Goal: Information Seeking & Learning: Check status

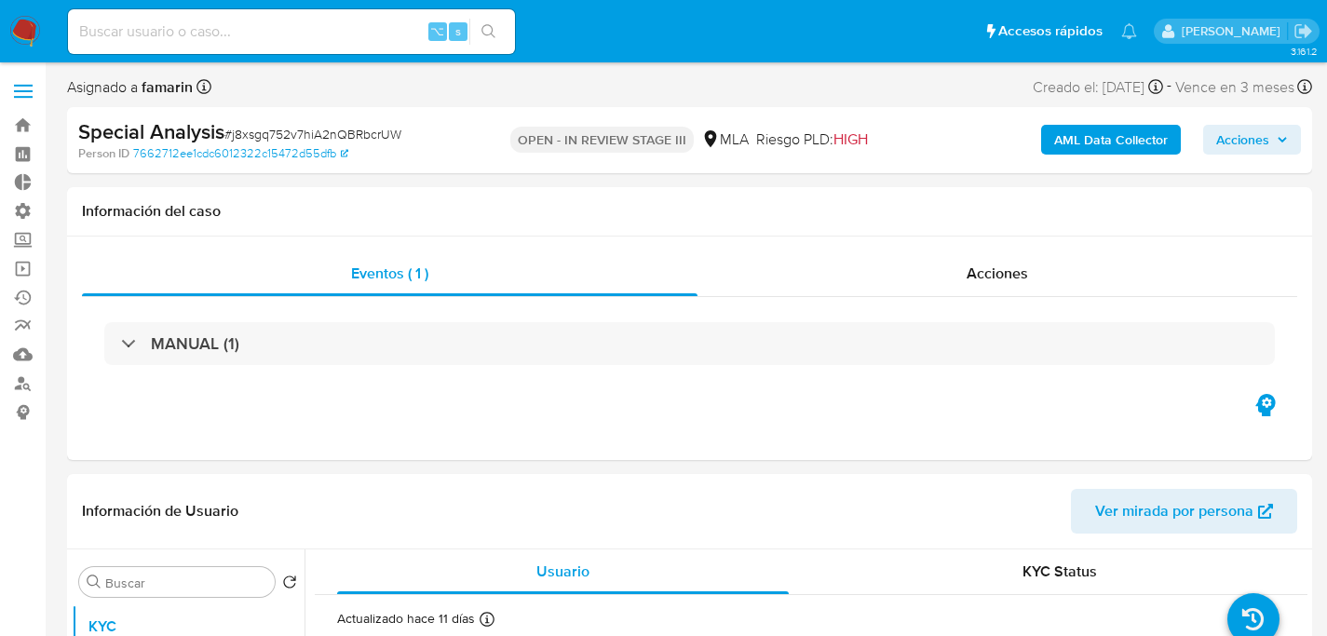
select select "10"
click at [295, 32] on input at bounding box center [291, 32] width 447 height 24
paste input "MI8HnnlaIVUSrgVDlXH2l3fZ"
type input "MI8HnnlaIVUSrgVDlXH2l3fZ"
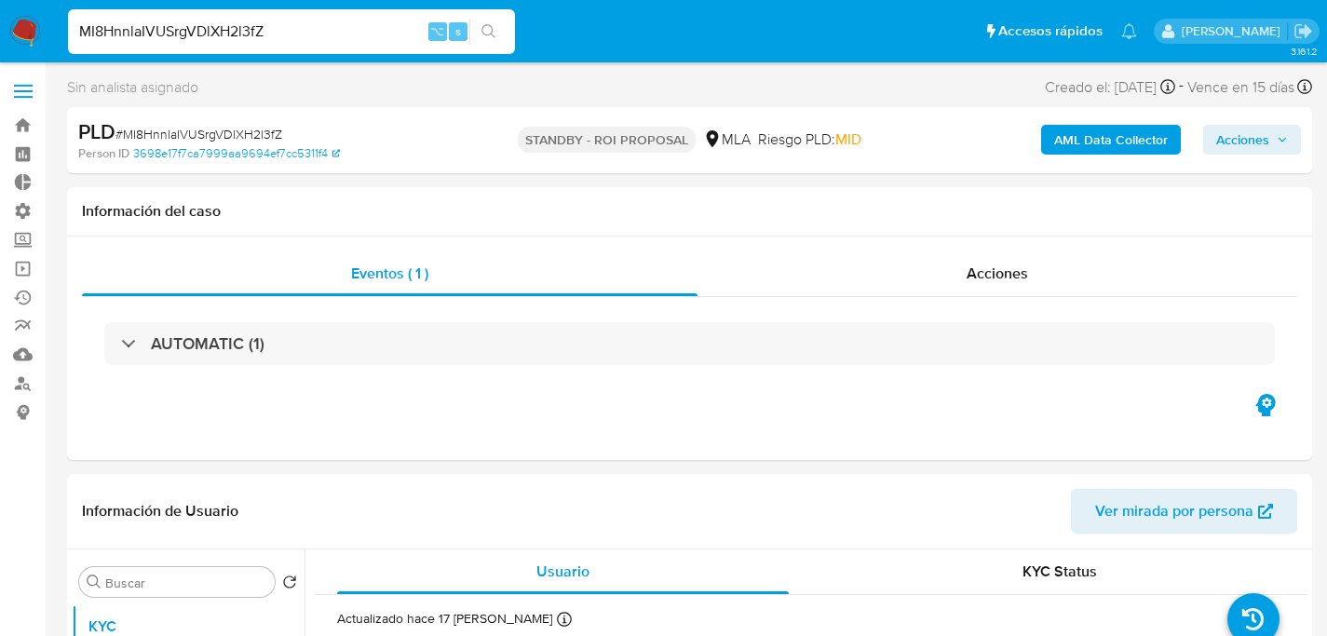
select select "10"
click at [901, 274] on div "Acciones" at bounding box center [997, 273] width 600 height 45
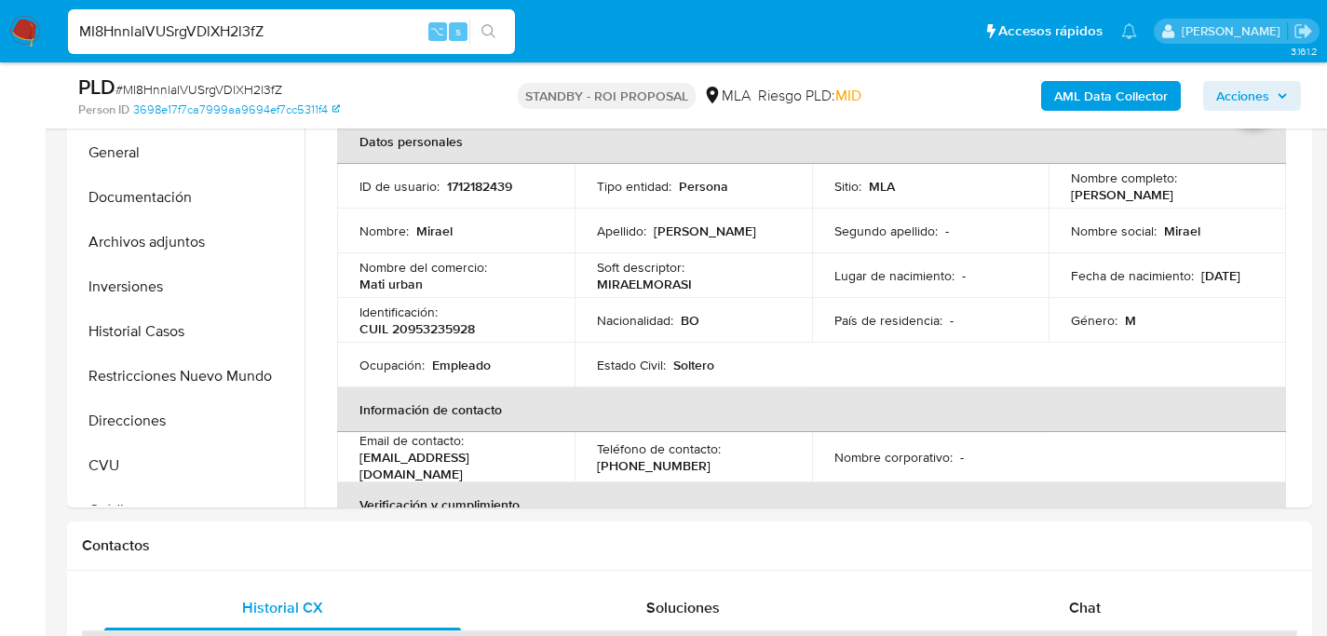
scroll to position [597, 0]
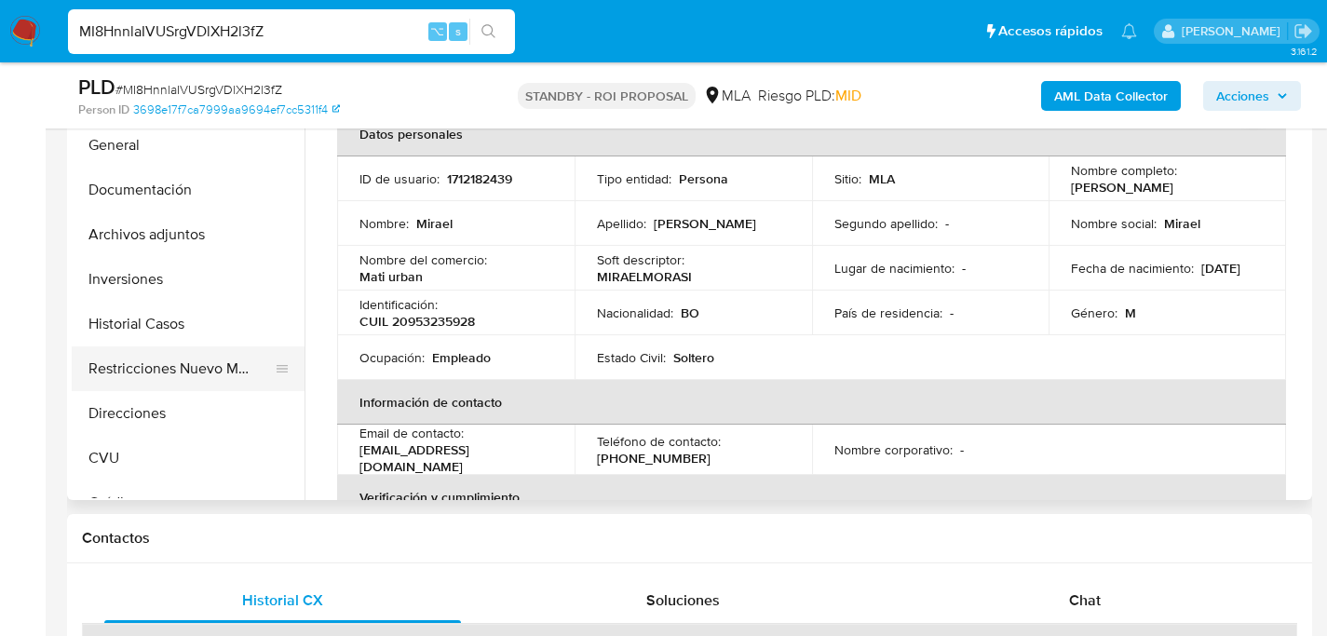
click at [105, 359] on button "Restricciones Nuevo Mundo" at bounding box center [181, 368] width 218 height 45
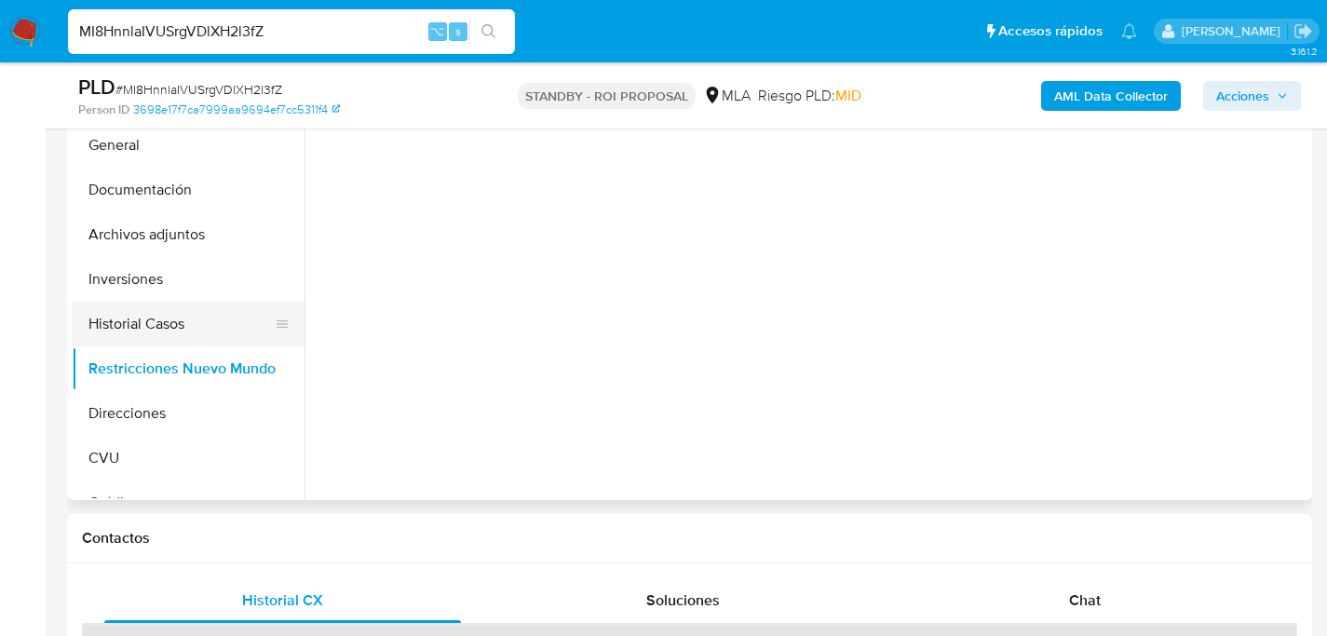
click at [113, 326] on button "Historial Casos" at bounding box center [181, 324] width 218 height 45
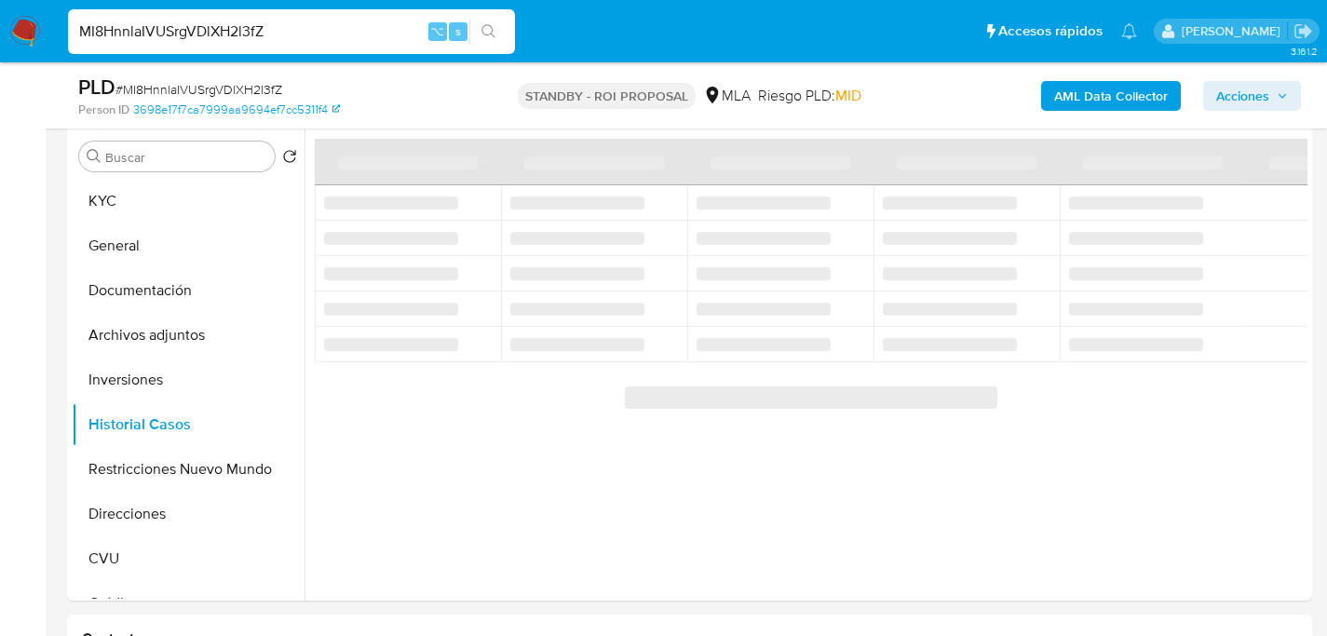
scroll to position [519, 0]
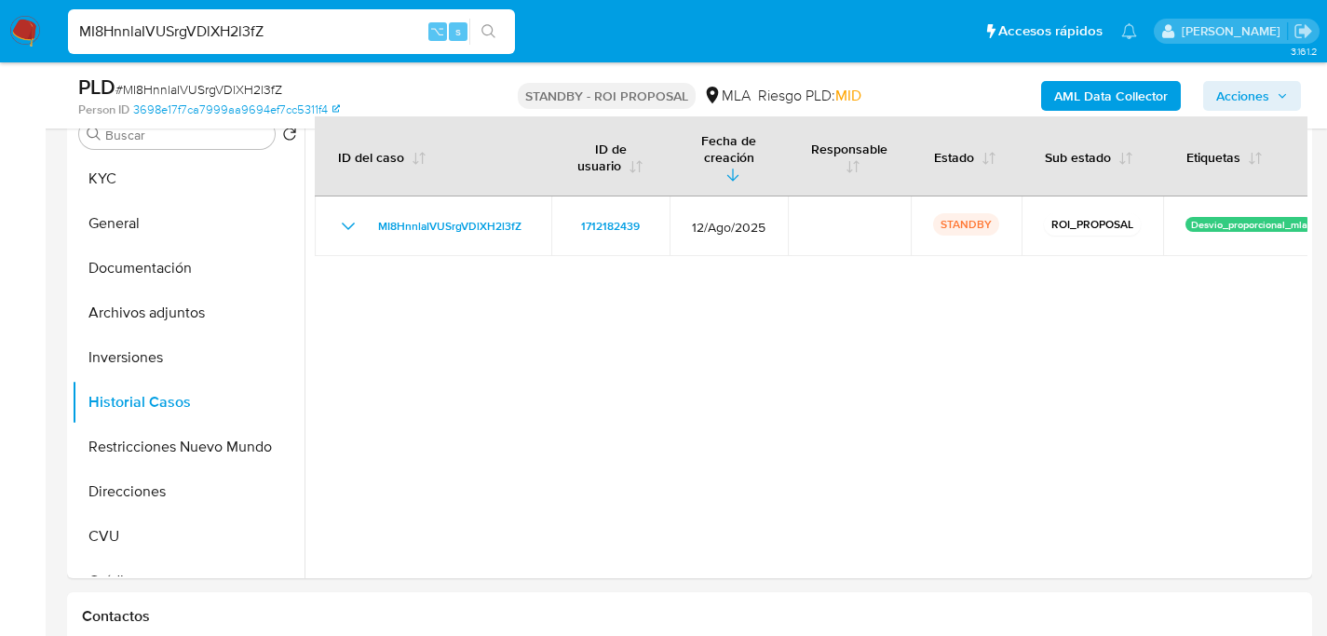
click at [314, 54] on div "MI8HnnlaIVUSrgVDlXH2l3fZ ⌥ s" at bounding box center [291, 32] width 447 height 52
click at [314, 38] on input "MI8HnnlaIVUSrgVDlXH2l3fZ" at bounding box center [291, 32] width 447 height 24
paste input "ioNkeifRBkC7dkQRByY4n5gQ"
type input "ioNkeifRBkC7dkQRByY4n5gQ"
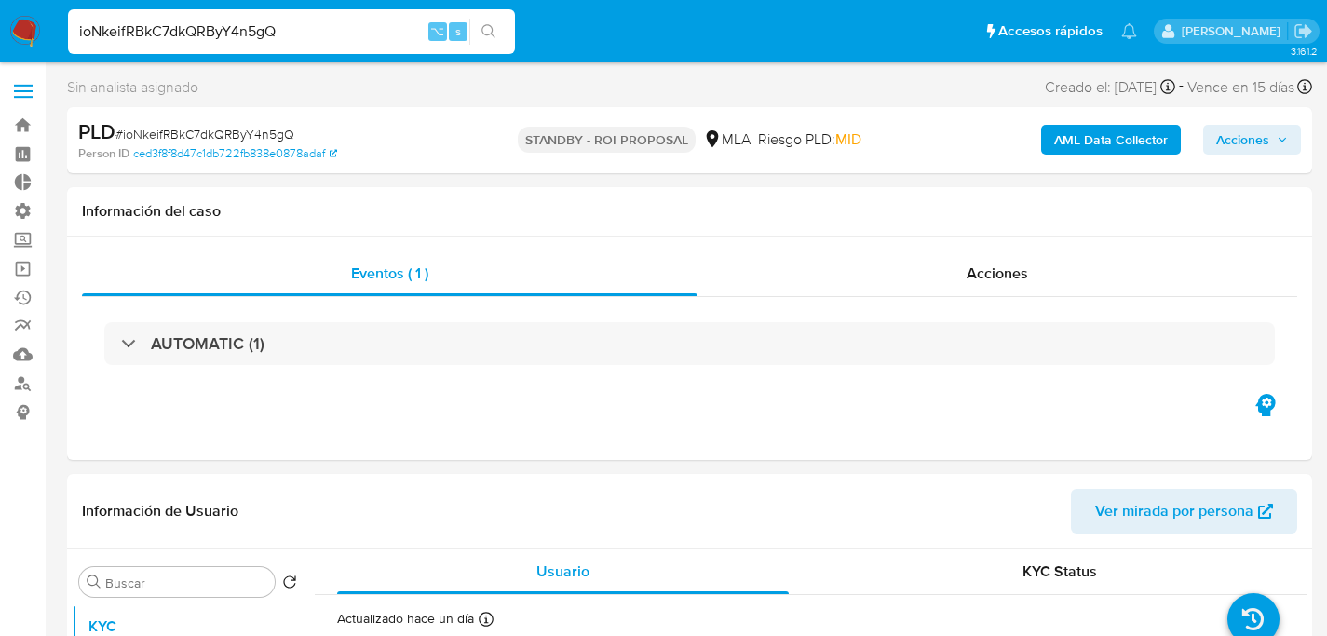
select select "10"
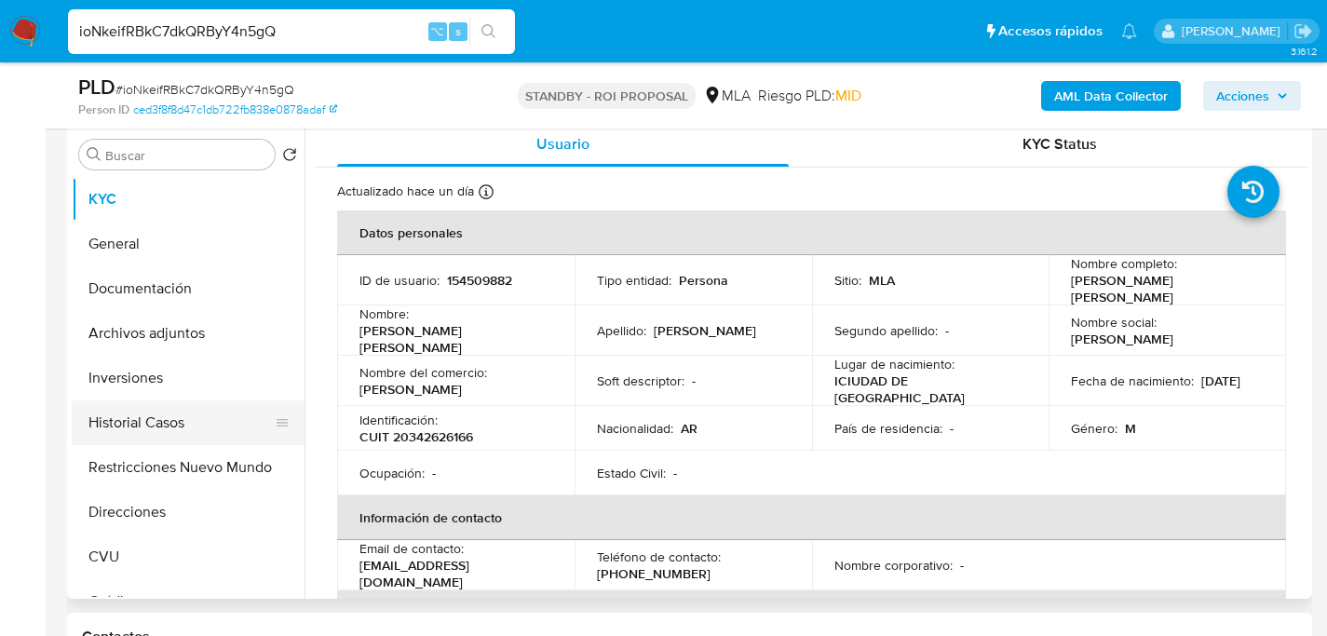
click at [119, 434] on button "Historial Casos" at bounding box center [181, 422] width 218 height 45
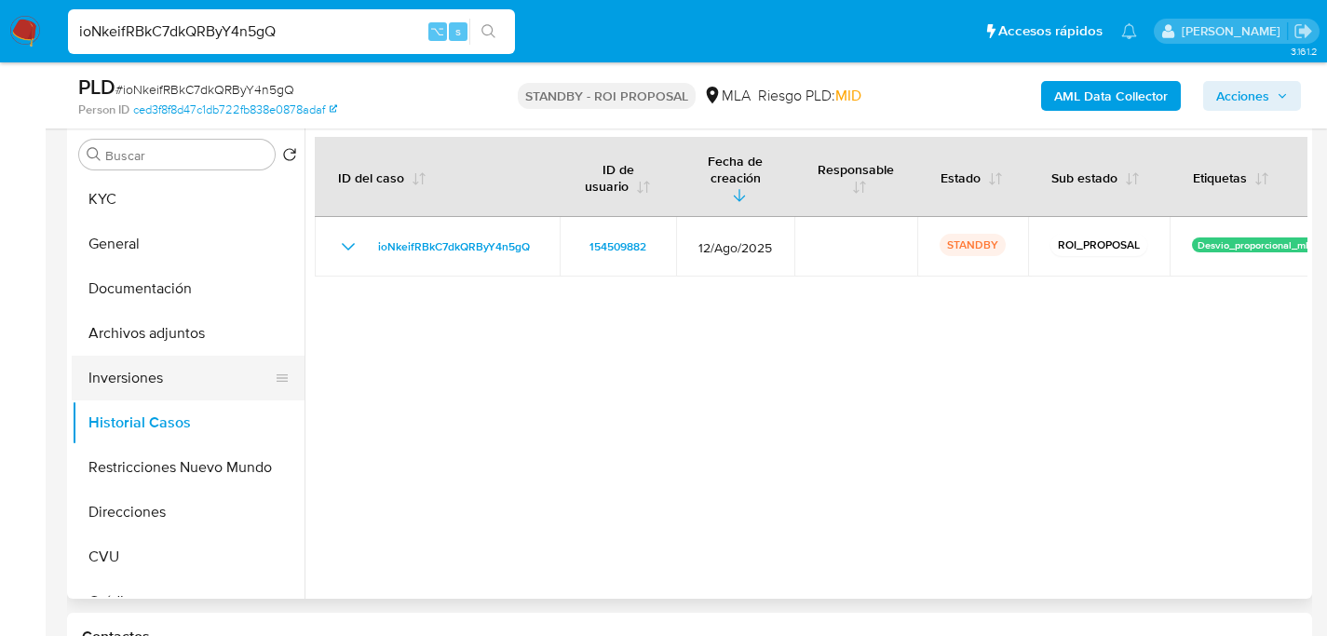
click at [177, 380] on button "Inversiones" at bounding box center [181, 378] width 218 height 45
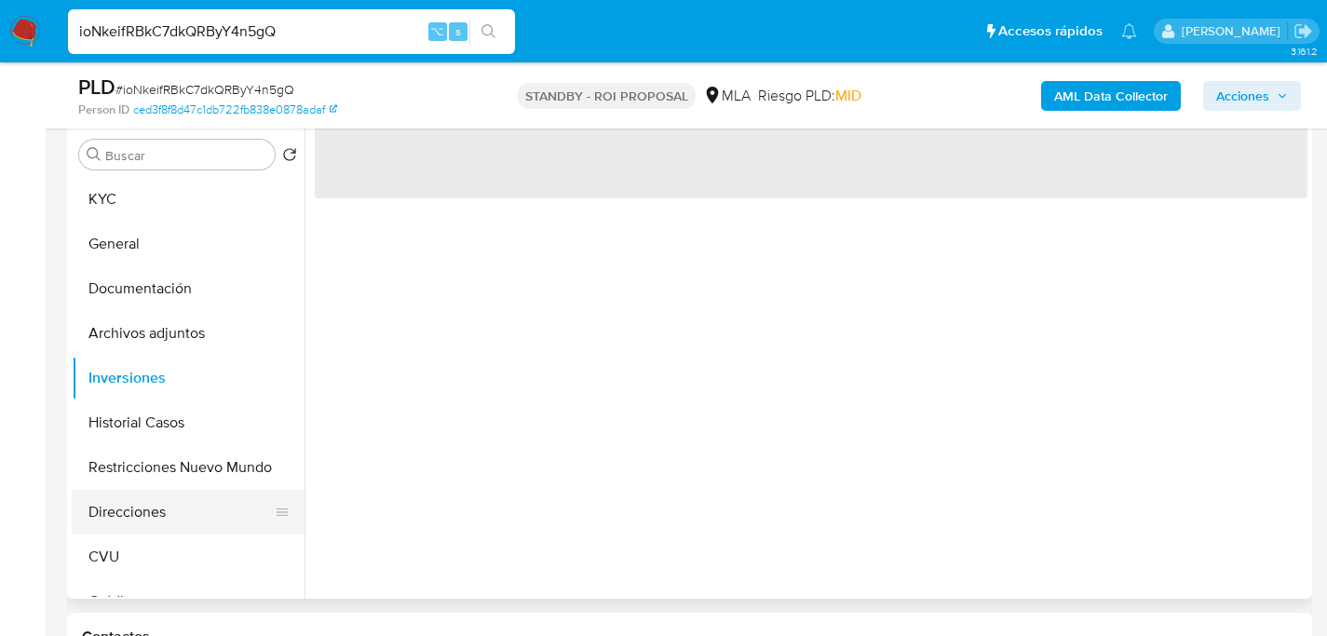
click at [234, 490] on button "Direcciones" at bounding box center [181, 512] width 218 height 45
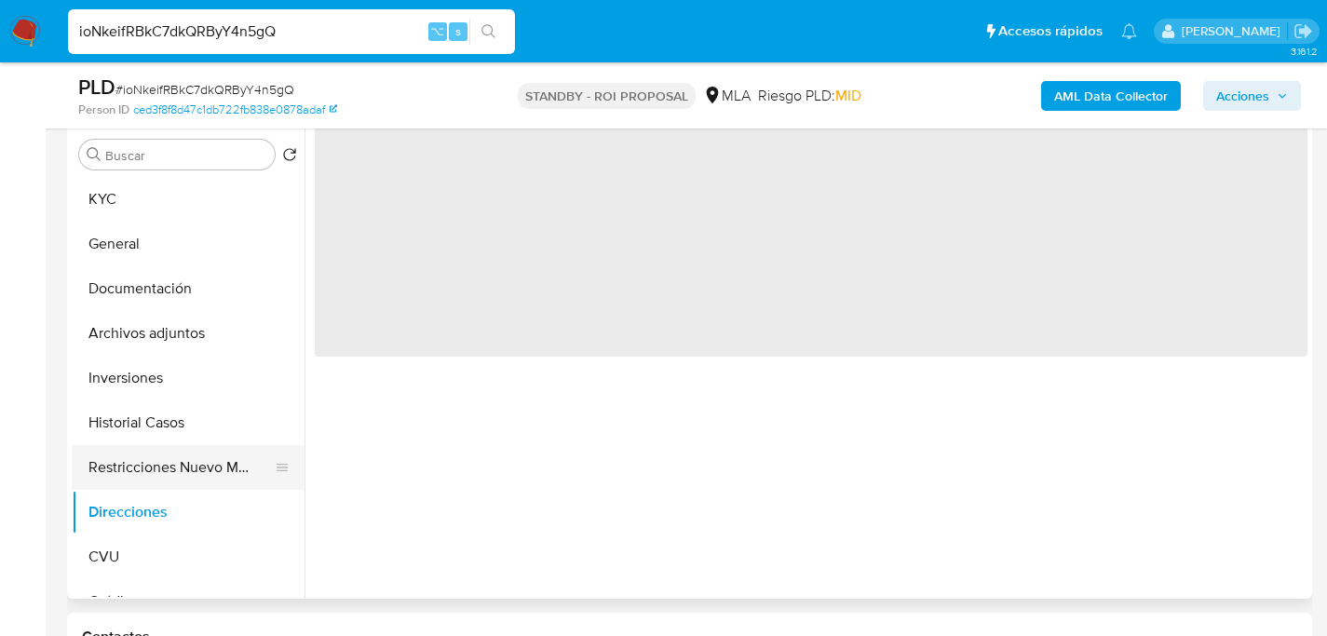
click at [223, 471] on button "Restricciones Nuevo Mundo" at bounding box center [181, 467] width 218 height 45
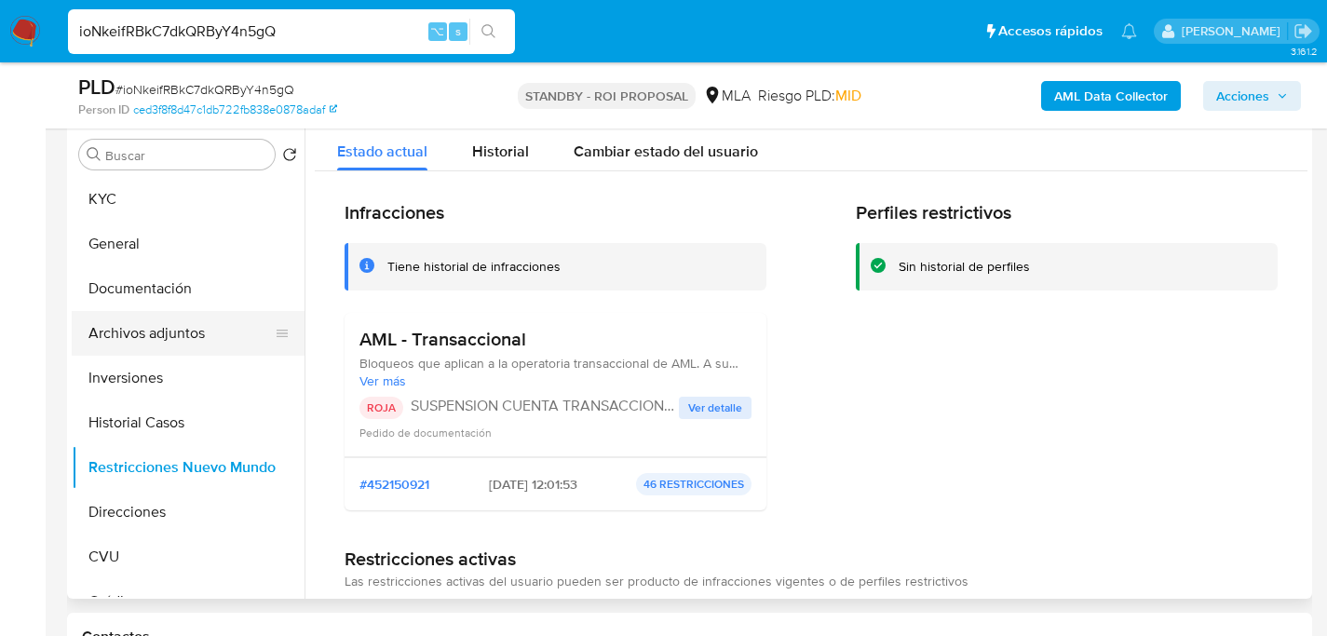
click at [167, 332] on button "Archivos adjuntos" at bounding box center [181, 333] width 218 height 45
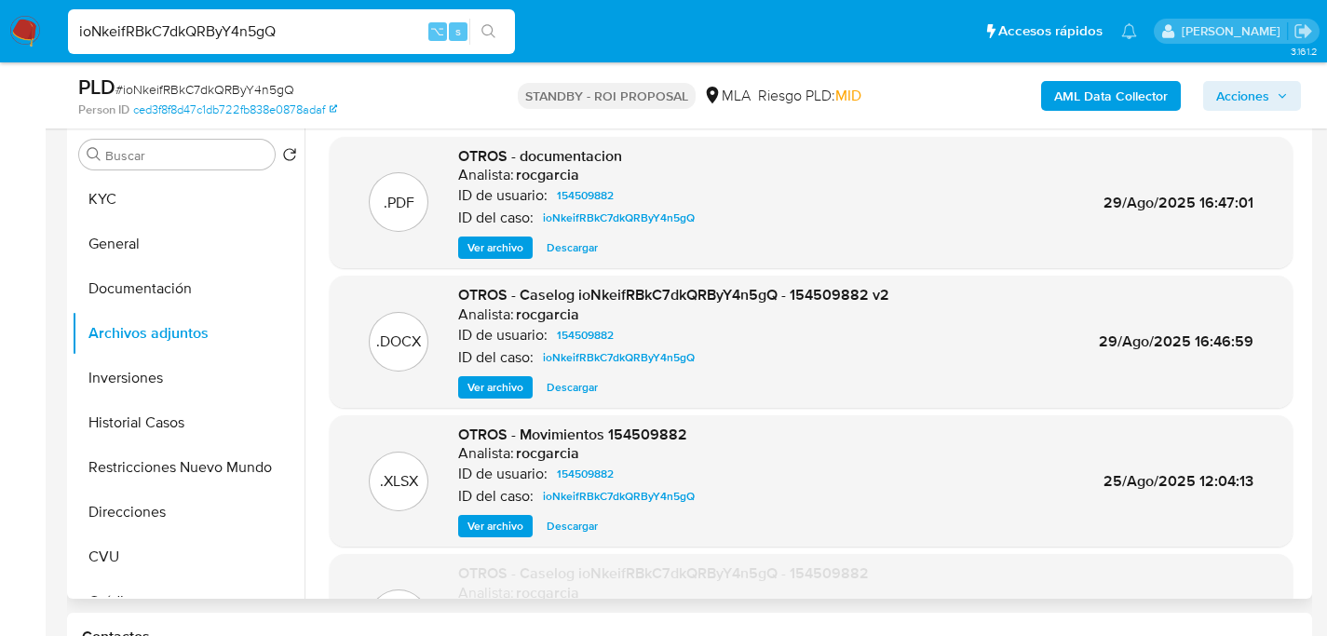
click at [566, 389] on span "Descargar" at bounding box center [572, 387] width 51 height 19
click at [183, 472] on button "Restricciones Nuevo Mundo" at bounding box center [181, 467] width 218 height 45
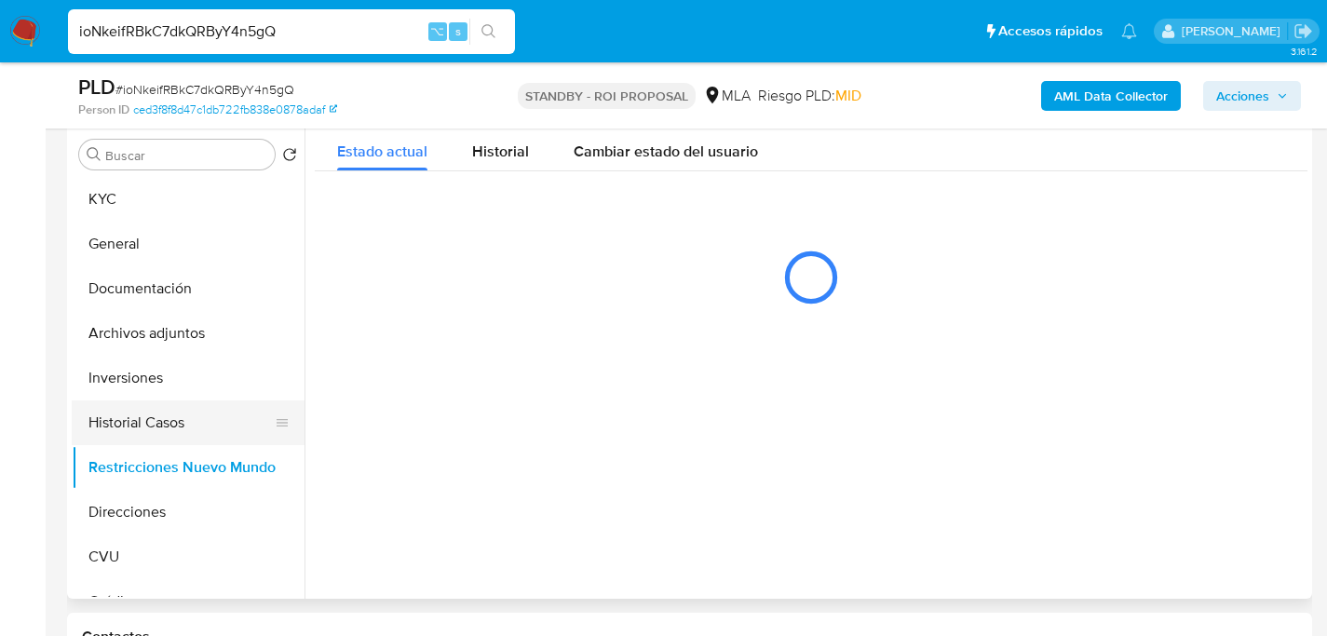
click at [169, 422] on button "Historial Casos" at bounding box center [181, 422] width 218 height 45
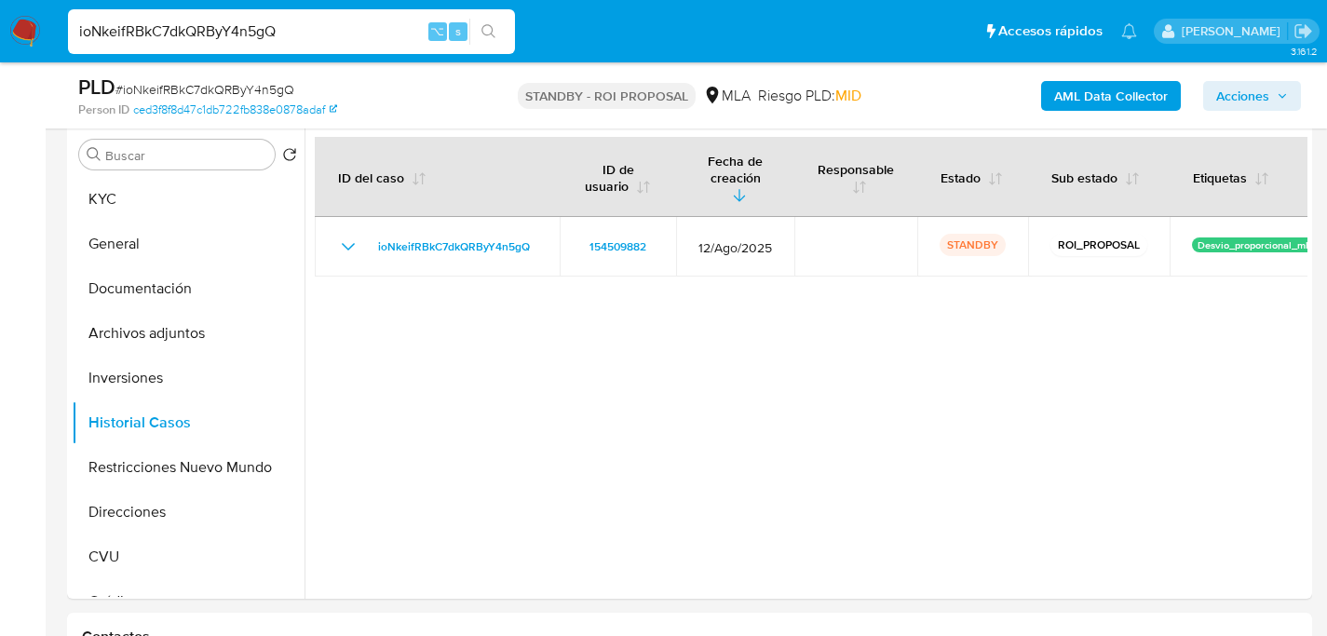
click at [278, 44] on div "ioNkeifRBkC7dkQRByY4n5gQ ⌥ s" at bounding box center [291, 31] width 447 height 45
click at [280, 39] on input "ioNkeifRBkC7dkQRByY4n5gQ" at bounding box center [291, 32] width 447 height 24
paste input "NgxWzUCvUwxf85JboYfhMcIe"
type input "NgxWzUCvUwxf85JboYfhMcIe"
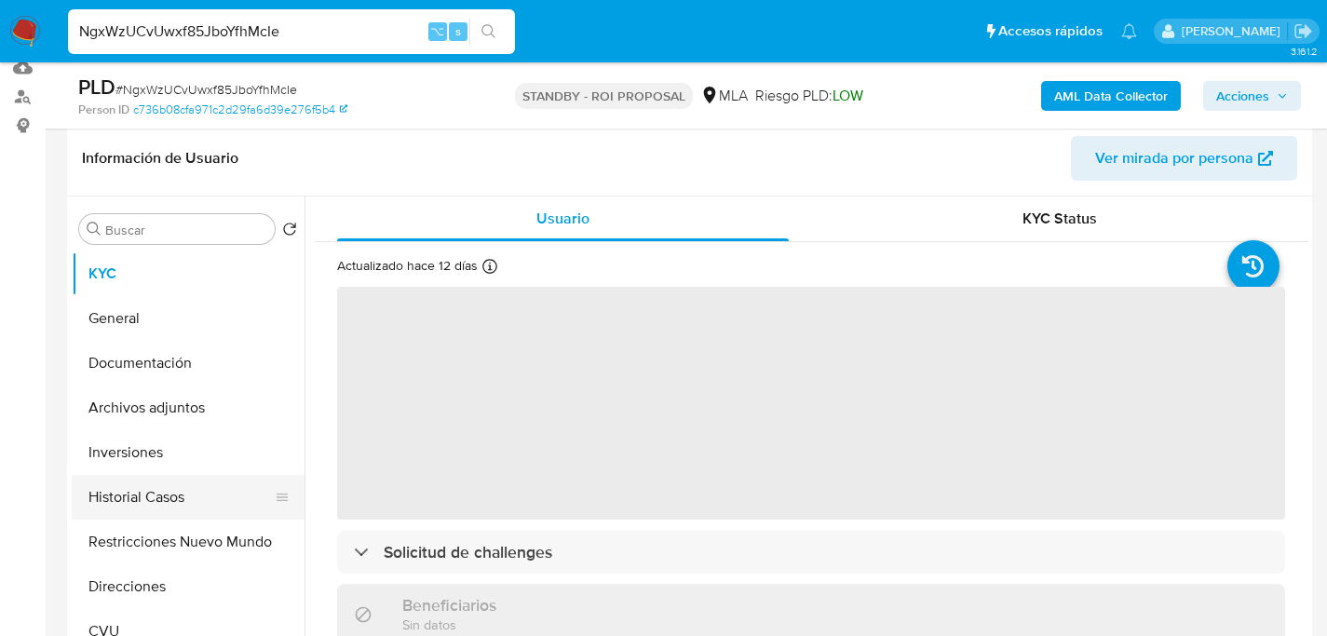
scroll to position [291, 0]
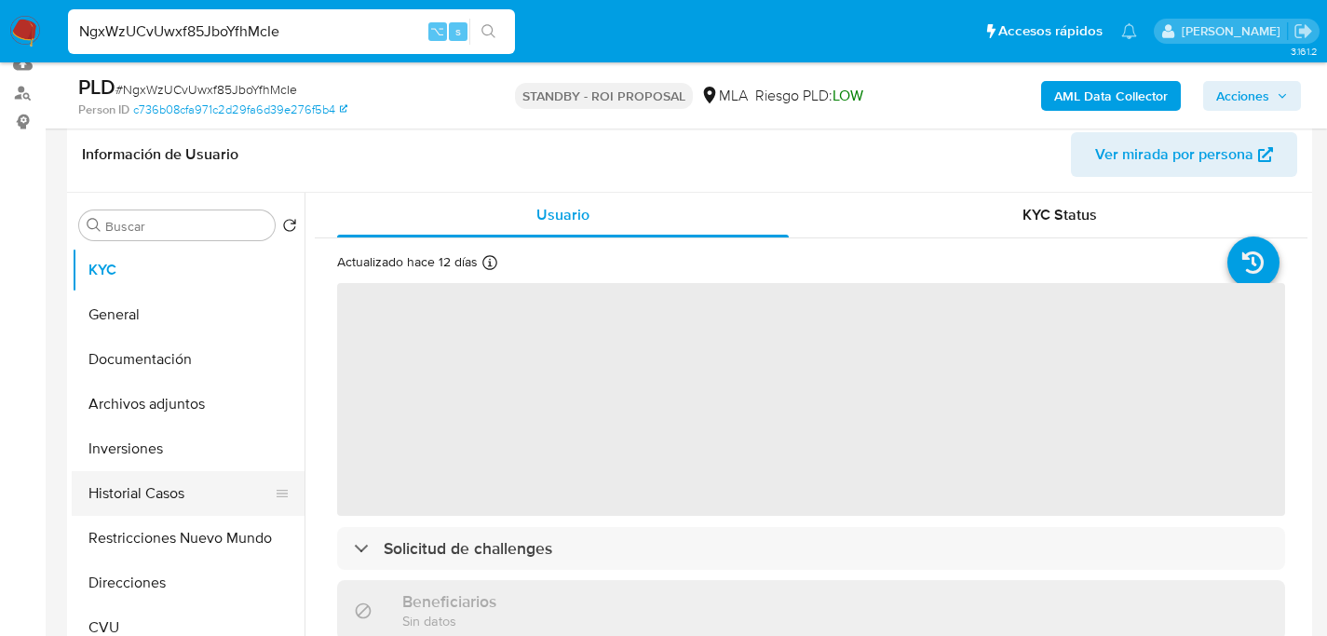
select select "10"
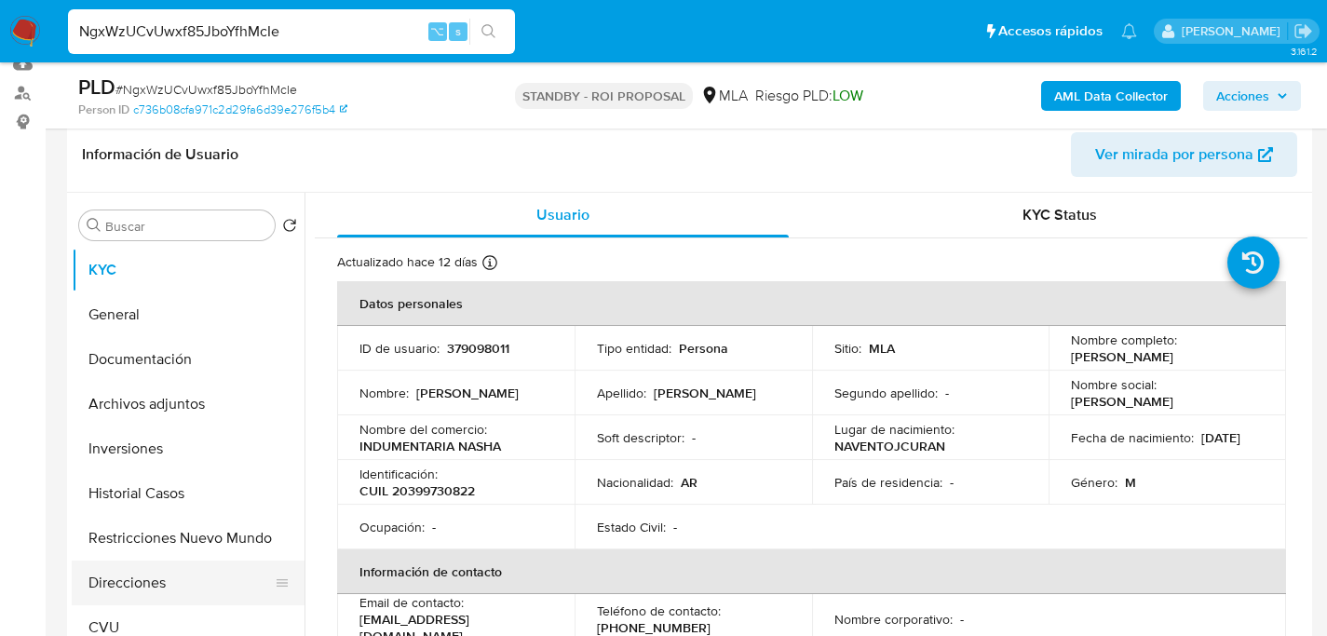
click at [174, 580] on button "Direcciones" at bounding box center [181, 583] width 218 height 45
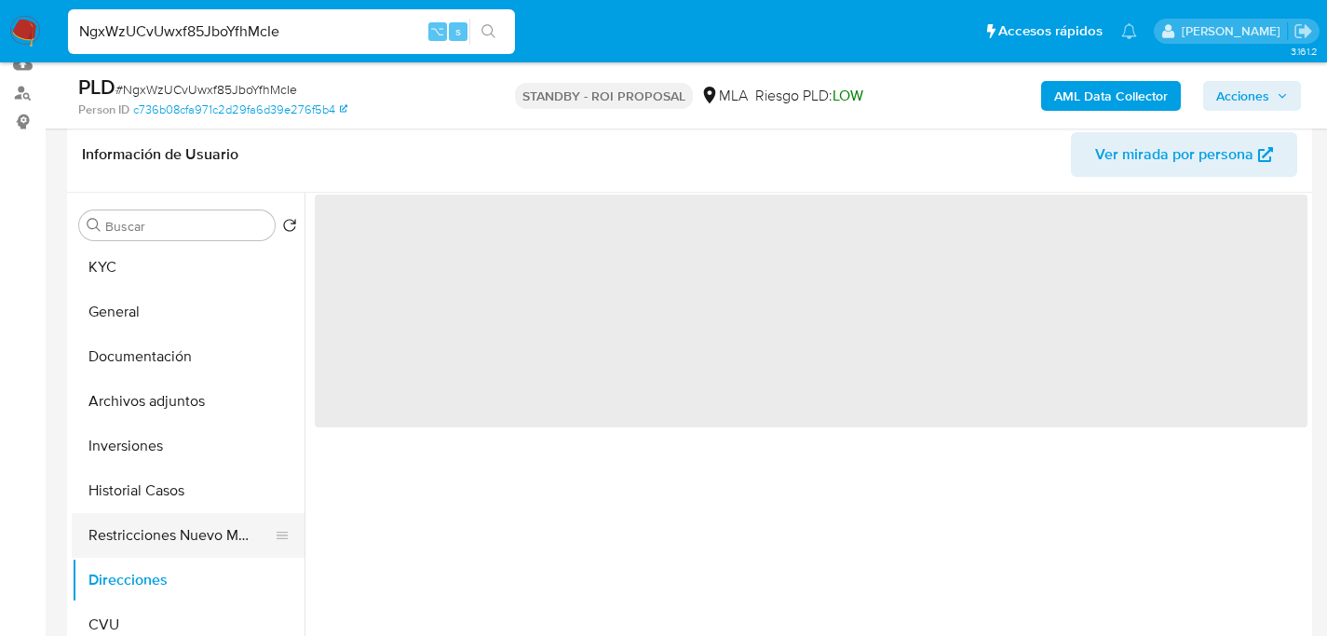
click at [158, 537] on button "Restricciones Nuevo Mundo" at bounding box center [181, 535] width 218 height 45
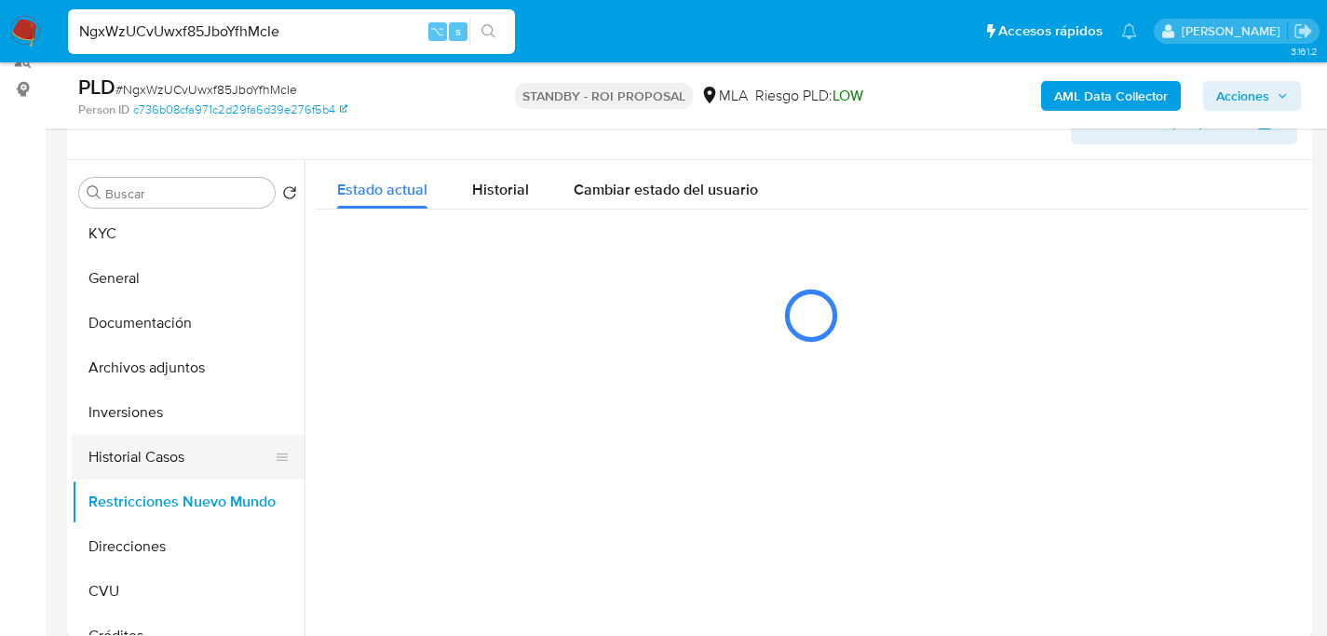
scroll to position [325, 0]
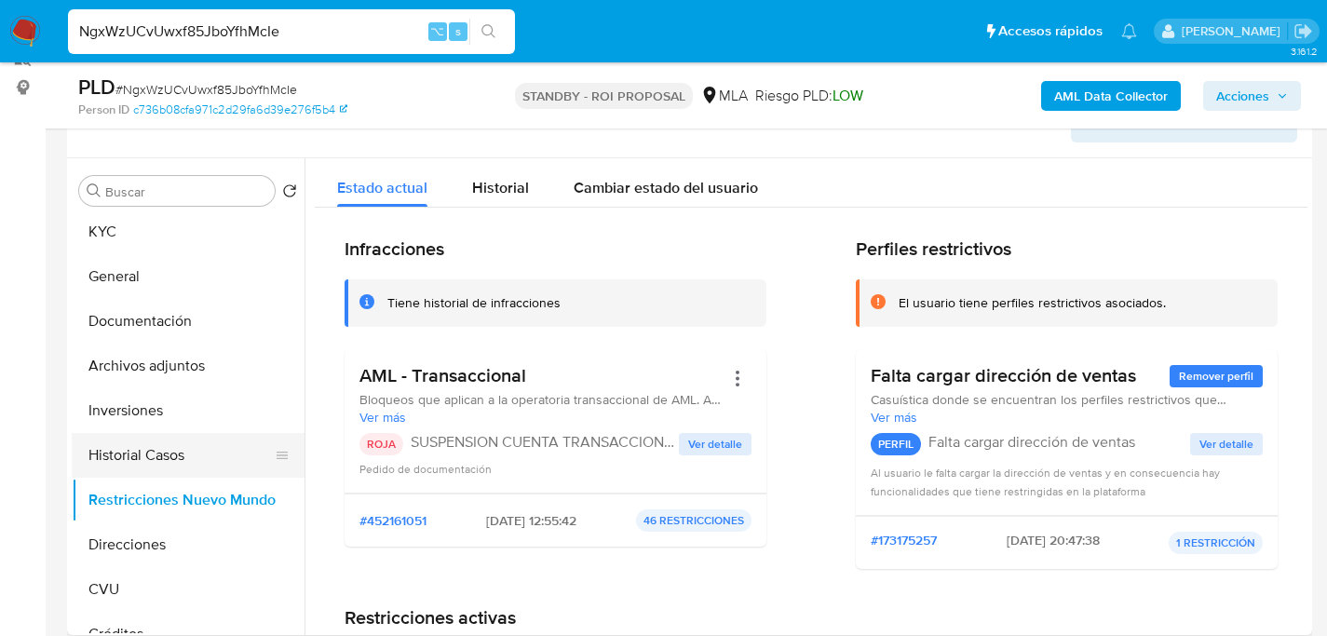
click at [115, 456] on button "Historial Casos" at bounding box center [181, 455] width 218 height 45
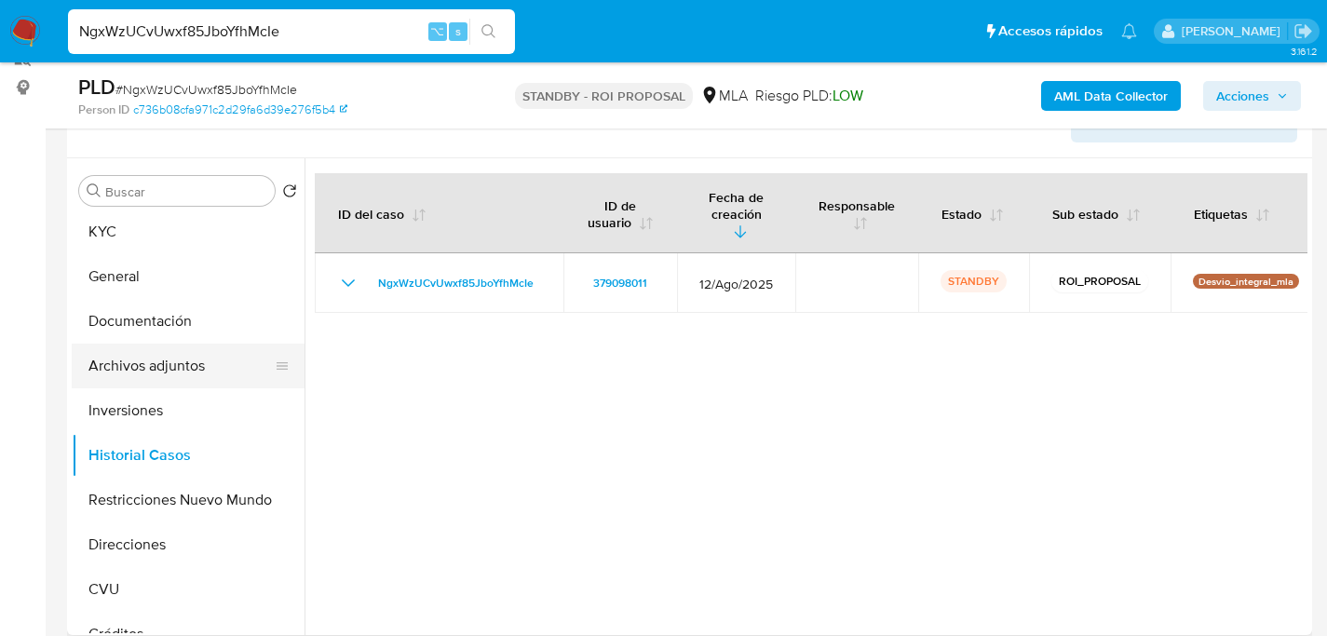
click at [152, 366] on button "Archivos adjuntos" at bounding box center [181, 366] width 218 height 45
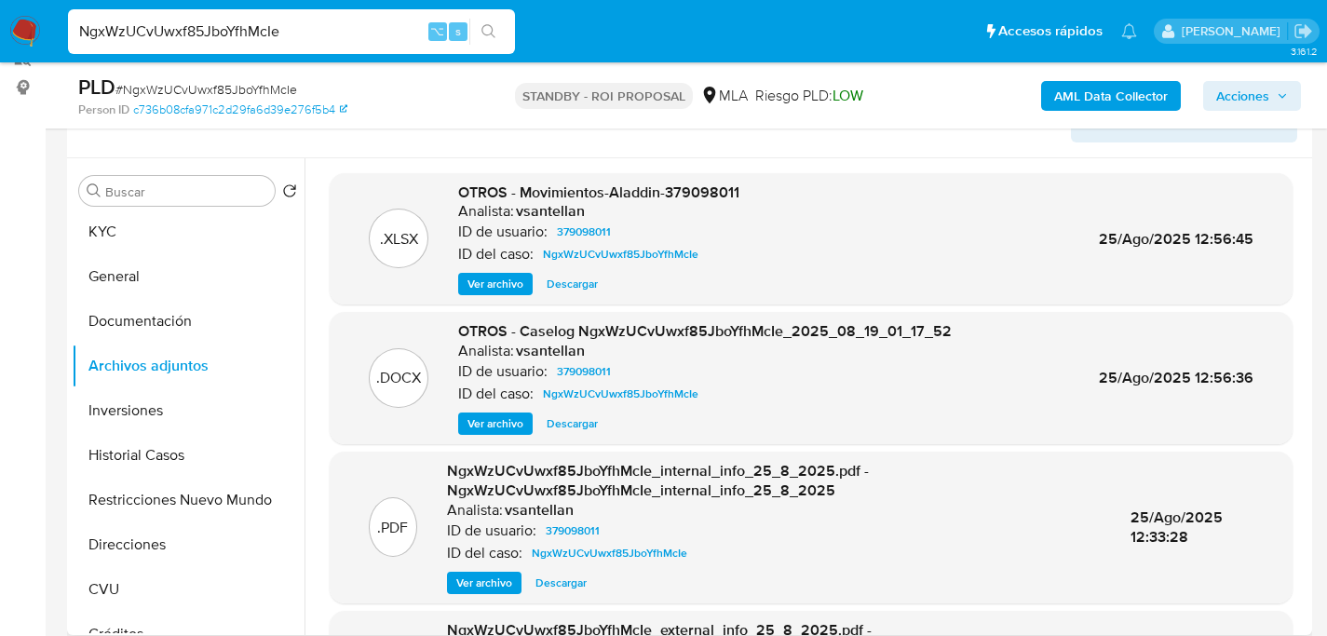
click at [570, 437] on div ".DOCX OTROS - Caselog NgxWzUCvUwxf85JboYfhMcIe_2025_08_19_01_17_52 Analista: vs…" at bounding box center [811, 378] width 963 height 132
click at [575, 427] on span "Descargar" at bounding box center [572, 423] width 51 height 19
click at [354, 45] on div "NgxWzUCvUwxf85JboYfhMcIe ⌥ s" at bounding box center [291, 31] width 447 height 45
click at [356, 38] on input "NgxWzUCvUwxf85JboYfhMcIe" at bounding box center [291, 32] width 447 height 24
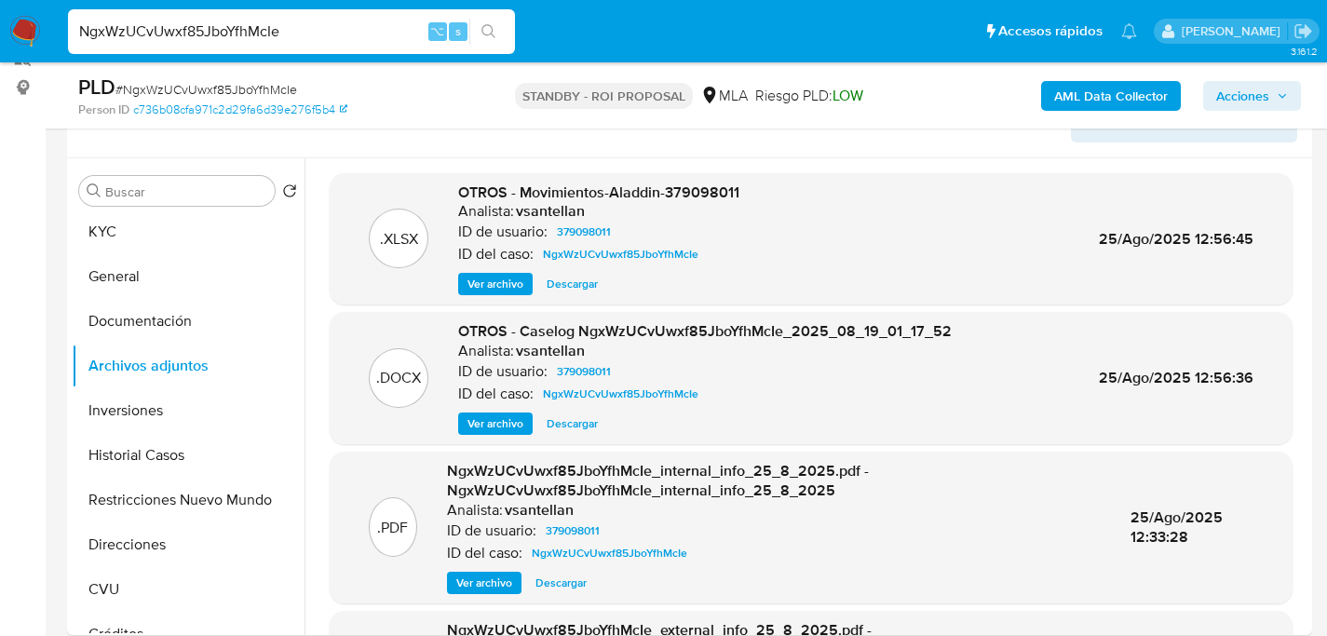
click at [356, 38] on input "NgxWzUCvUwxf85JboYfhMcIe" at bounding box center [291, 32] width 447 height 24
paste input "0W9UYknQp1BMRkGa04iueAO7"
type input "0W9UYknQp1BMRkGa04iueAO7"
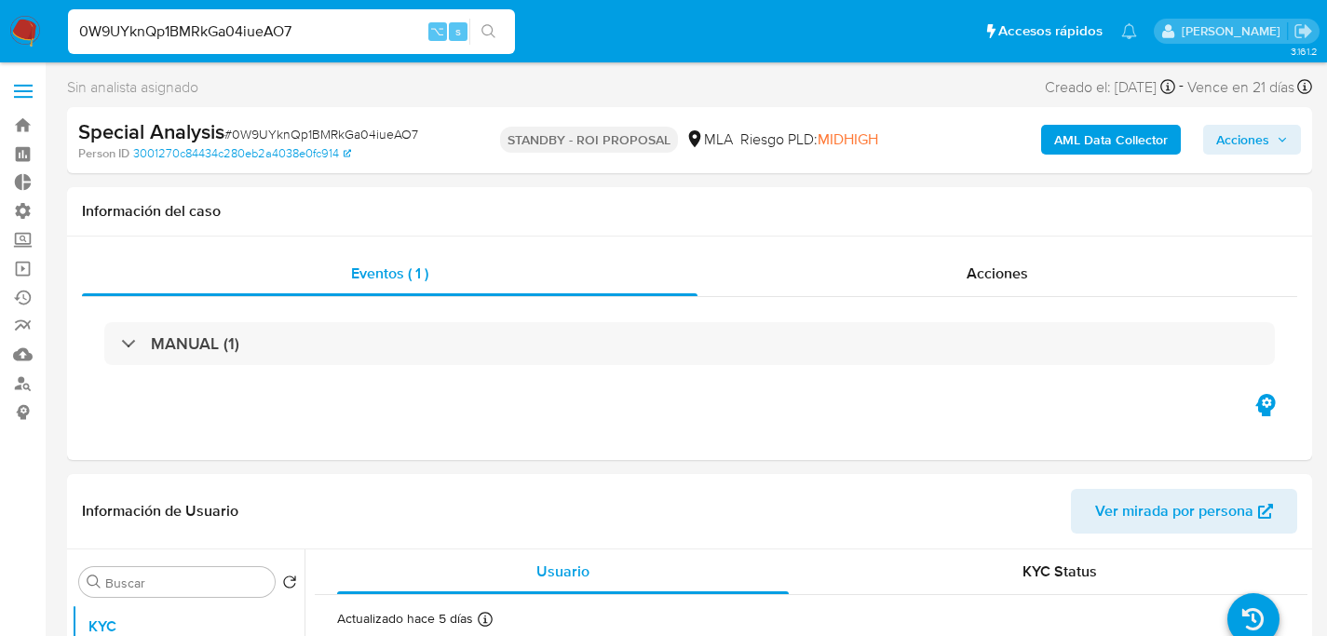
select select "10"
click at [73, 363] on div "Eventos ( 1 ) Acciones MANUAL (1)" at bounding box center [689, 348] width 1245 height 223
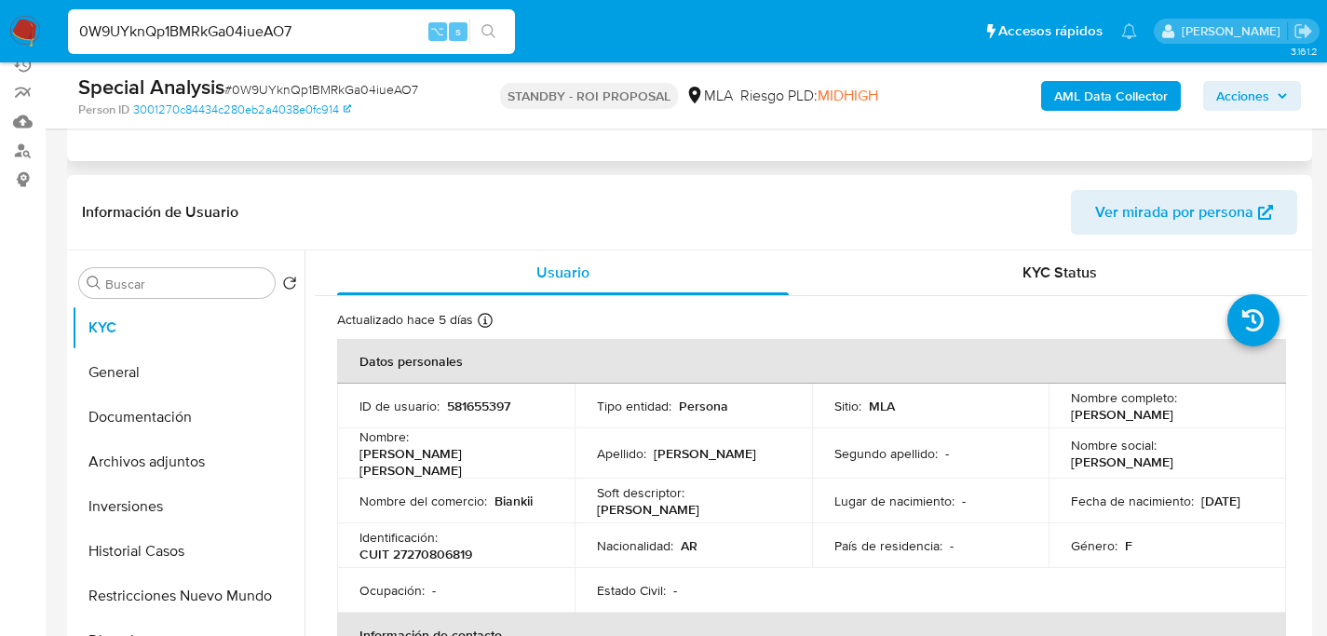
scroll to position [354, 0]
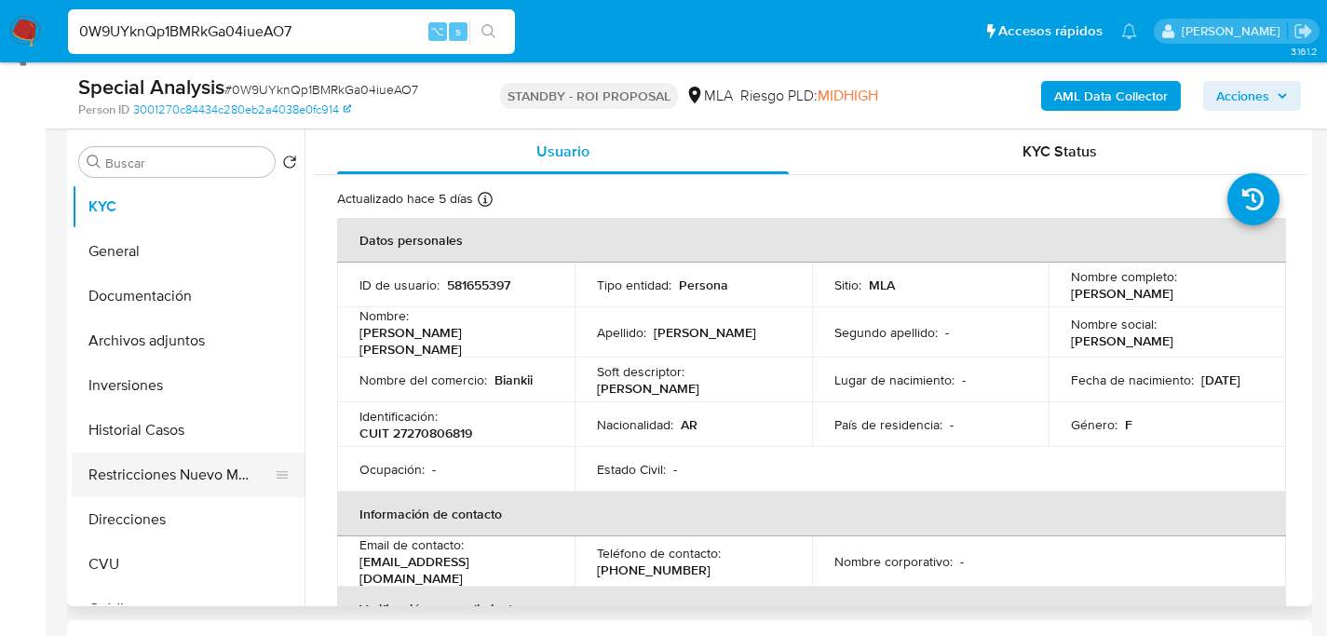
click at [102, 469] on button "Restricciones Nuevo Mundo" at bounding box center [181, 475] width 218 height 45
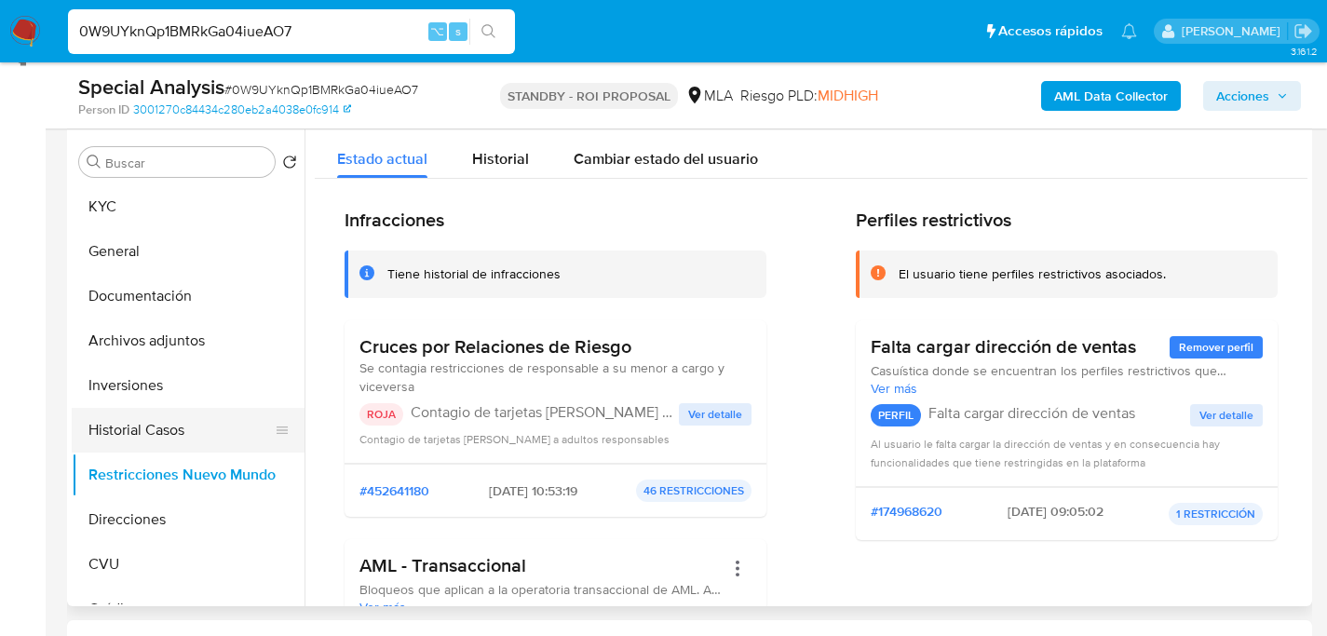
click at [138, 433] on button "Historial Casos" at bounding box center [181, 430] width 218 height 45
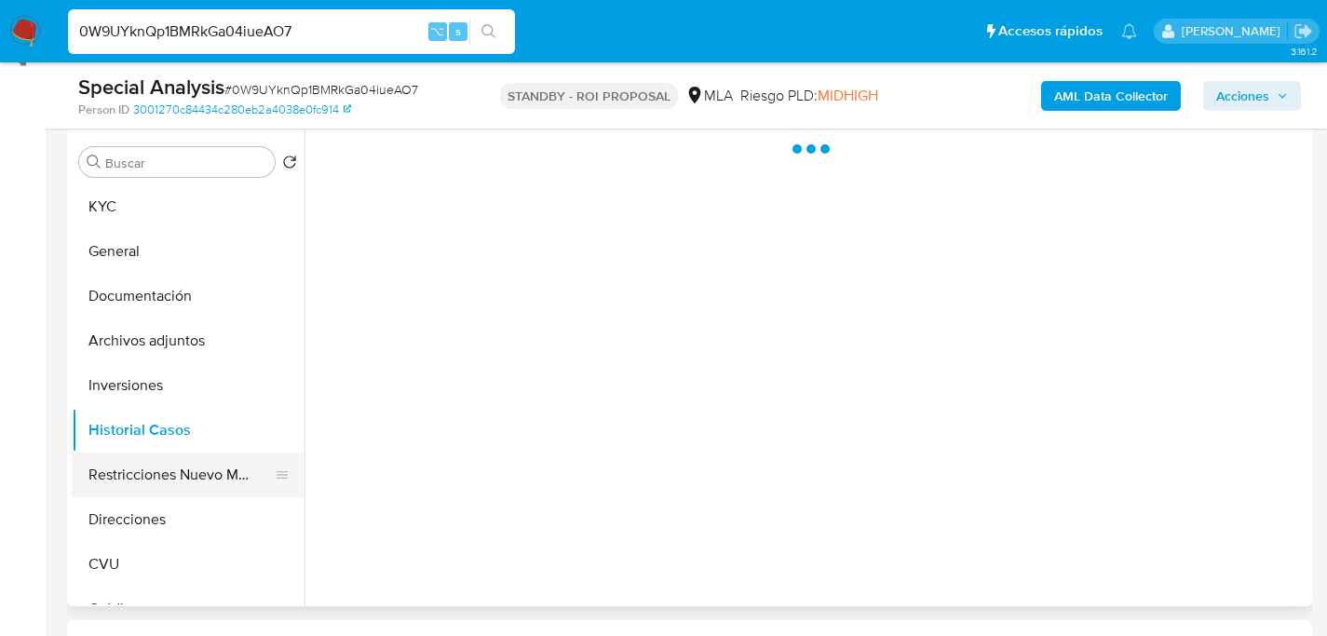
click at [146, 467] on button "Restricciones Nuevo Mundo" at bounding box center [181, 475] width 218 height 45
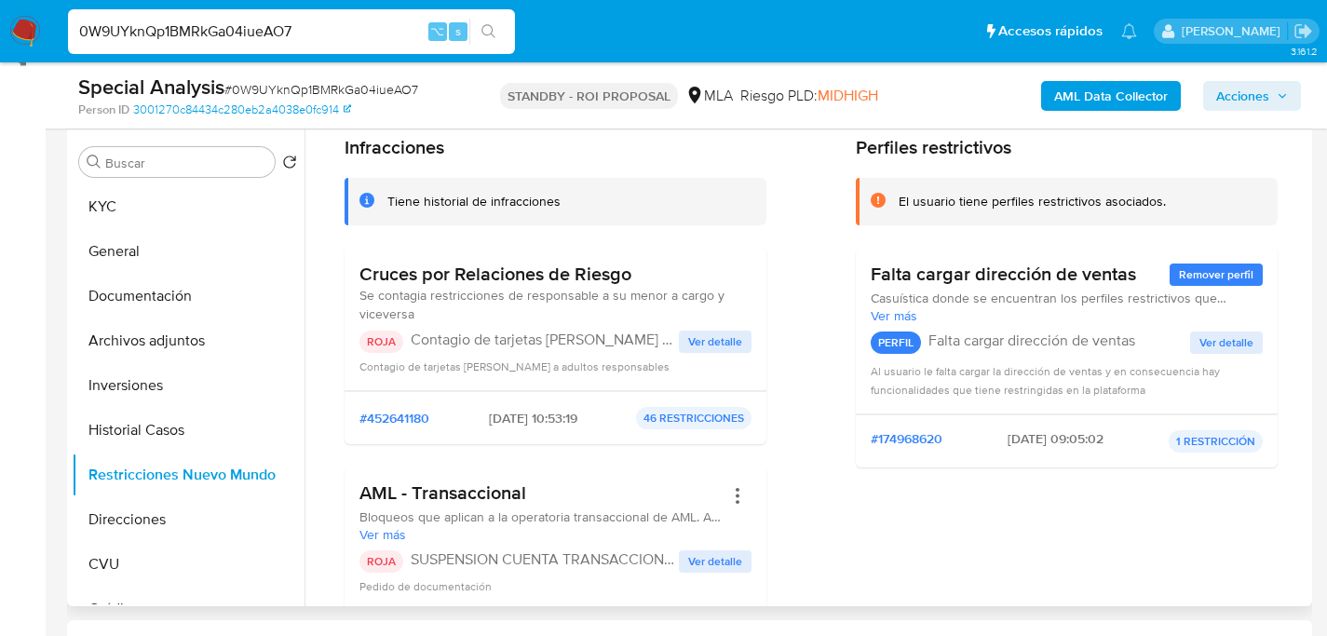
scroll to position [167, 0]
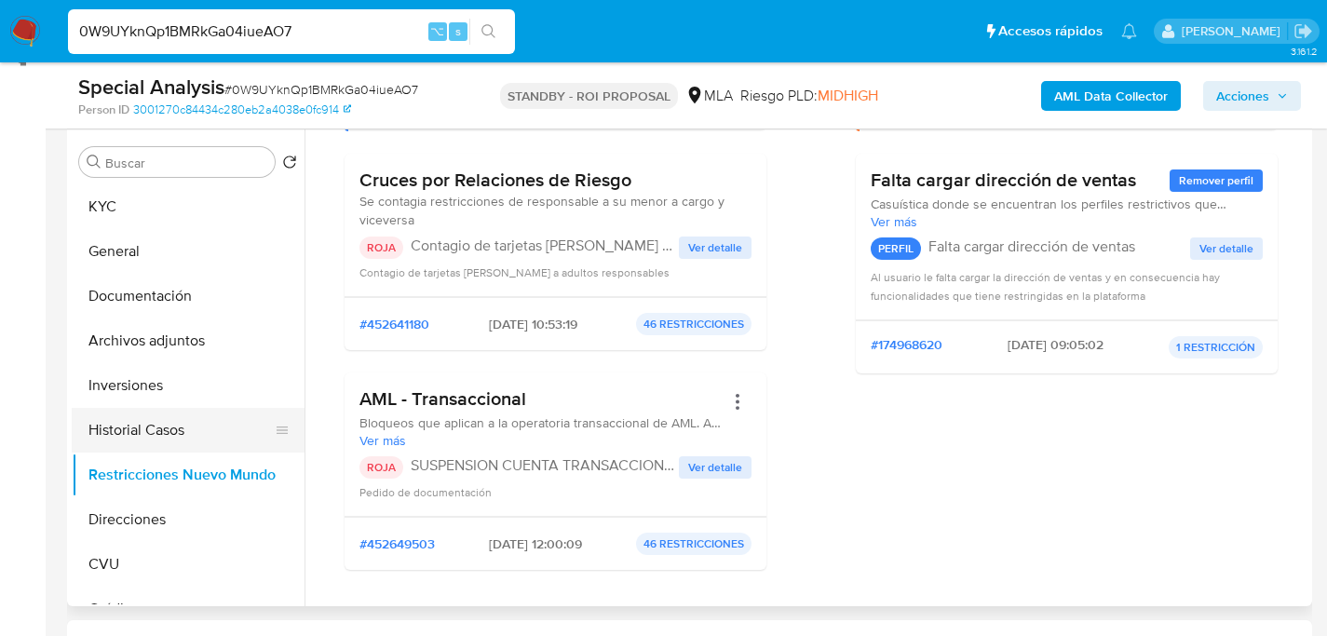
click at [189, 439] on button "Historial Casos" at bounding box center [181, 430] width 218 height 45
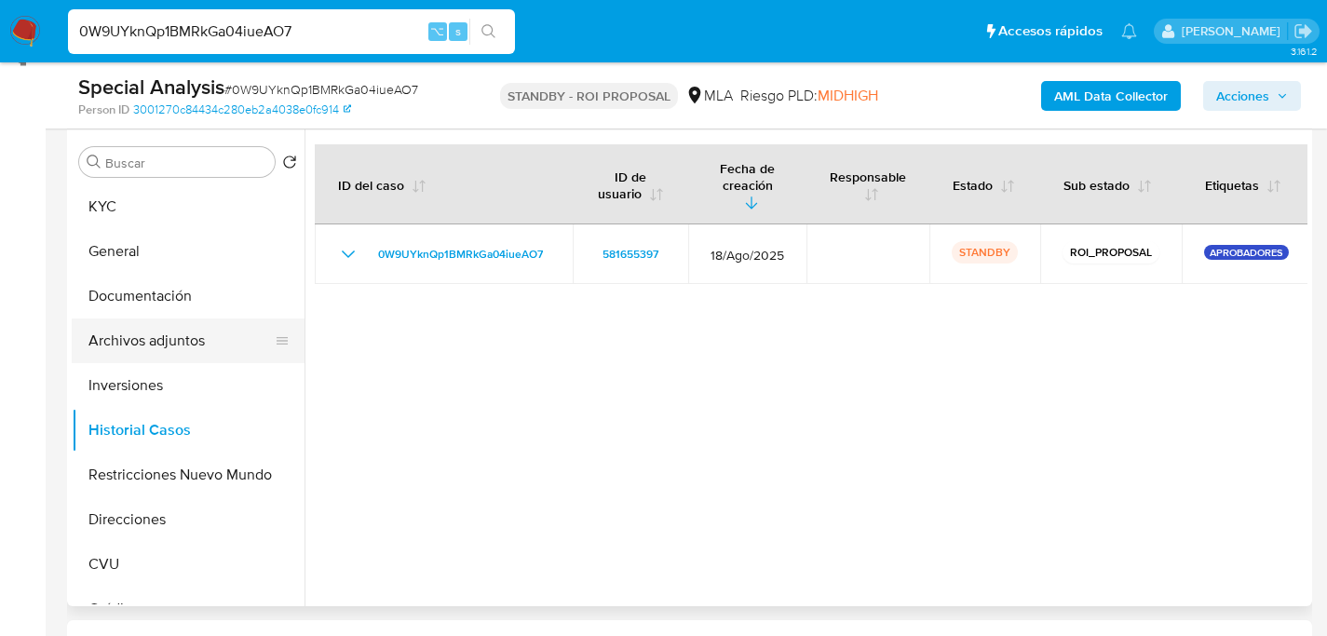
click at [202, 346] on button "Archivos adjuntos" at bounding box center [181, 340] width 218 height 45
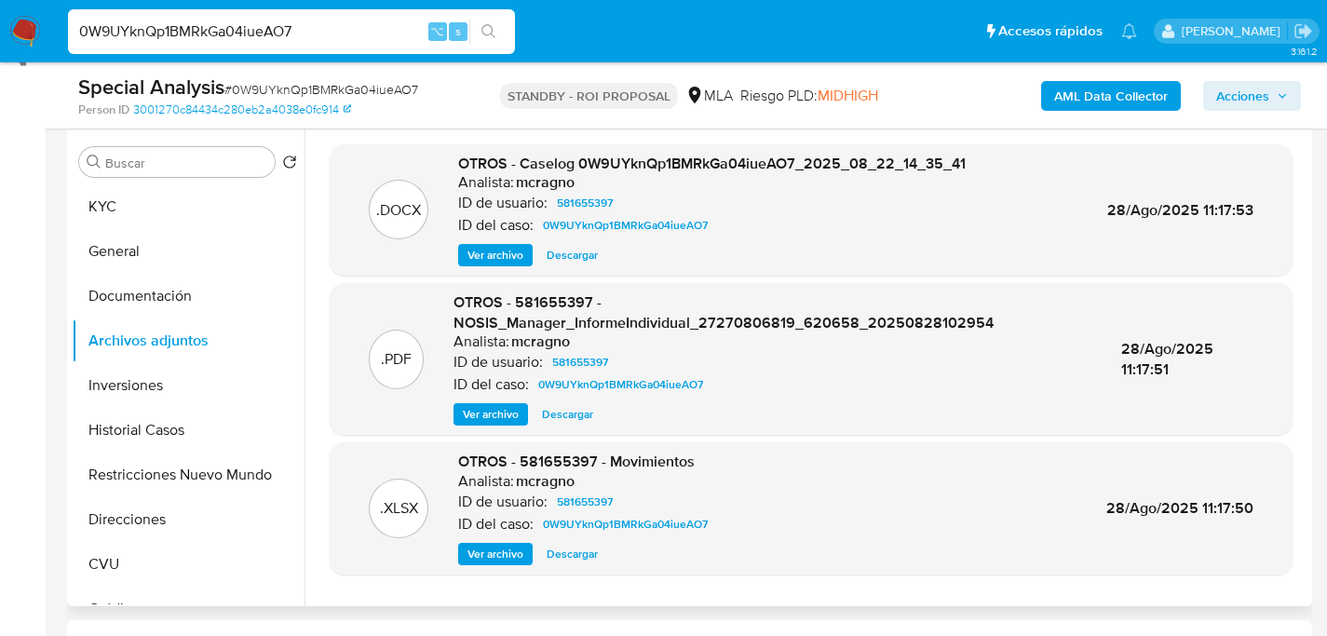
click at [578, 256] on span "Descargar" at bounding box center [572, 255] width 51 height 19
click at [261, 32] on input "0W9UYknQp1BMRkGa04iueAO7" at bounding box center [291, 32] width 447 height 24
paste input "4eSDhBQxtcGYxBHnh9VDv6BC"
type input "4eSDhBQxtcGYxBHnh9VDv6BC"
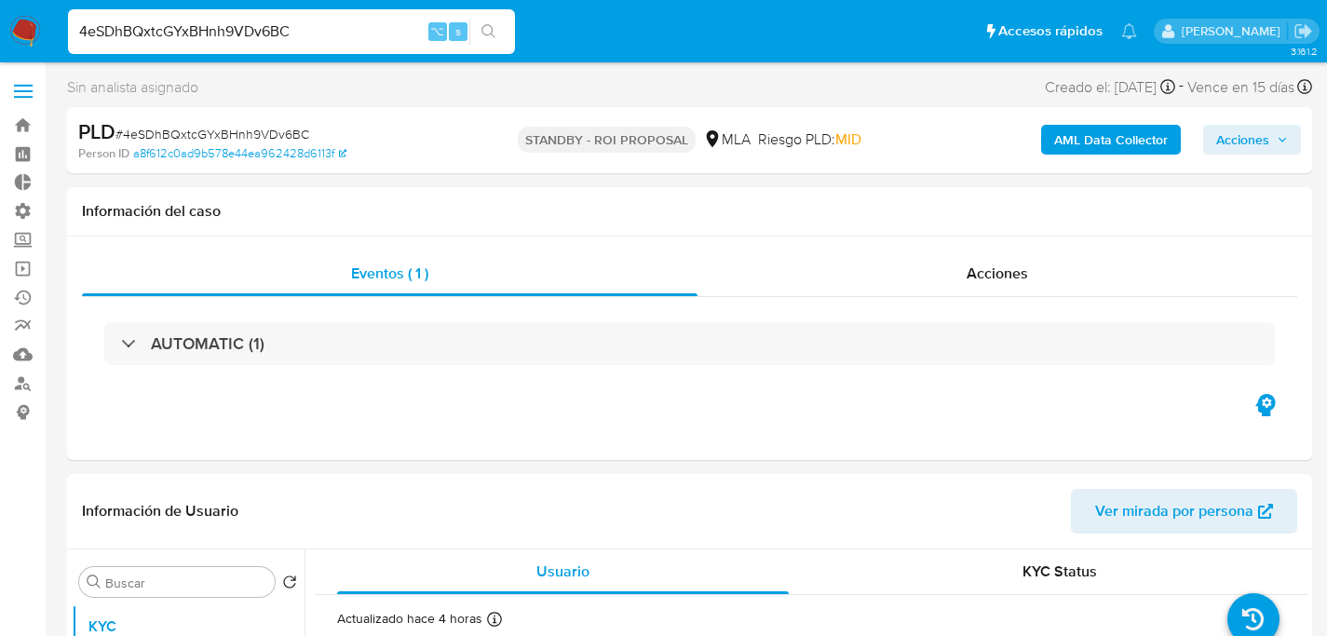
scroll to position [368, 0]
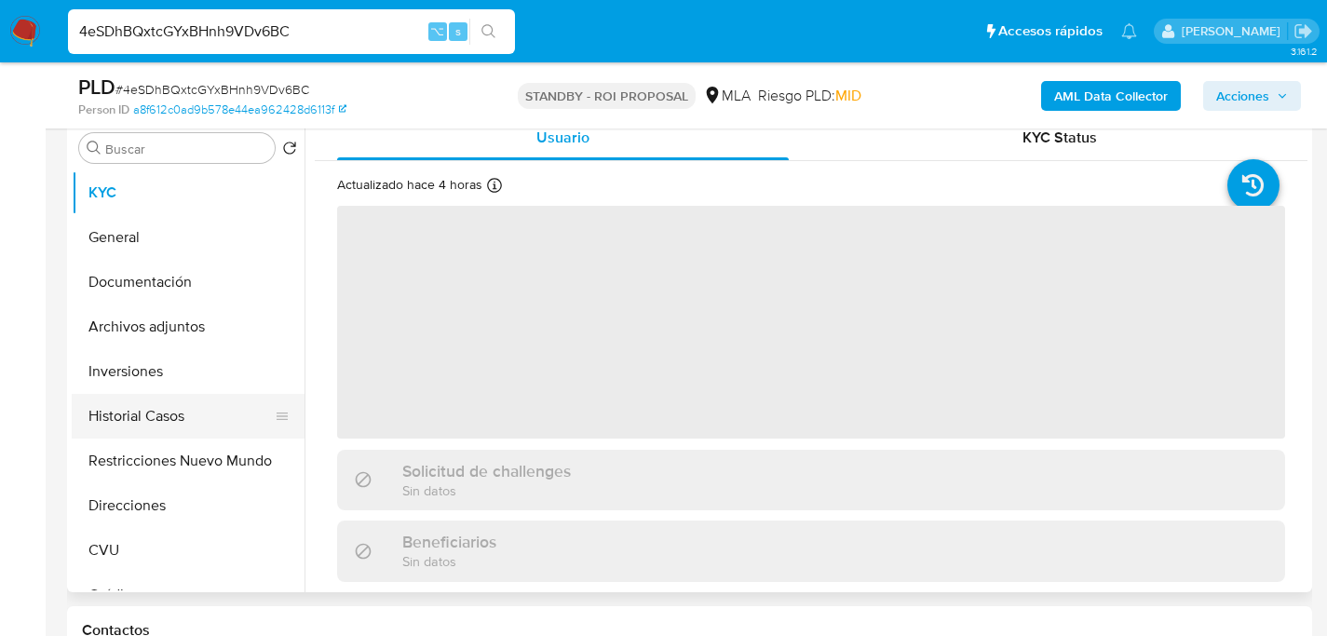
select select "10"
click at [101, 422] on button "Historial Casos" at bounding box center [181, 416] width 218 height 45
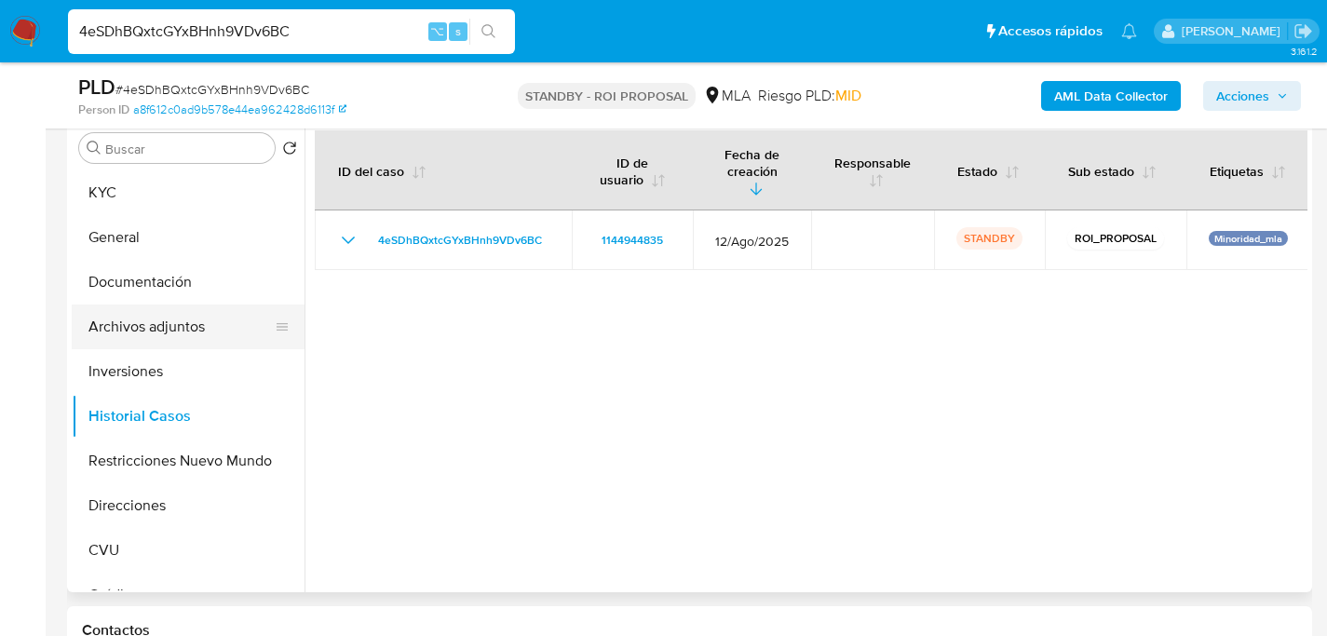
click at [137, 328] on button "Archivos adjuntos" at bounding box center [181, 326] width 218 height 45
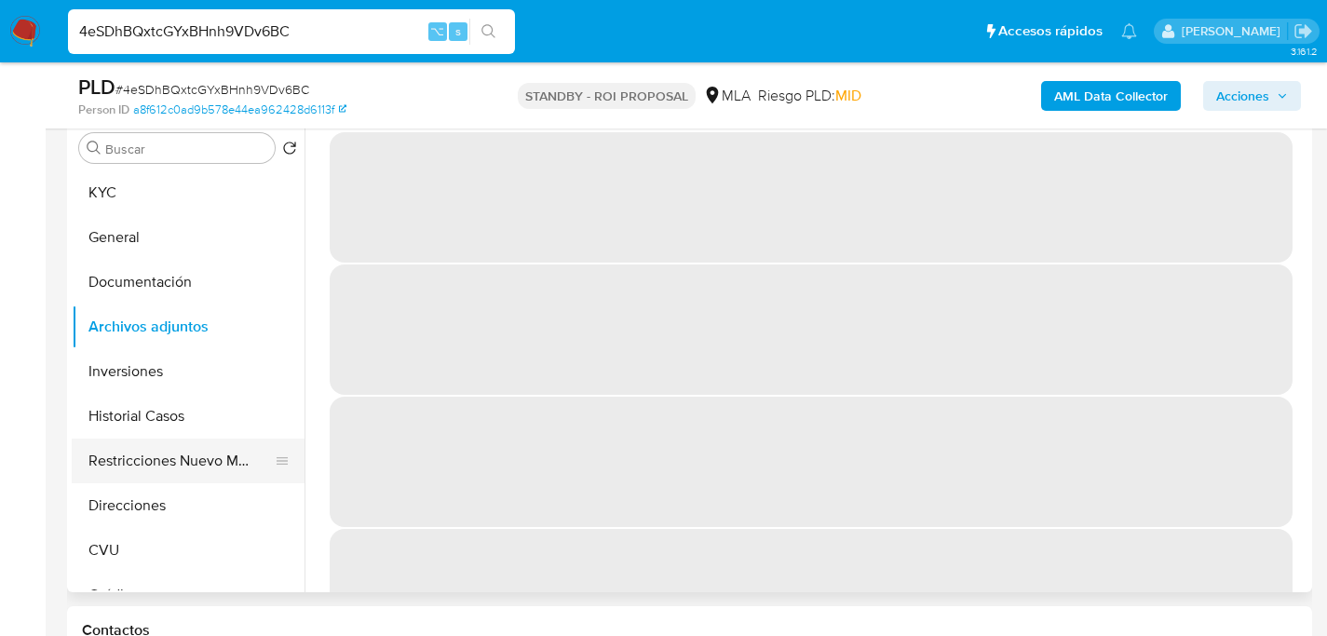
click at [179, 461] on button "Restricciones Nuevo Mundo" at bounding box center [181, 461] width 218 height 45
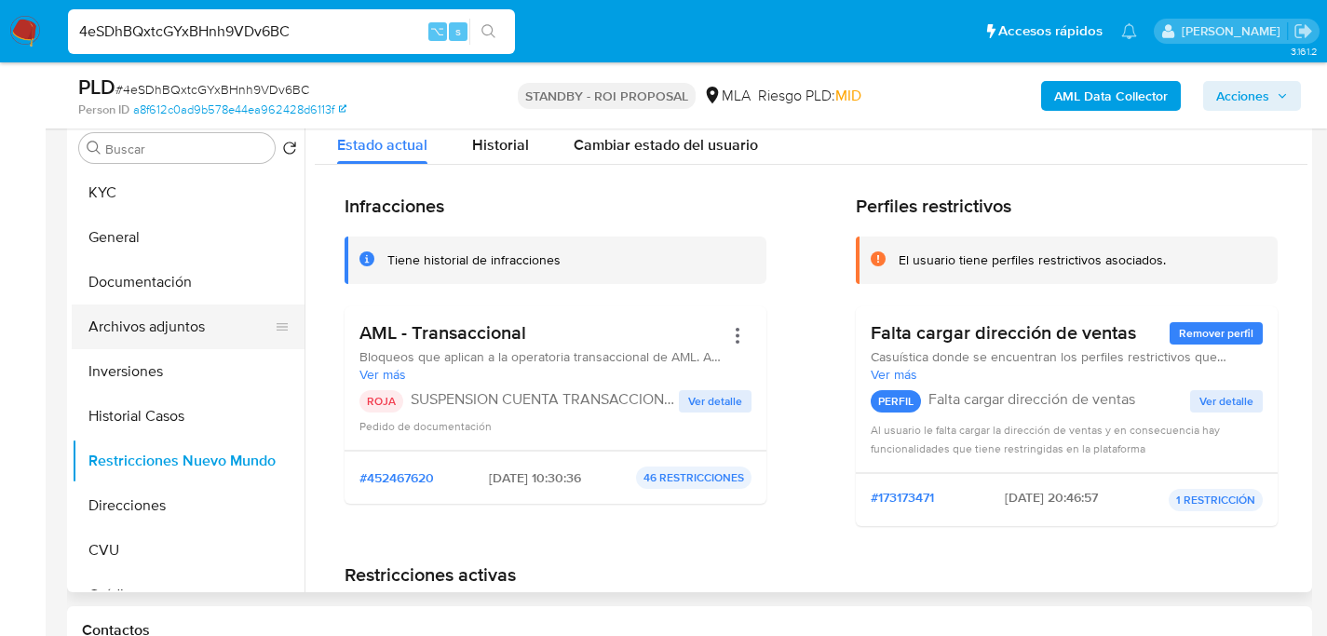
click at [156, 345] on button "Archivos adjuntos" at bounding box center [181, 326] width 218 height 45
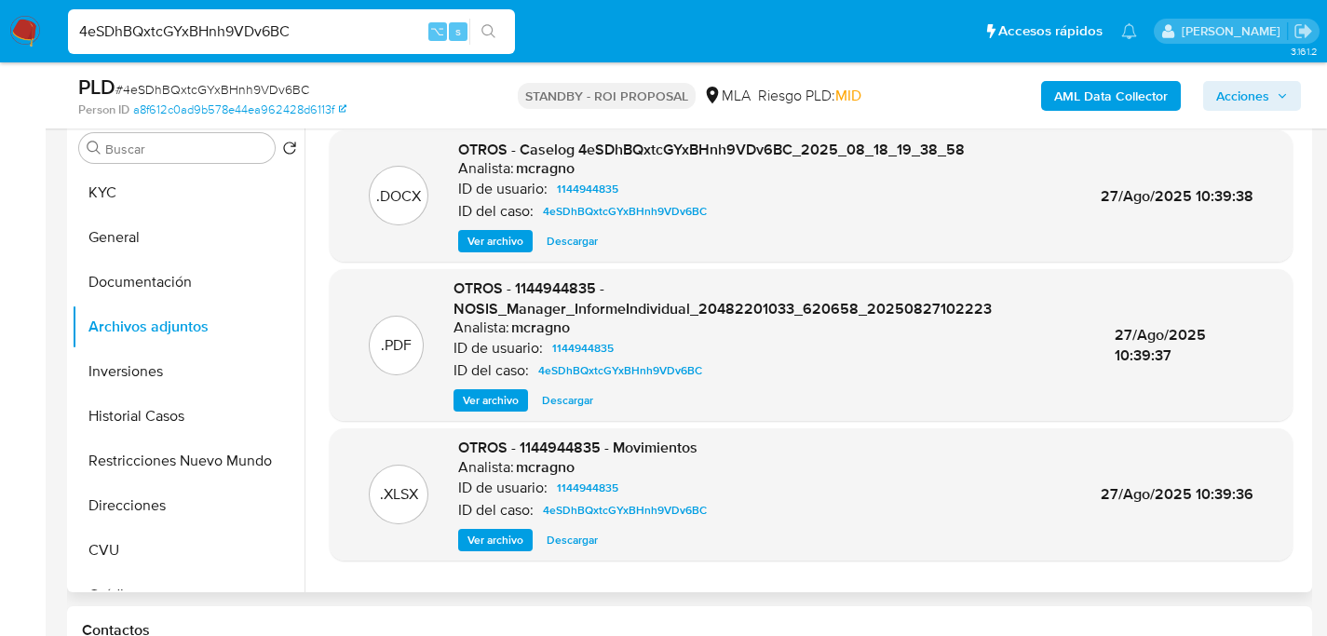
click at [578, 250] on span "Descargar" at bounding box center [572, 241] width 51 height 19
click at [331, 32] on input "4eSDhBQxtcGYxBHnh9VDv6BC" at bounding box center [291, 32] width 447 height 24
paste input "XkwRFjf9jdqSqtMjoZwhXZYX"
type input "XkwRFjf9jdqSqtMjoZwhXZYX"
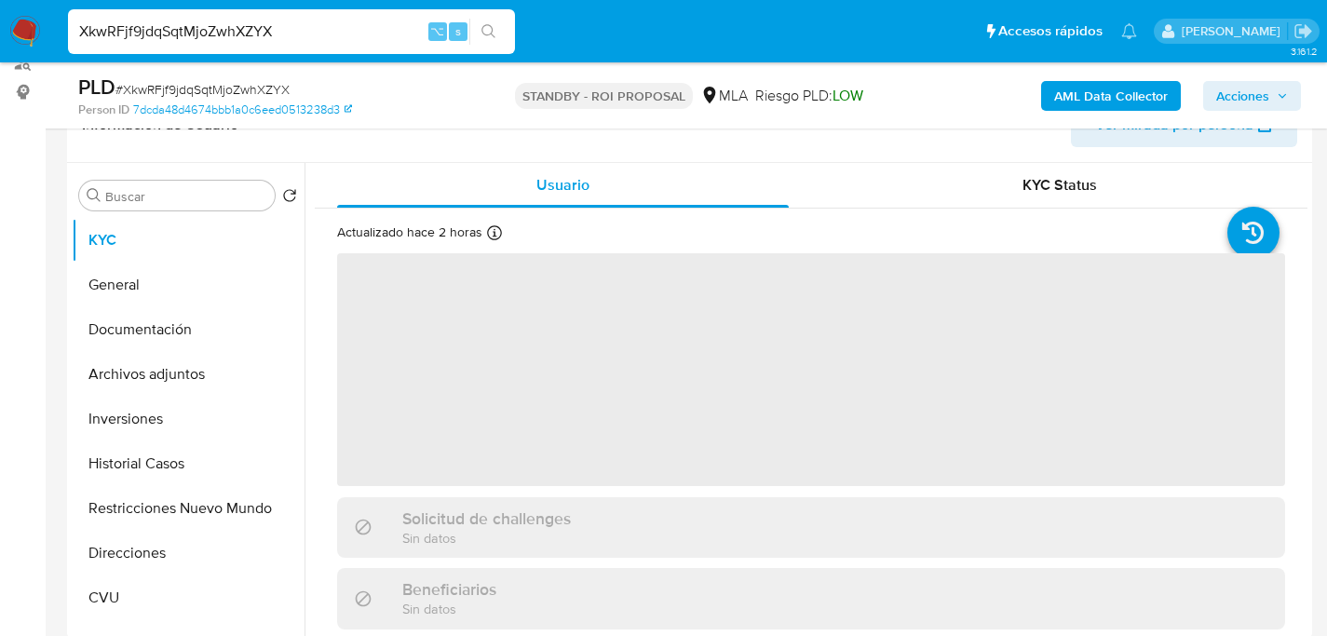
select select "10"
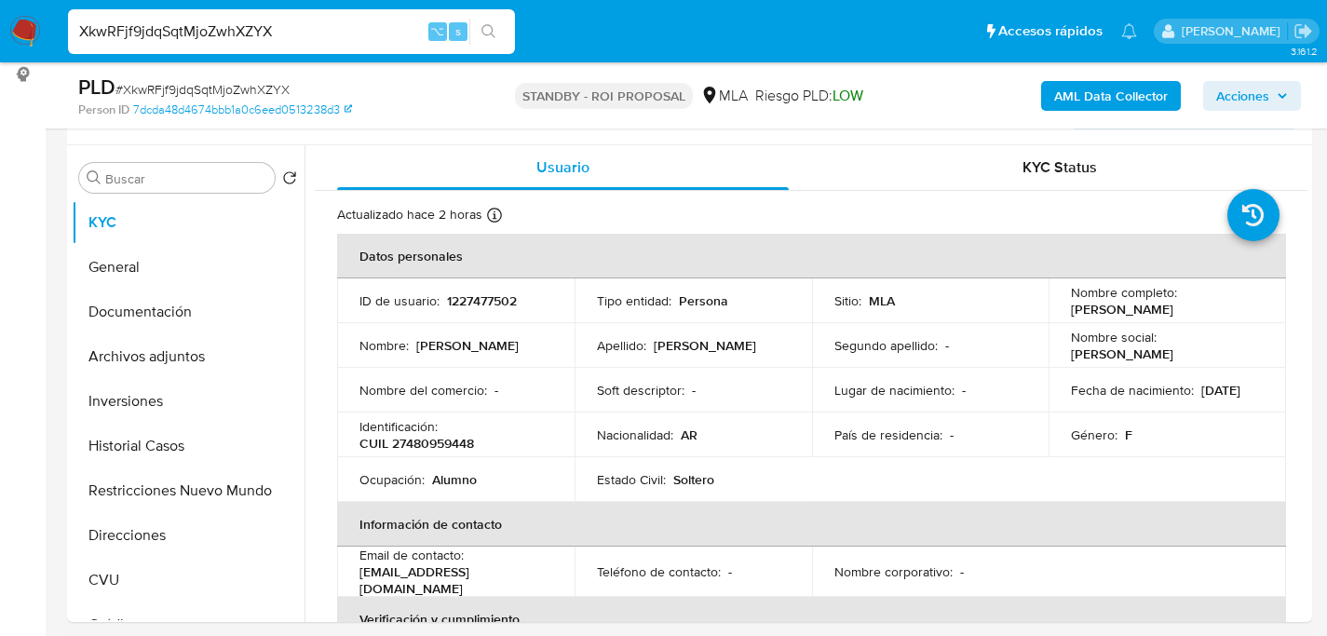
scroll to position [340, 0]
click at [116, 354] on button "Archivos adjuntos" at bounding box center [181, 354] width 218 height 45
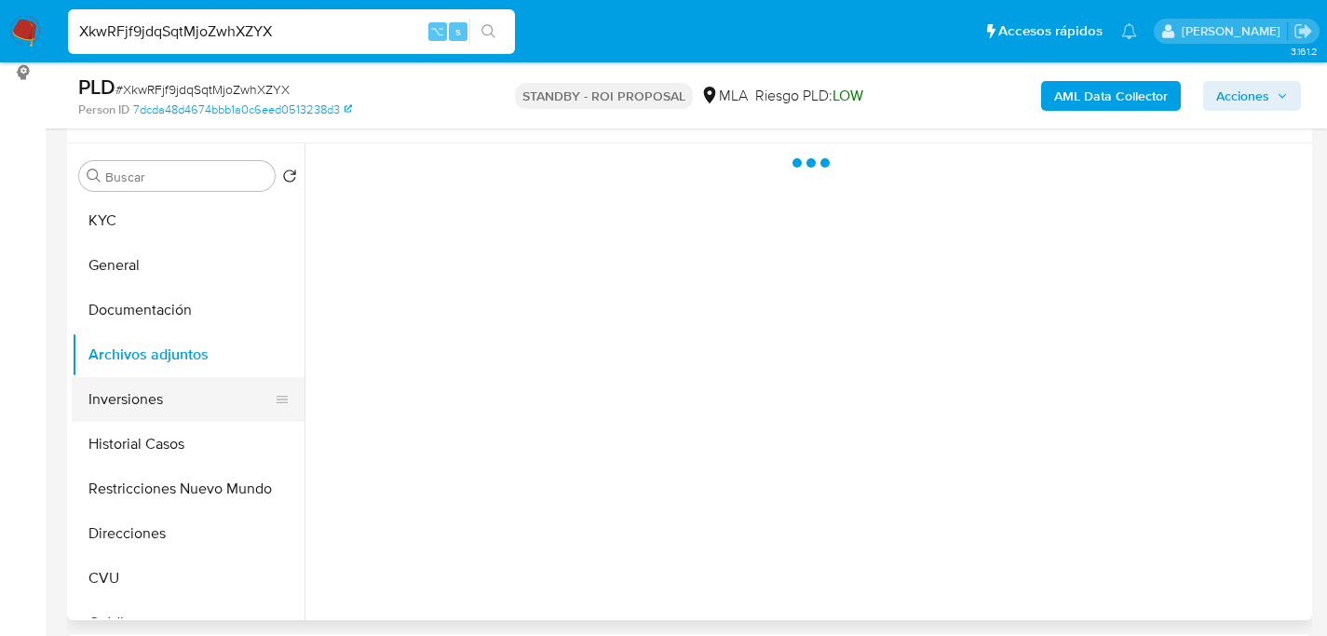
click at [113, 421] on button "Inversiones" at bounding box center [181, 399] width 218 height 45
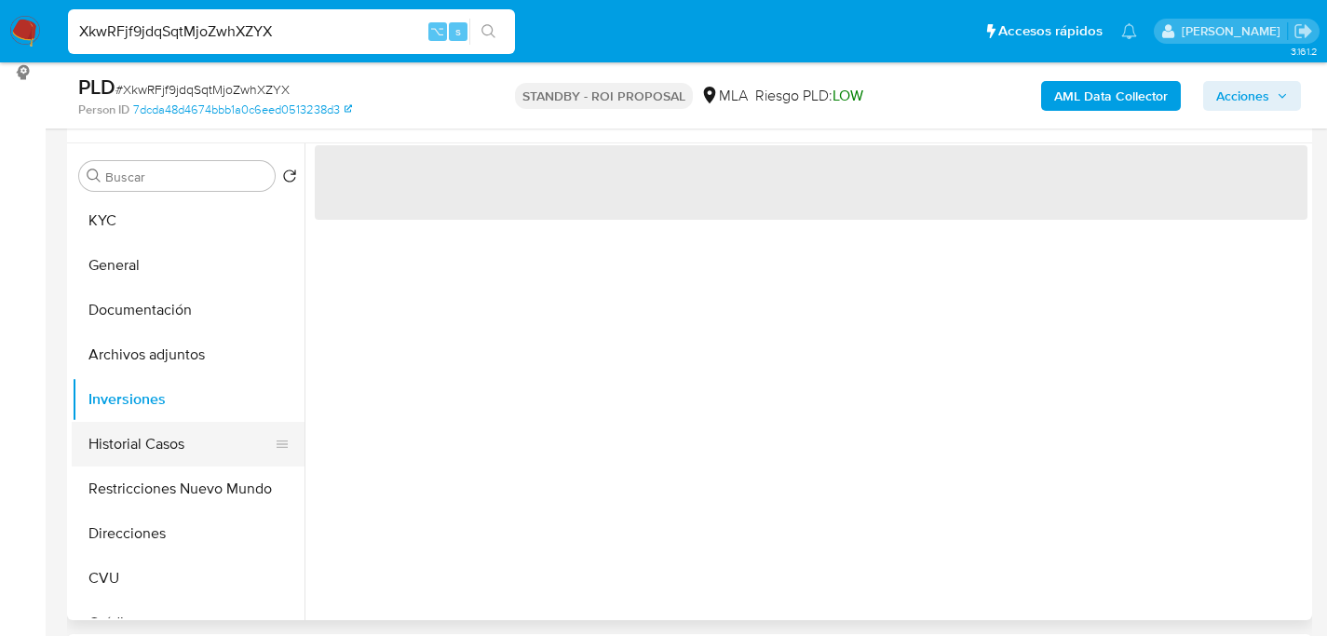
click at [101, 453] on button "Historial Casos" at bounding box center [181, 444] width 218 height 45
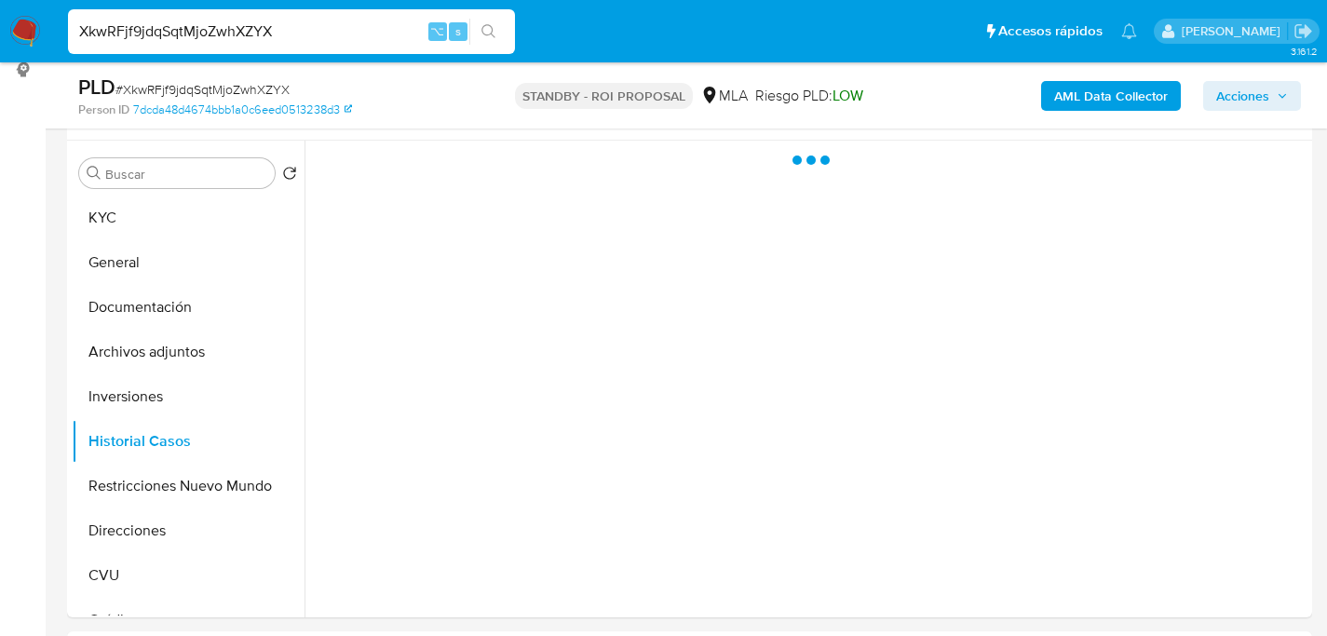
scroll to position [344, 0]
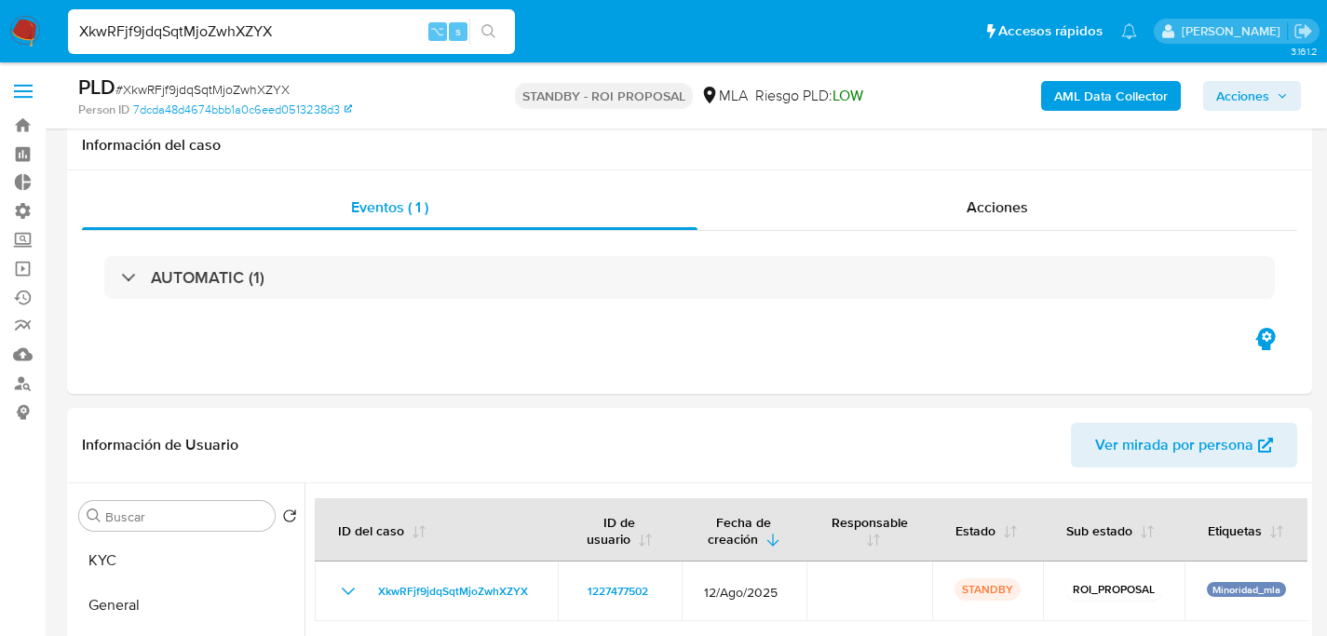
select select "10"
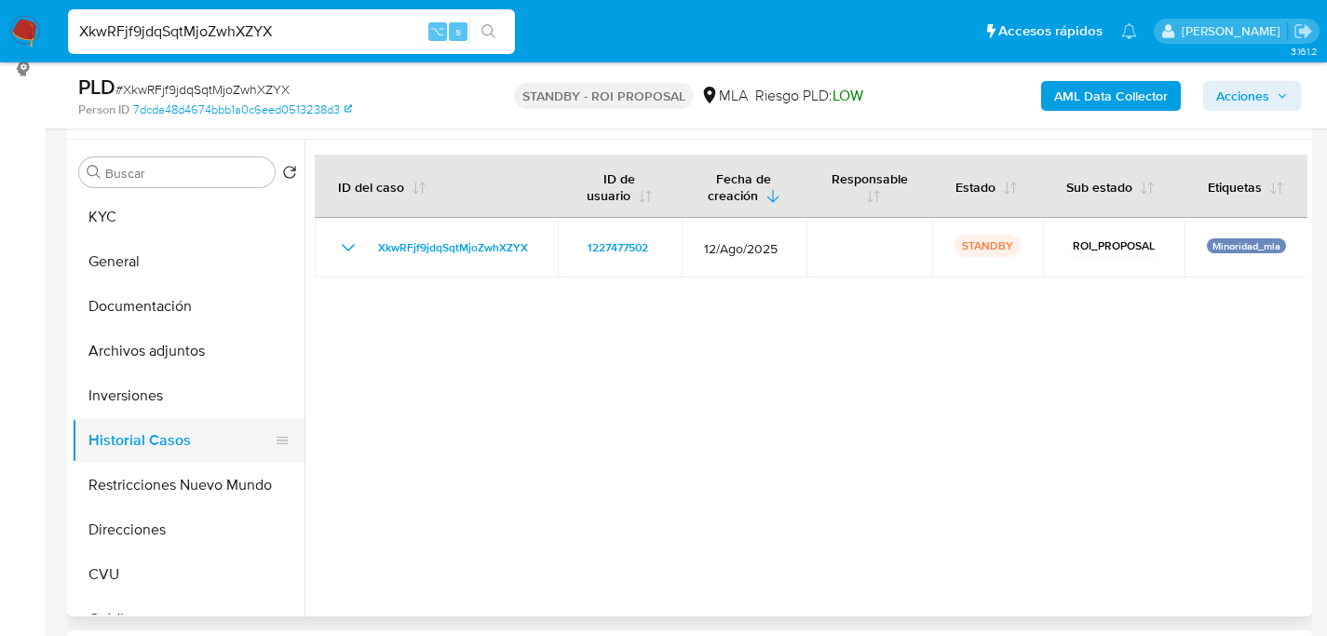
click at [128, 461] on button "Historial Casos" at bounding box center [181, 440] width 218 height 45
click at [134, 470] on button "Restricciones Nuevo Mundo" at bounding box center [181, 485] width 218 height 45
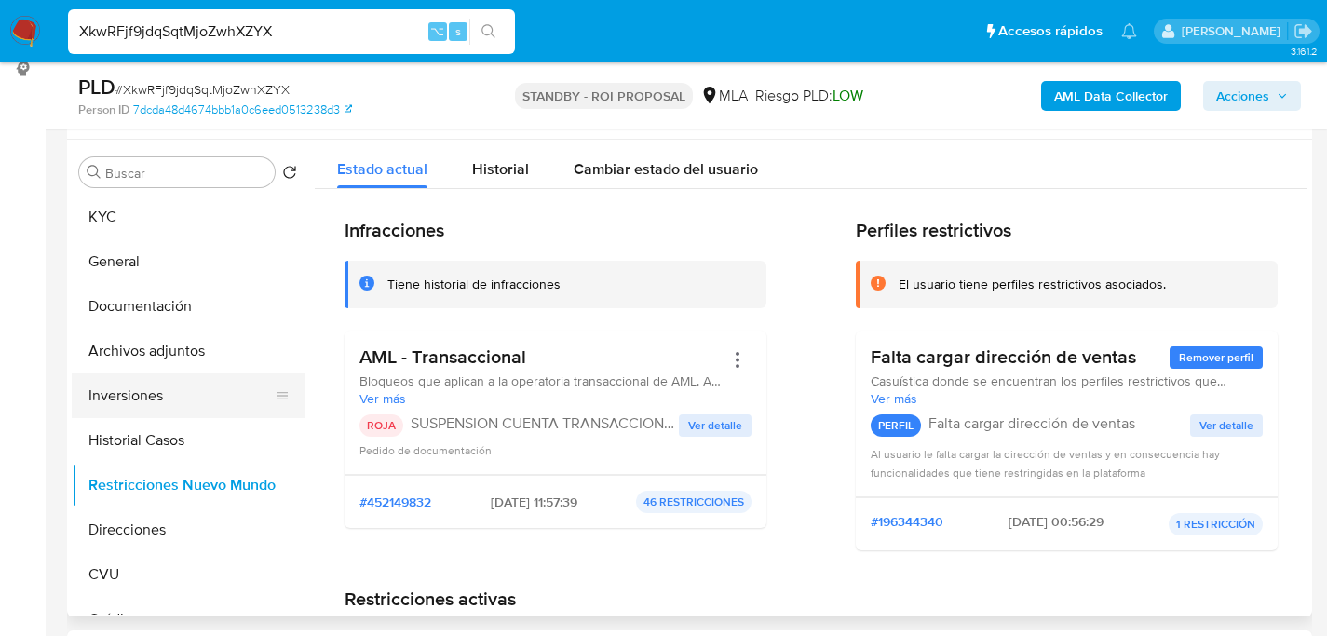
click at [169, 412] on button "Inversiones" at bounding box center [181, 395] width 218 height 45
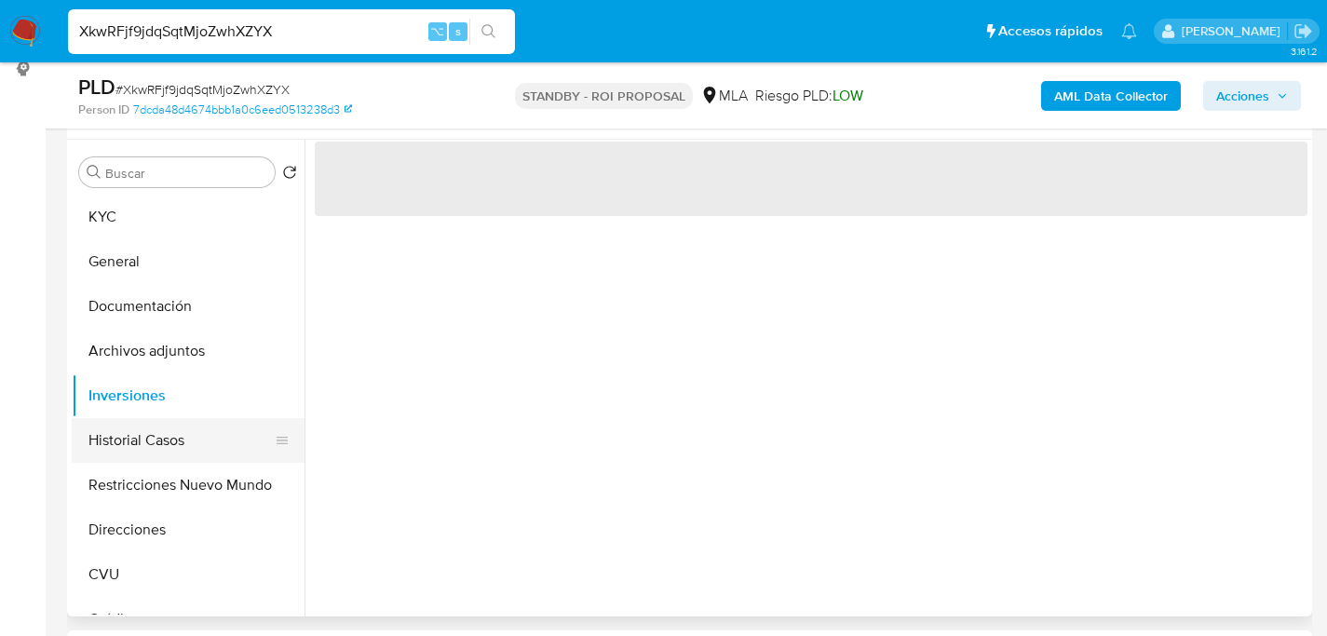
click at [169, 440] on button "Historial Casos" at bounding box center [181, 440] width 218 height 45
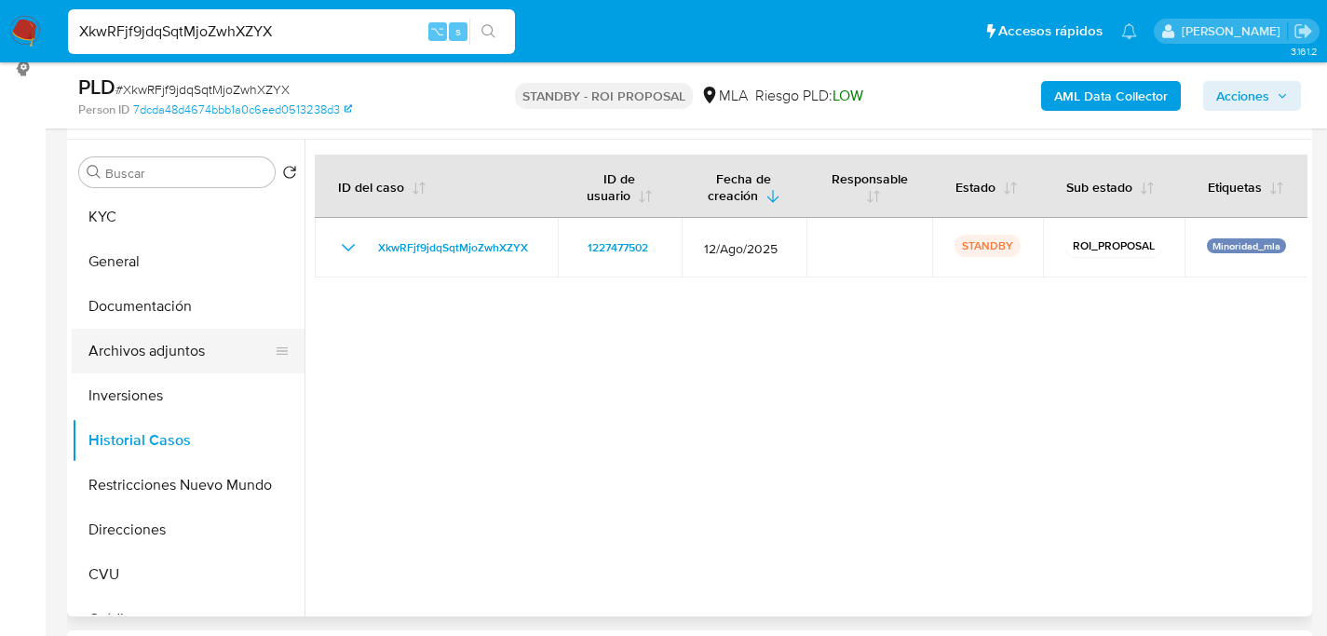
click at [156, 358] on button "Archivos adjuntos" at bounding box center [181, 351] width 218 height 45
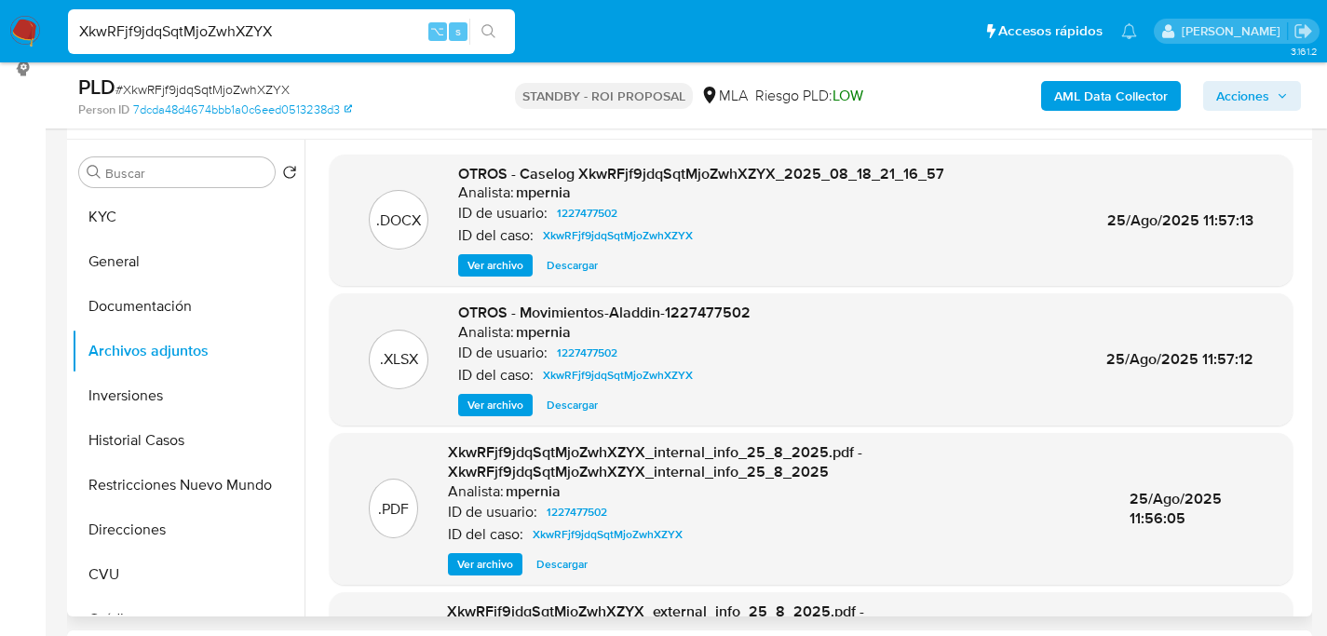
click at [548, 269] on span "Descargar" at bounding box center [572, 265] width 51 height 19
click at [304, 33] on input "XkwRFjf9jdqSqtMjoZwhXZYX" at bounding box center [291, 32] width 447 height 24
paste input "RmqSzE84SCvila5XLRI8XzYQ"
type input "RmqSzE84SCvila5XLRI8XzYQ"
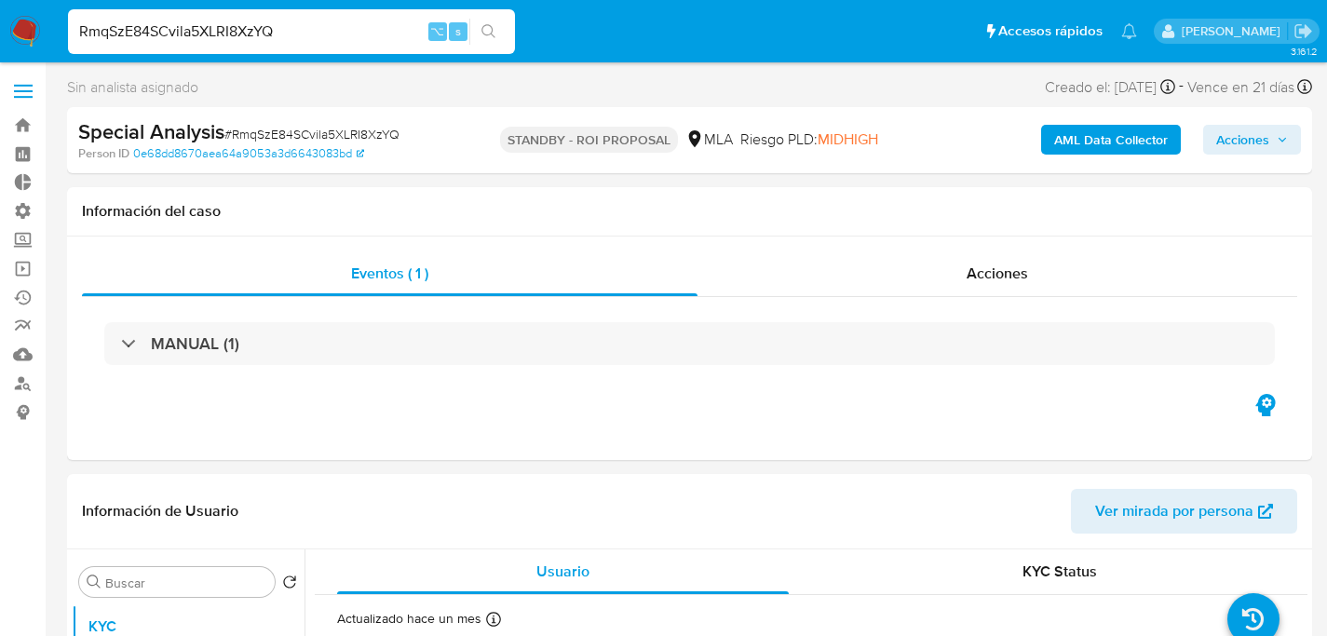
select select "10"
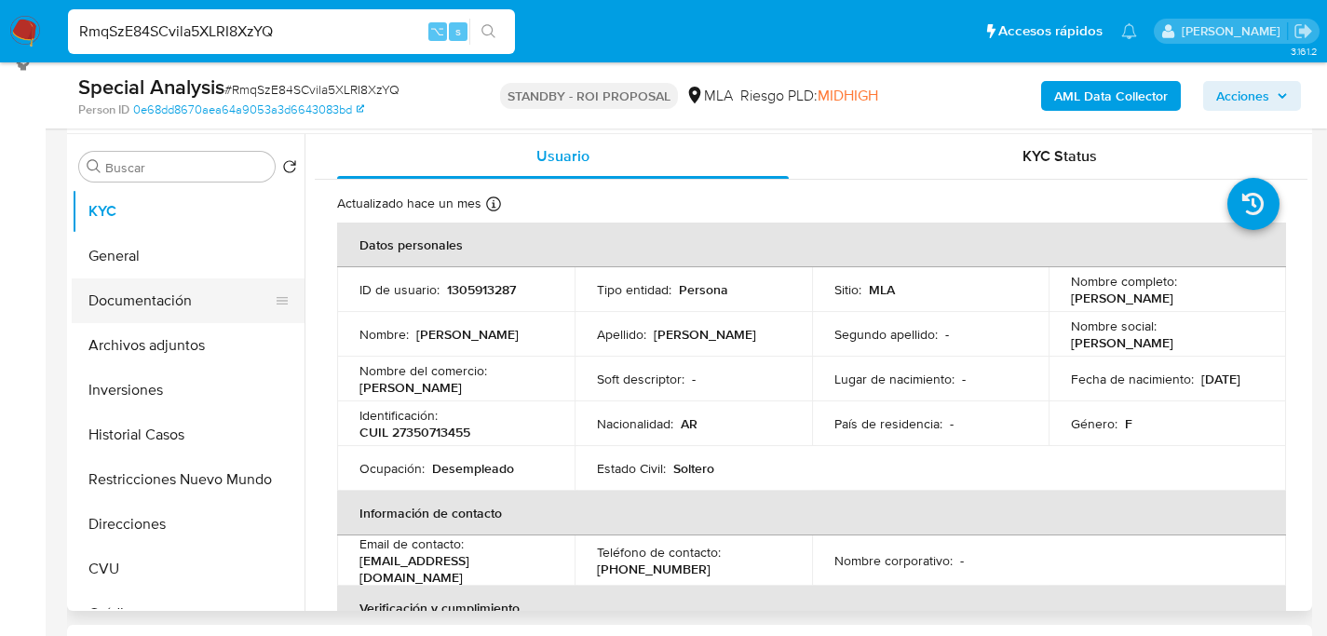
scroll to position [366, 0]
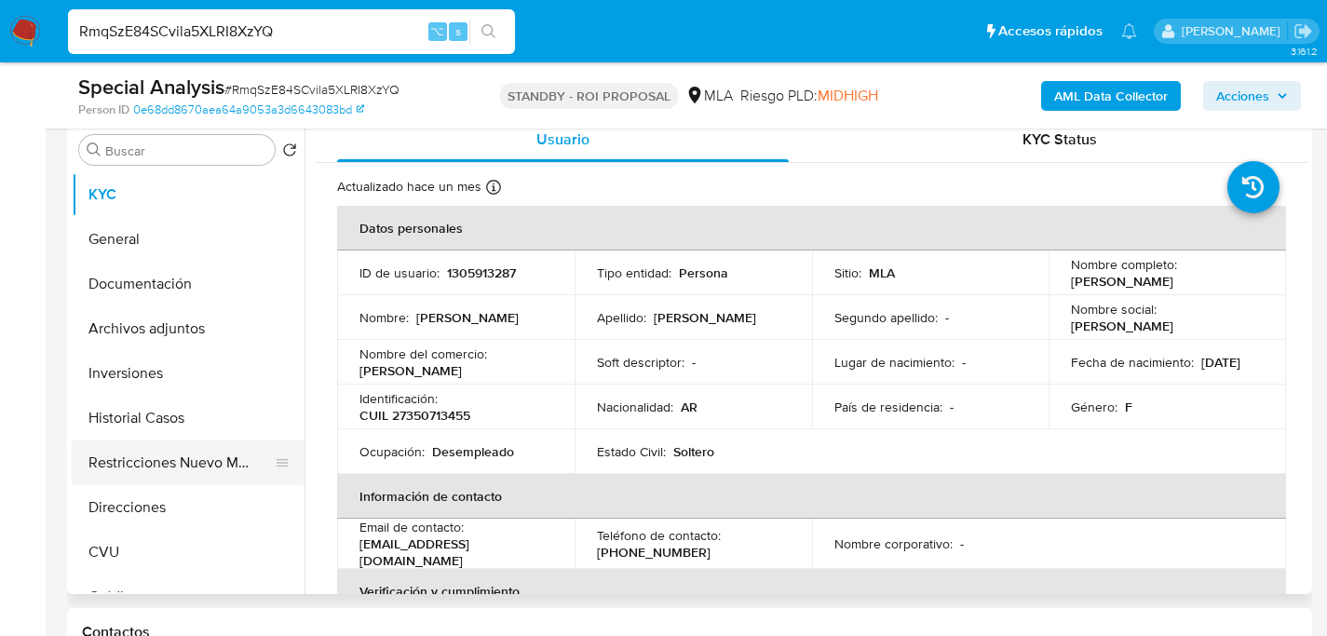
click at [158, 454] on button "Restricciones Nuevo Mundo" at bounding box center [181, 462] width 218 height 45
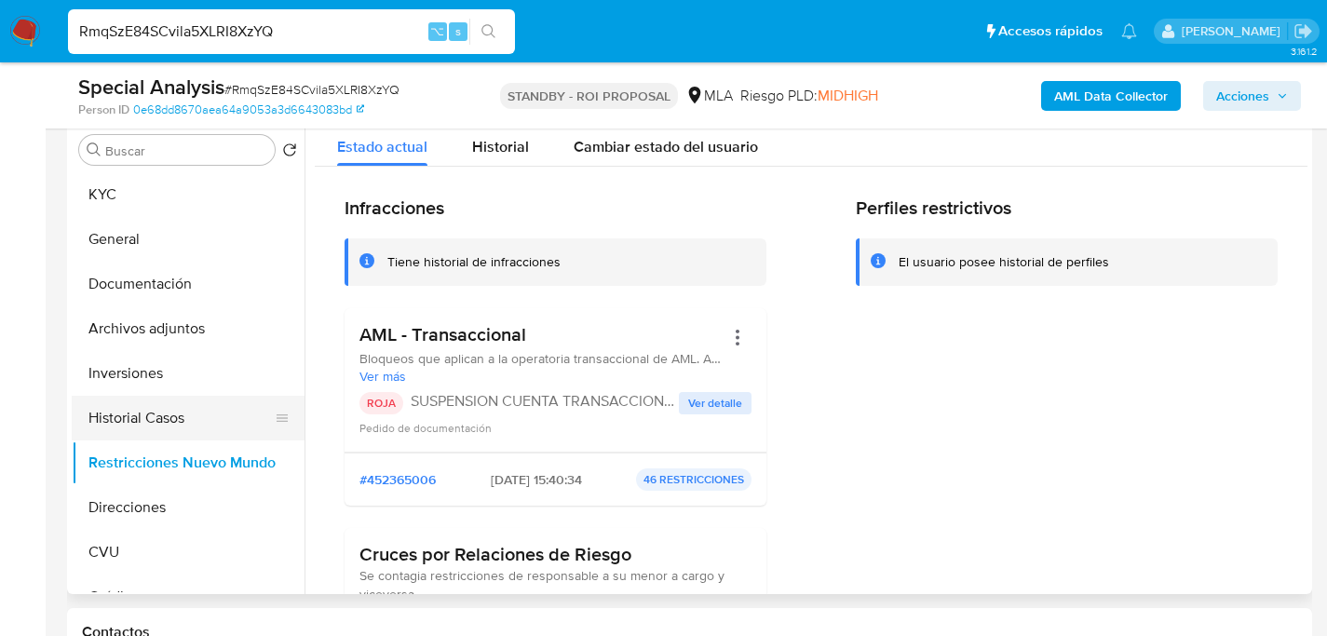
click at [157, 404] on button "Historial Casos" at bounding box center [181, 418] width 218 height 45
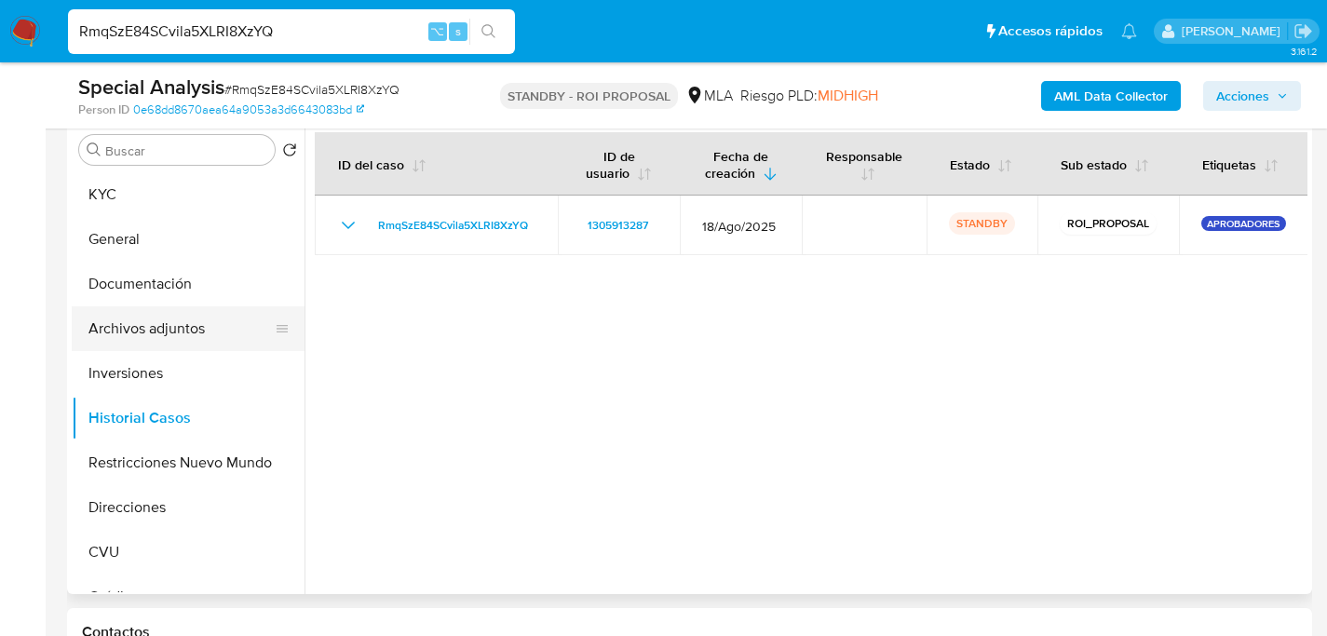
click at [146, 321] on button "Archivos adjuntos" at bounding box center [181, 328] width 218 height 45
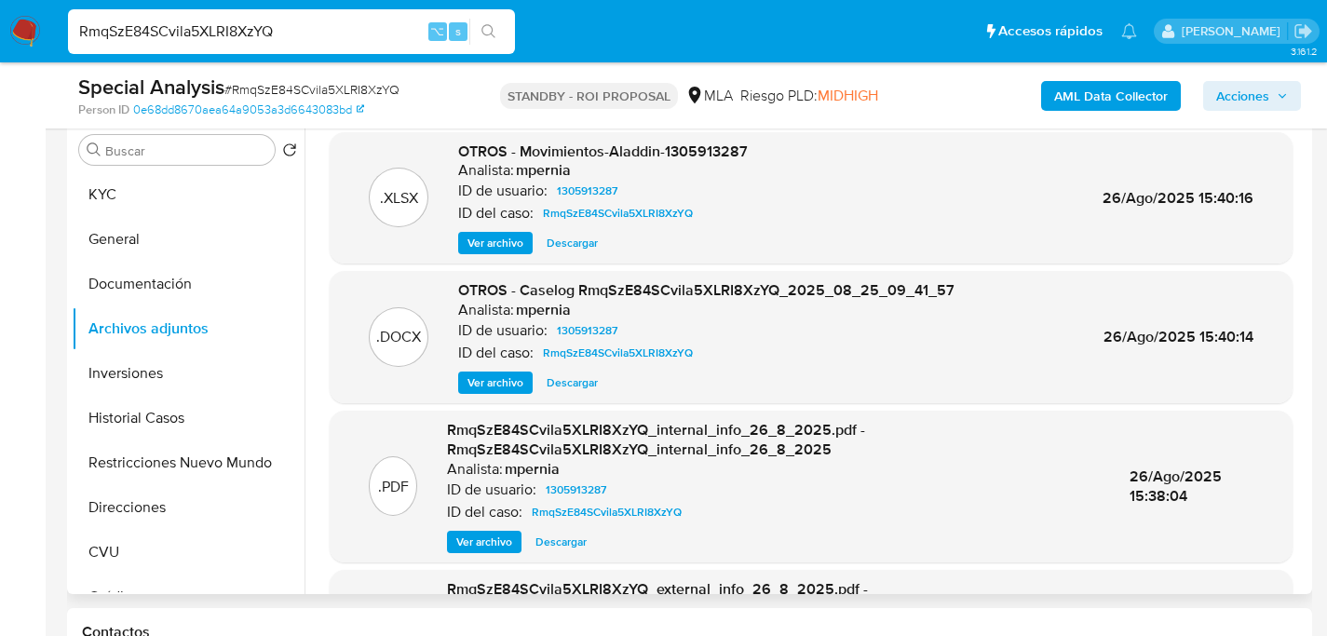
click at [561, 388] on span "Descargar" at bounding box center [572, 382] width 51 height 19
click at [341, 35] on input "RmqSzE84SCvila5XLRI8XzYQ" at bounding box center [291, 32] width 447 height 24
paste input "36GRgUXZ7WmYAGyIuNACP5WK"
type input "36GRgUXZ7WmYAGyIuNACP5WK"
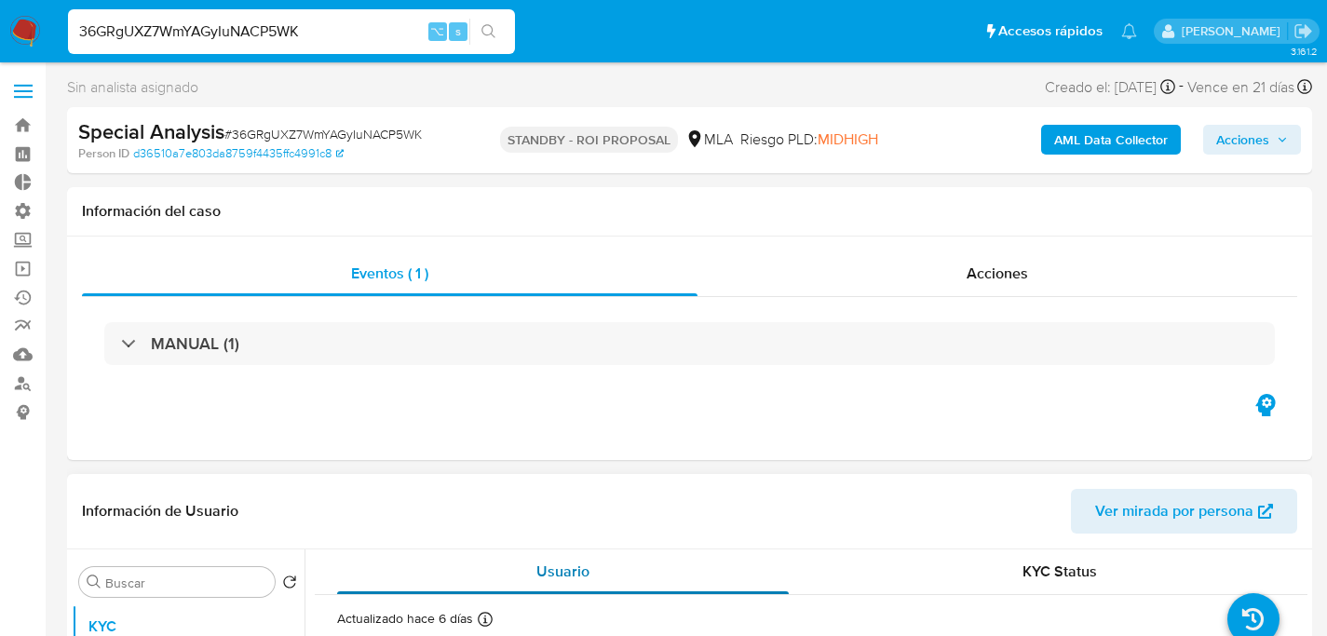
select select "10"
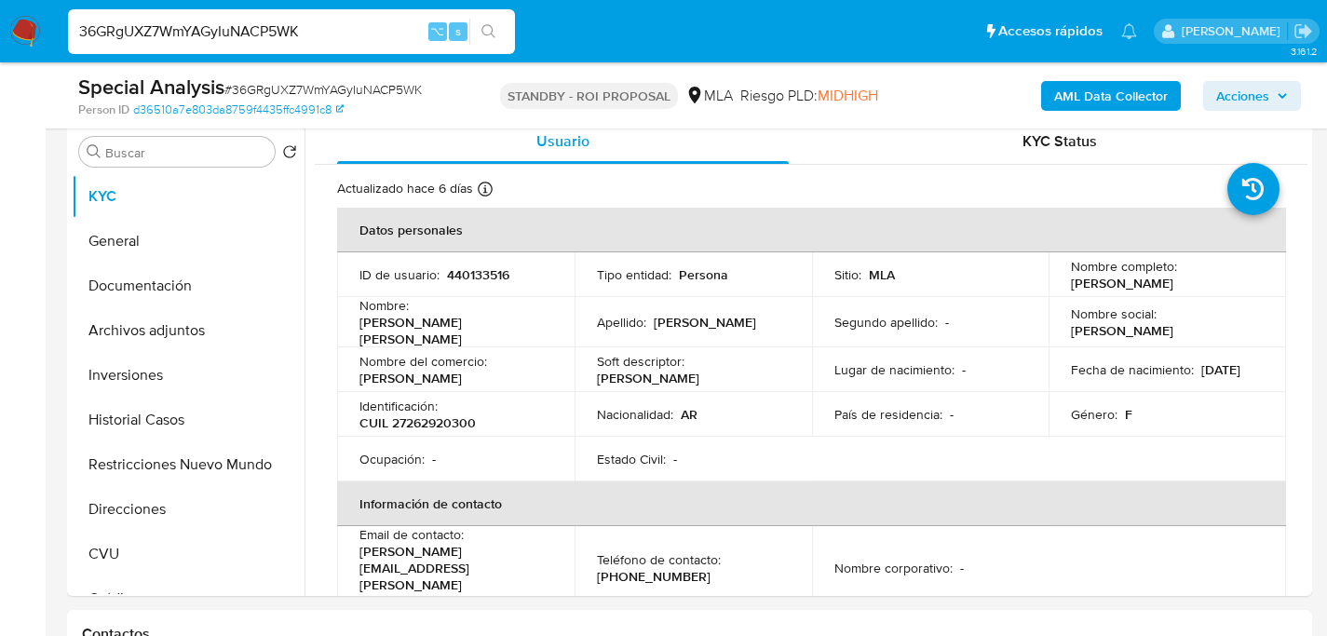
scroll to position [405, 0]
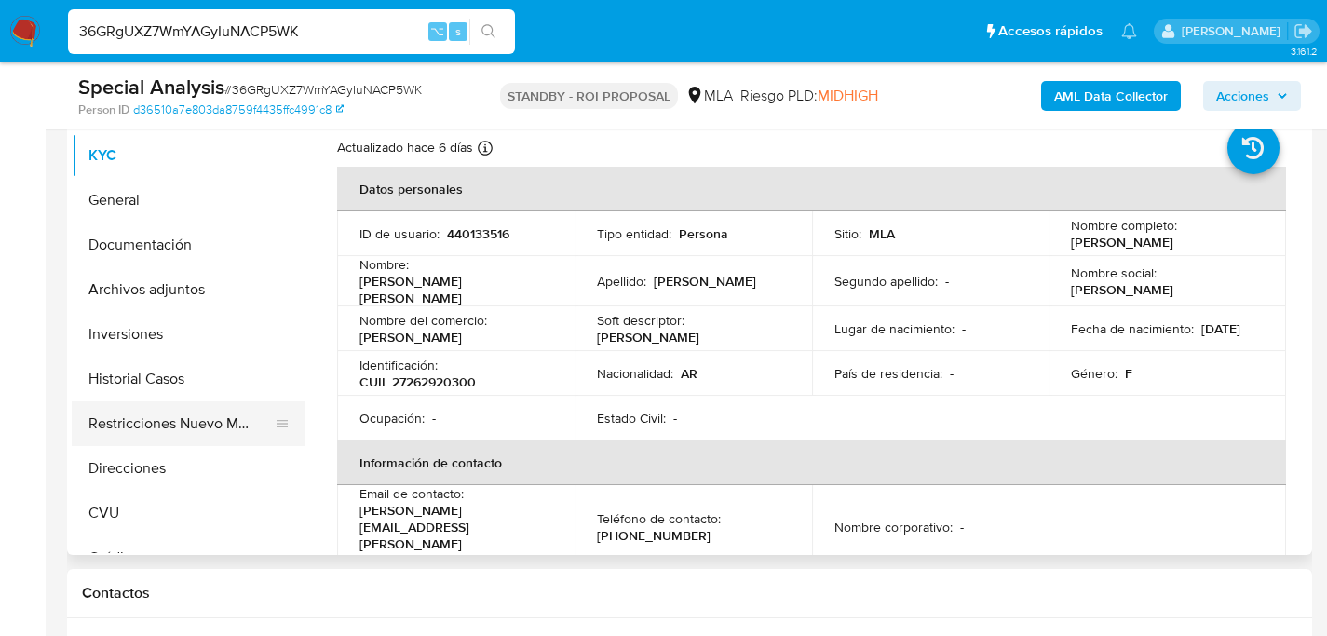
click at [119, 413] on button "Restricciones Nuevo Mundo" at bounding box center [181, 423] width 218 height 45
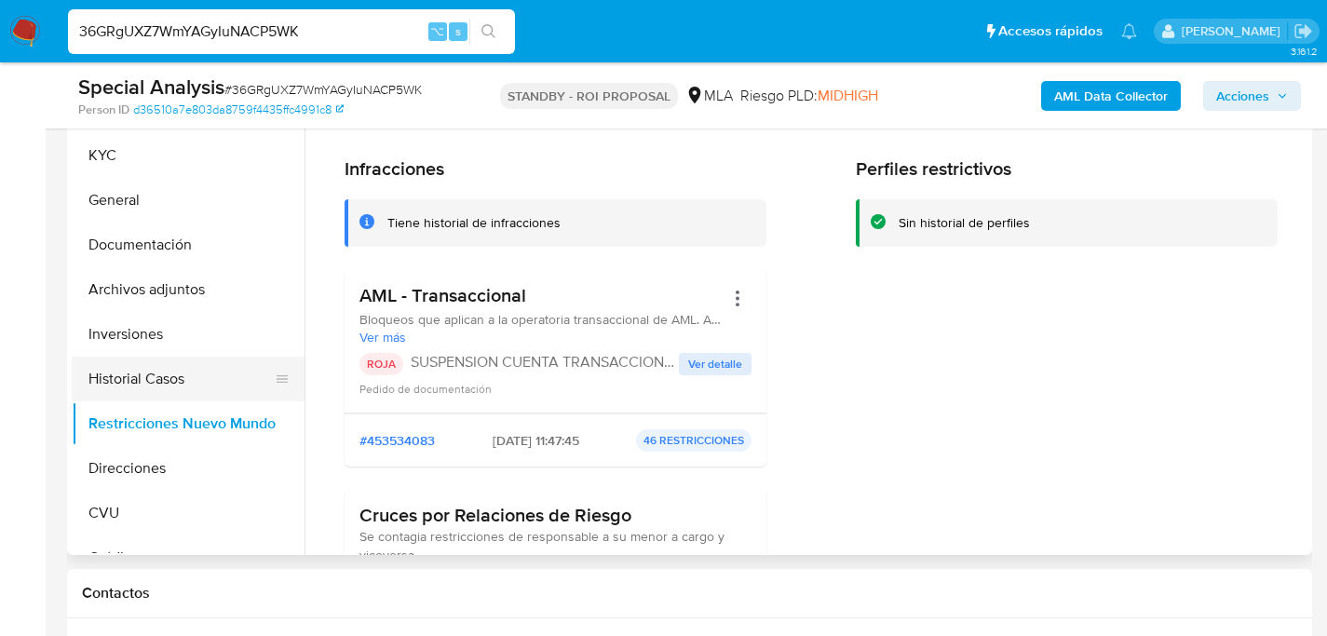
click at [133, 383] on button "Historial Casos" at bounding box center [181, 379] width 218 height 45
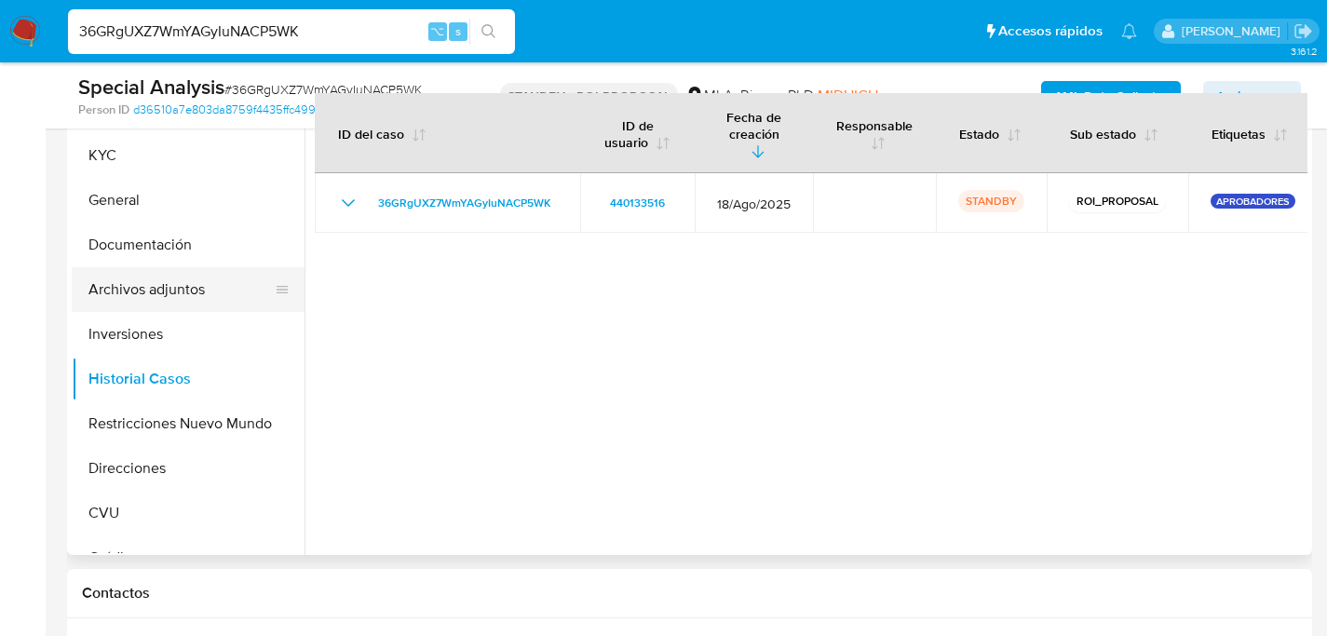
click at [167, 296] on button "Archivos adjuntos" at bounding box center [181, 289] width 218 height 45
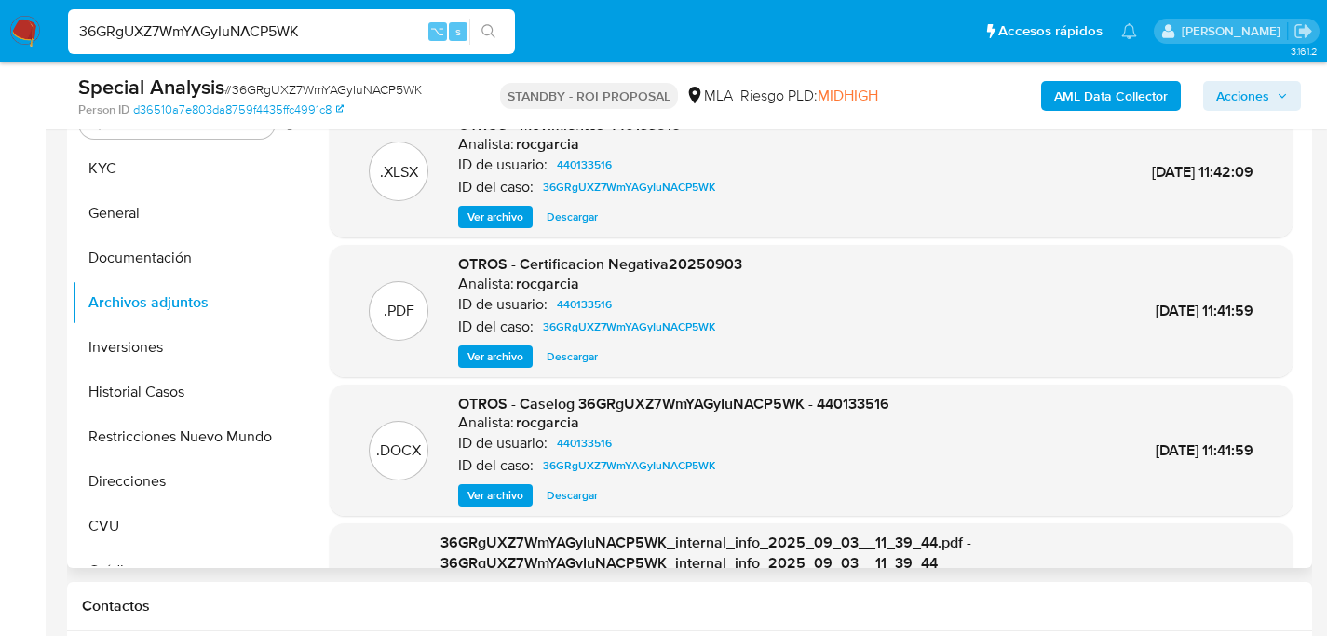
scroll to position [385, 0]
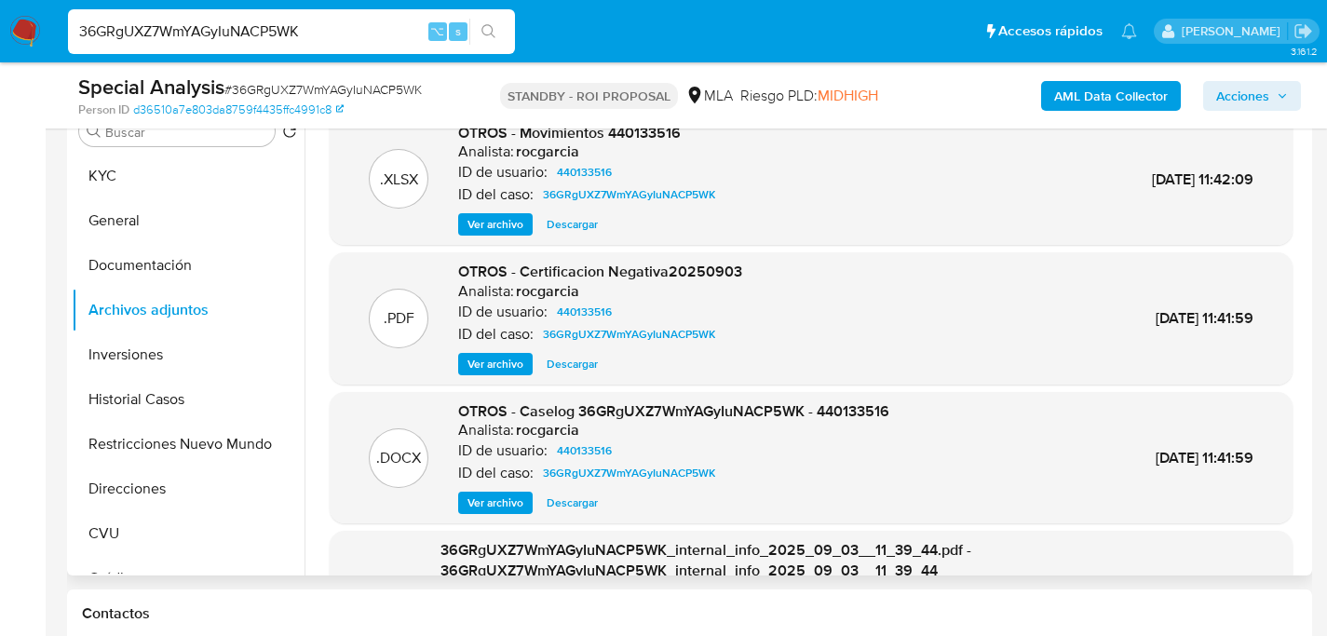
click at [582, 500] on span "Descargar" at bounding box center [572, 503] width 51 height 19
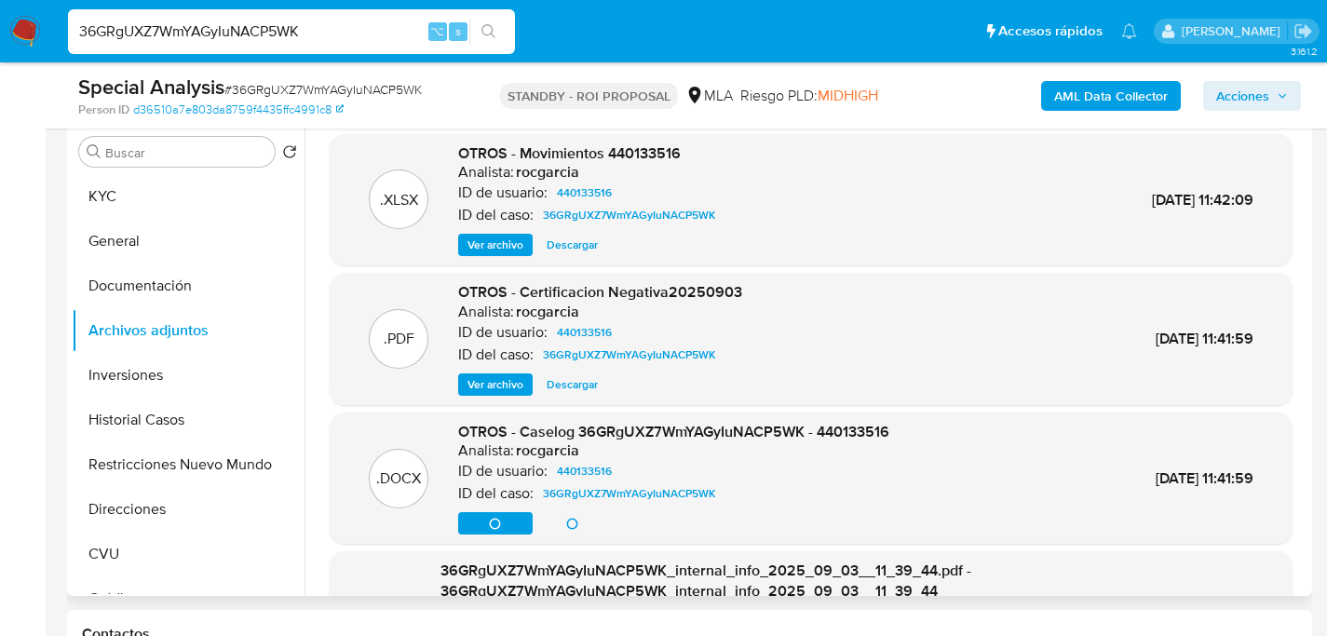
scroll to position [362, 0]
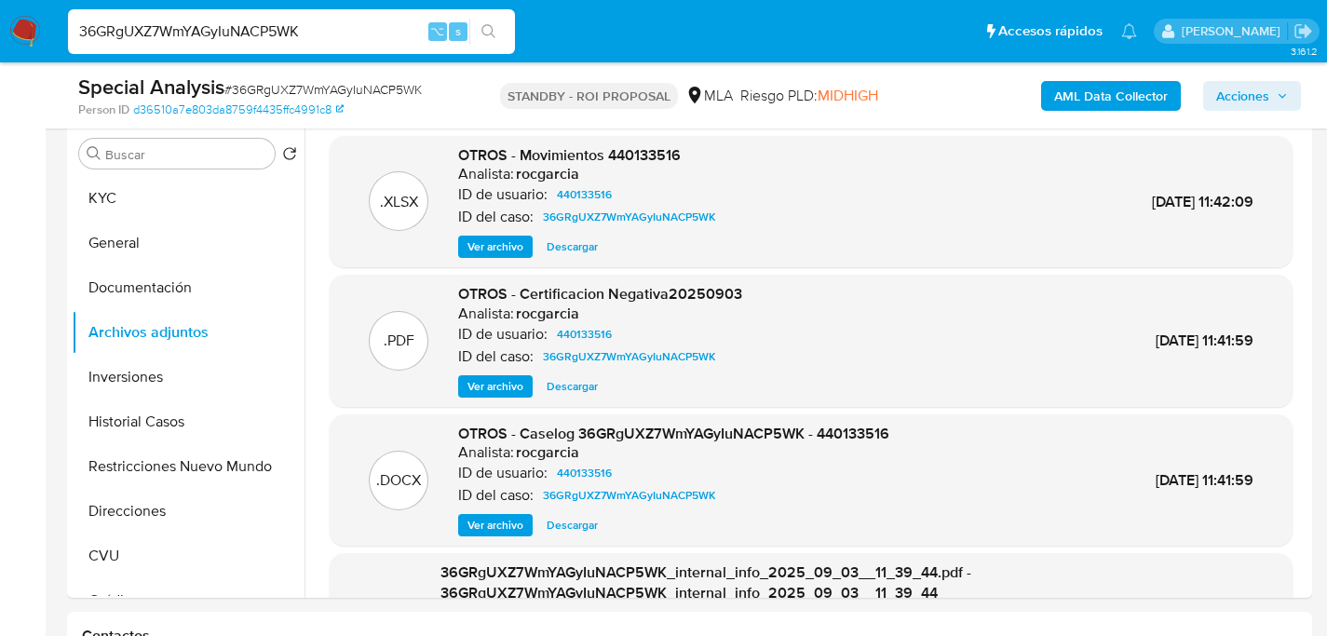
click at [255, 26] on input "36GRgUXZ7WmYAGyIuNACP5WK" at bounding box center [291, 32] width 447 height 24
paste input "QgRJ2Jt3poTw2OgO2IlnKvOt"
type input "QgRJ2Jt3poTw2OgO2IlnKvOt"
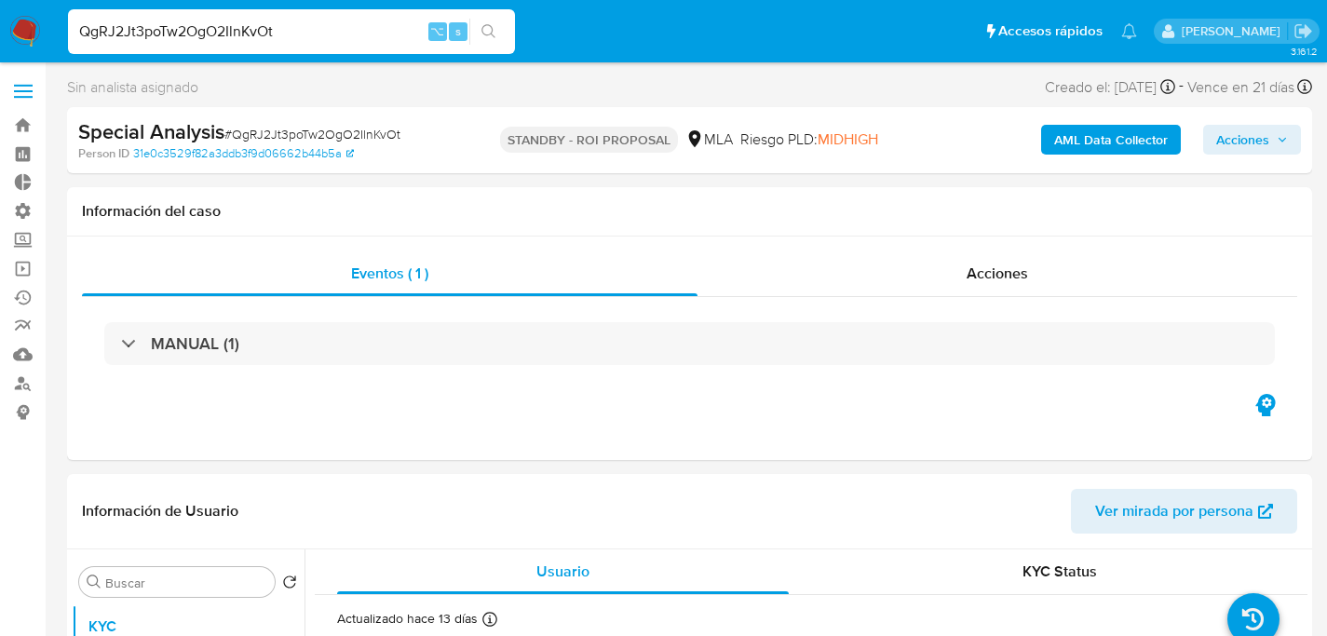
select select "10"
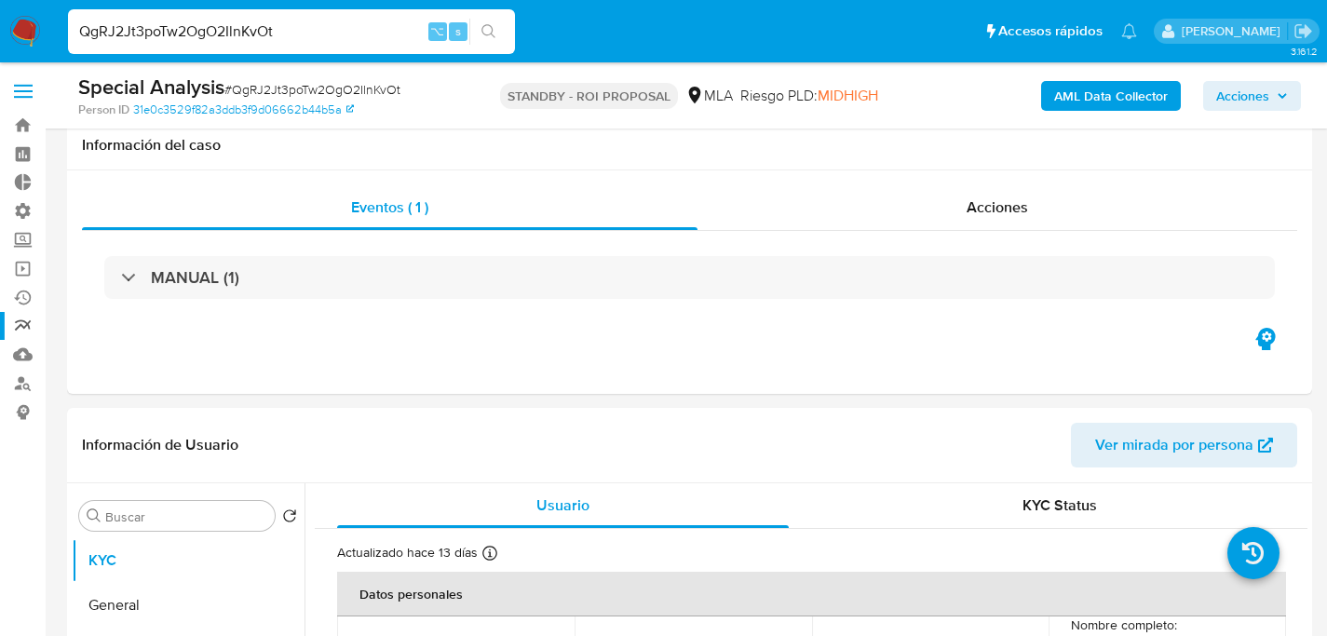
scroll to position [344, 0]
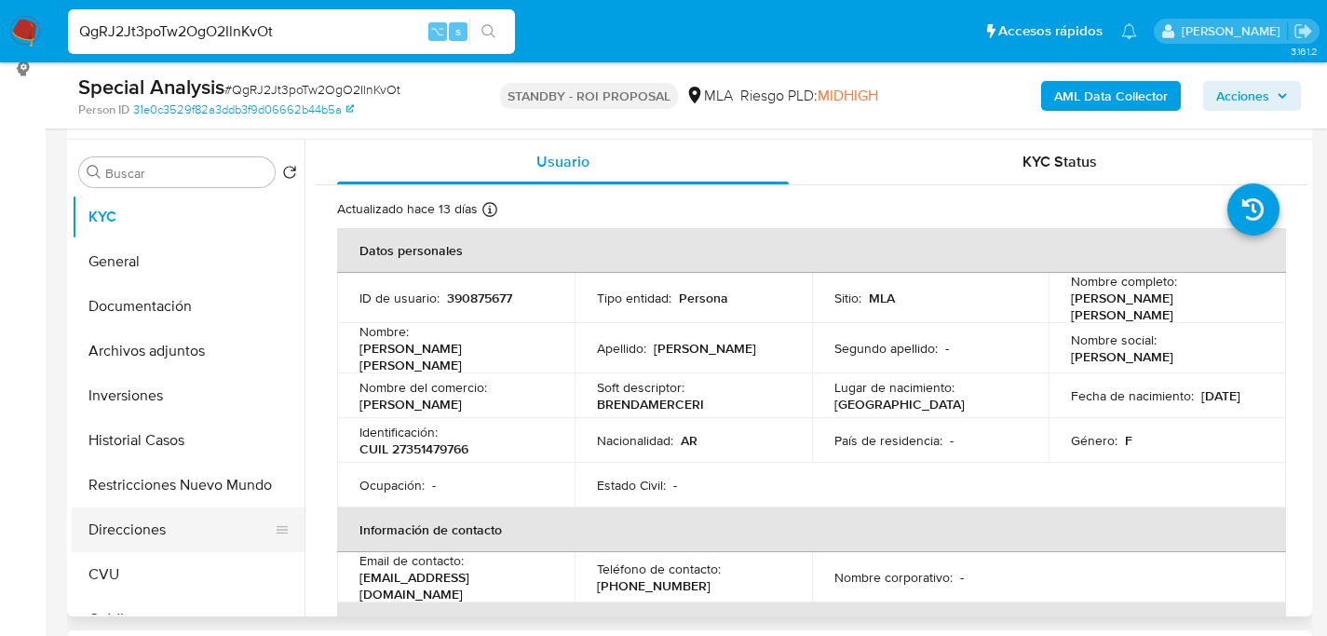
click at [140, 541] on button "Direcciones" at bounding box center [181, 529] width 218 height 45
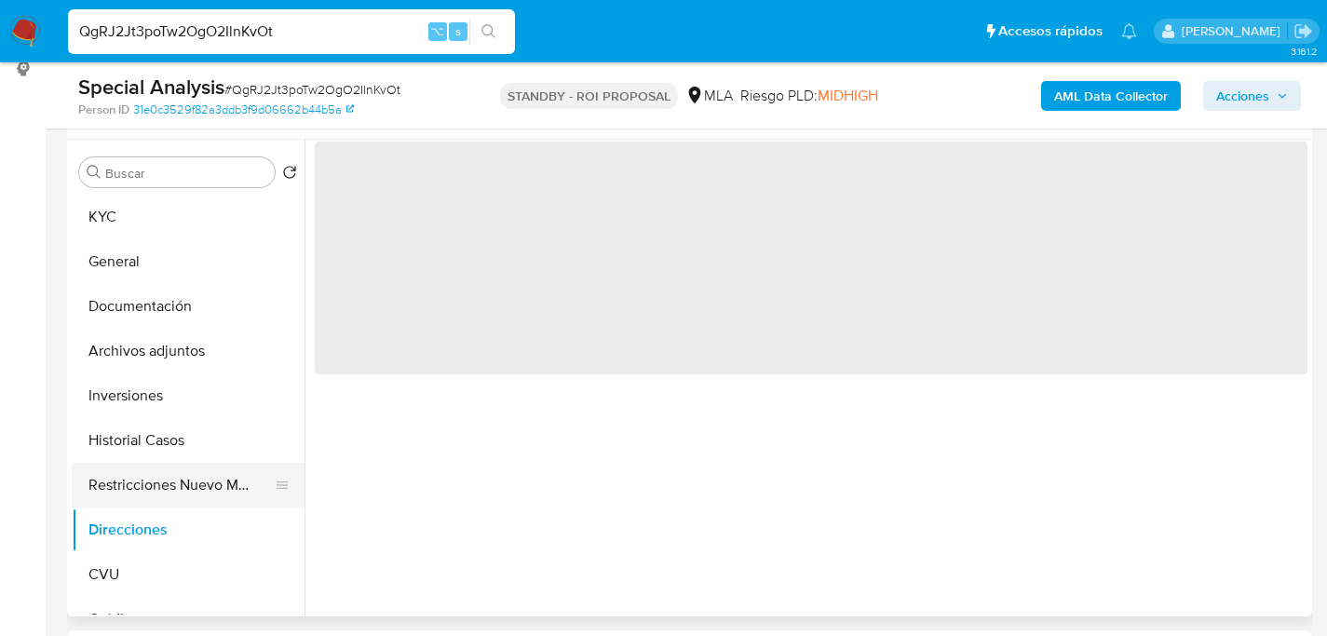
click at [155, 504] on button "Restricciones Nuevo Mundo" at bounding box center [181, 485] width 218 height 45
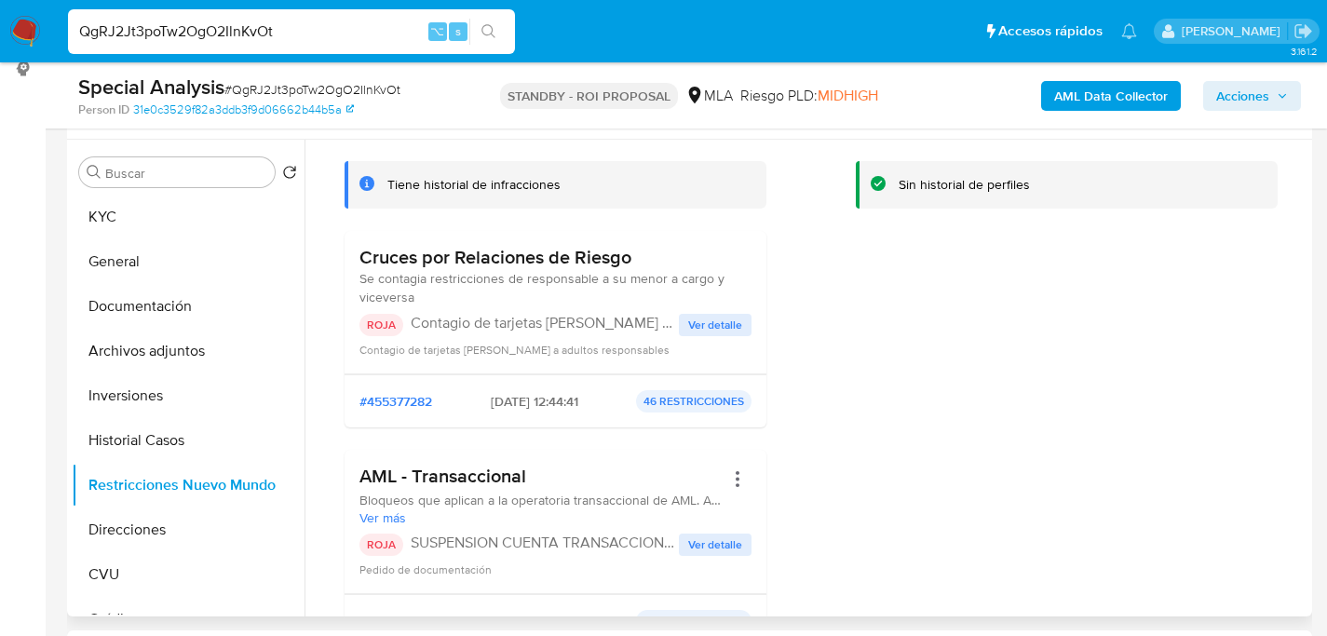
scroll to position [112, 0]
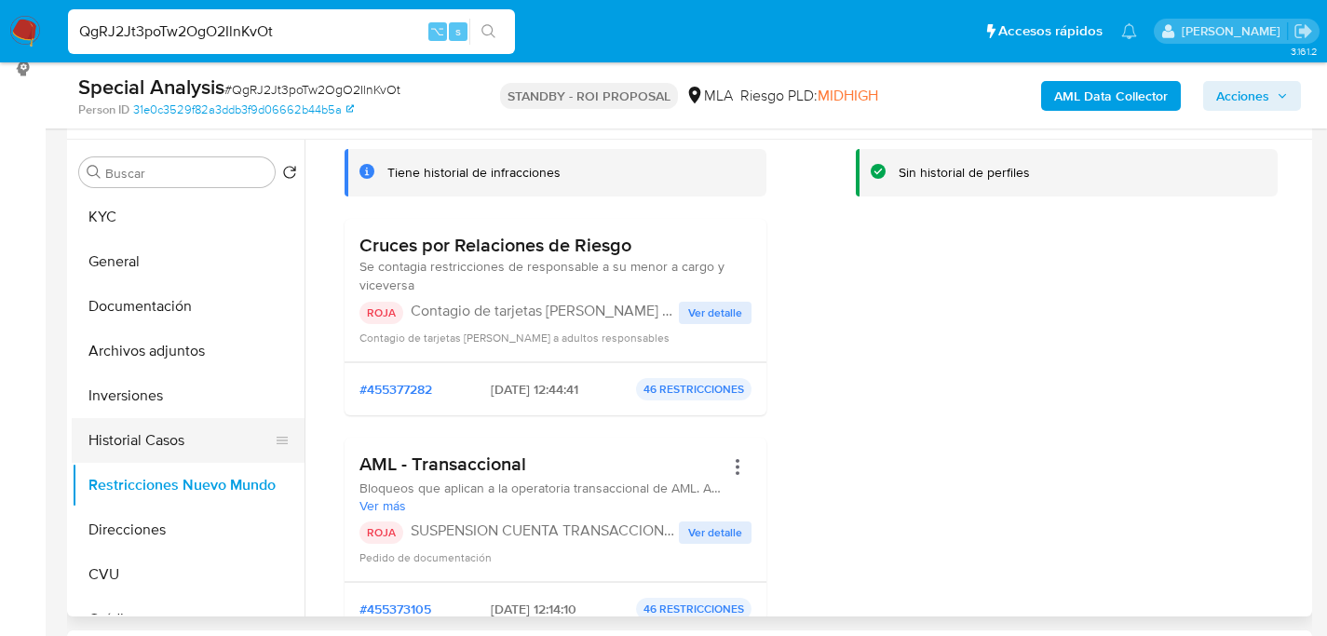
click at [129, 435] on button "Historial Casos" at bounding box center [181, 440] width 218 height 45
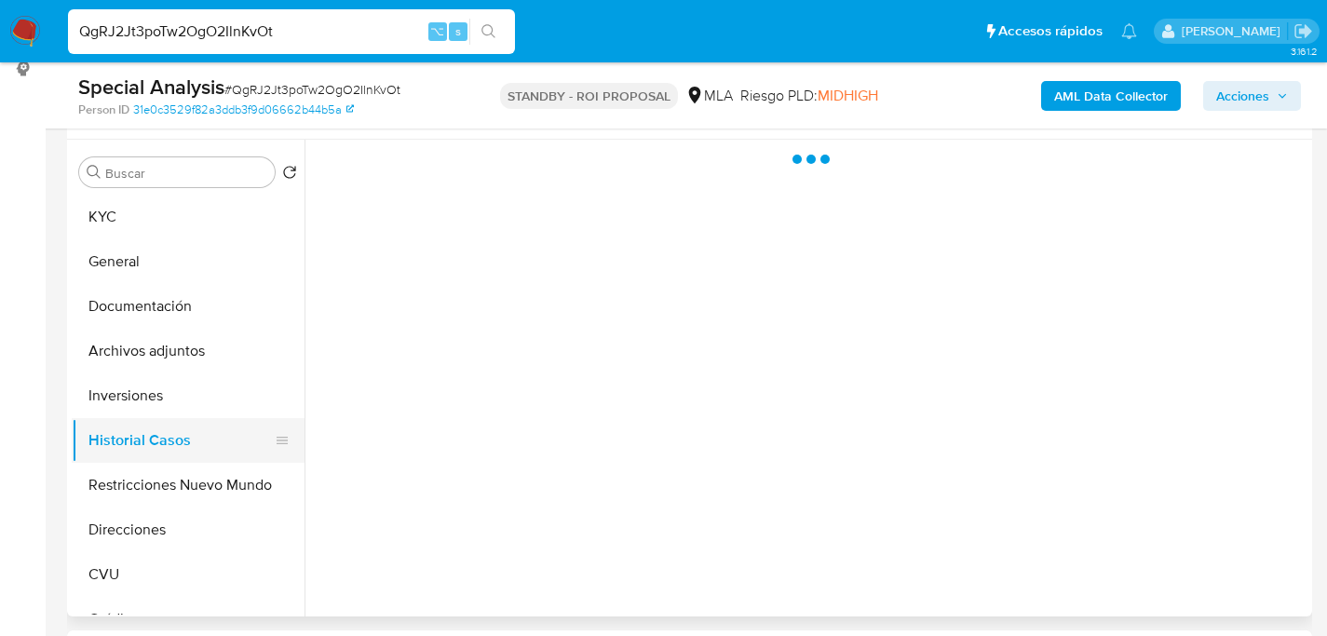
scroll to position [0, 0]
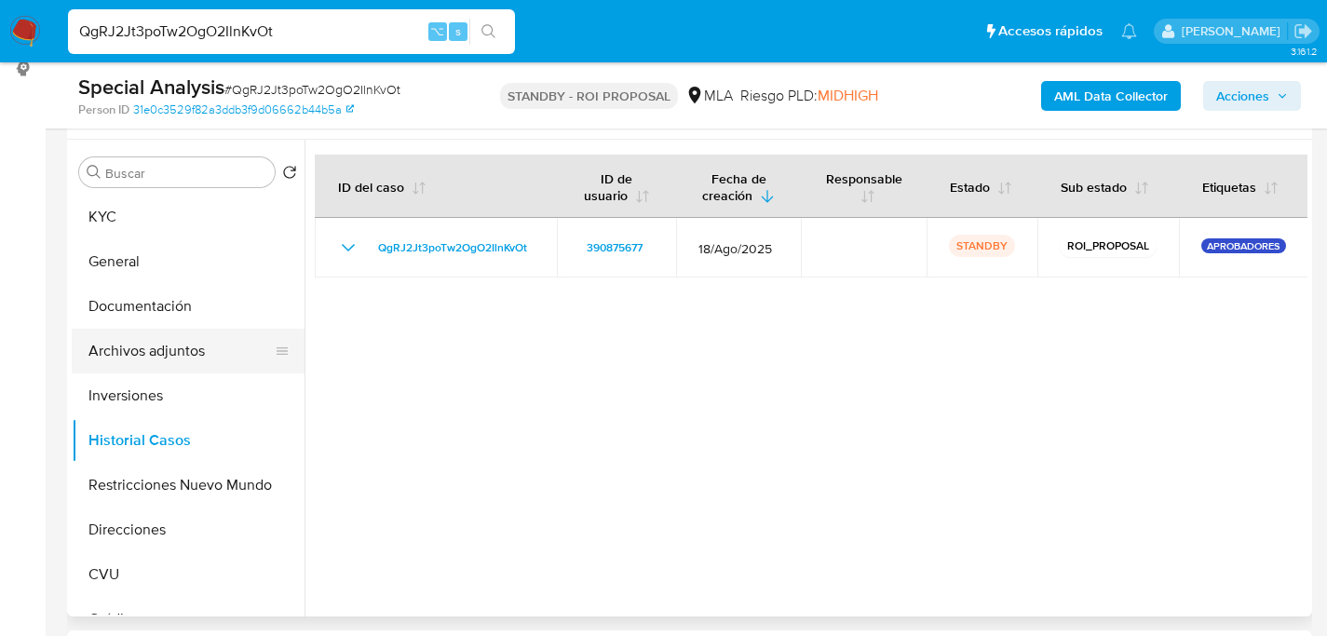
click at [151, 354] on button "Archivos adjuntos" at bounding box center [181, 351] width 218 height 45
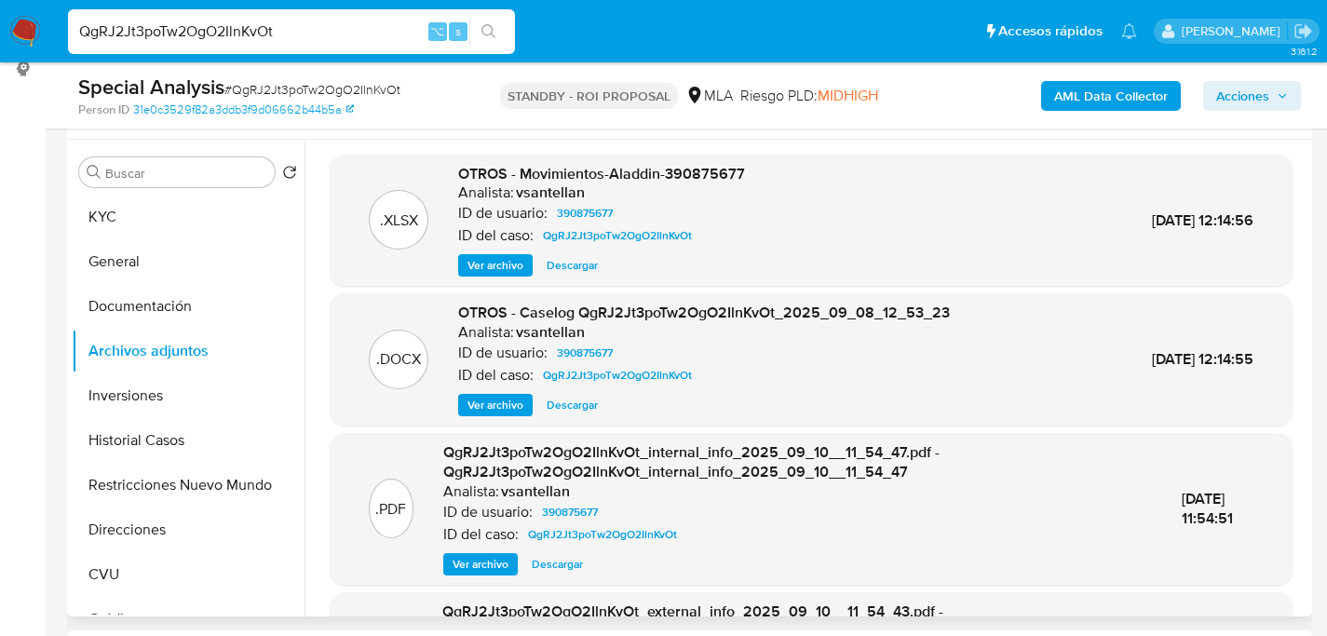
click at [583, 404] on span "Descargar" at bounding box center [572, 405] width 51 height 19
click at [304, 20] on input "QgRJ2Jt3poTw2OgO2IlnKvOt" at bounding box center [291, 32] width 447 height 24
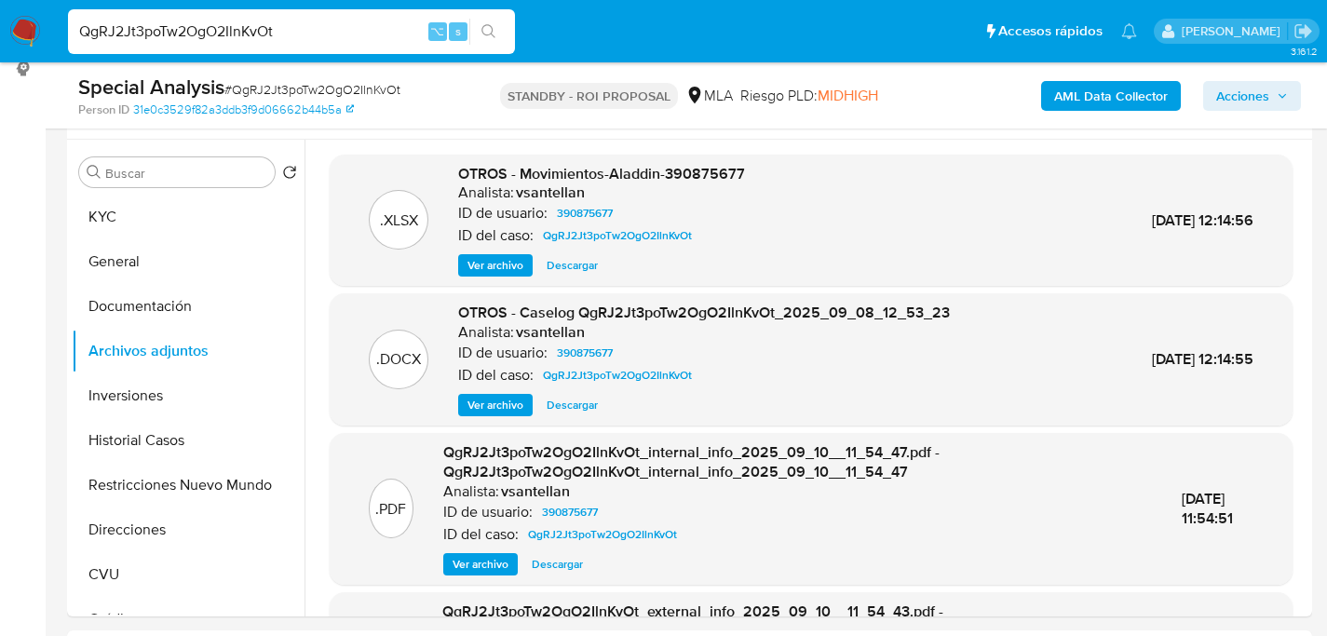
paste input "2pFvRUhpB3QFoBtR0TMXwbdw"
type input "2pFvRUhpB3QFoBtR0TMXwbdw"
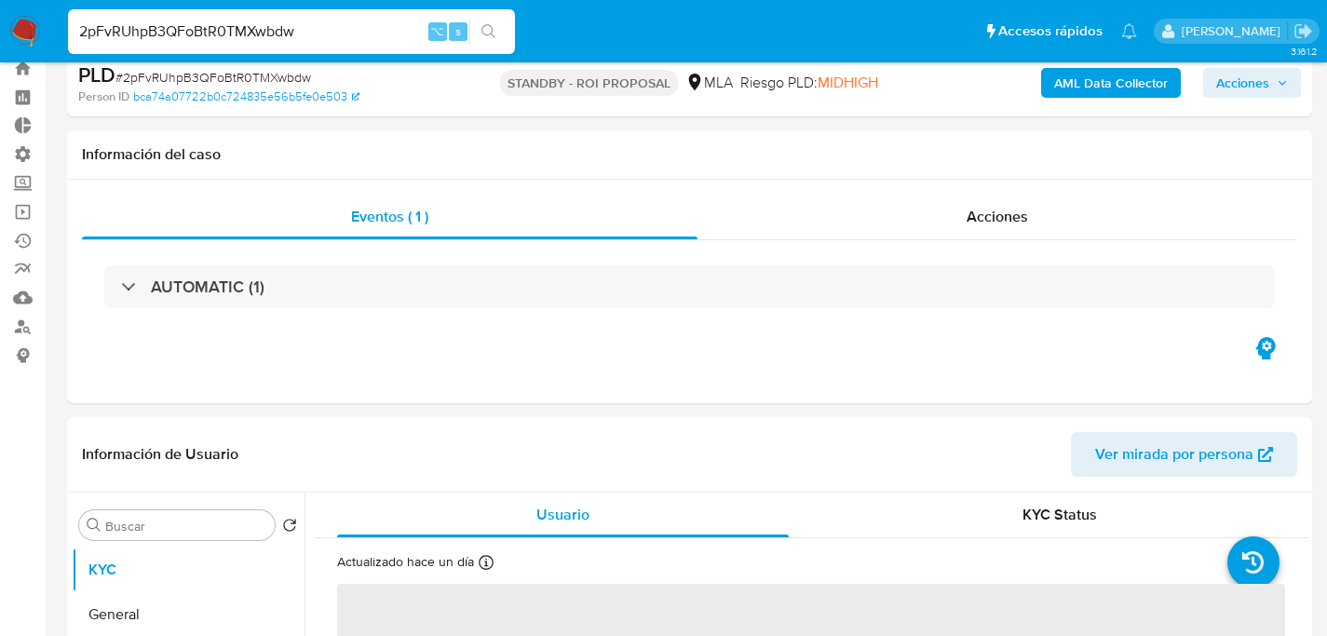
select select "10"
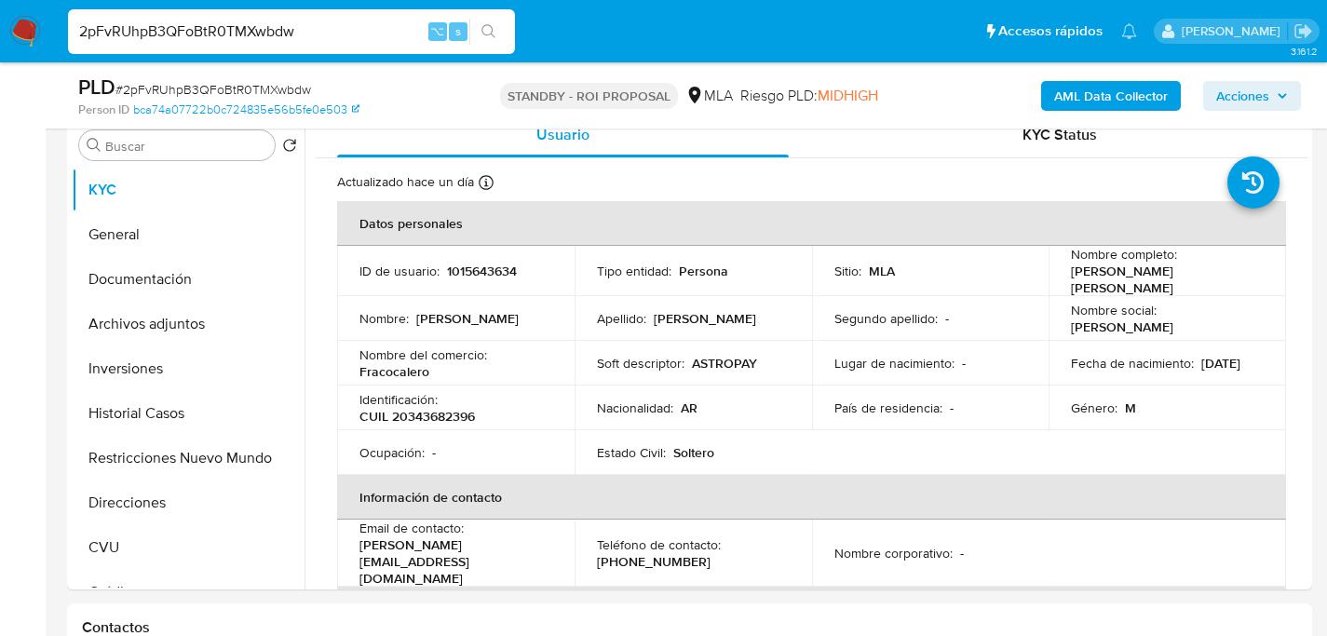
scroll to position [382, 0]
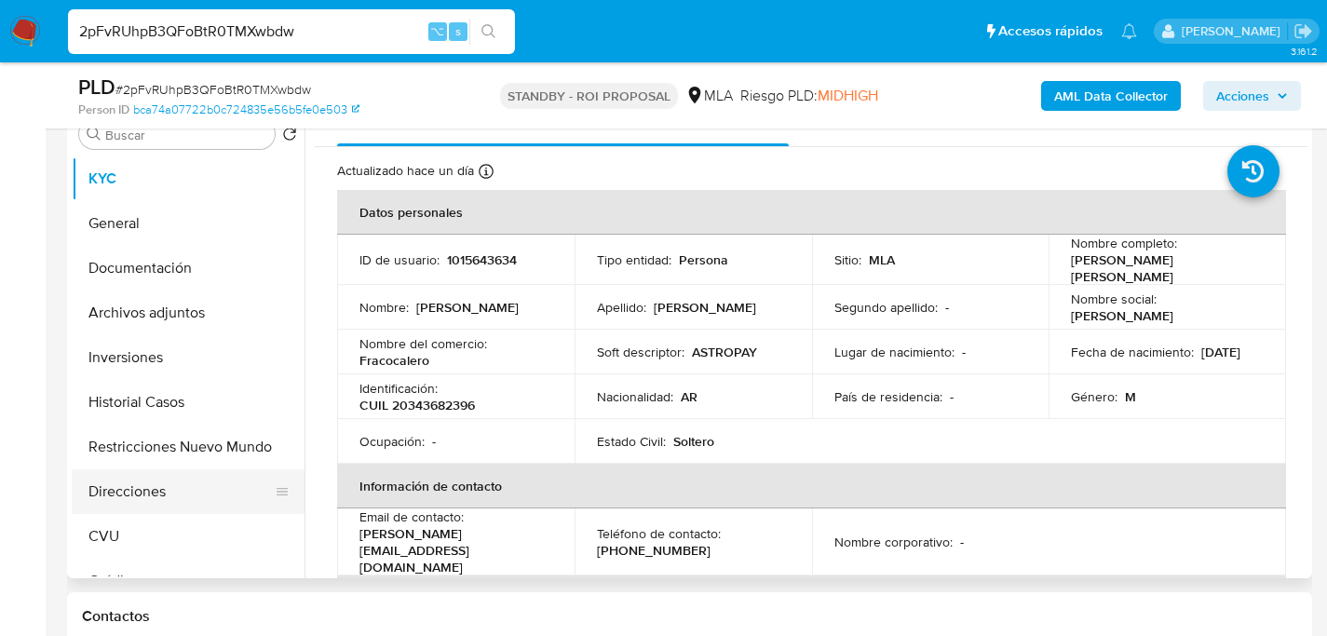
click at [123, 492] on button "Direcciones" at bounding box center [181, 491] width 218 height 45
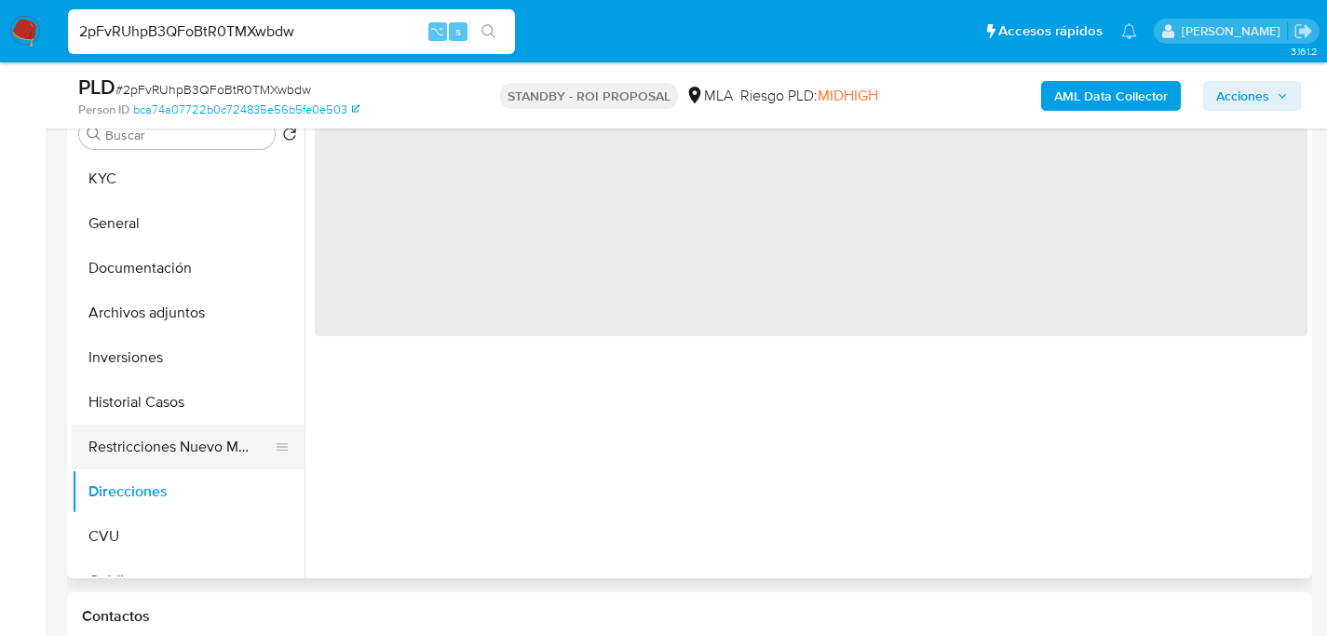
click at [139, 463] on button "Restricciones Nuevo Mundo" at bounding box center [181, 447] width 218 height 45
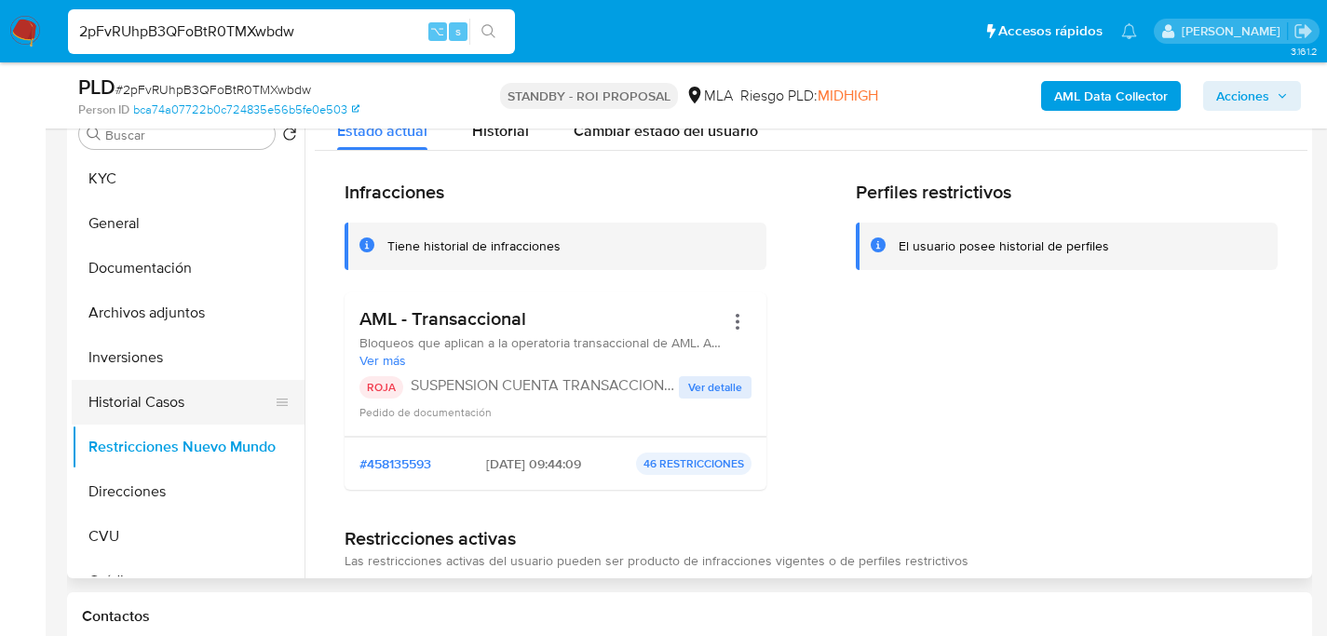
click at [143, 397] on button "Historial Casos" at bounding box center [181, 402] width 218 height 45
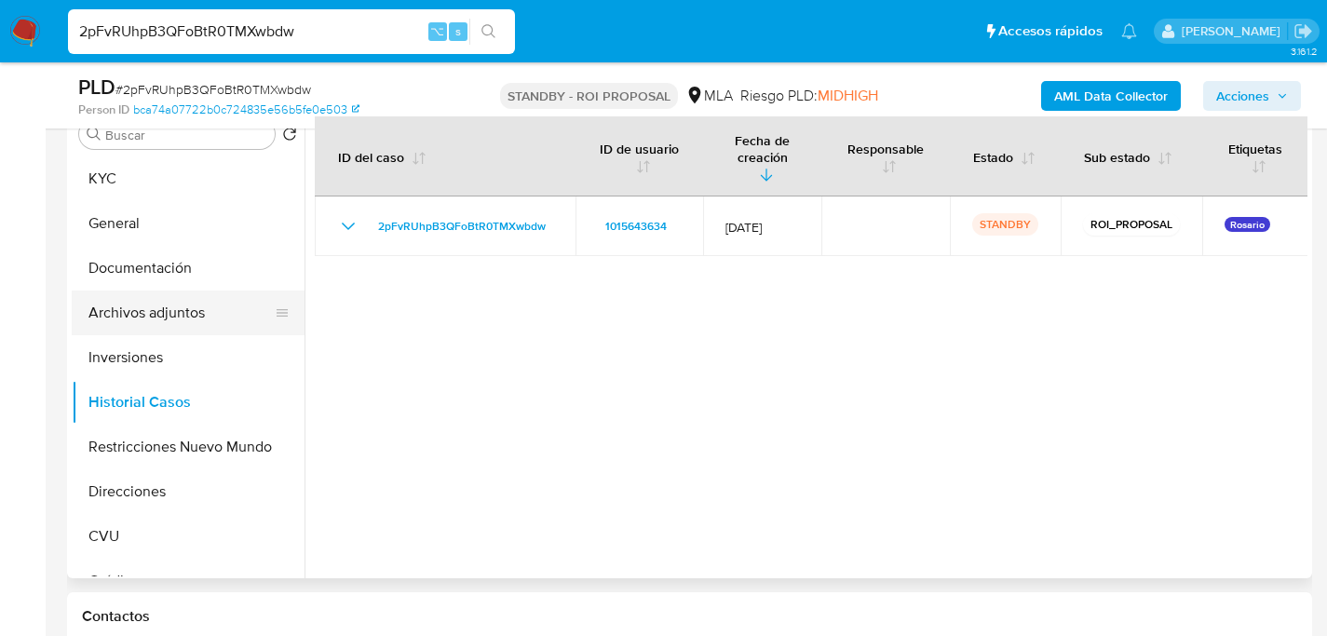
click at [156, 326] on button "Archivos adjuntos" at bounding box center [181, 313] width 218 height 45
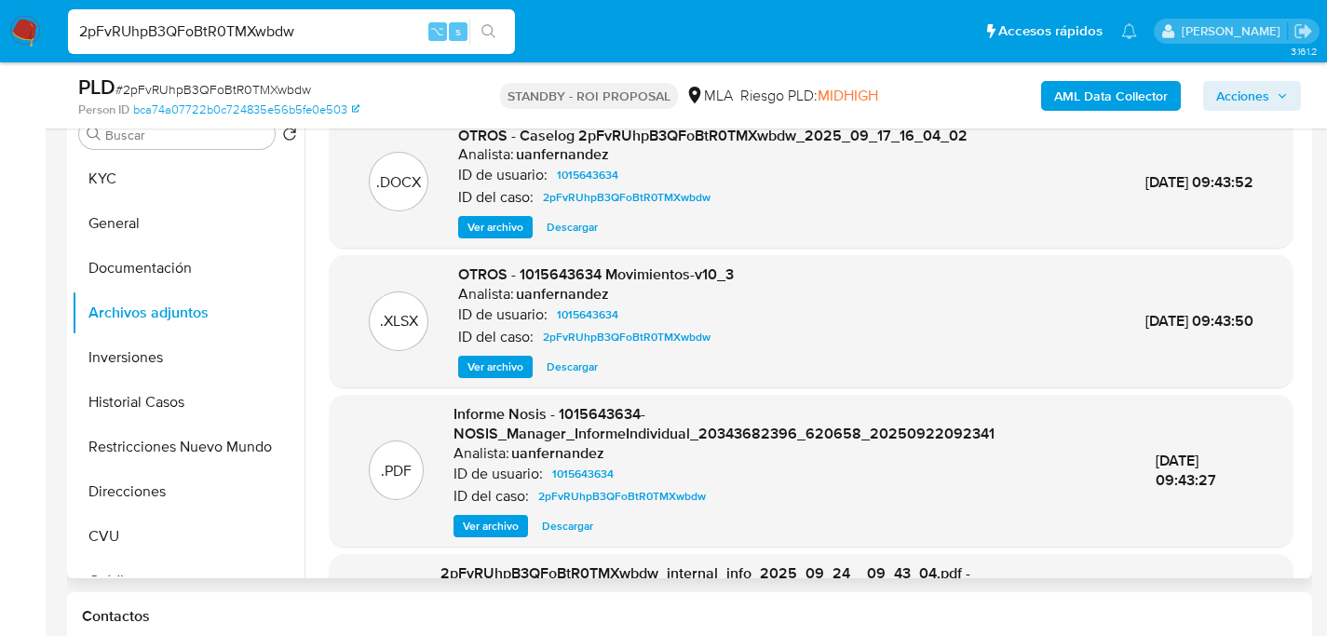
click at [562, 233] on span "Descargar" at bounding box center [572, 227] width 51 height 19
click at [319, 40] on input "2pFvRUhpB3QFoBtR0TMXwbdw" at bounding box center [291, 32] width 447 height 24
paste input "3aAluKlJvGIVddT7NiKFJwXY"
type input "3aAluKlJvGIVddT7NiKFJwXY"
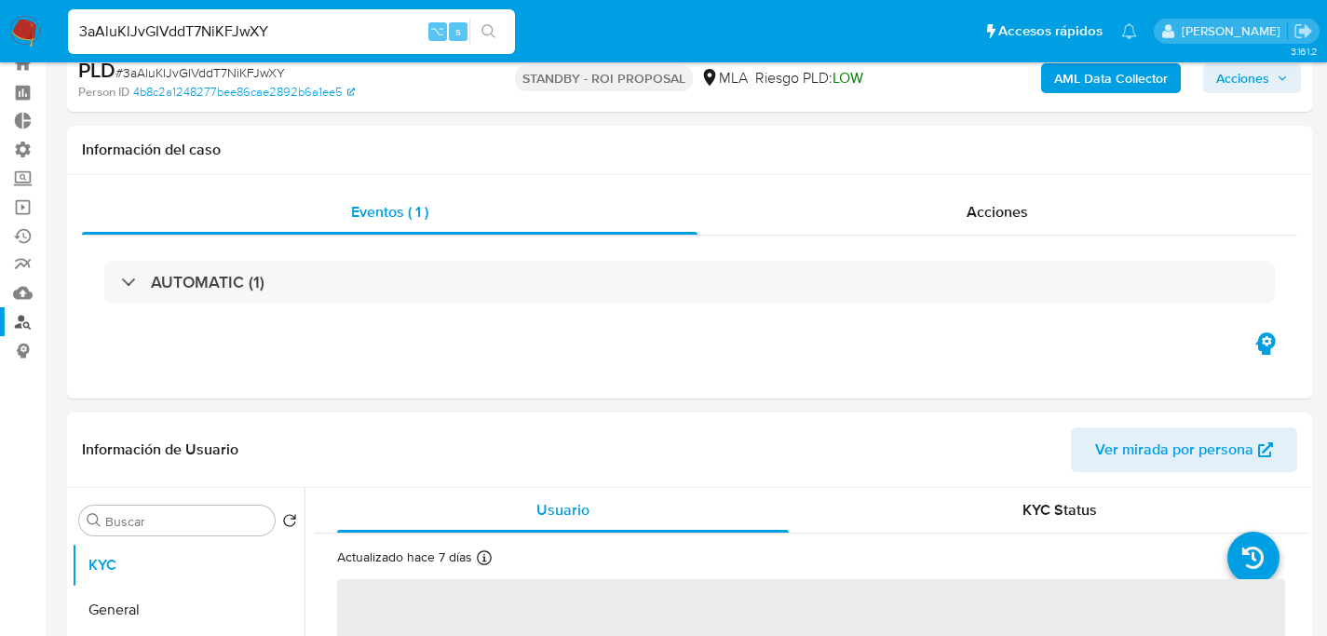
select select "10"
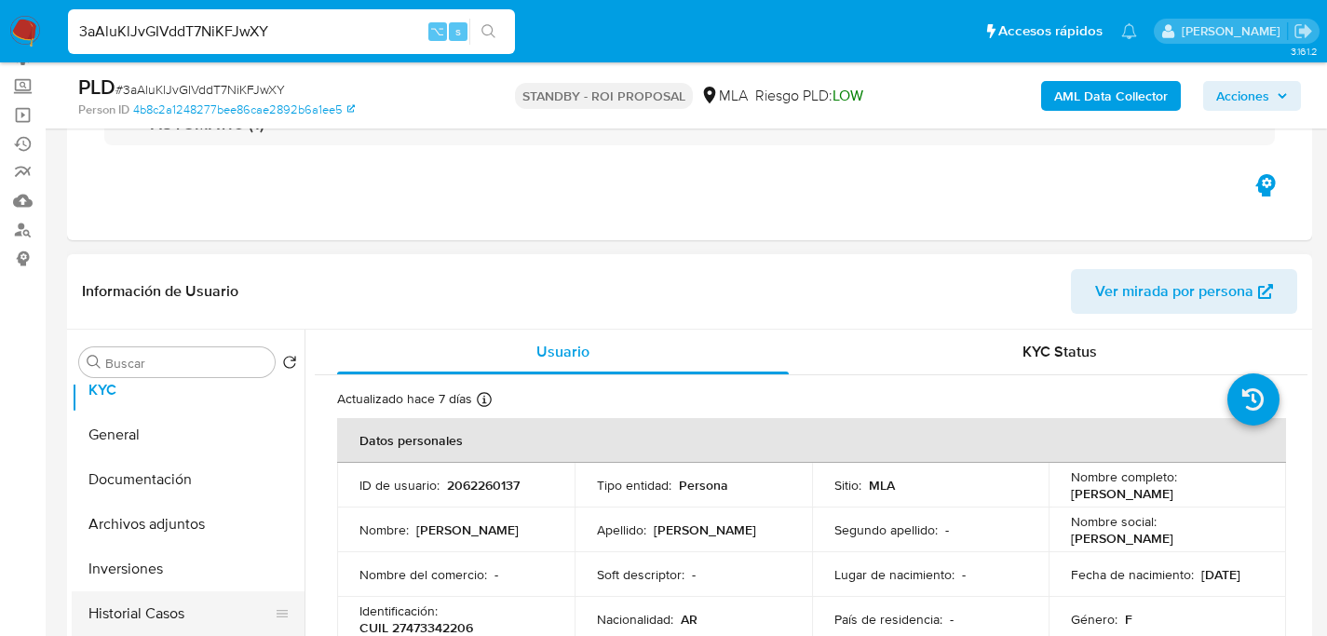
scroll to position [123, 0]
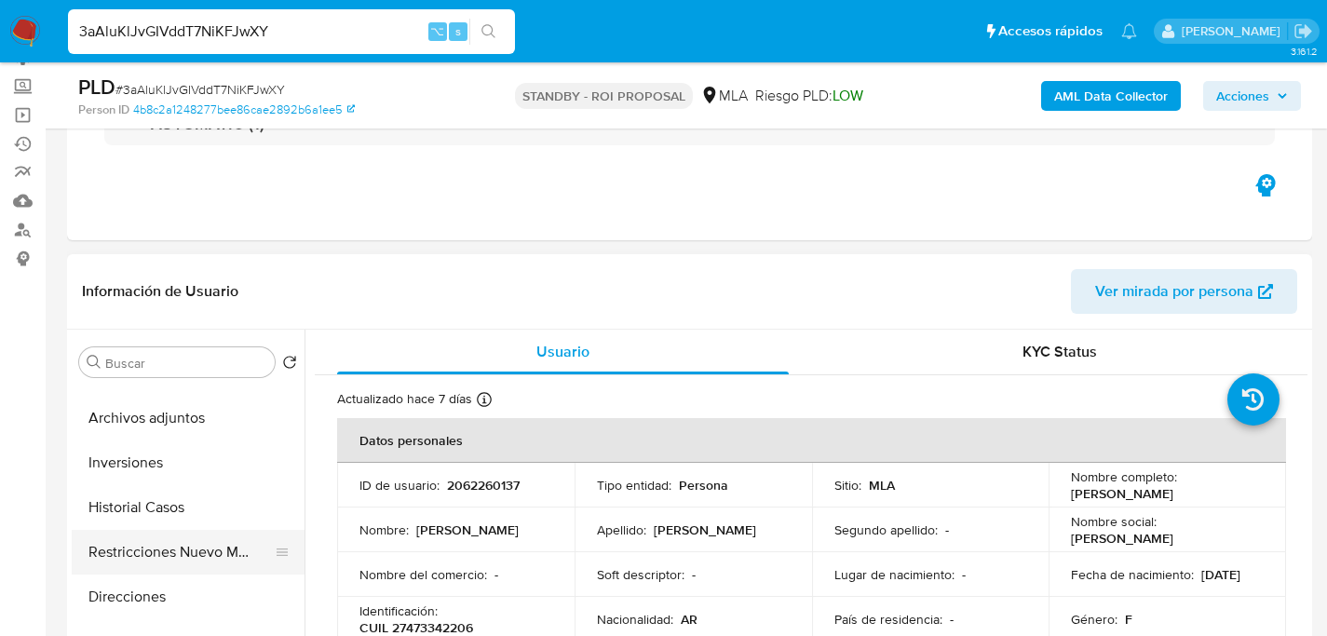
click at [122, 540] on button "Restricciones Nuevo Mundo" at bounding box center [181, 552] width 218 height 45
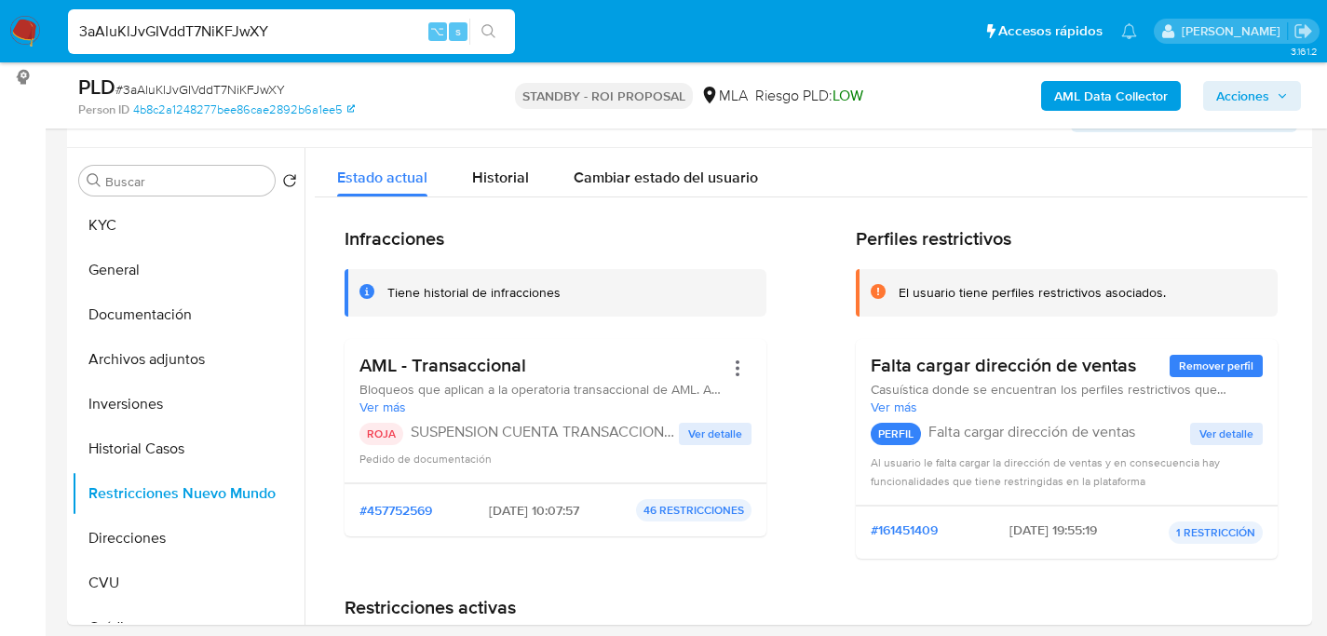
scroll to position [336, 0]
click at [142, 430] on button "Historial Casos" at bounding box center [181, 448] width 218 height 45
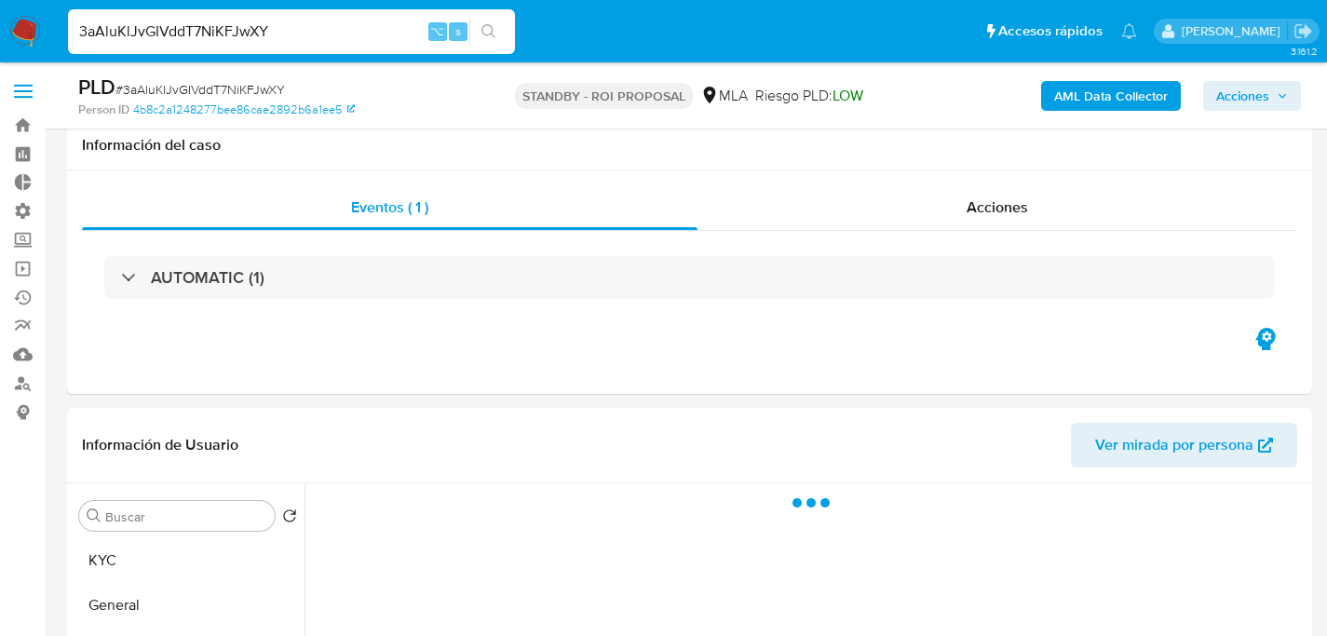
select select "10"
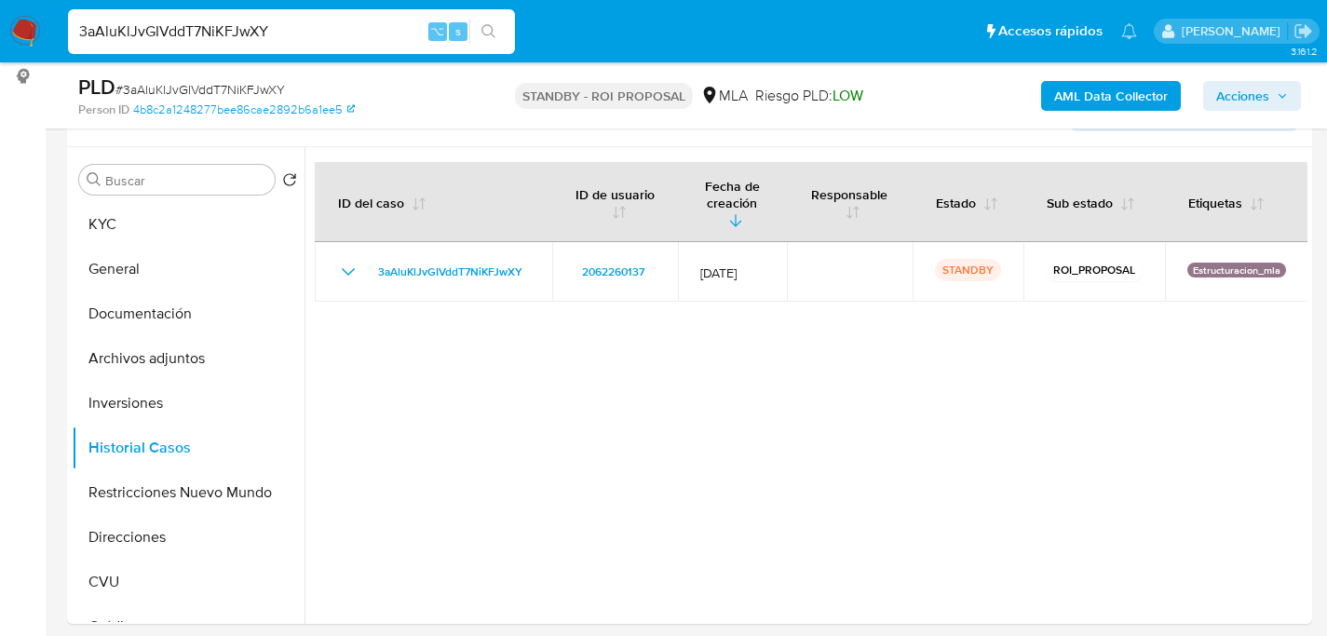
click at [159, 358] on button "Archivos adjuntos" at bounding box center [188, 358] width 233 height 45
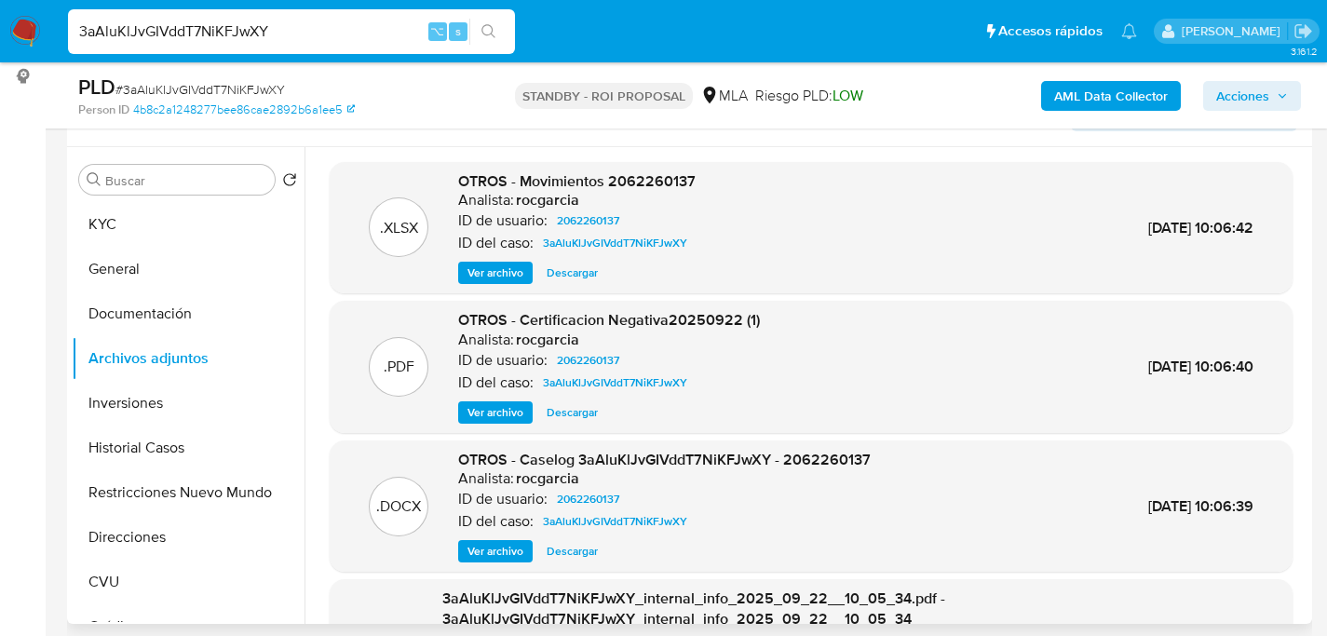
click at [587, 548] on span "Descargar" at bounding box center [572, 551] width 51 height 19
click at [291, 29] on input "3aAluKlJvGIVddT7NiKFJwXY" at bounding box center [291, 32] width 447 height 24
paste input "Hq820gUK5tJimO7SsJKuPT5"
type input "3Hq820gUK5tJimO7SsJKuPT5"
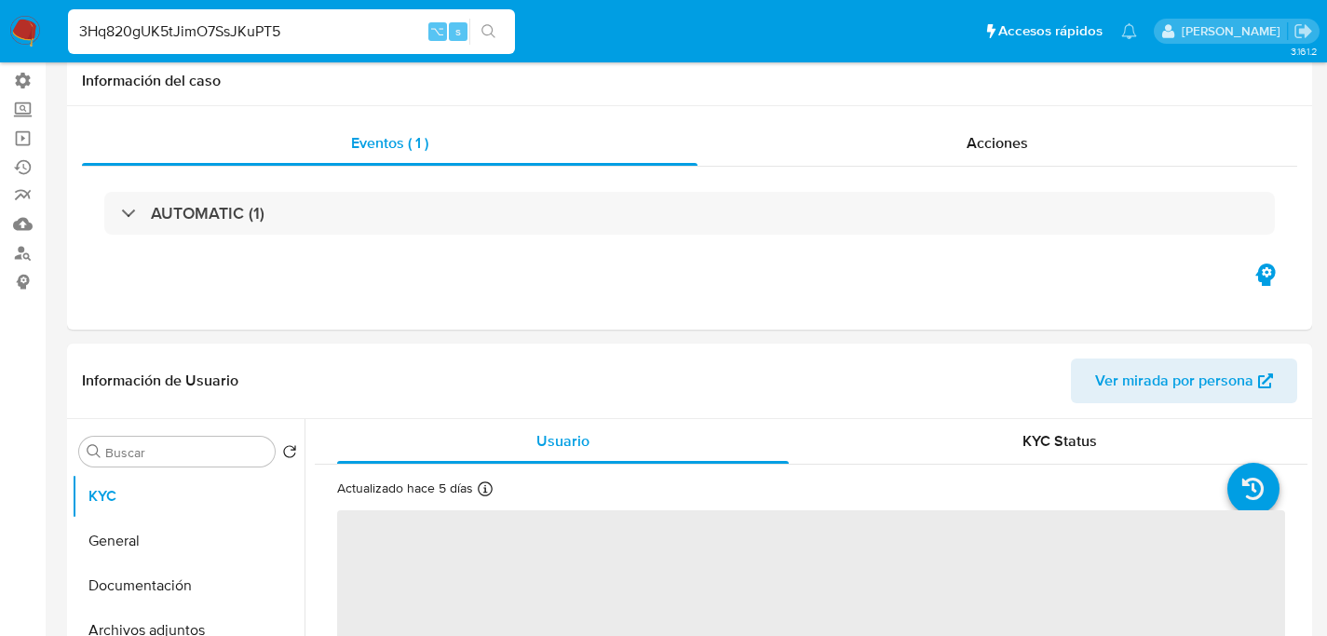
select select "10"
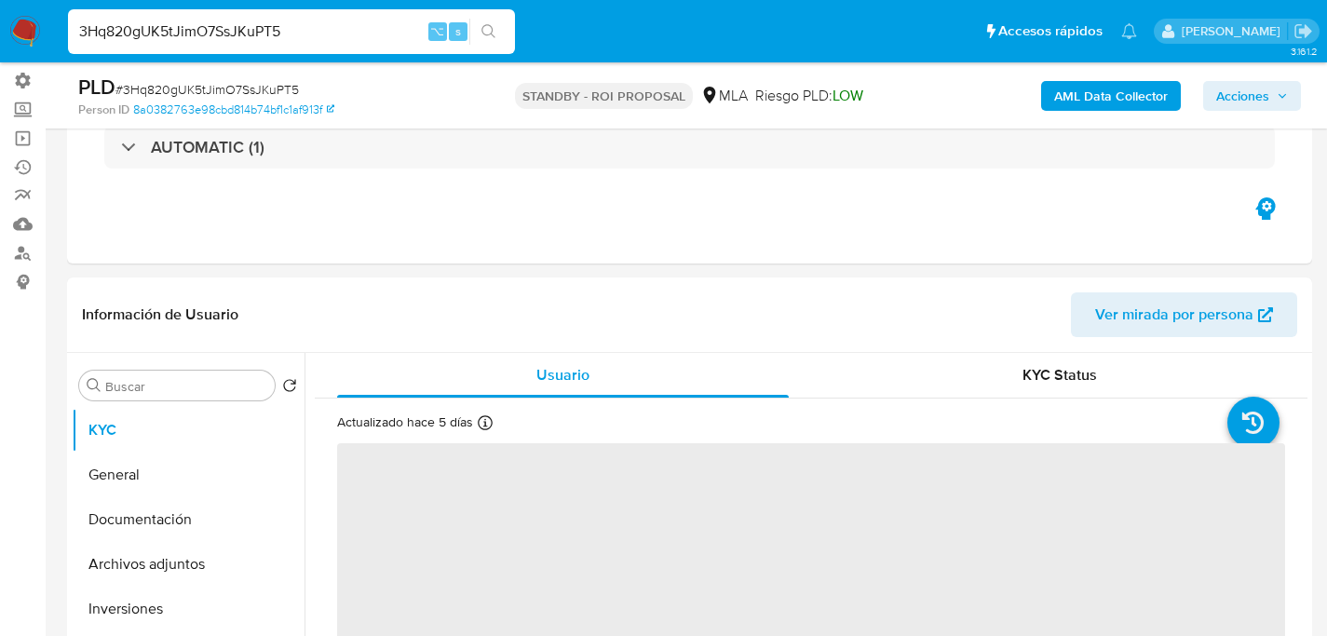
scroll to position [324, 0]
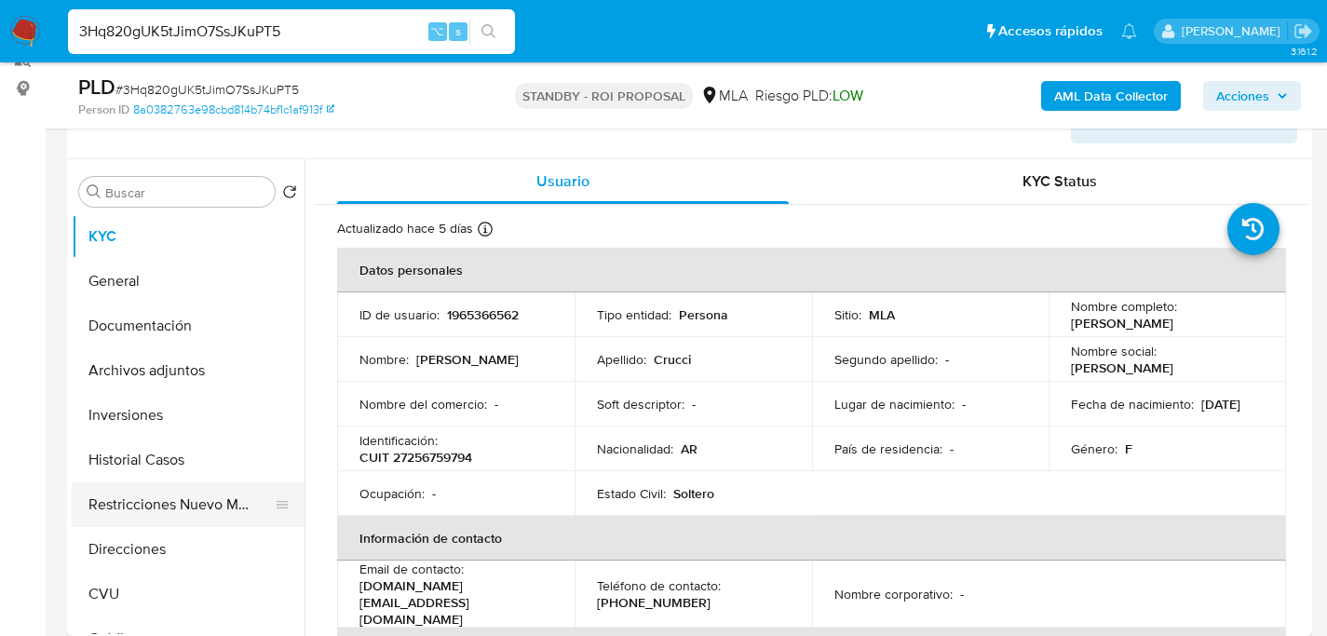
click at [167, 505] on button "Restricciones Nuevo Mundo" at bounding box center [181, 504] width 218 height 45
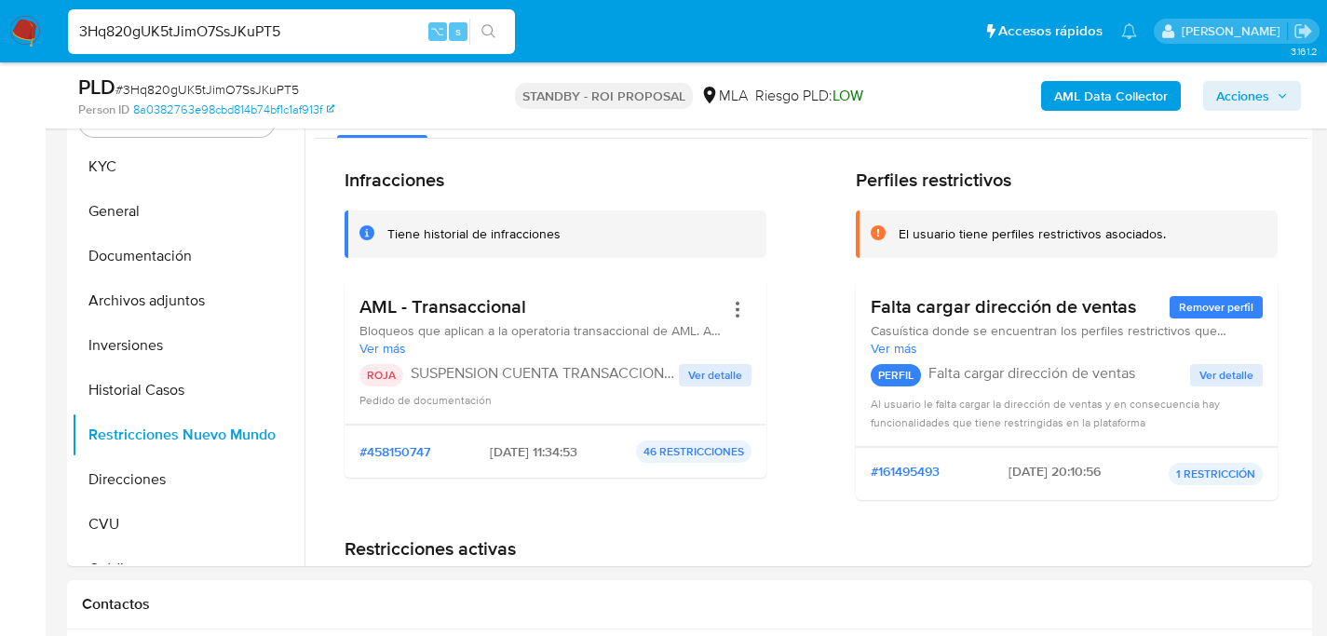
scroll to position [392, 0]
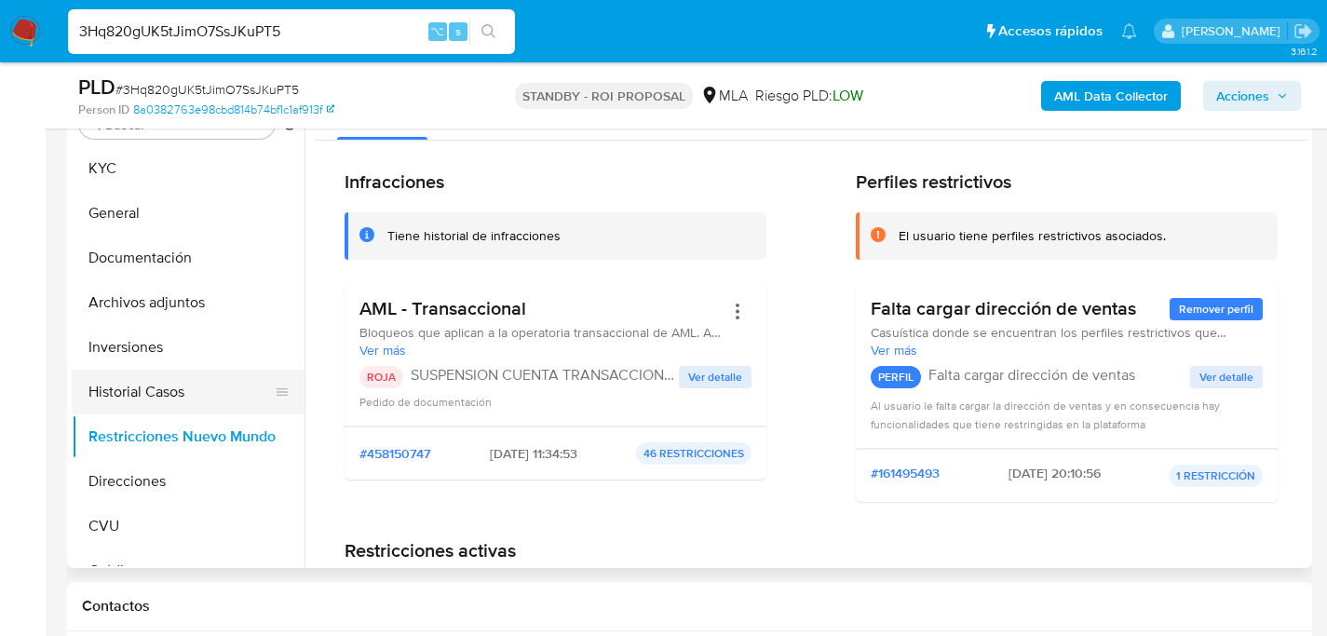
click at [129, 384] on button "Historial Casos" at bounding box center [181, 392] width 218 height 45
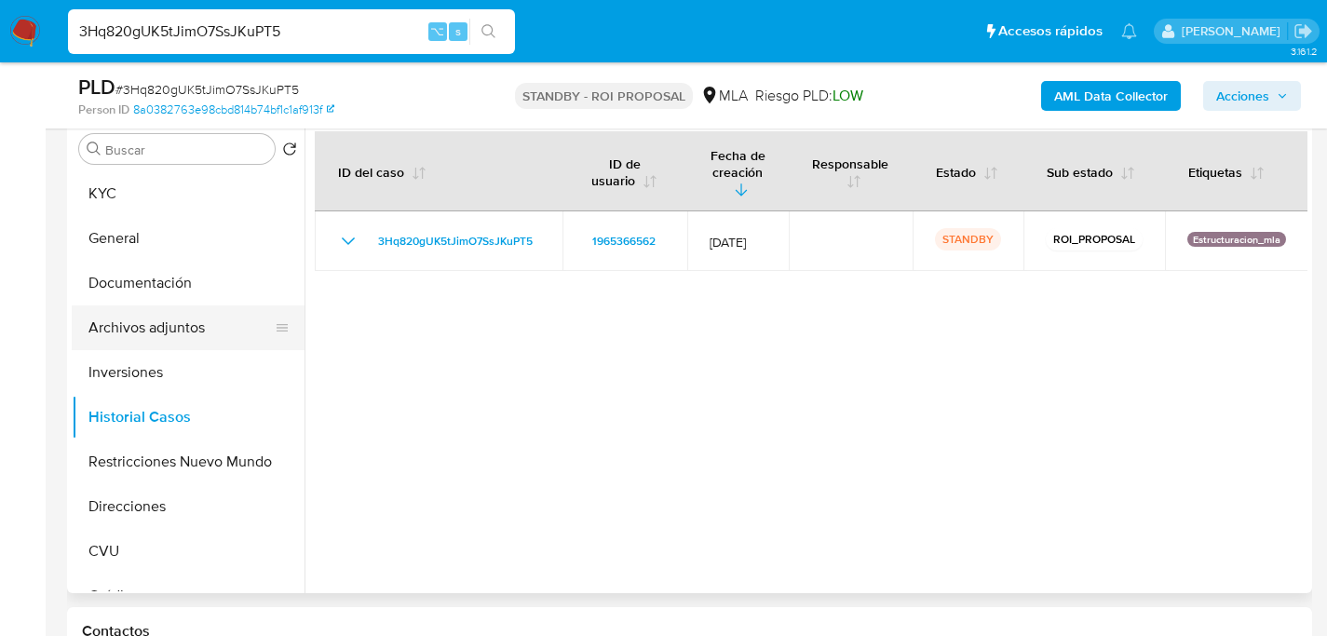
scroll to position [366, 0]
click at [107, 329] on button "Archivos adjuntos" at bounding box center [181, 328] width 218 height 45
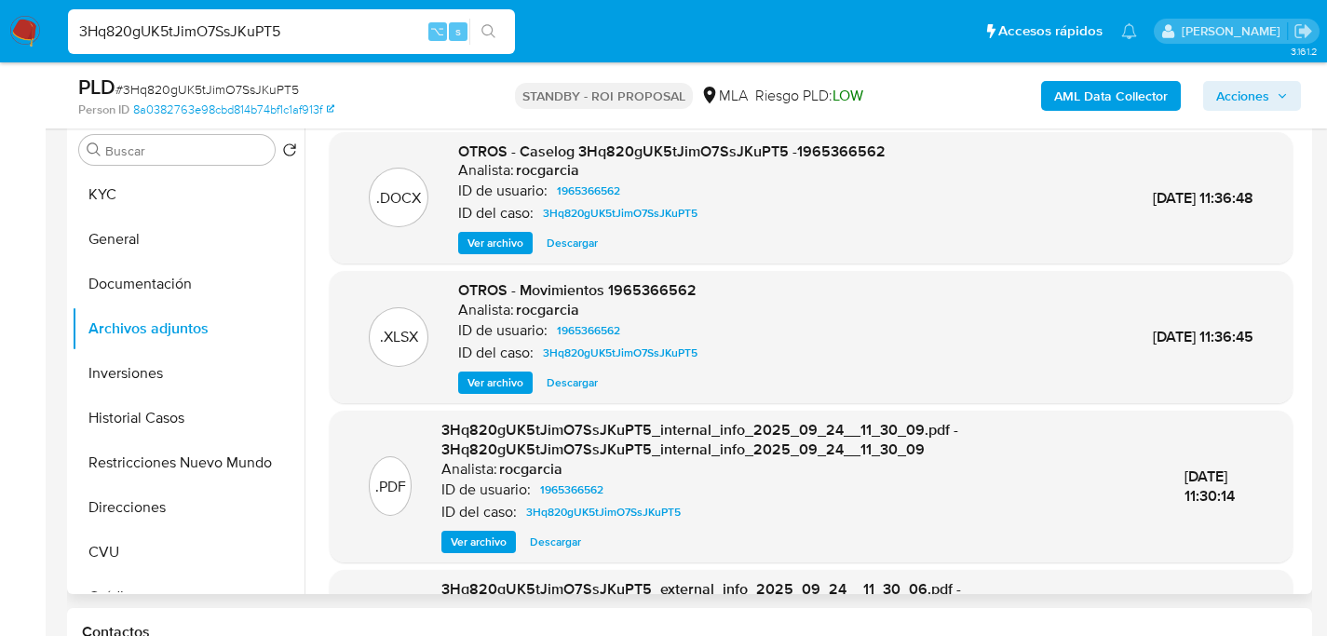
click at [569, 240] on span "Descargar" at bounding box center [572, 243] width 51 height 19
click at [352, 42] on input "3Hq820gUK5tJimO7SsJKuPT5" at bounding box center [291, 32] width 447 height 24
paste input "8DGMVN8PFYyxO1h1eeSjtkaA"
type input "8DGMVN8PFYyxO1h1eeSjtkaA"
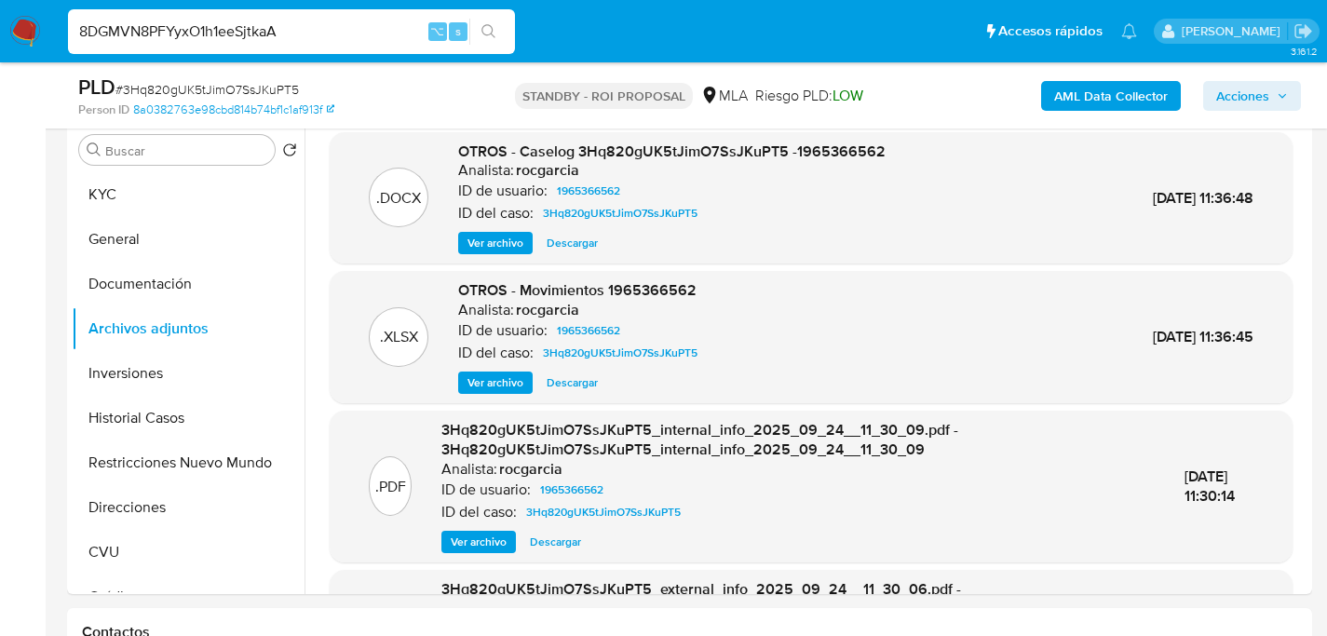
scroll to position [0, 0]
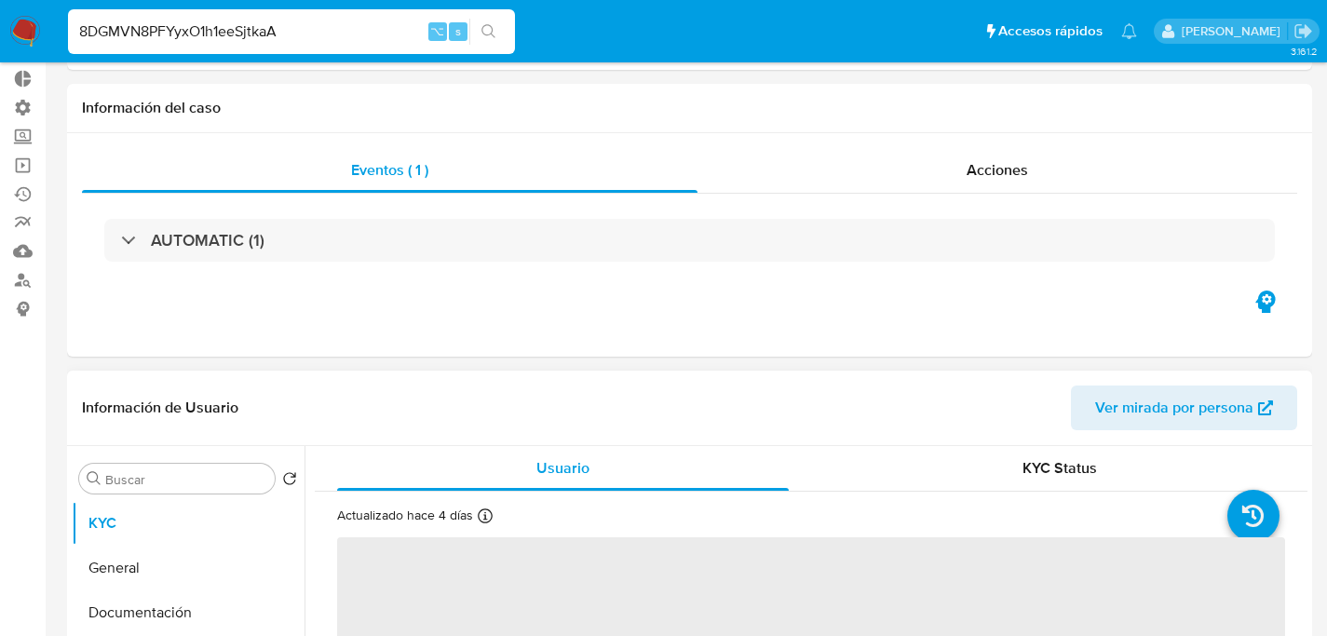
scroll to position [347, 0]
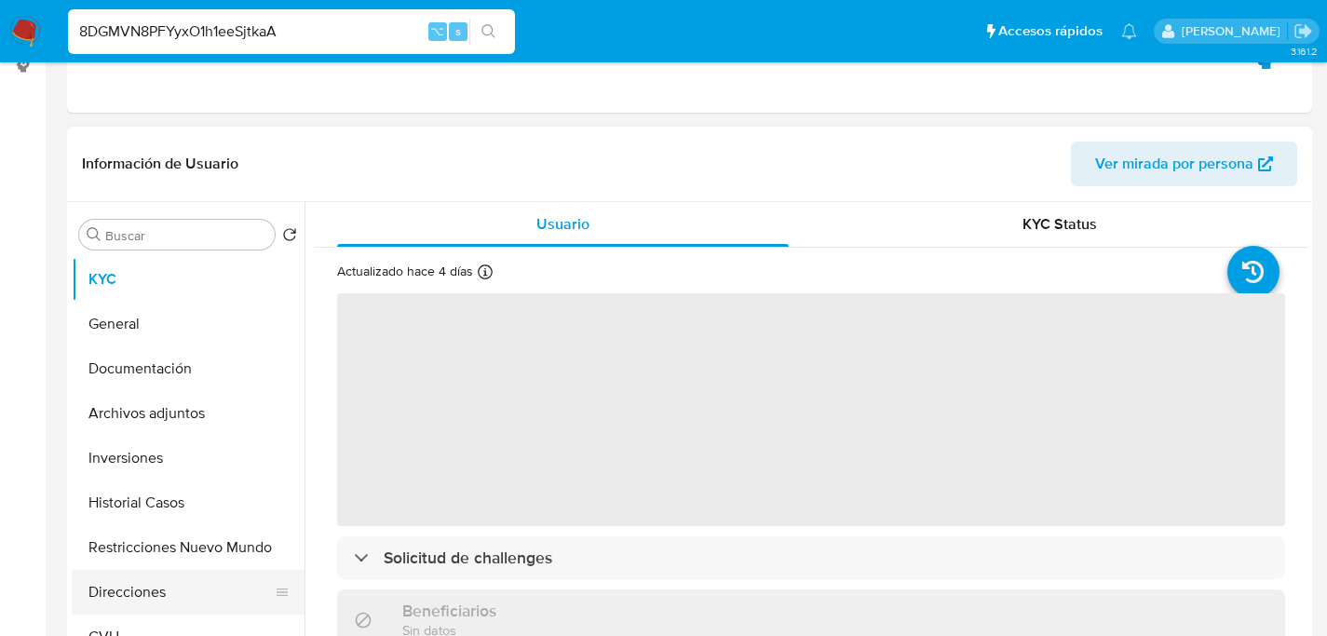
select select "10"
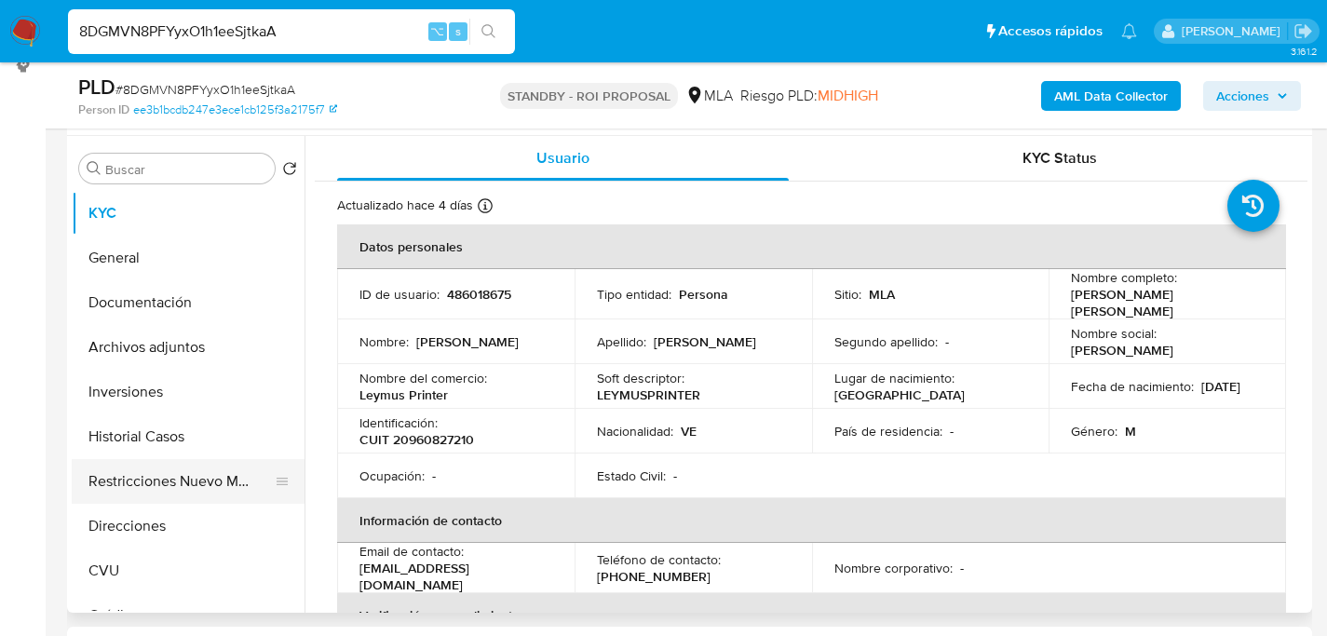
click at [130, 484] on button "Restricciones Nuevo Mundo" at bounding box center [181, 481] width 218 height 45
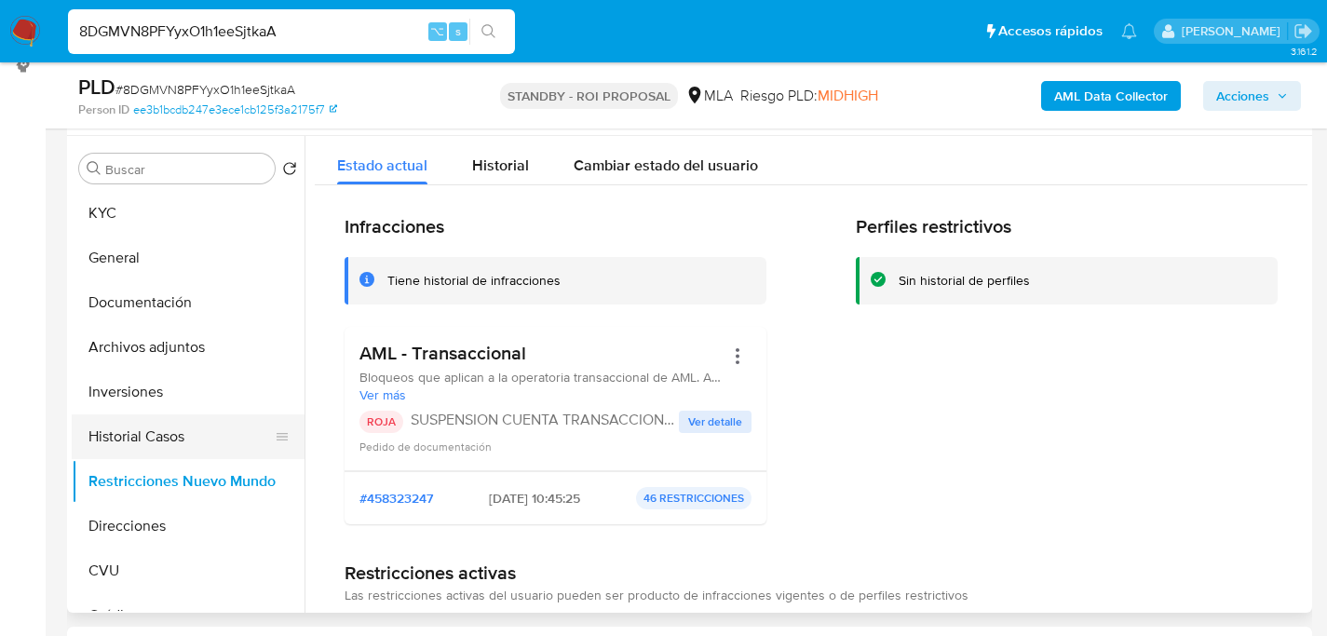
click at [158, 445] on button "Historial Casos" at bounding box center [181, 436] width 218 height 45
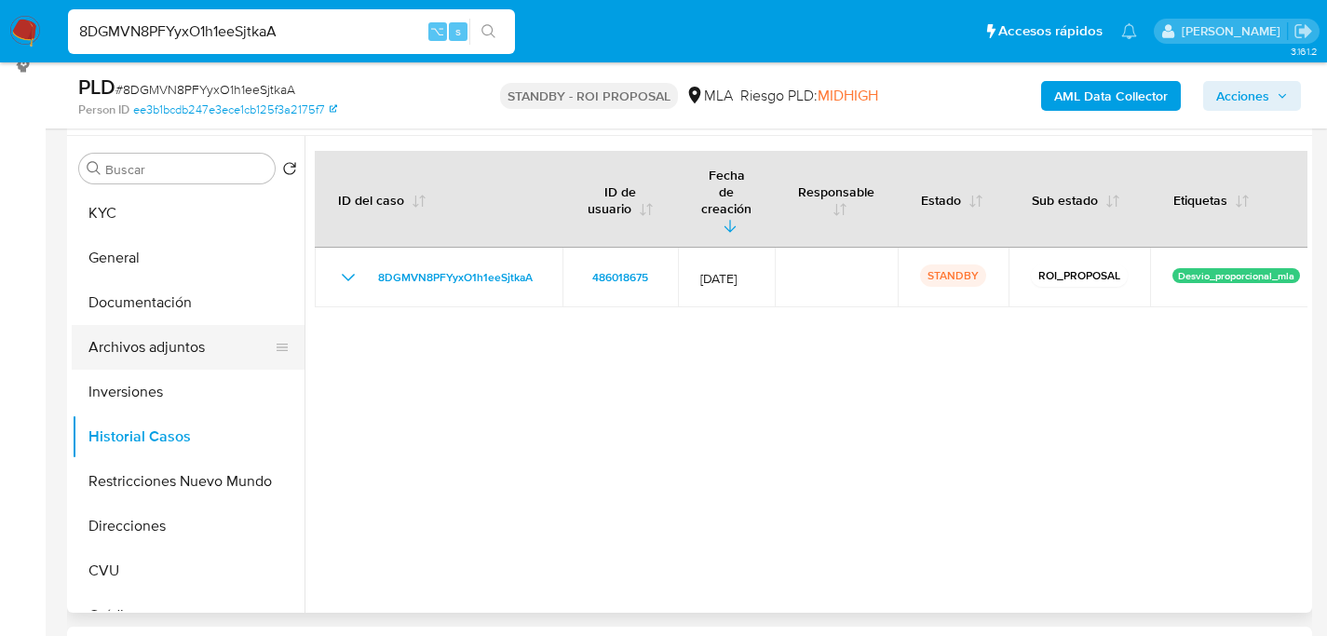
click at [163, 354] on button "Archivos adjuntos" at bounding box center [181, 347] width 218 height 45
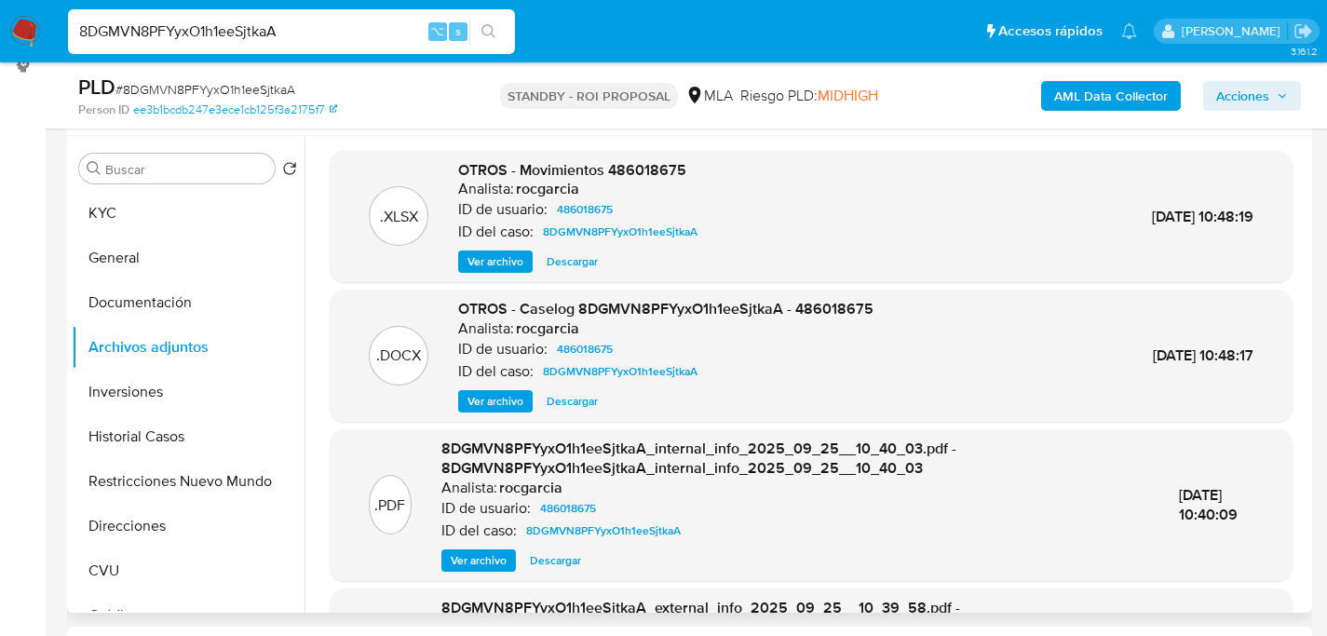
click at [577, 407] on span "Descargar" at bounding box center [572, 401] width 51 height 19
click at [318, 38] on input "8DGMVN8PFYyxO1h1eeSjtkaA" at bounding box center [291, 32] width 447 height 24
paste input "qMSqiZ8Z0TEs96AVZfonErm"
type input "8qMSqiZ8Z0TEs96AVZfonErm"
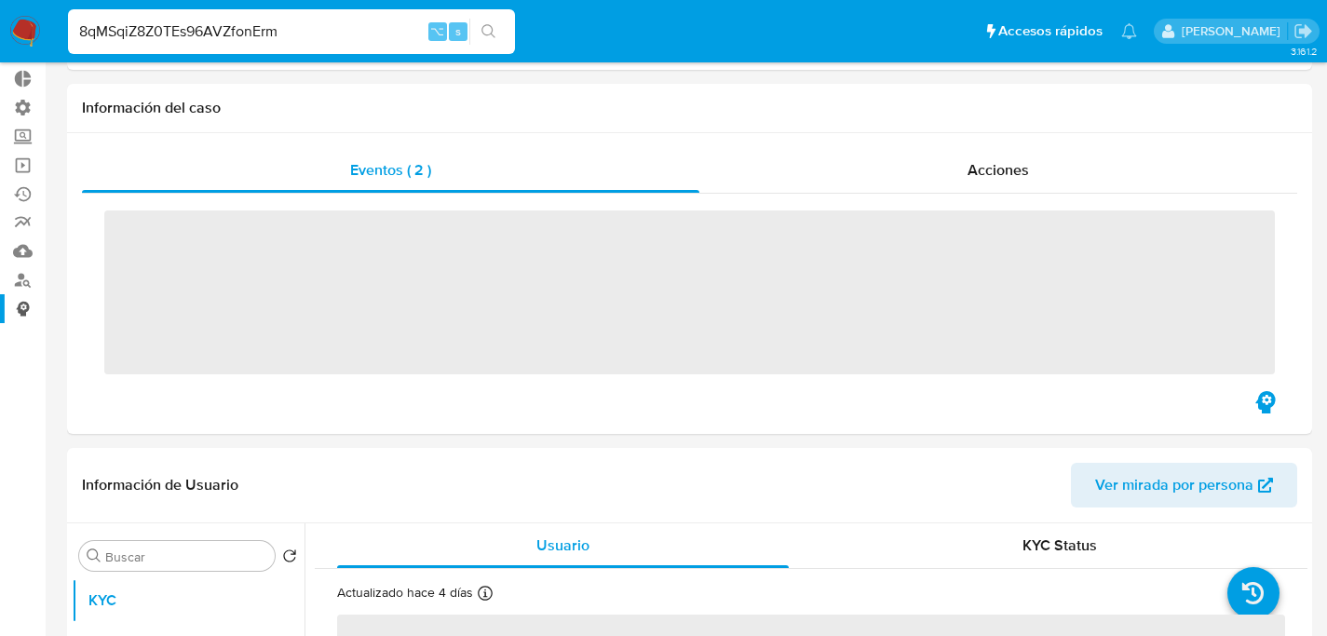
scroll to position [345, 0]
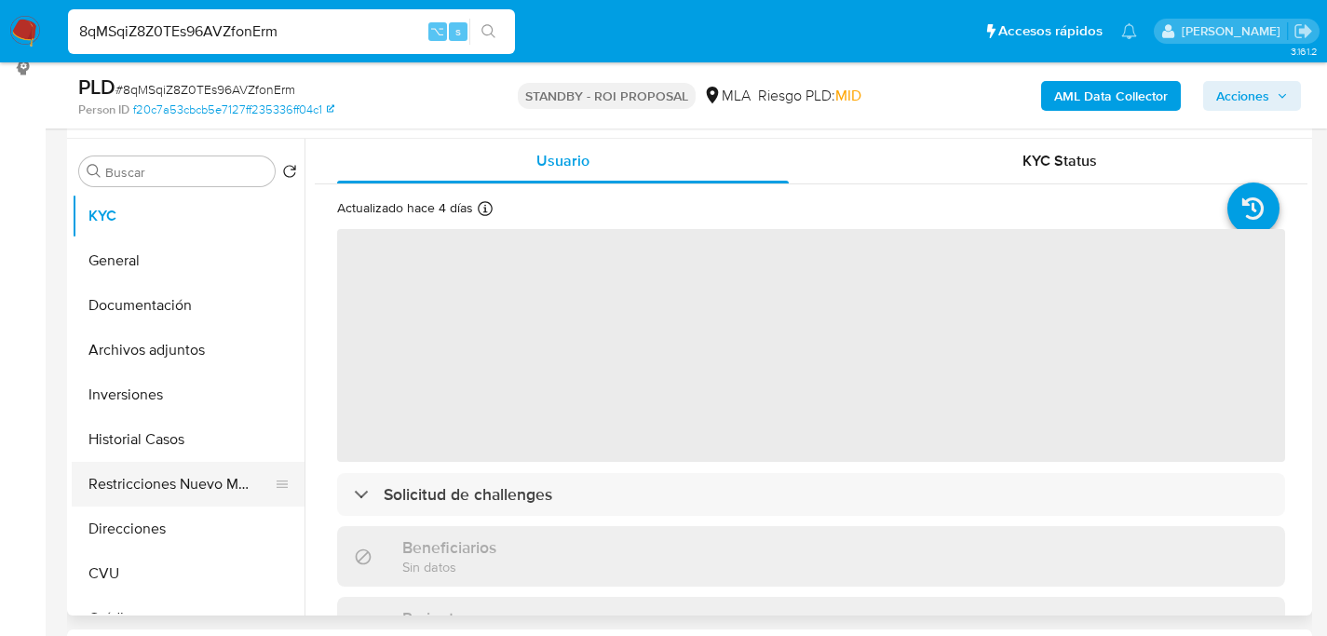
click at [142, 480] on button "Restricciones Nuevo Mundo" at bounding box center [181, 484] width 218 height 45
select select "10"
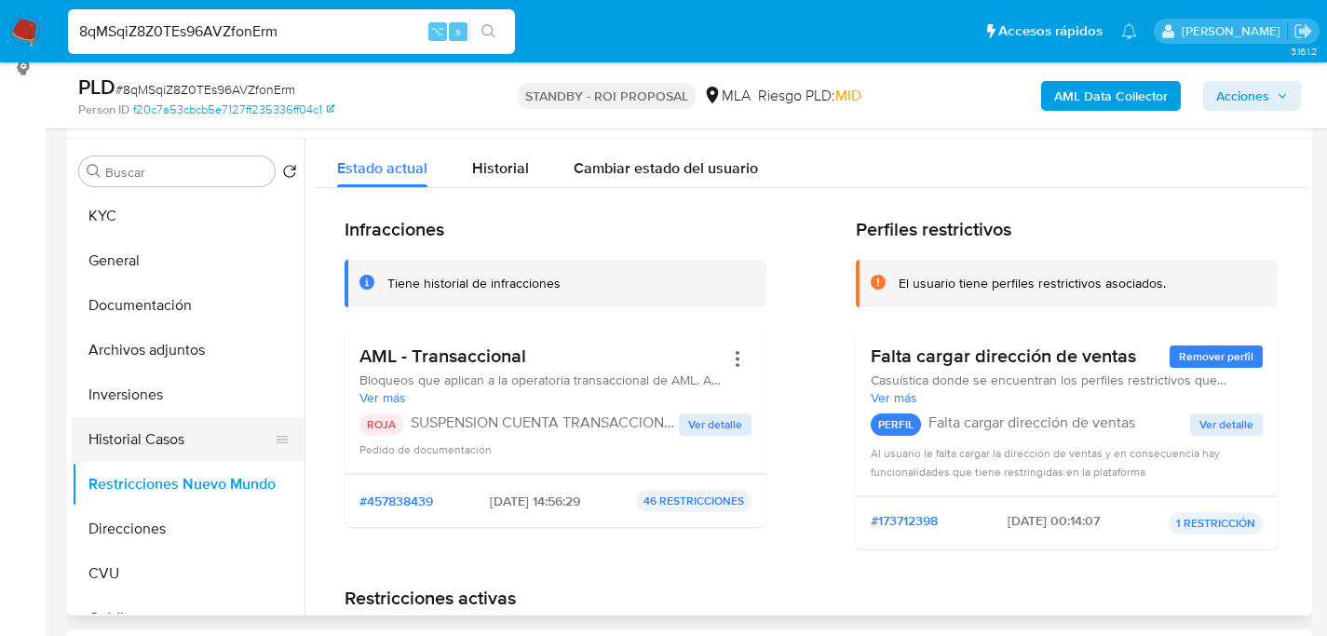
click at [155, 430] on button "Historial Casos" at bounding box center [181, 439] width 218 height 45
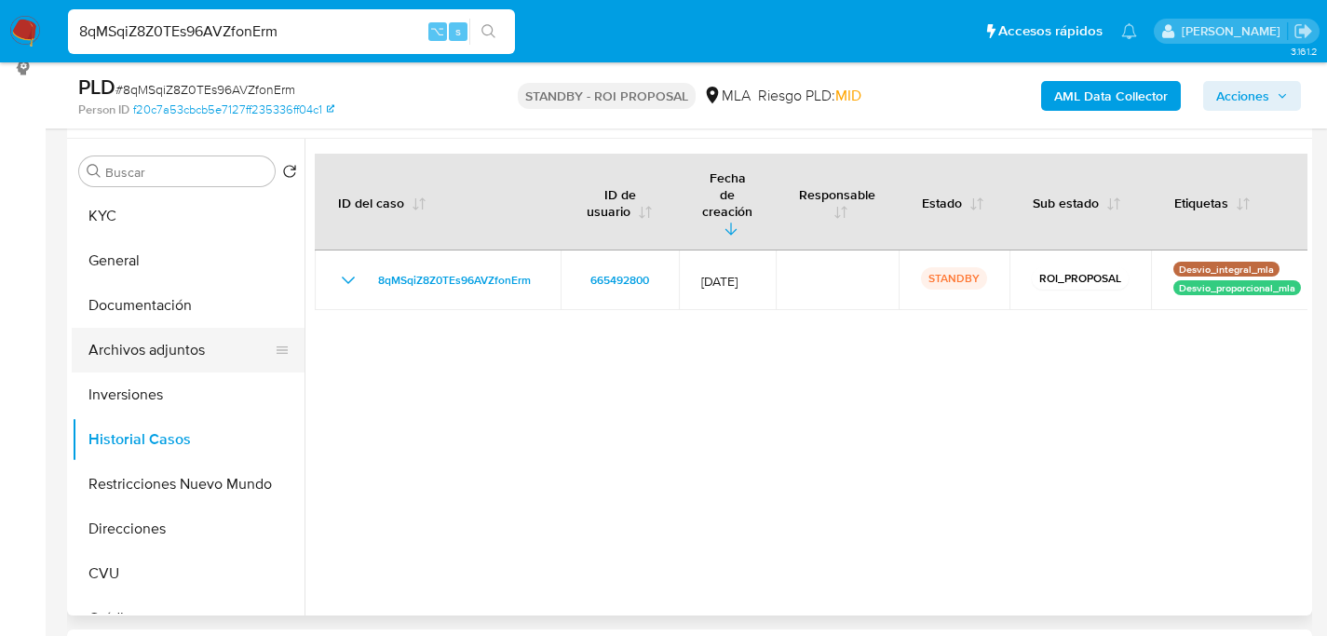
click at [172, 363] on button "Archivos adjuntos" at bounding box center [181, 350] width 218 height 45
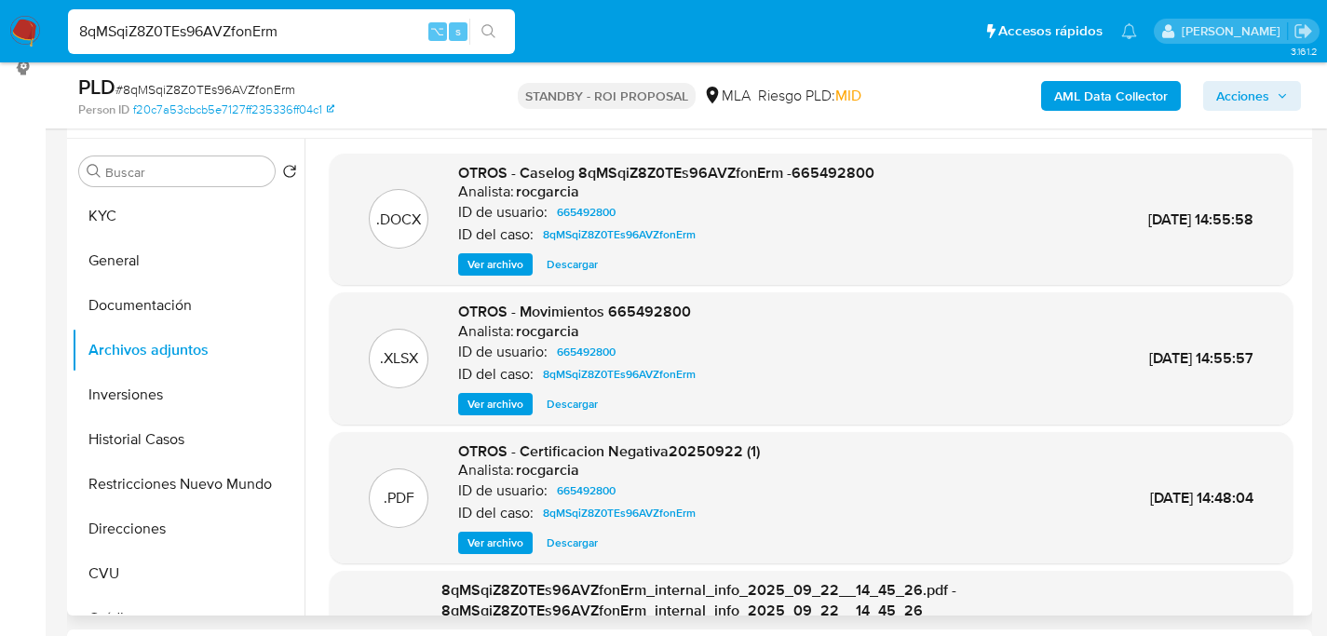
click at [584, 266] on span "Descargar" at bounding box center [572, 264] width 51 height 19
click at [392, 36] on input "8qMSqiZ8Z0TEs96AVZfonErm" at bounding box center [291, 32] width 447 height 24
paste input "aI9B2ulEJRbzzpQhwRE7BQzQ"
type input "aI9B2ulEJRbzzpQhwRE7BQzQ"
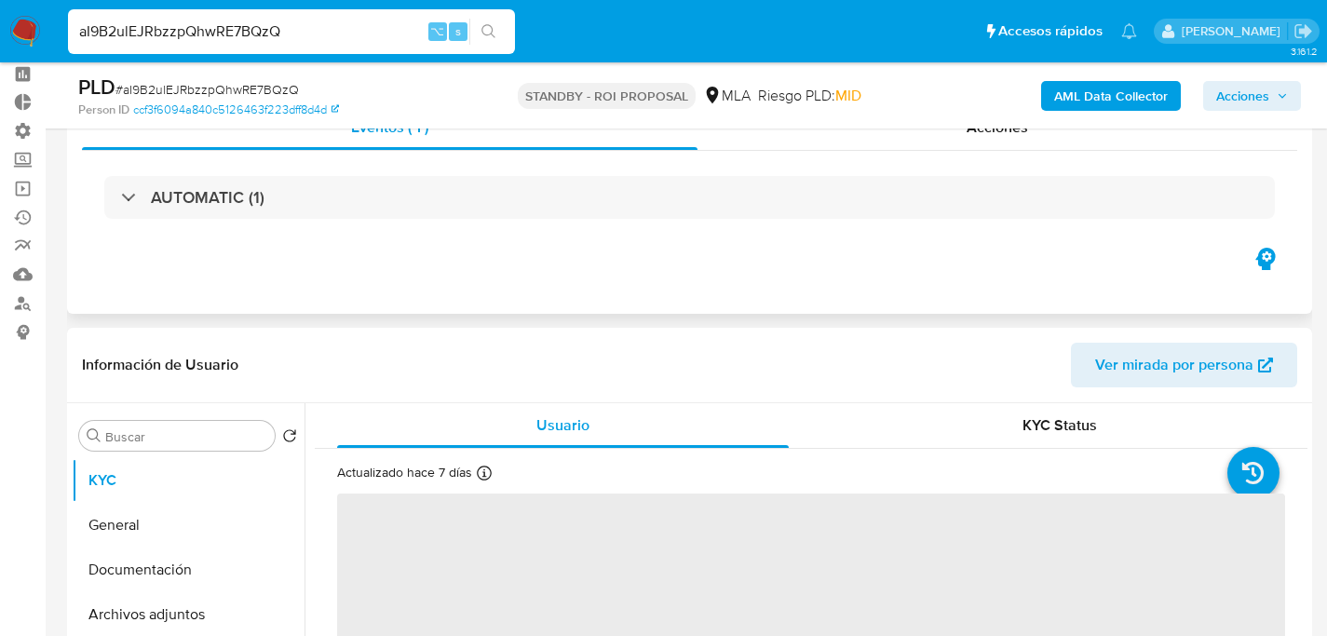
scroll to position [311, 0]
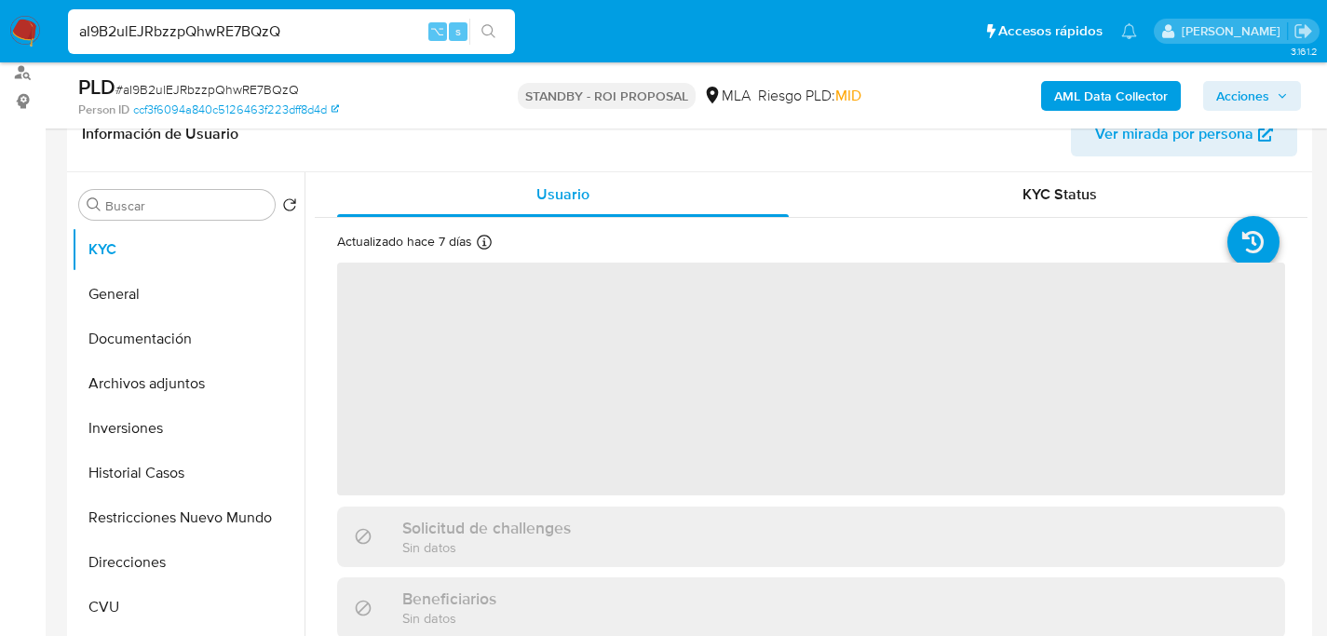
select select "10"
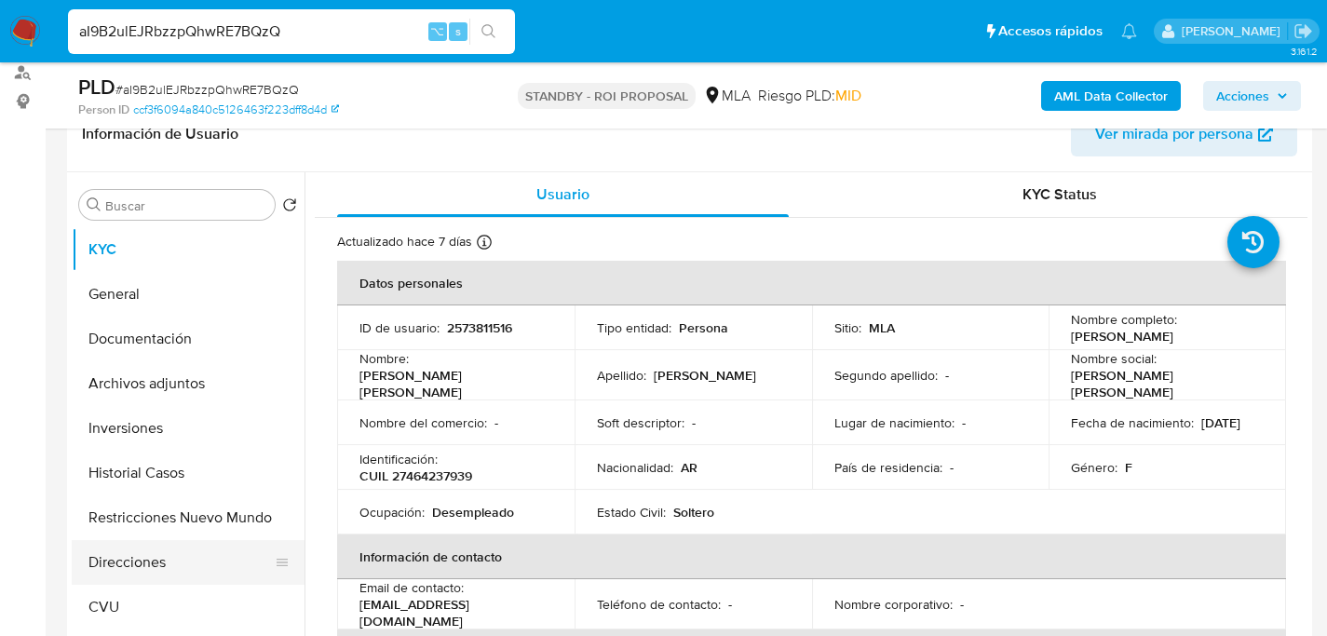
click at [126, 540] on button "Direcciones" at bounding box center [181, 562] width 218 height 45
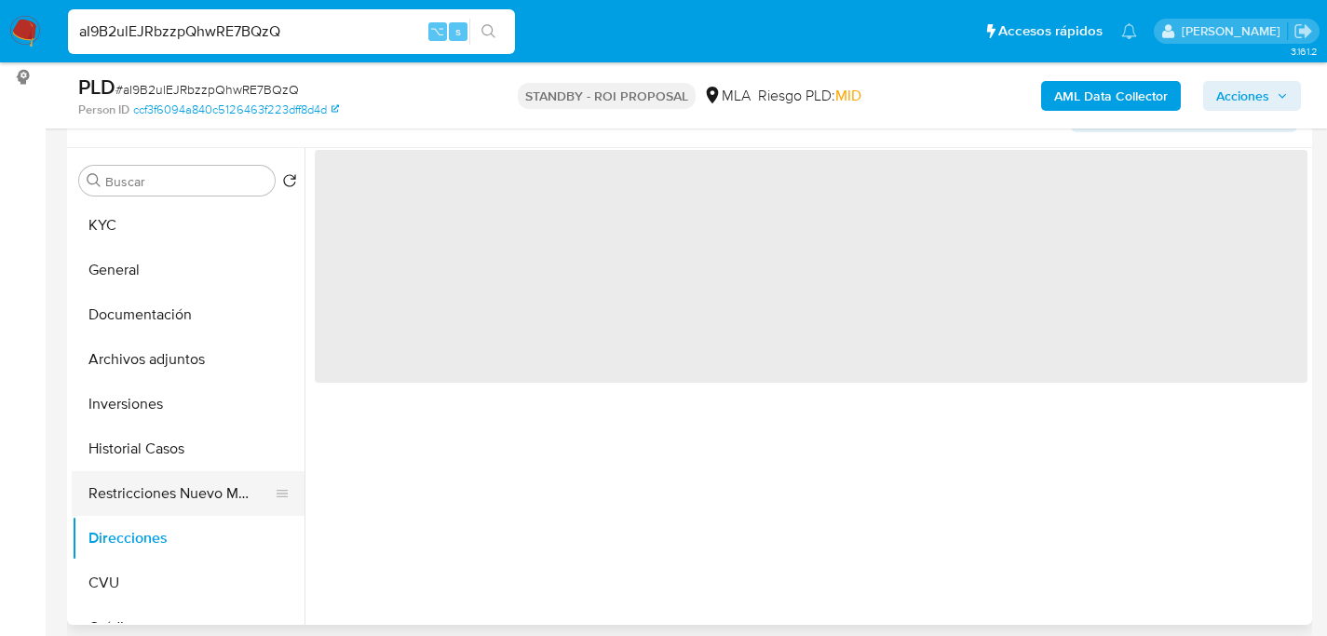
click at [155, 481] on button "Restricciones Nuevo Mundo" at bounding box center [181, 493] width 218 height 45
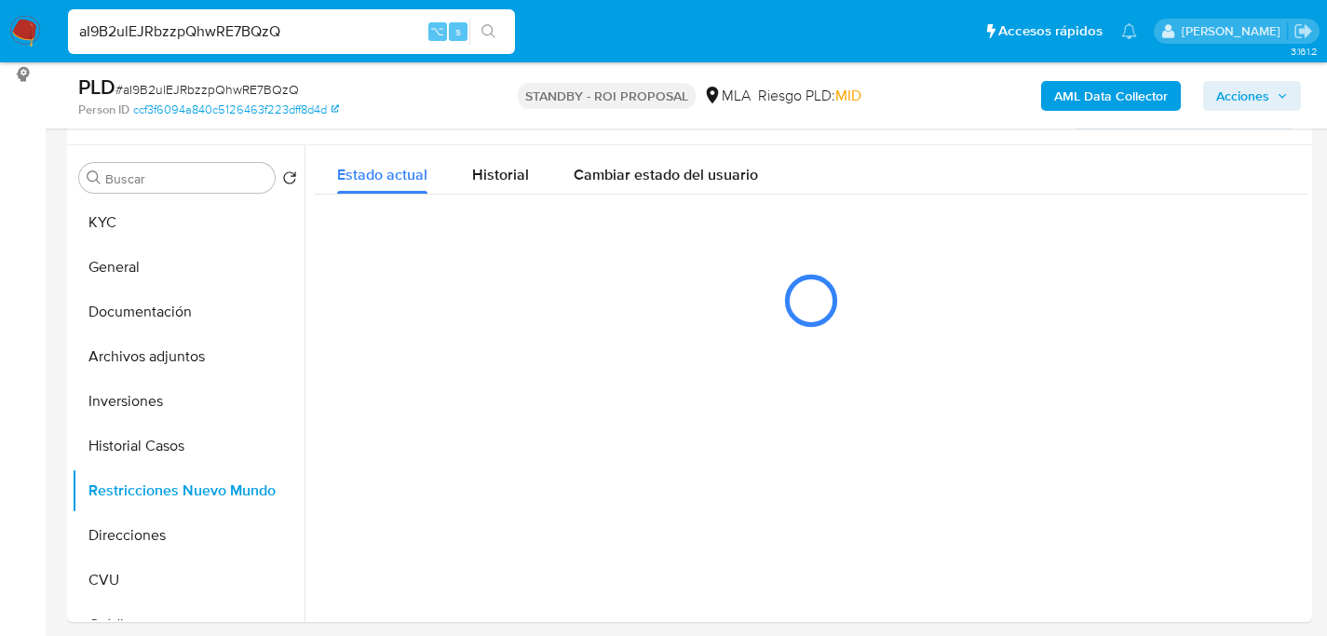
scroll to position [339, 0]
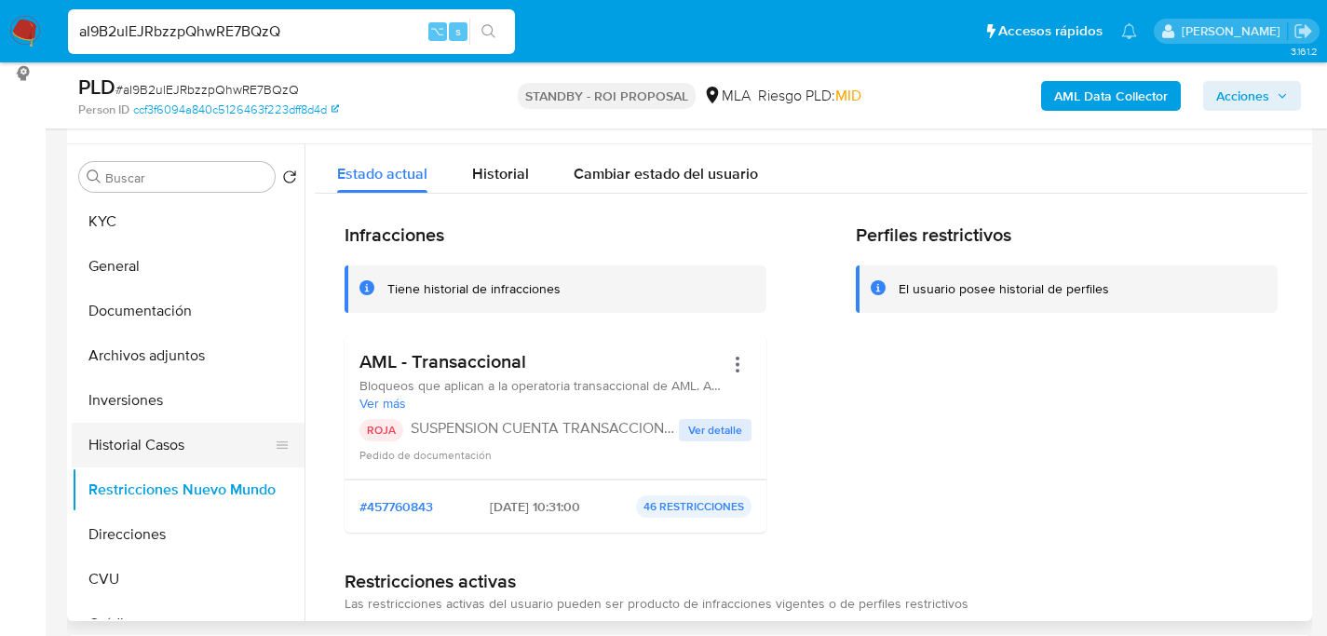
click at [128, 443] on button "Historial Casos" at bounding box center [181, 445] width 218 height 45
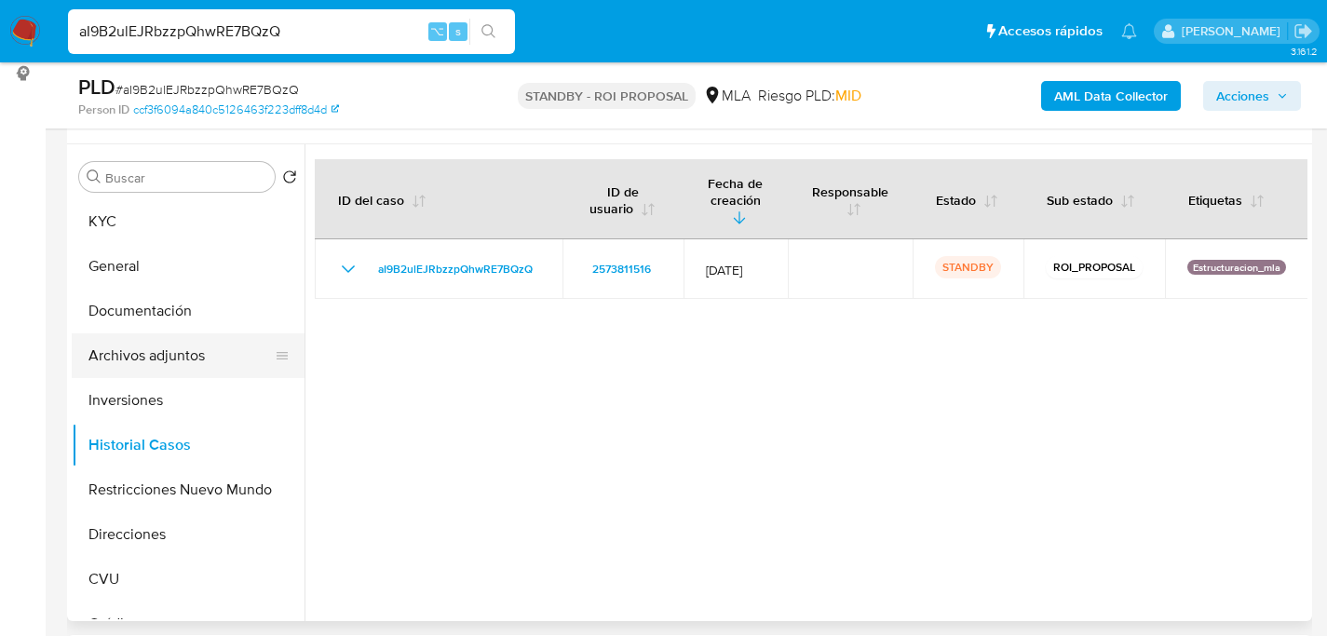
click at [148, 362] on button "Archivos adjuntos" at bounding box center [181, 355] width 218 height 45
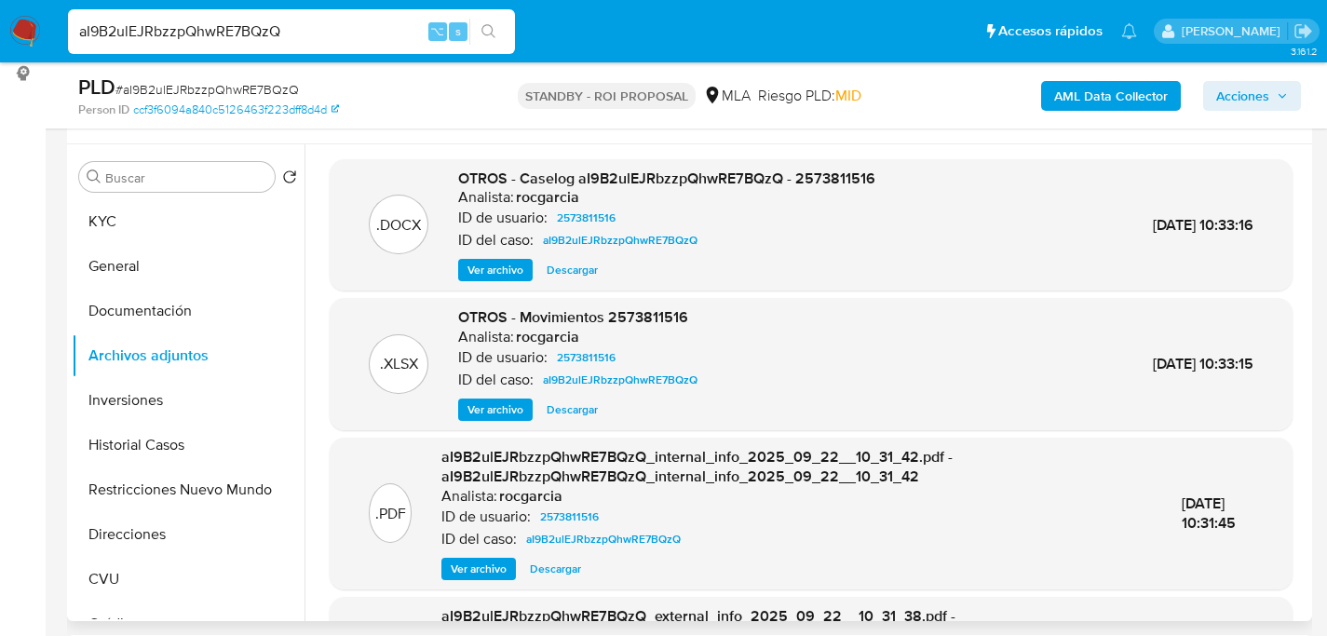
click at [569, 268] on span "Descargar" at bounding box center [572, 270] width 51 height 19
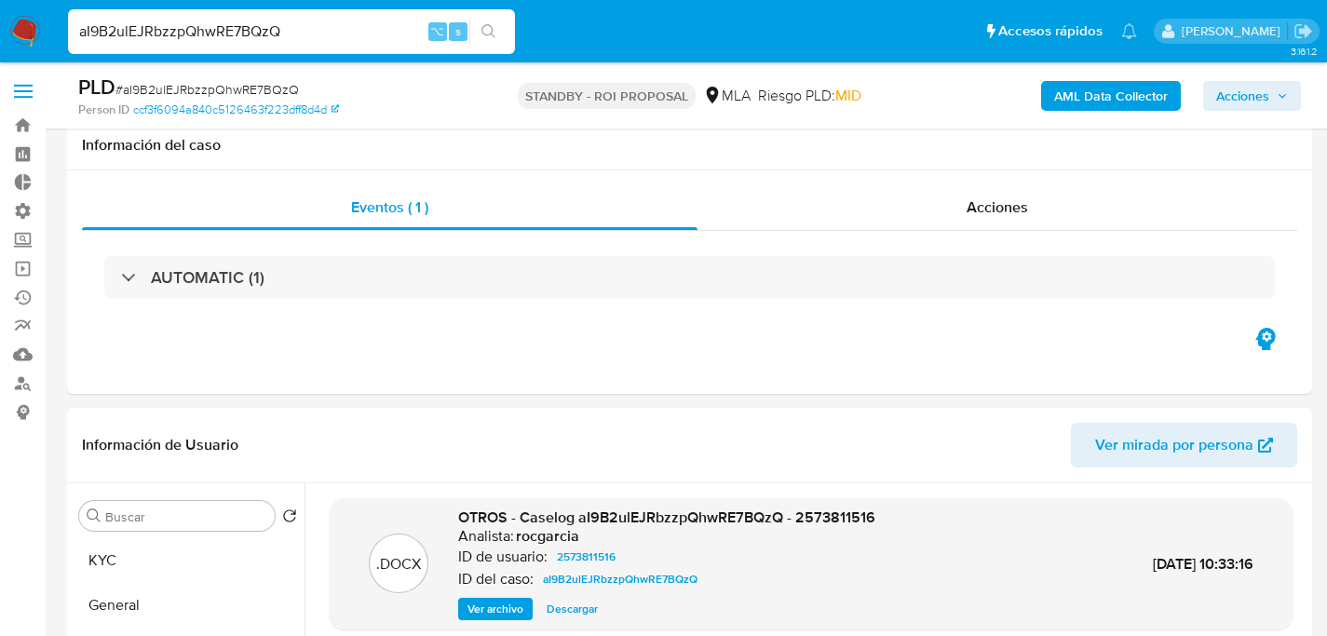
select select "10"
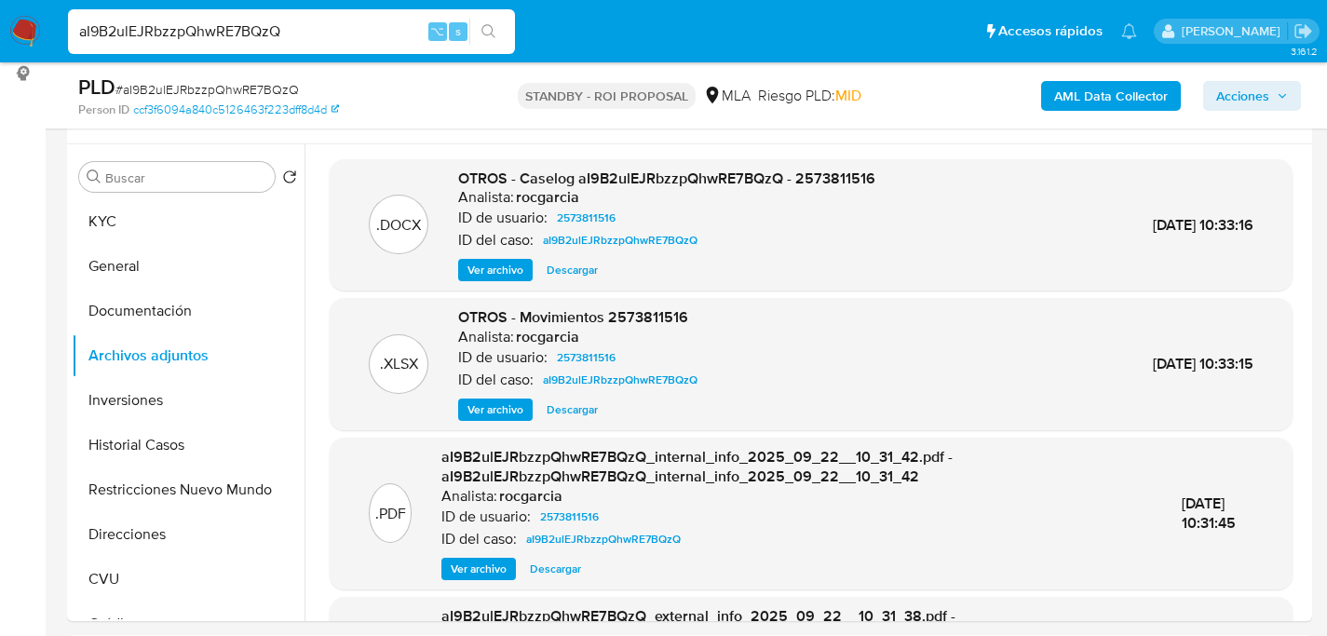
click at [280, 20] on input "aI9B2ulEJRbzzpQhwRE7BQzQ" at bounding box center [291, 32] width 447 height 24
paste input "Bn0kRv1jPmPL981SyBjXHQ49"
type input "Bn0kRv1jPmPL981SyBjXHQ49"
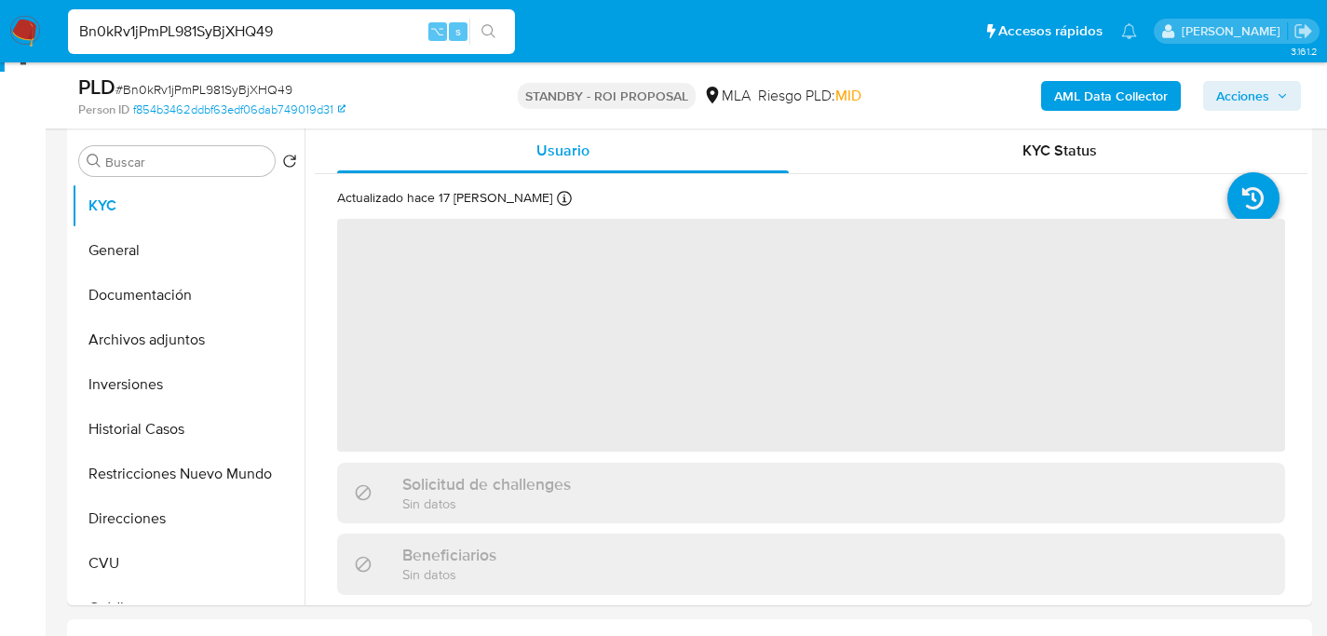
select select "10"
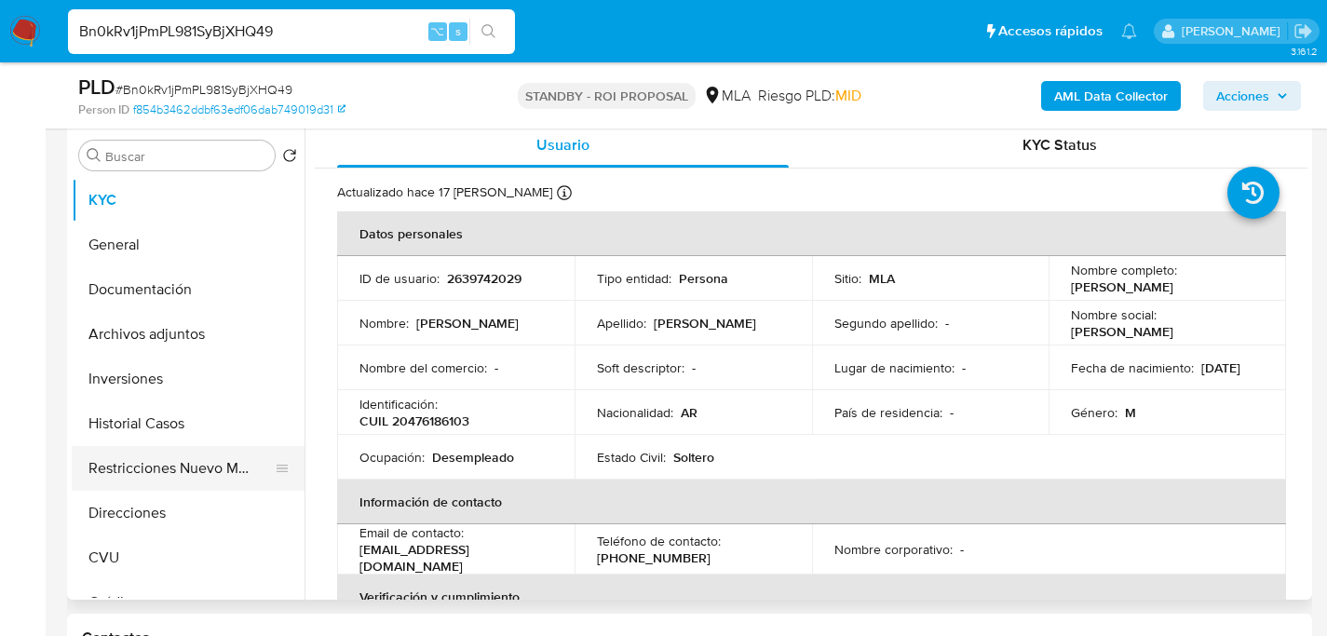
click at [141, 461] on button "Restricciones Nuevo Mundo" at bounding box center [181, 468] width 218 height 45
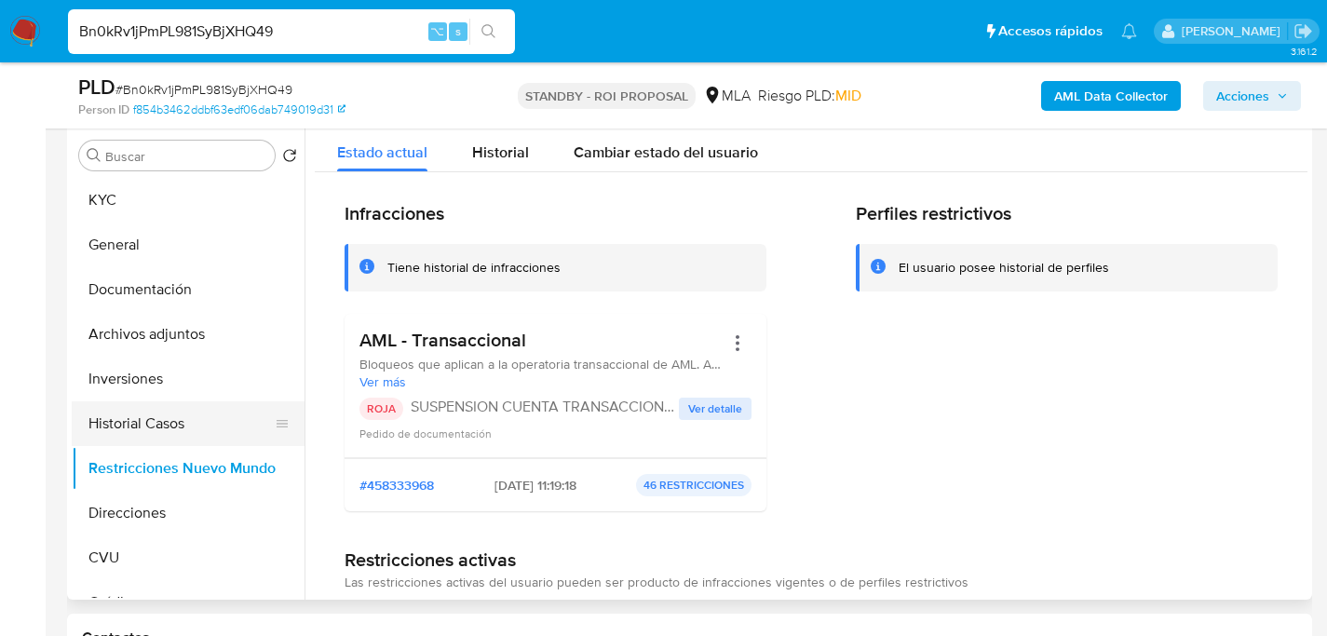
click at [143, 432] on button "Historial Casos" at bounding box center [181, 423] width 218 height 45
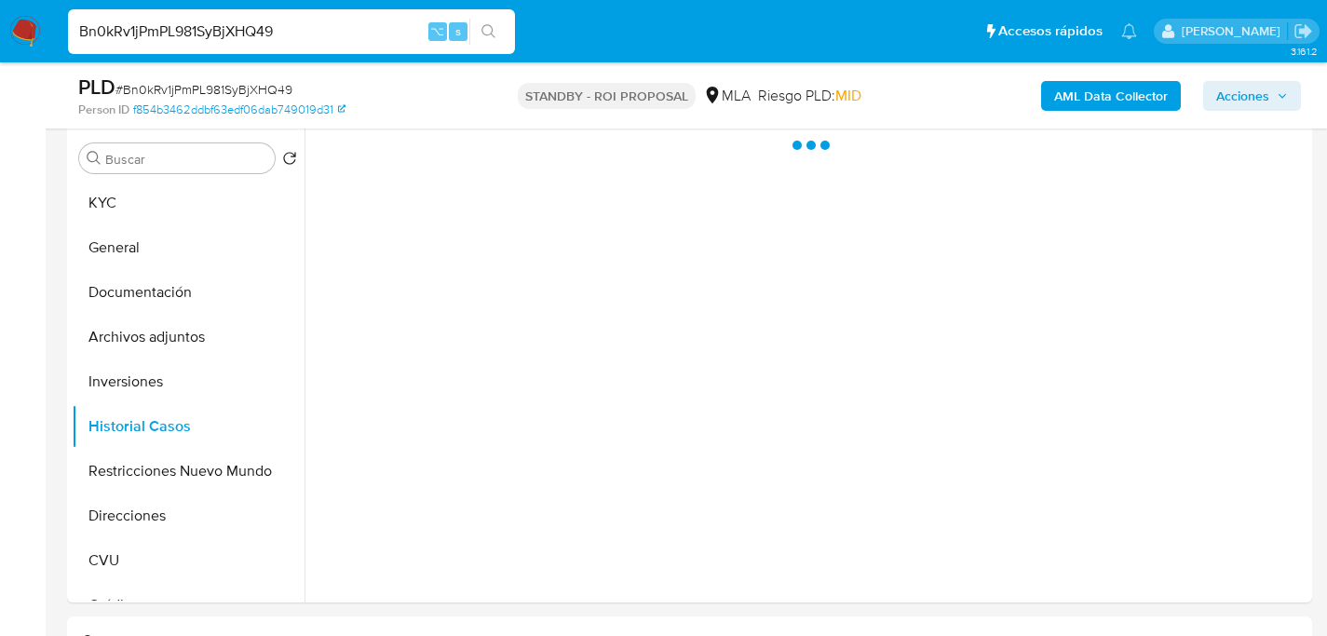
scroll to position [357, 0]
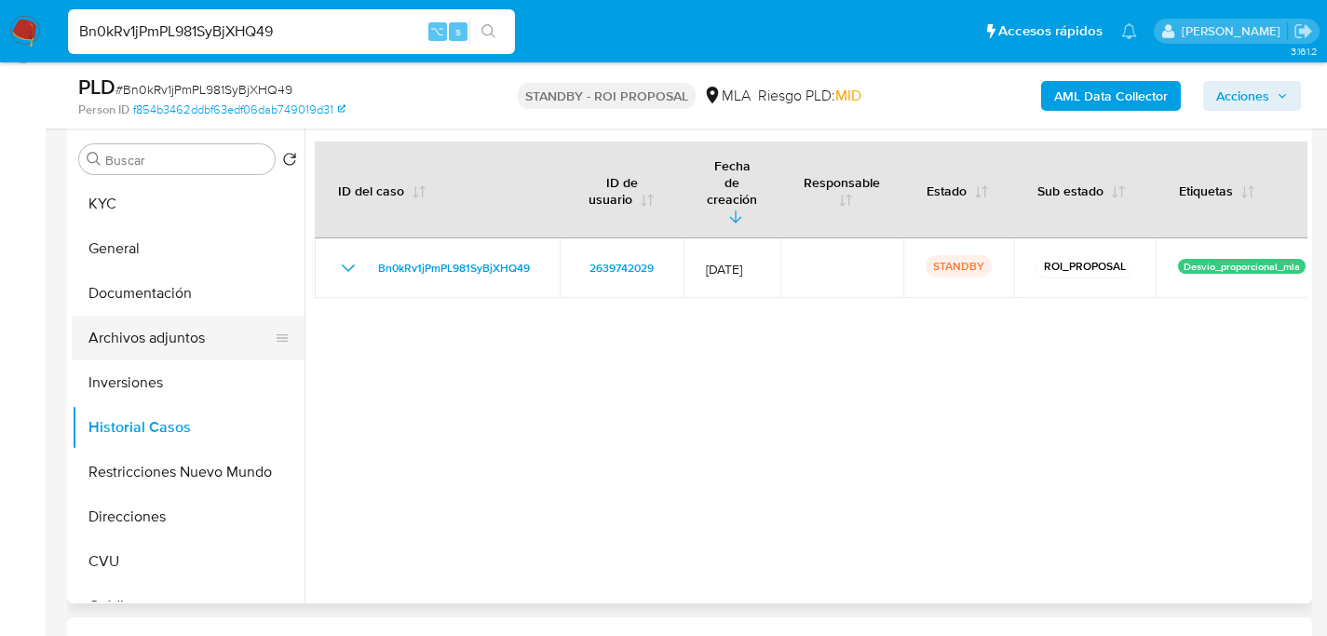
click at [147, 338] on button "Archivos adjuntos" at bounding box center [181, 338] width 218 height 45
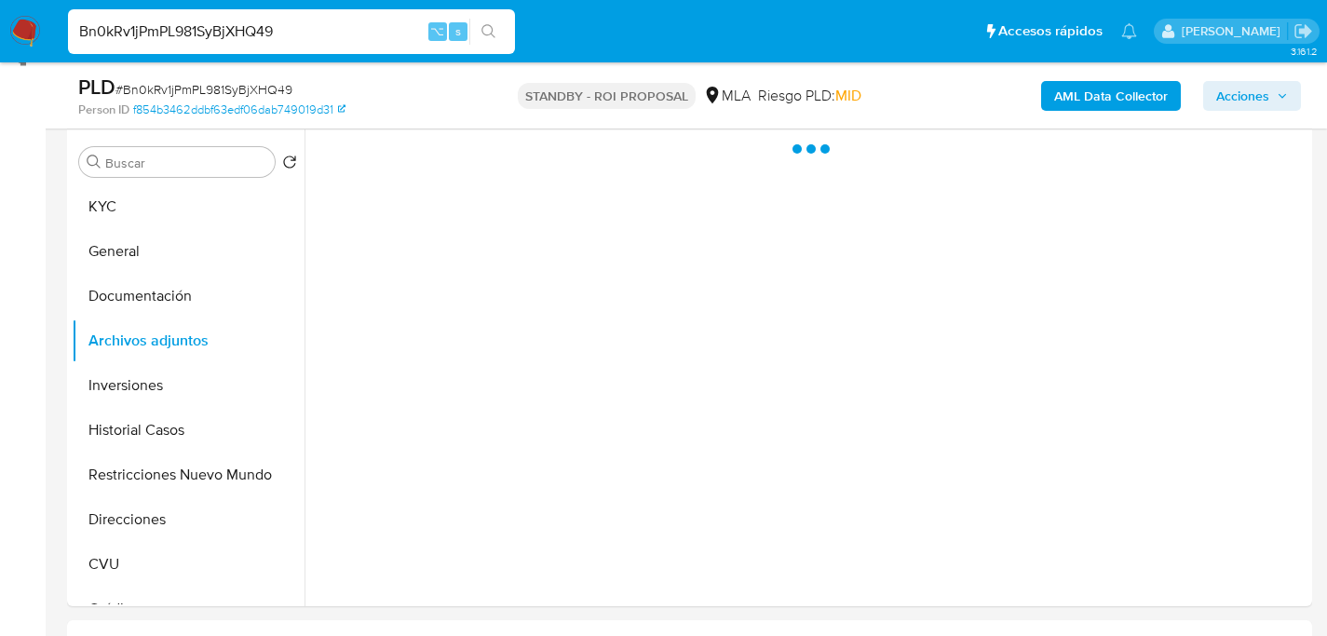
scroll to position [353, 0]
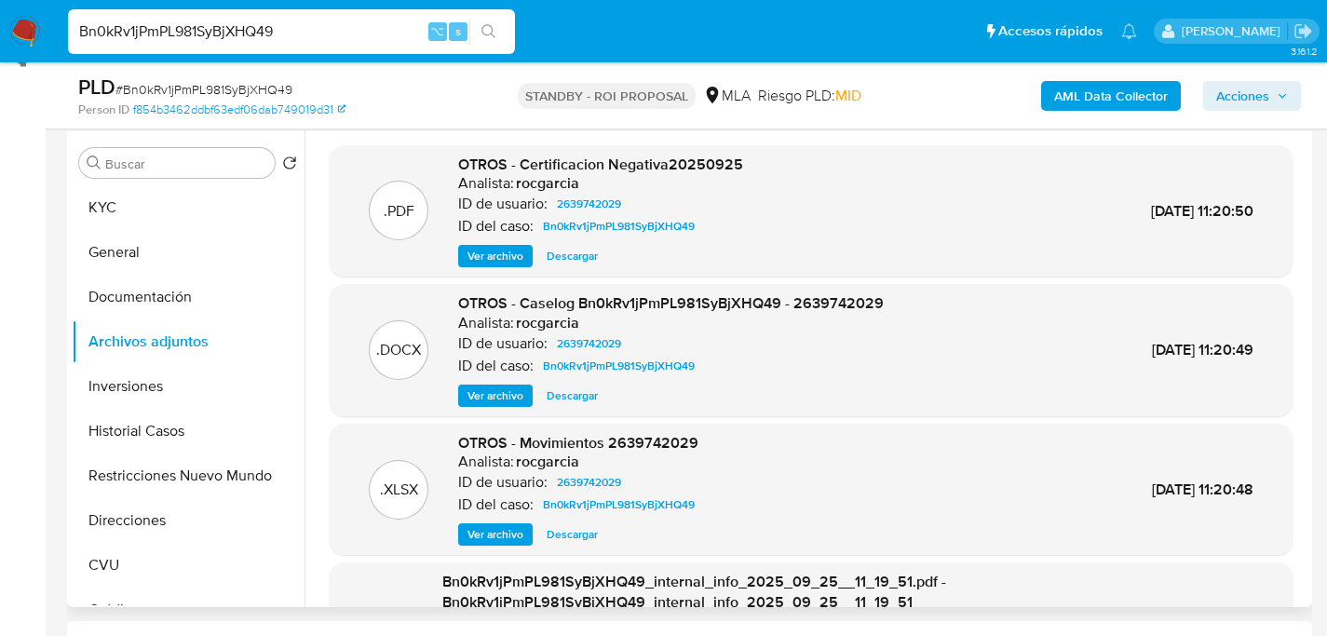
click at [578, 398] on span "Descargar" at bounding box center [572, 395] width 51 height 19
click at [272, 22] on input "Bn0kRv1jPmPL981SyBjXHQ49" at bounding box center [291, 32] width 447 height 24
paste input "C07K9Tzp9dtGckn8xuFjM5gy"
type input "C07K9Tzp9dtGckn8xuFjM5gy"
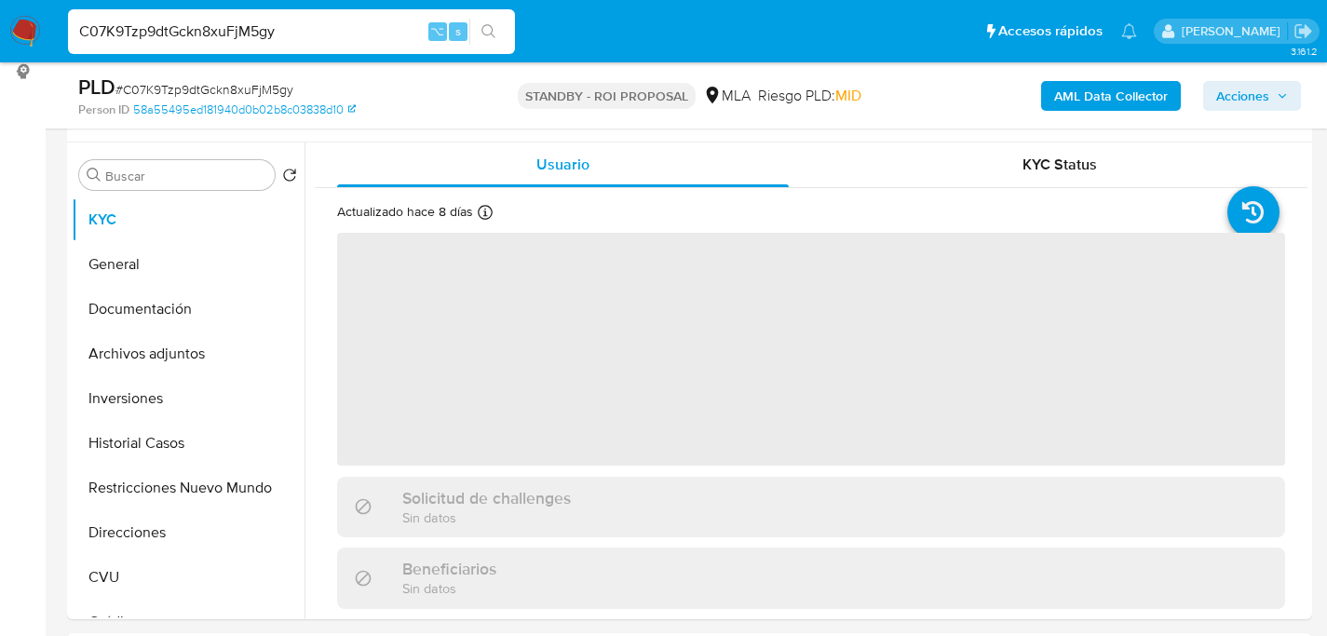
select select "10"
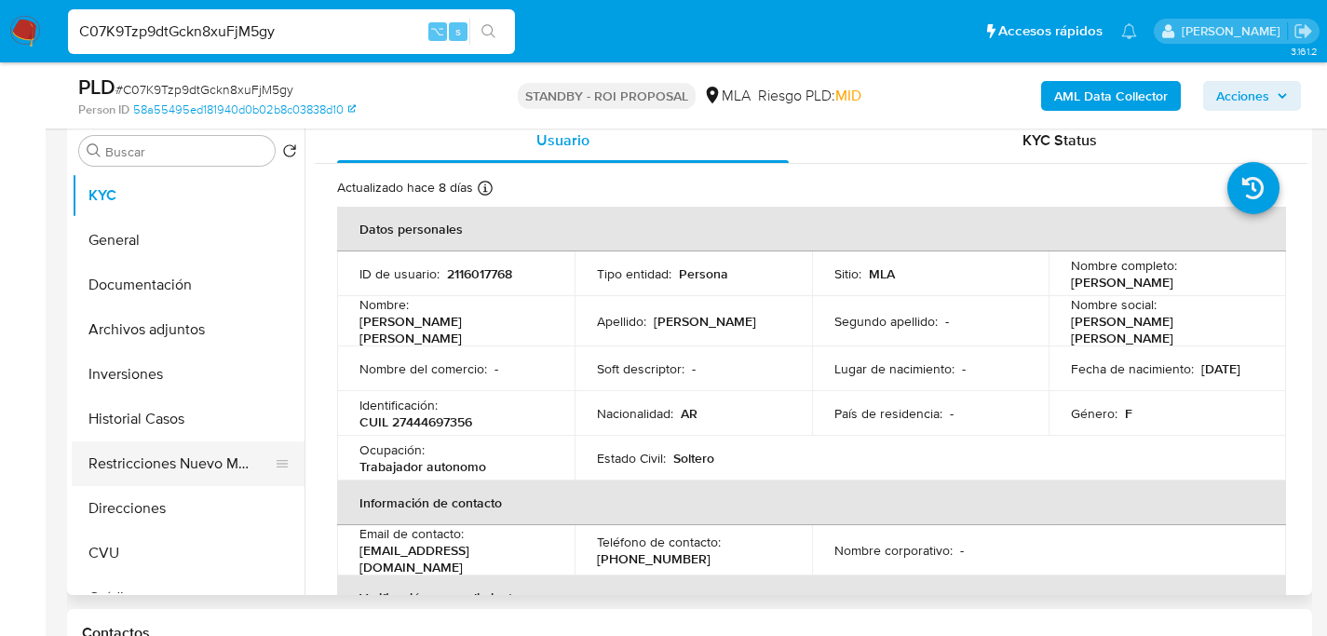
click at [123, 457] on button "Restricciones Nuevo Mundo" at bounding box center [181, 463] width 218 height 45
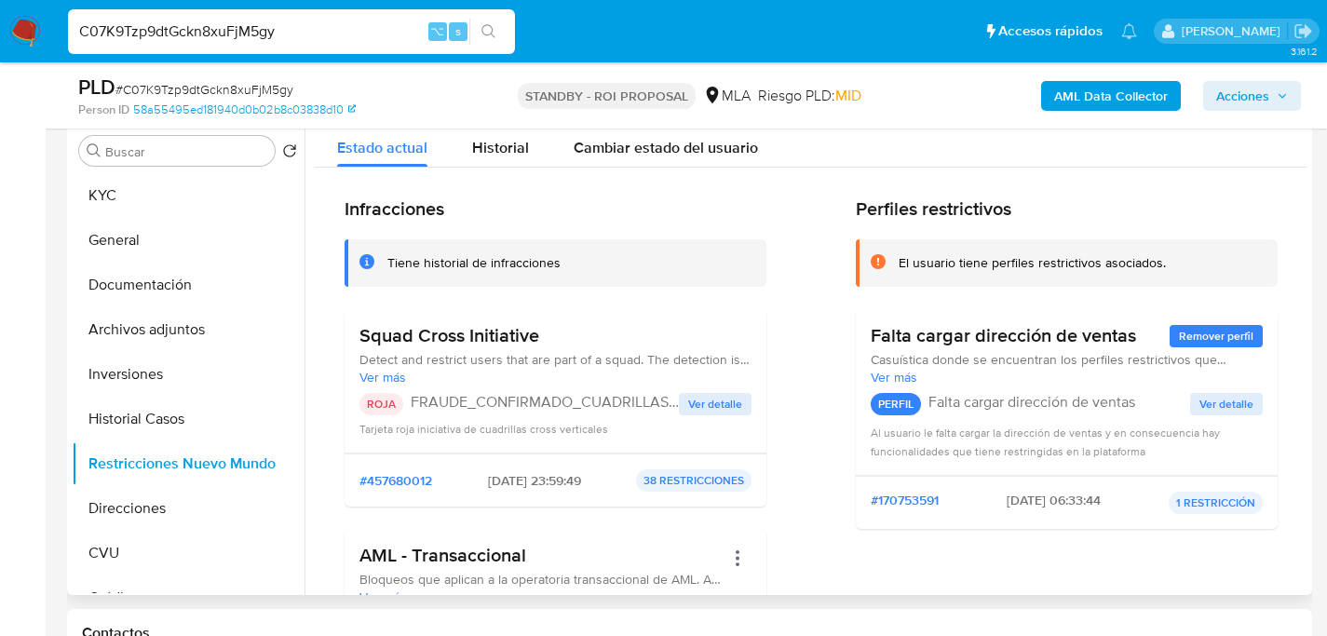
scroll to position [146, 0]
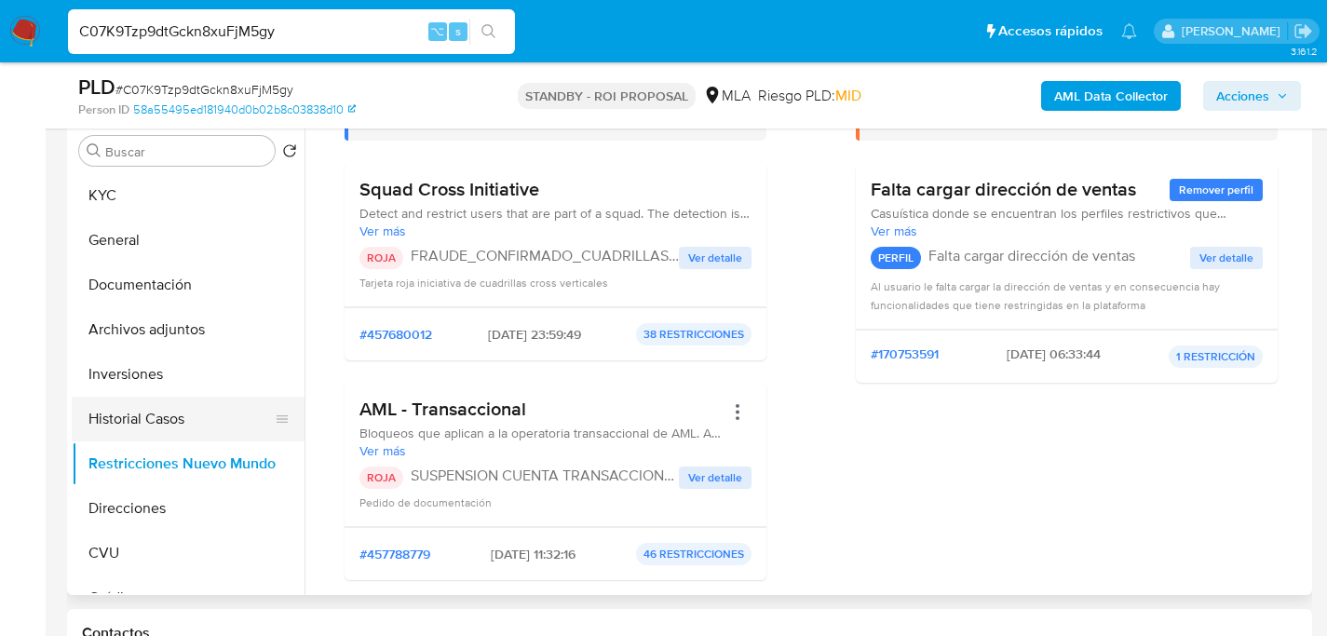
click at [173, 425] on button "Historial Casos" at bounding box center [181, 419] width 218 height 45
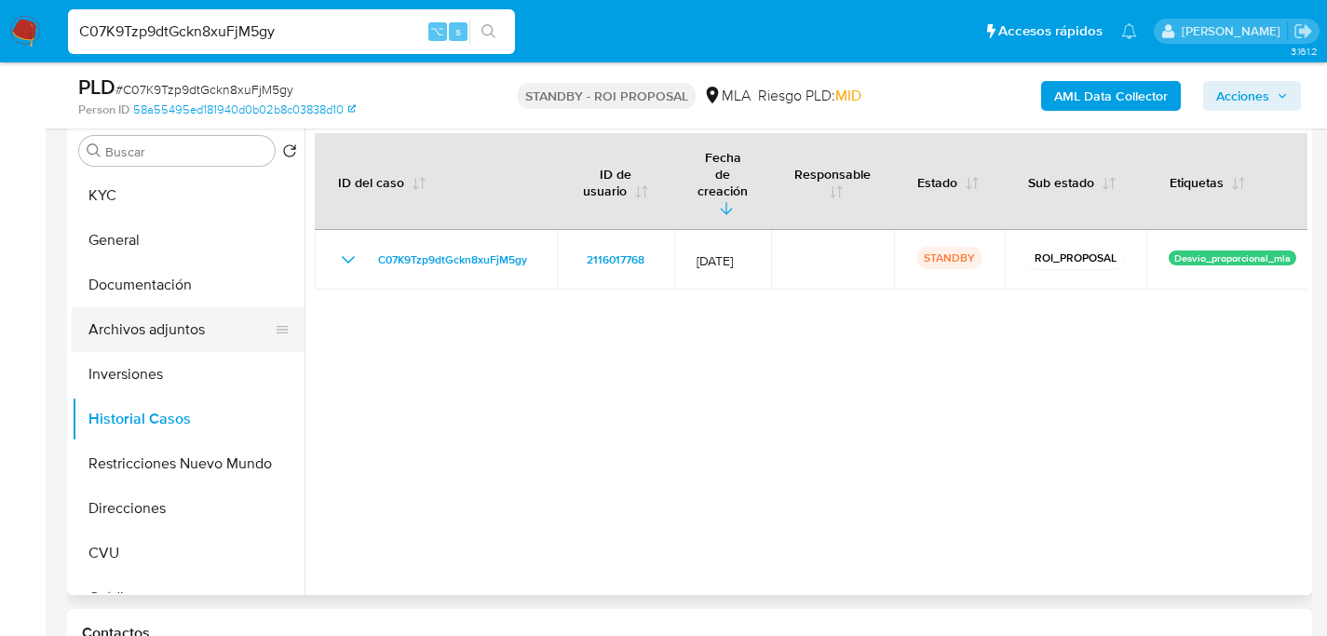
click at [161, 325] on button "Archivos adjuntos" at bounding box center [181, 329] width 218 height 45
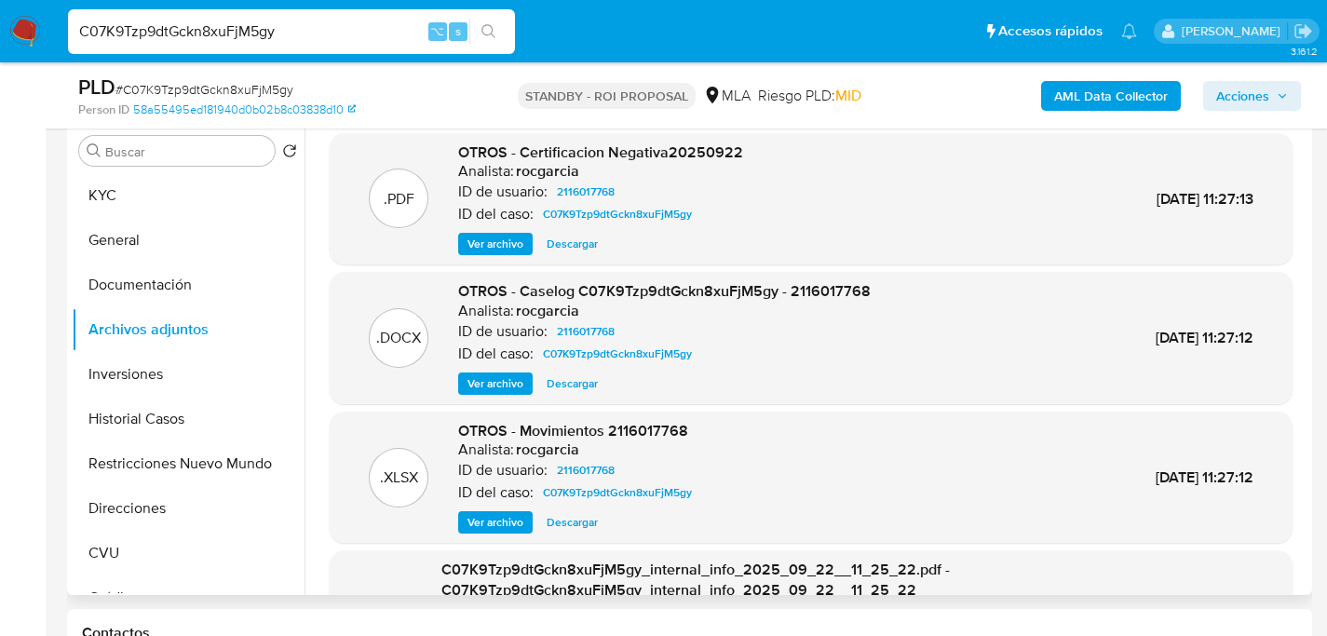
click at [581, 378] on span "Descargar" at bounding box center [572, 383] width 51 height 19
click at [228, 35] on input "C07K9Tzp9dtGckn8xuFjM5gy" at bounding box center [291, 32] width 447 height 24
paste input "JwFwAcTVBmKwsOiPTJzWcLb"
type input "CJwFwAcTVBmKwsOiPTJzWcLb"
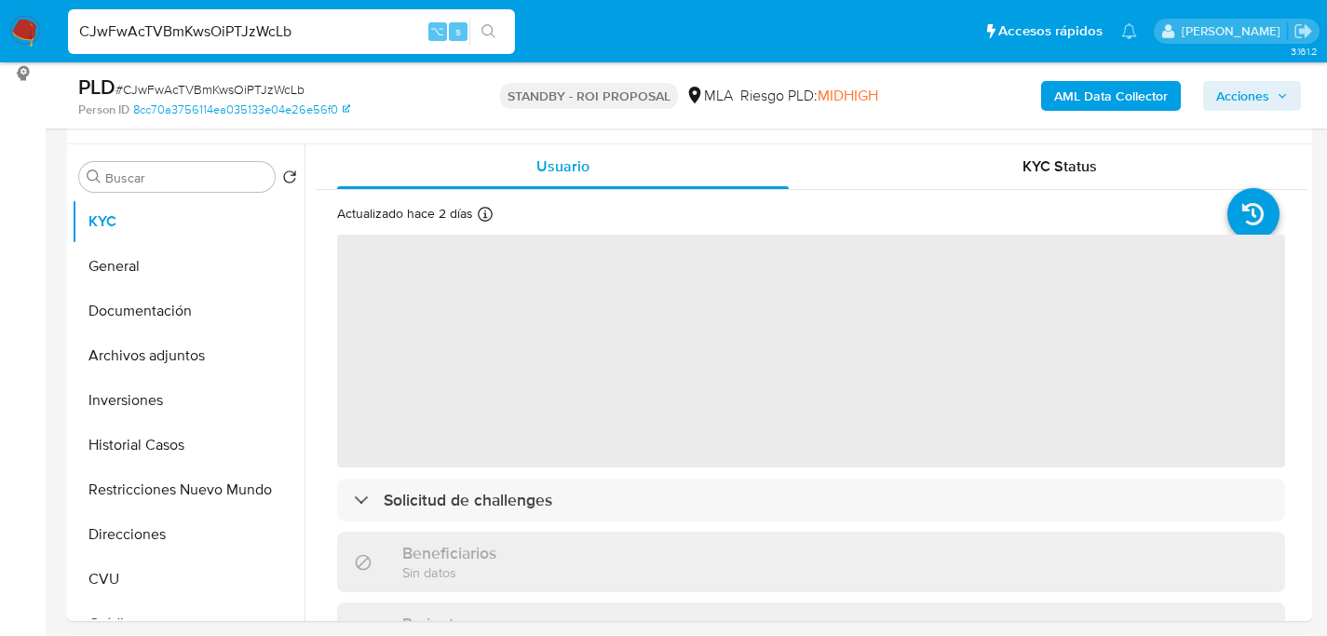
scroll to position [368, 0]
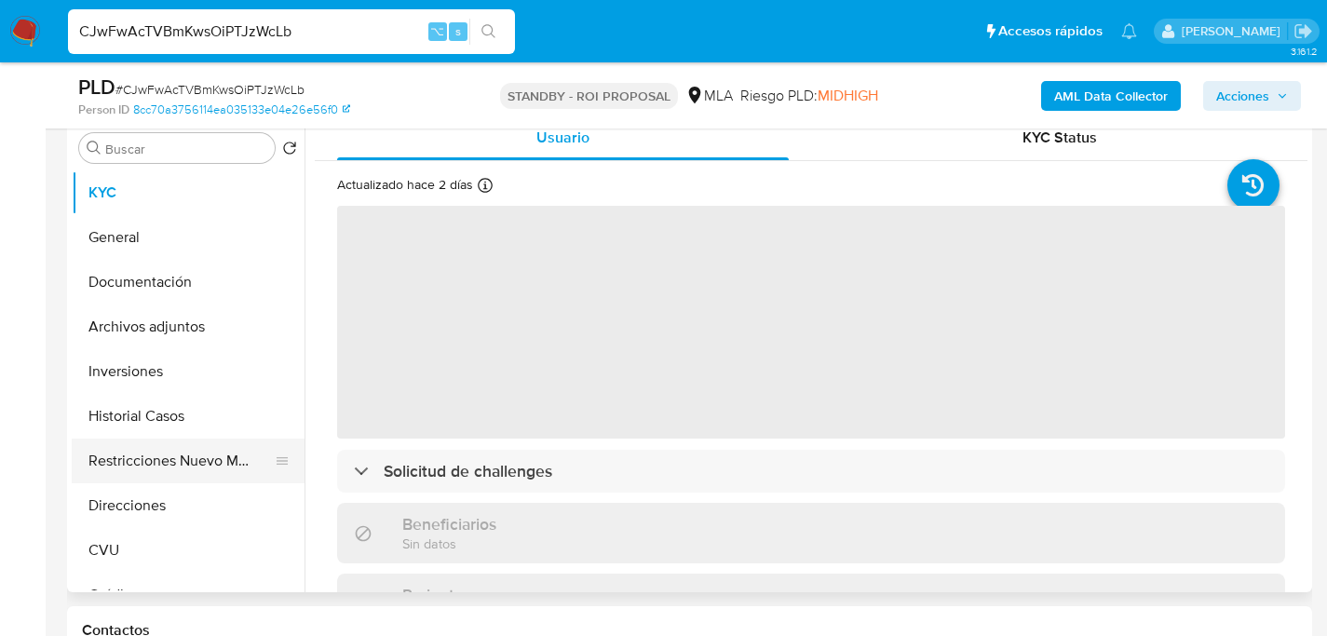
select select "10"
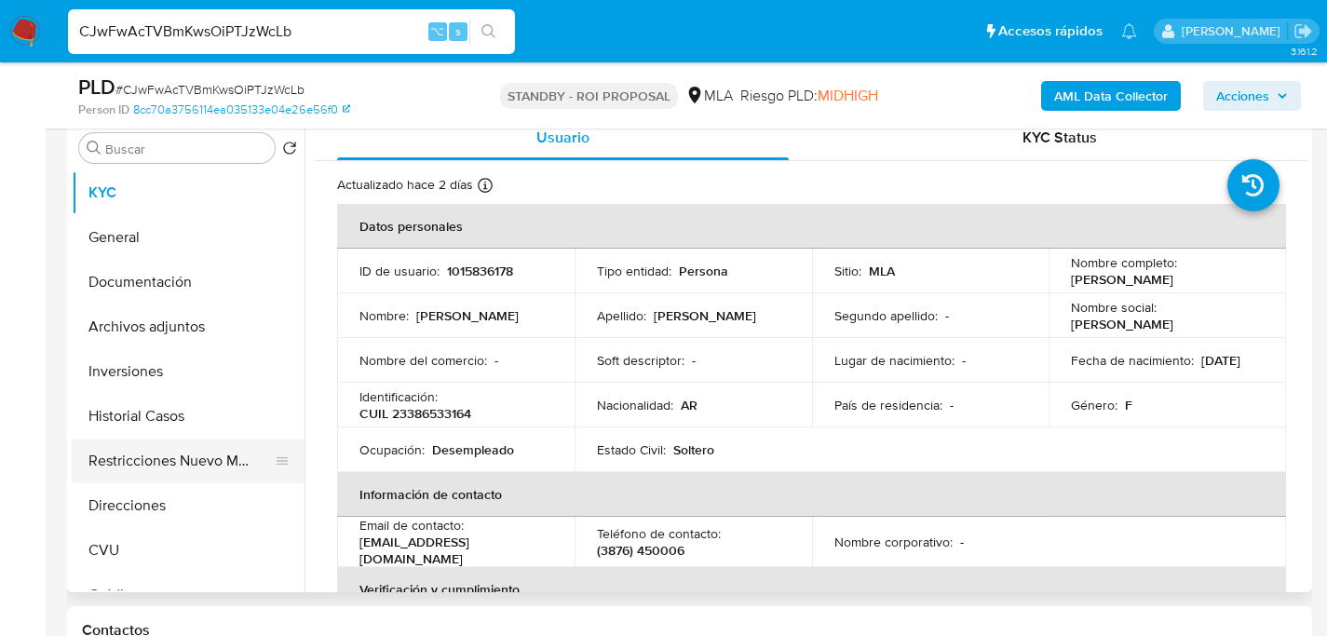
click at [142, 462] on button "Restricciones Nuevo Mundo" at bounding box center [181, 461] width 218 height 45
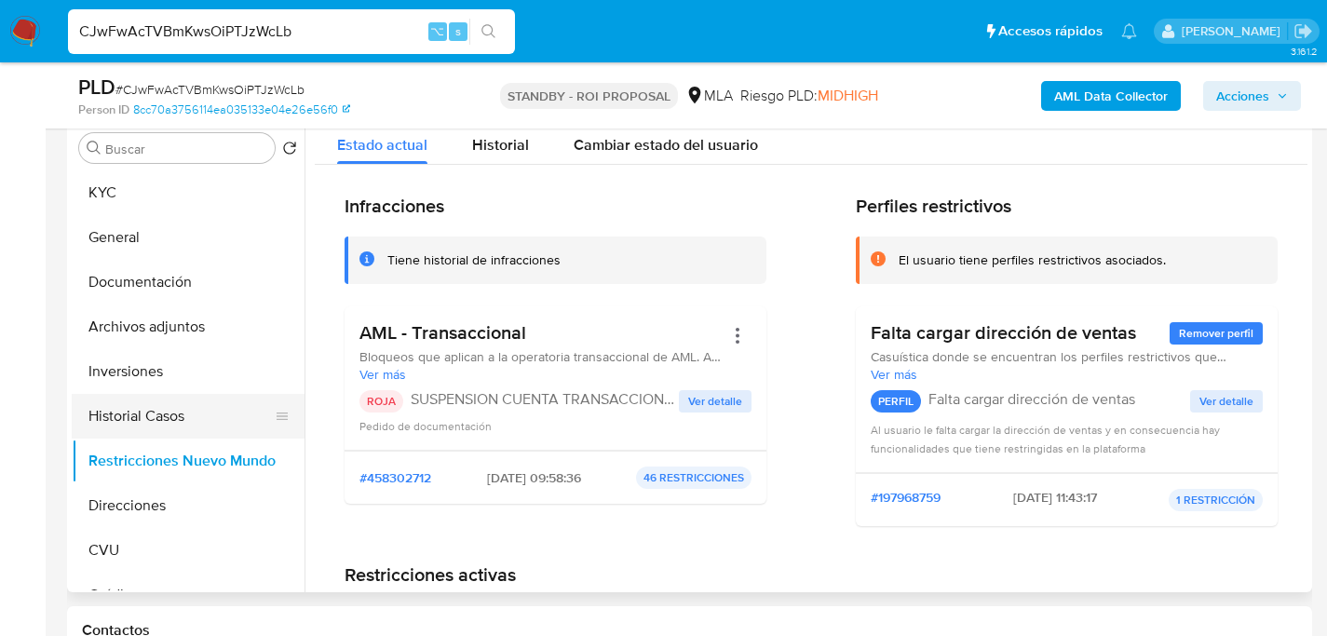
click at [155, 414] on button "Historial Casos" at bounding box center [181, 416] width 218 height 45
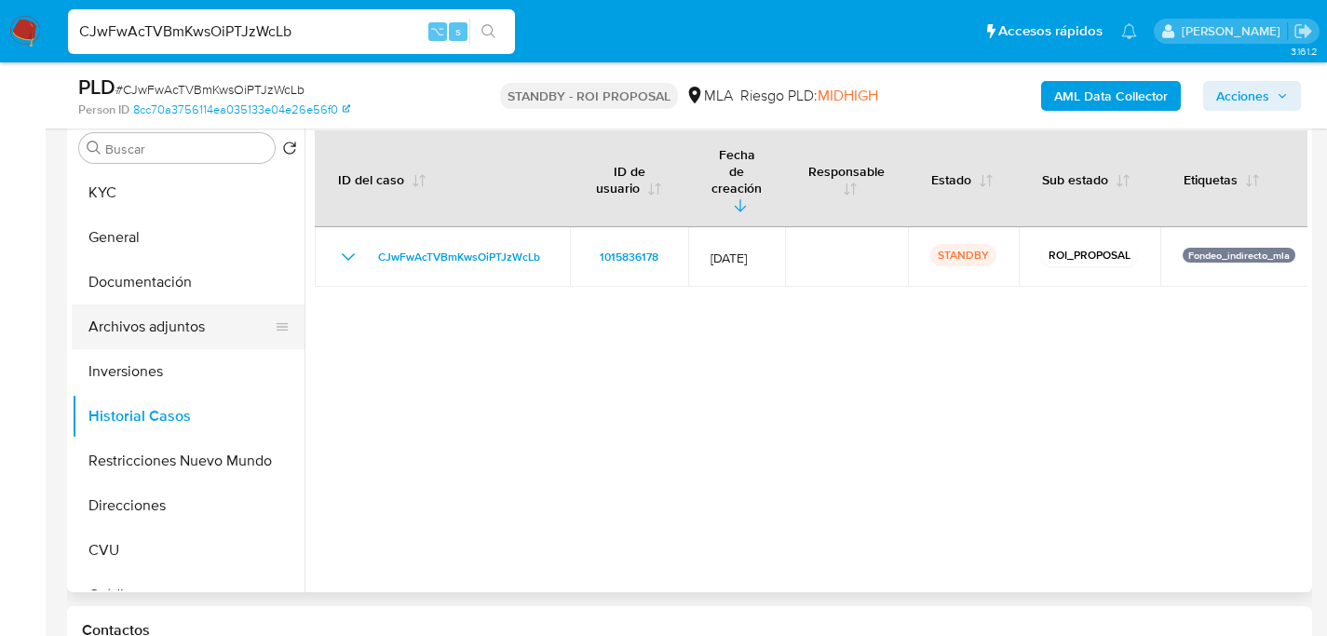
click at [186, 326] on button "Archivos adjuntos" at bounding box center [181, 326] width 218 height 45
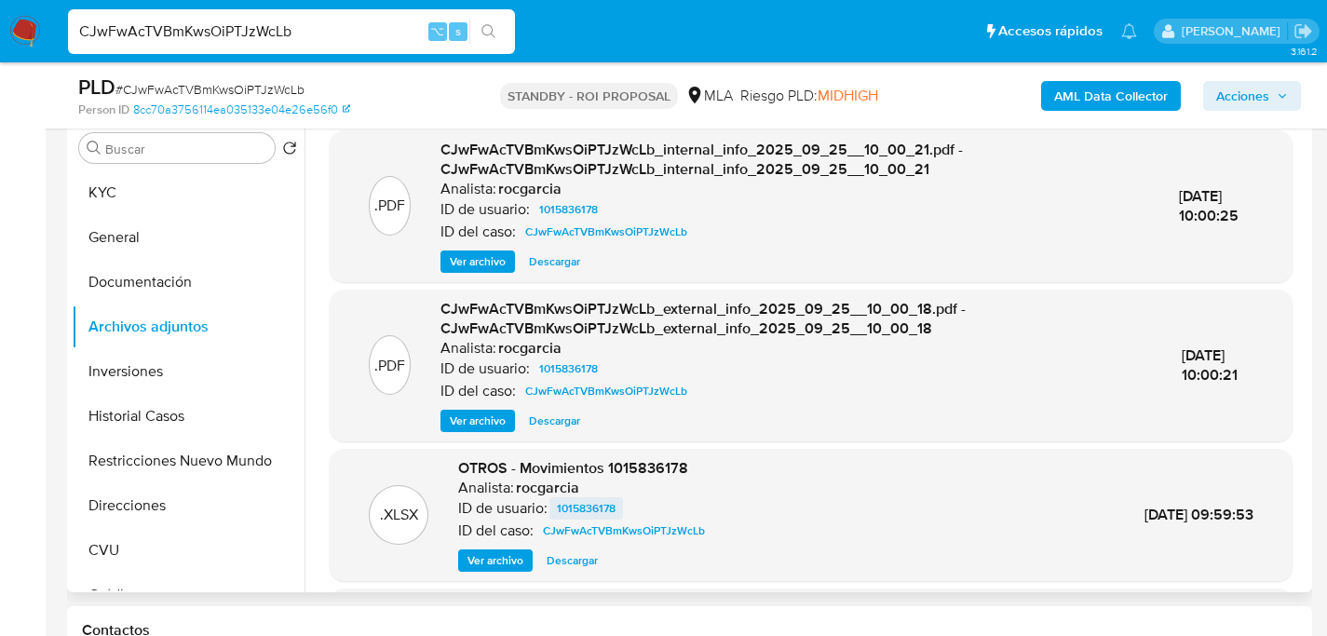
scroll to position [144, 0]
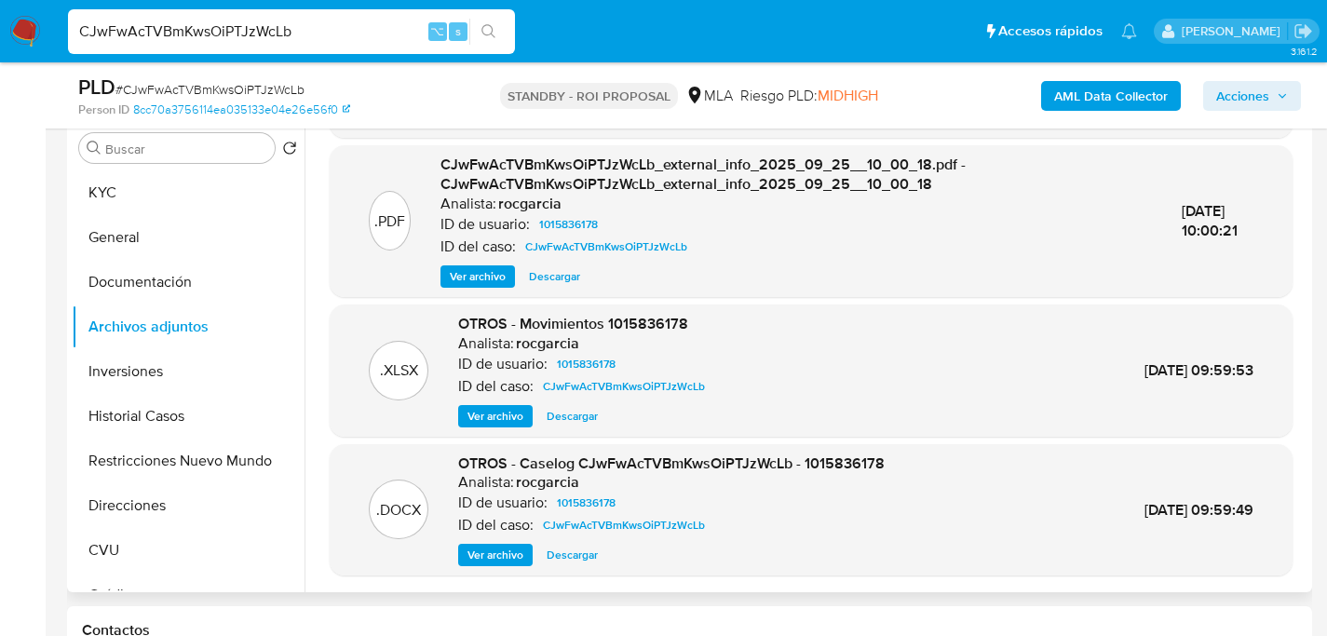
click at [561, 559] on span "Descargar" at bounding box center [572, 555] width 51 height 19
click at [306, 29] on input "CJwFwAcTVBmKwsOiPTJzWcLb" at bounding box center [291, 32] width 447 height 24
paste input "ekLZ5hVkNPLweueRXYtJjqNj"
type input "ekLZ5hVkNPLweueRXYtJjqNj"
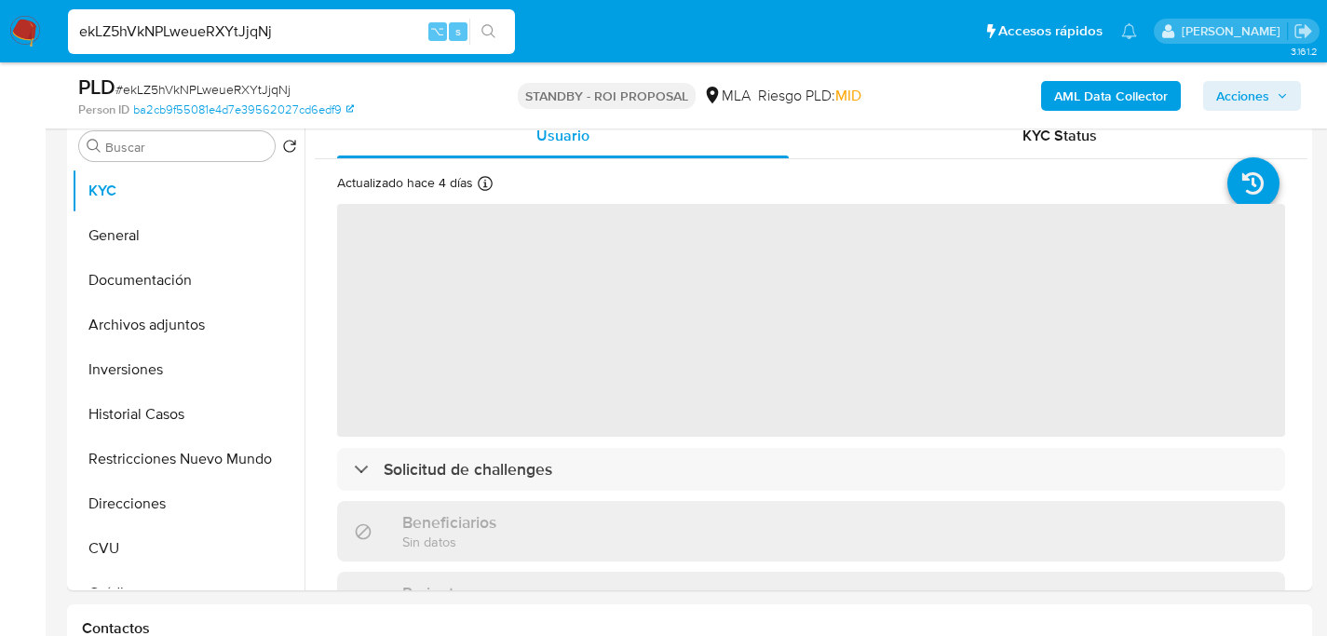
scroll to position [372, 0]
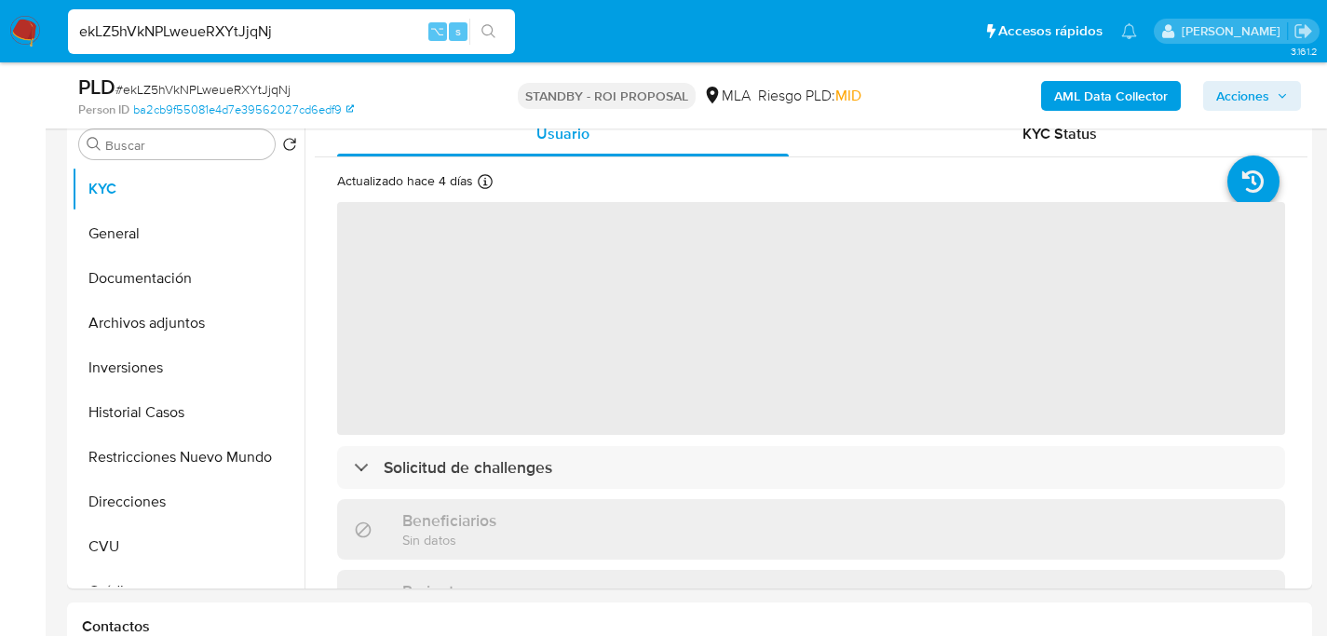
select select "10"
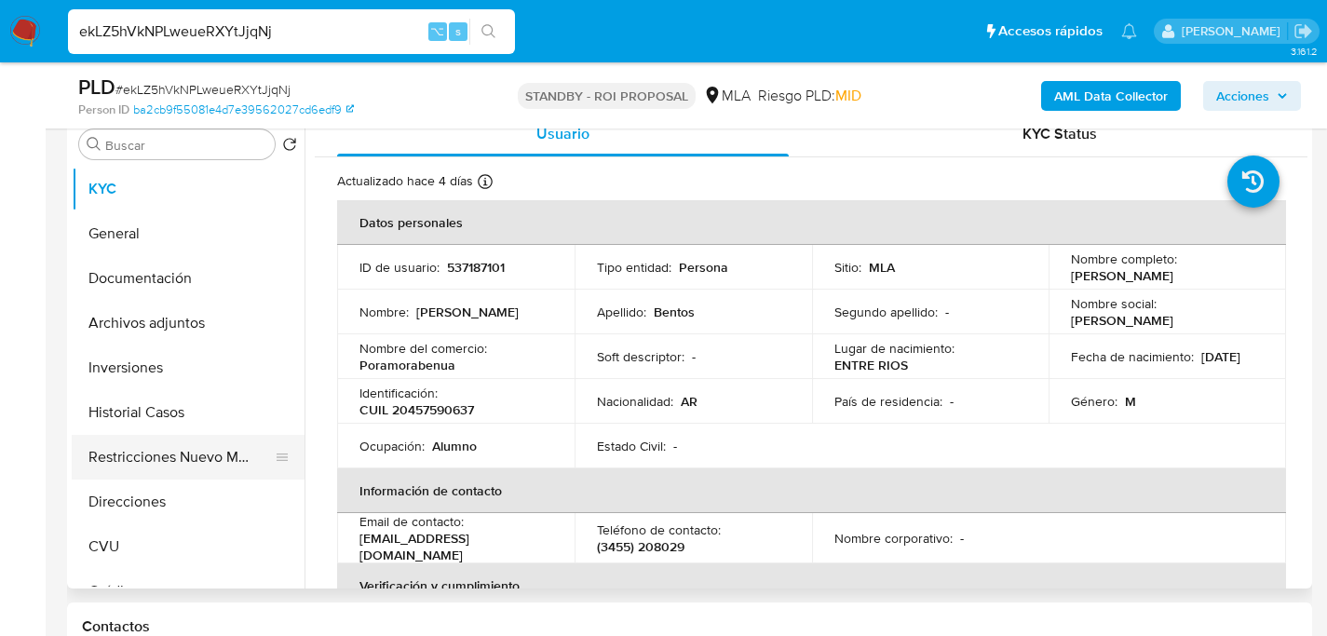
click at [138, 462] on button "Restricciones Nuevo Mundo" at bounding box center [181, 457] width 218 height 45
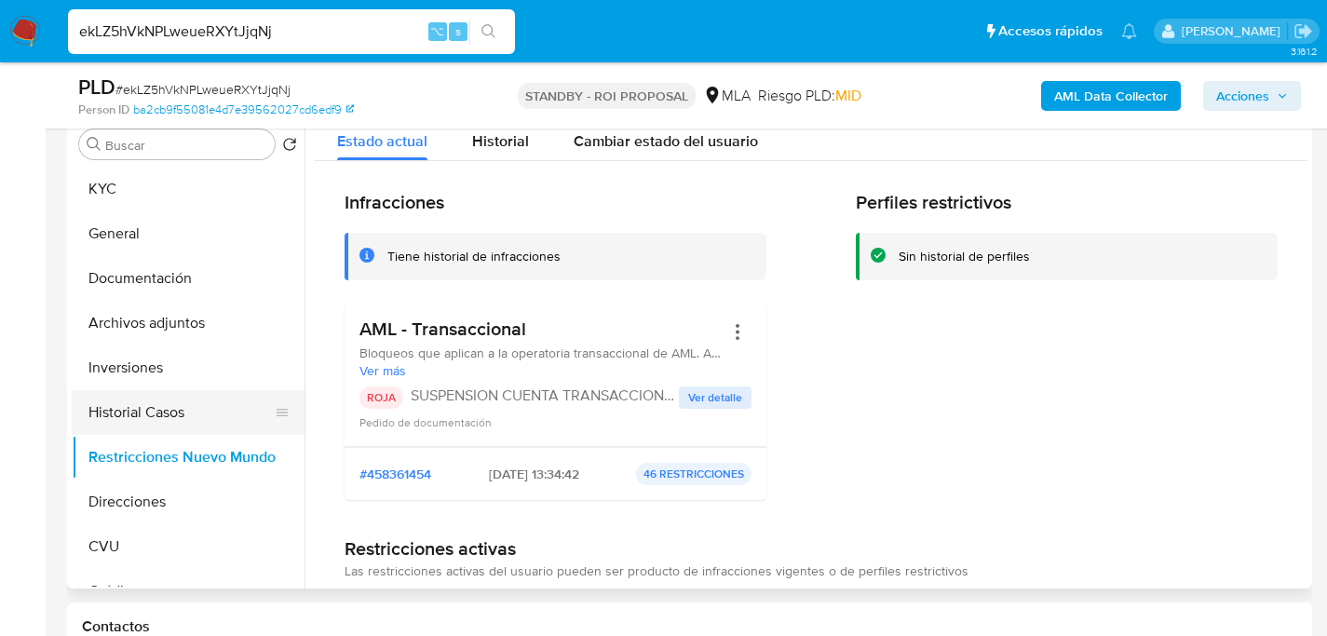
click at [129, 410] on button "Historial Casos" at bounding box center [181, 412] width 218 height 45
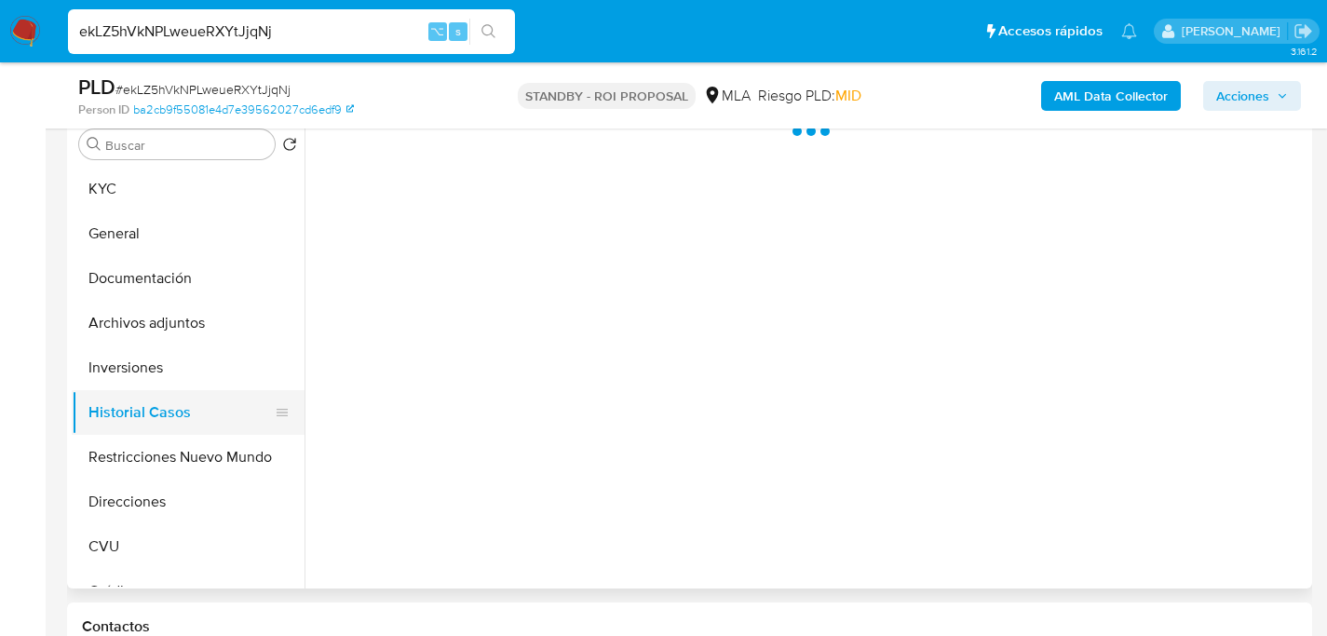
click at [129, 410] on button "Historial Casos" at bounding box center [181, 412] width 218 height 45
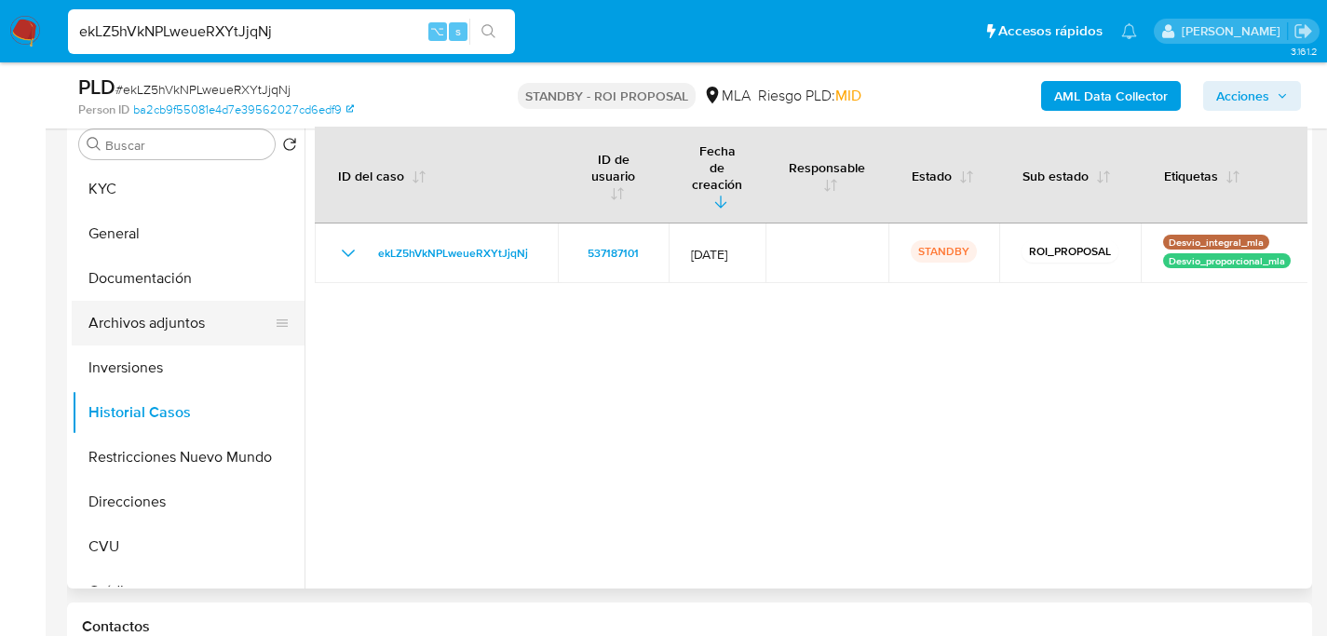
click at [178, 318] on button "Archivos adjuntos" at bounding box center [181, 323] width 218 height 45
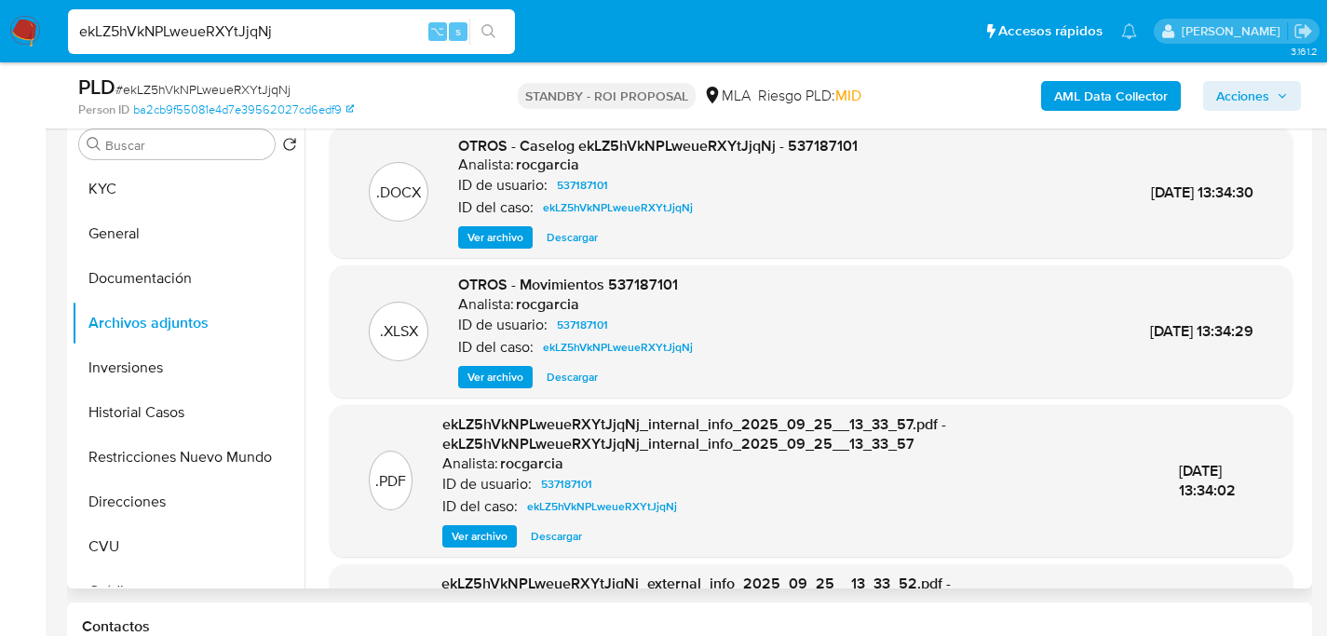
click at [589, 237] on span "Descargar" at bounding box center [572, 237] width 51 height 19
click at [292, 22] on input "ekLZ5hVkNPLweueRXYtJjqNj" at bounding box center [291, 32] width 447 height 24
paste input "vTfhRGNN2I0ZE7O84cLHUgA"
type input "evTfhRGNN2I0ZE7O84cLHUgA"
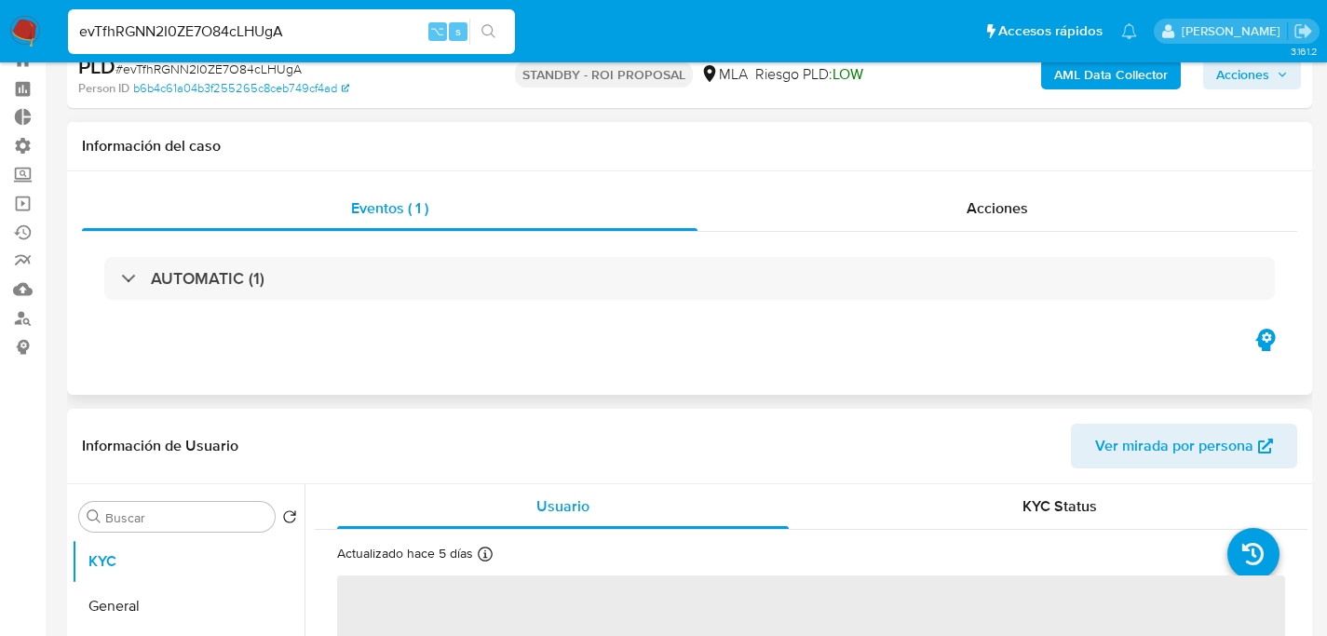
scroll to position [346, 0]
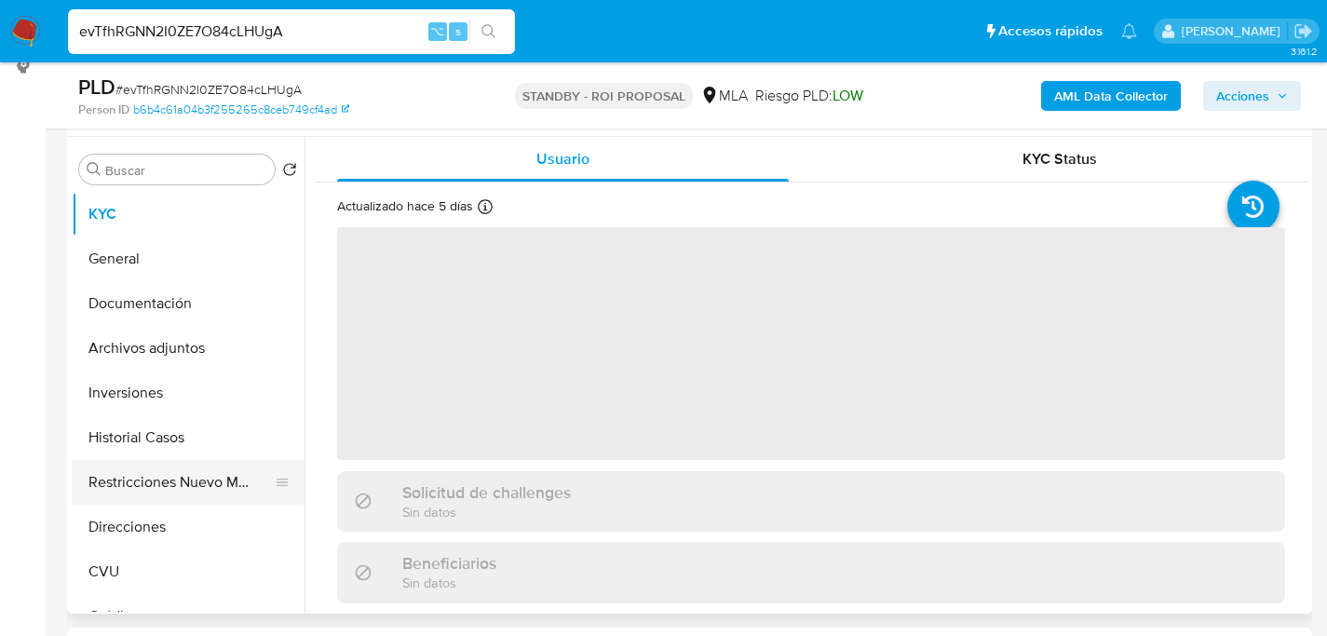
select select "10"
click at [80, 485] on button "Restricciones Nuevo Mundo" at bounding box center [181, 482] width 218 height 45
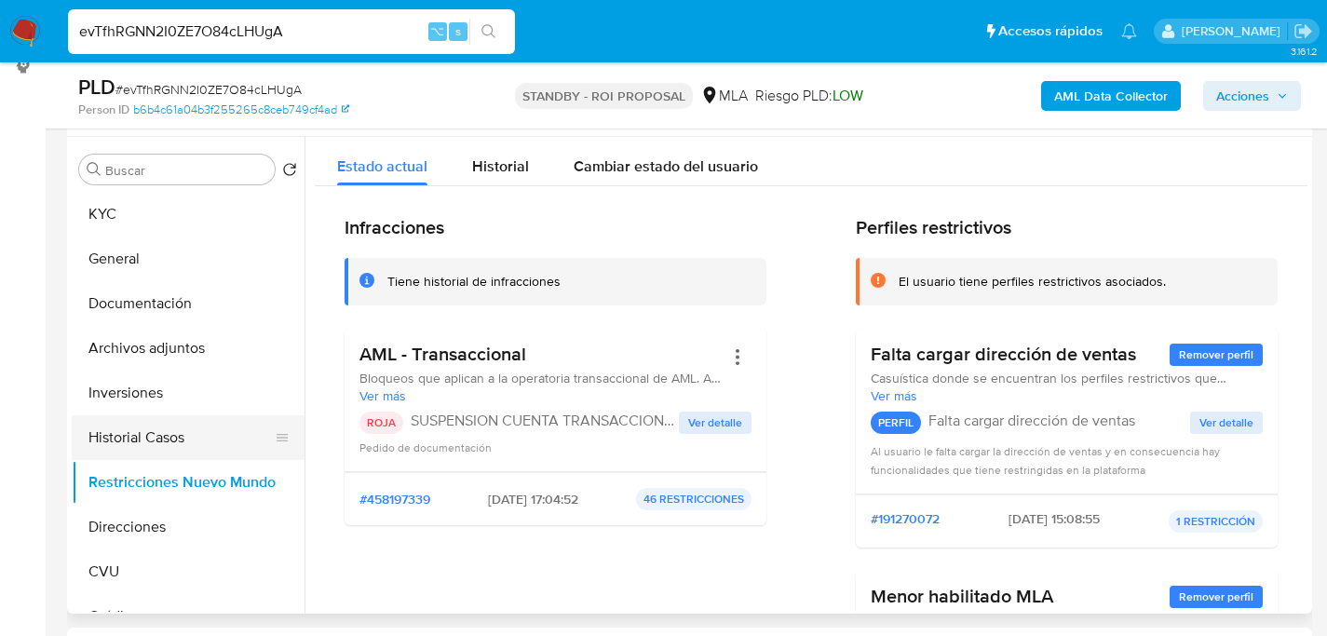
click at [141, 434] on button "Historial Casos" at bounding box center [181, 437] width 218 height 45
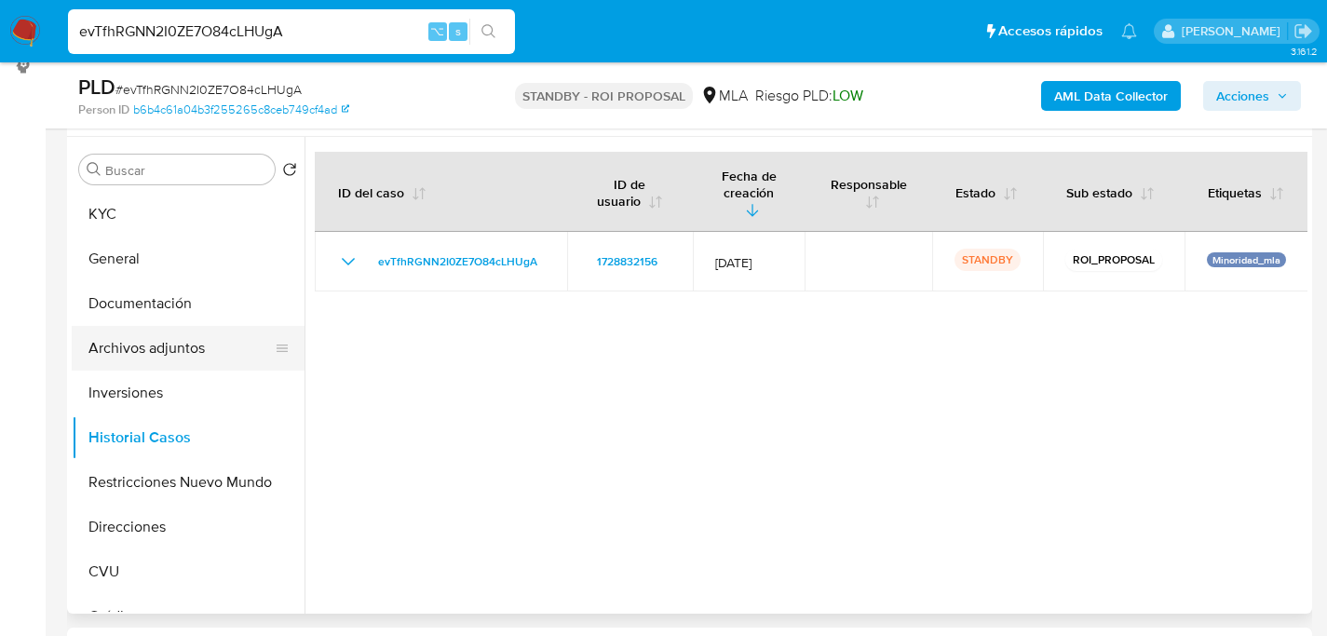
click at [167, 351] on button "Archivos adjuntos" at bounding box center [181, 348] width 218 height 45
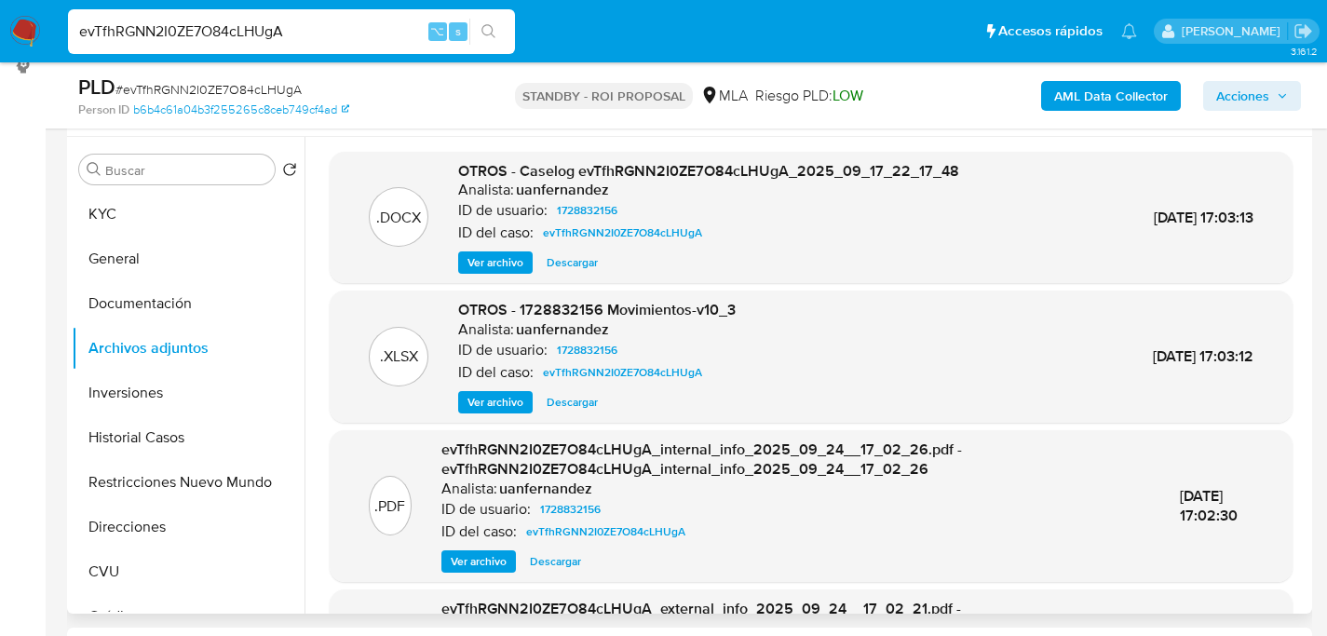
click at [587, 262] on span "Descargar" at bounding box center [572, 262] width 51 height 19
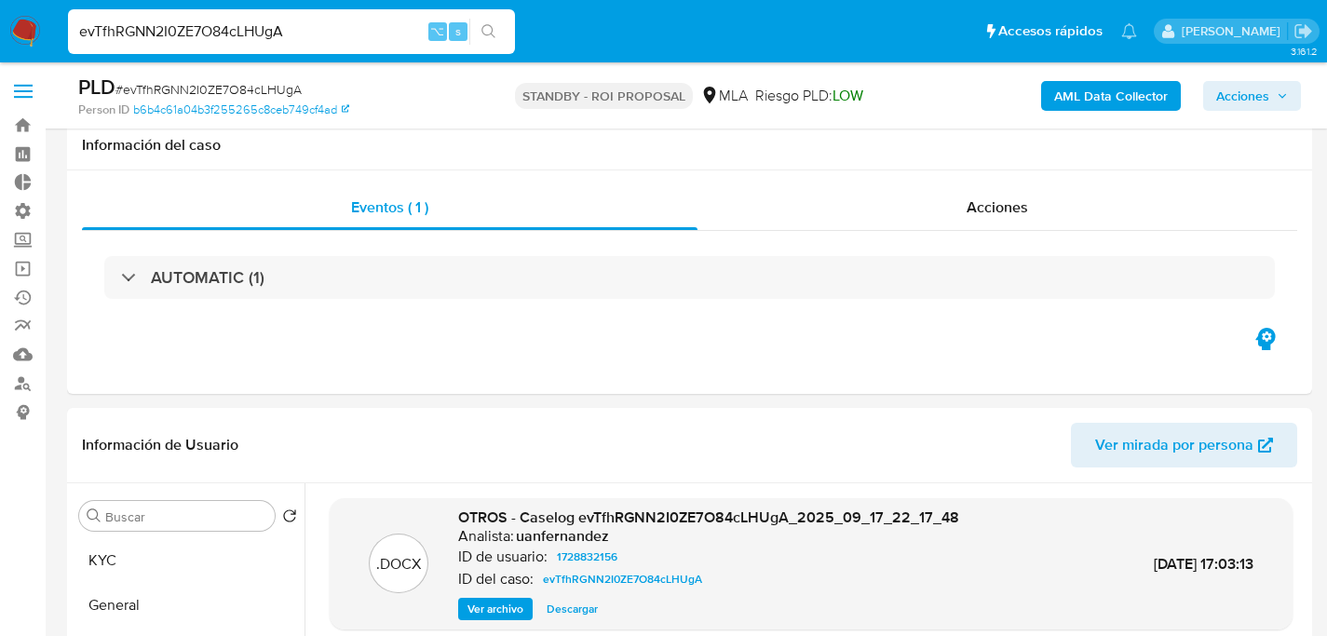
select select "10"
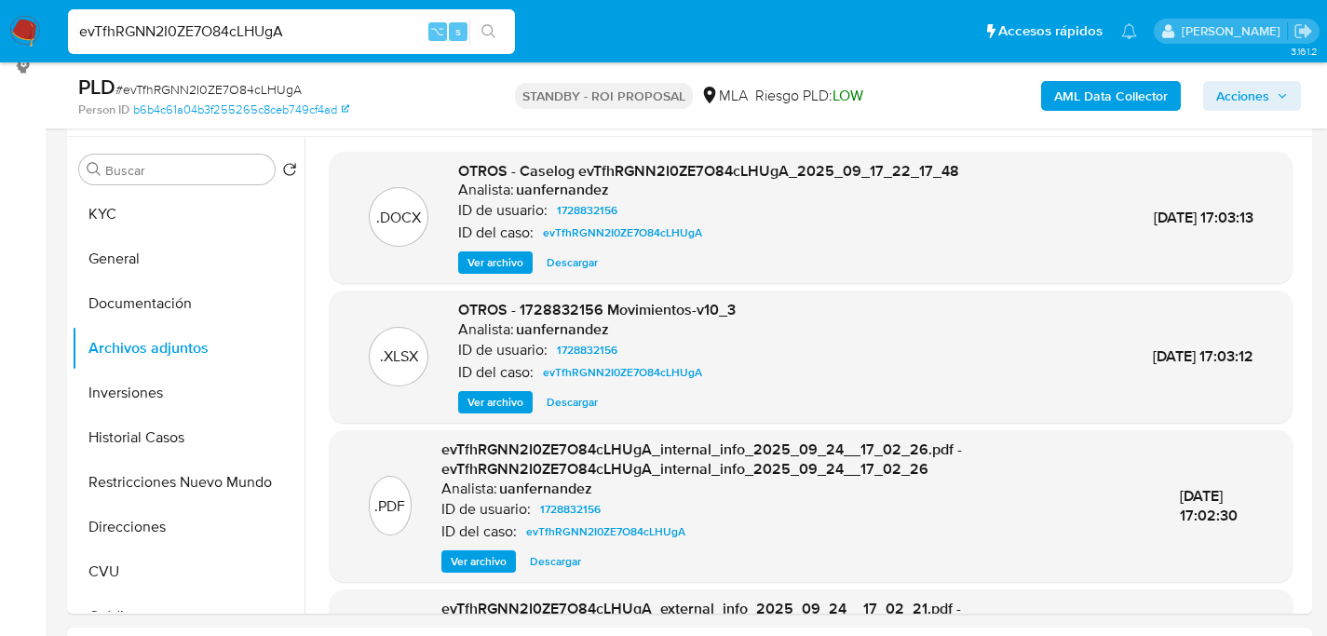
click at [269, 47] on div "evTfhRGNN2I0ZE7O84cLHUgA ⌥ s" at bounding box center [291, 31] width 447 height 45
click at [273, 36] on input "evTfhRGNN2I0ZE7O84cLHUgA" at bounding box center [291, 32] width 447 height 24
paste input "GjvyH8y8741hqieqfH4I8j82"
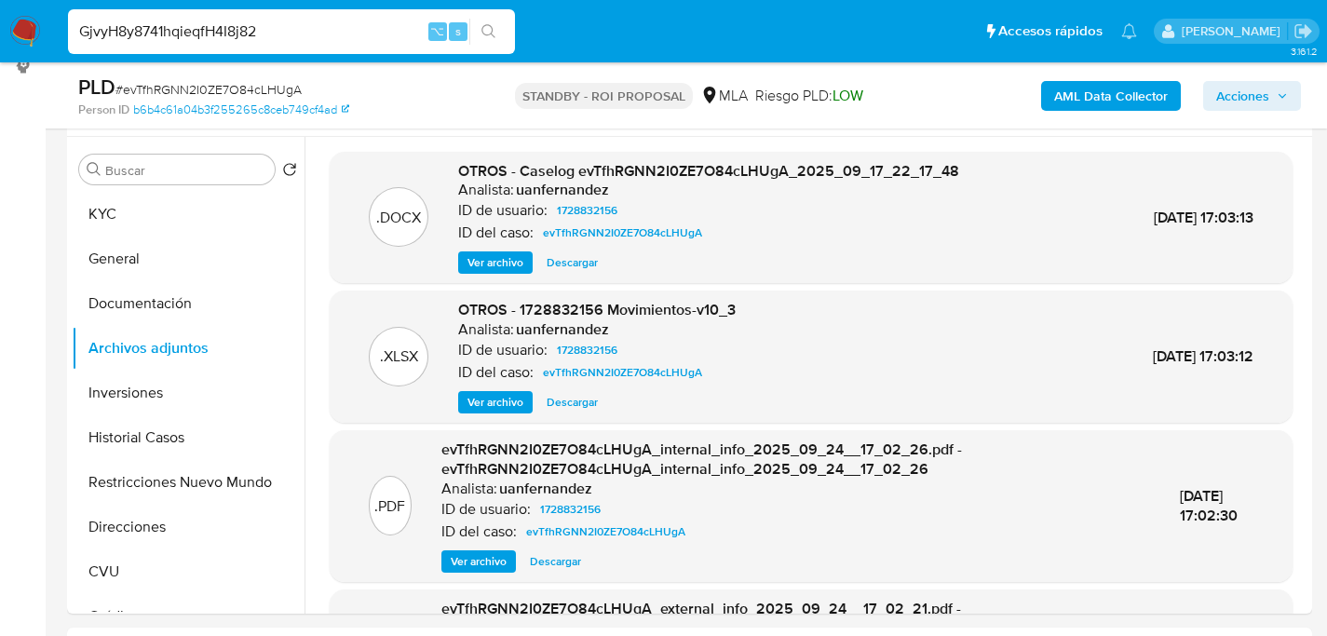
type input "GjvyH8y8741hqieqfH4I8j82"
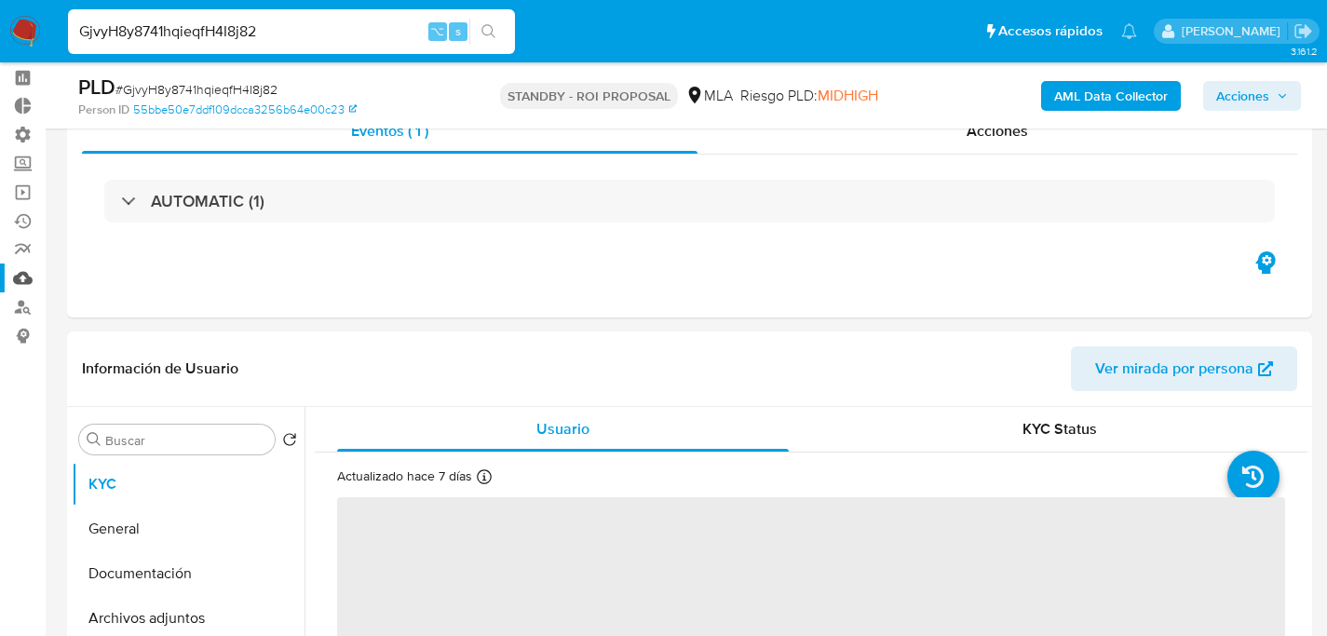
scroll to position [532, 0]
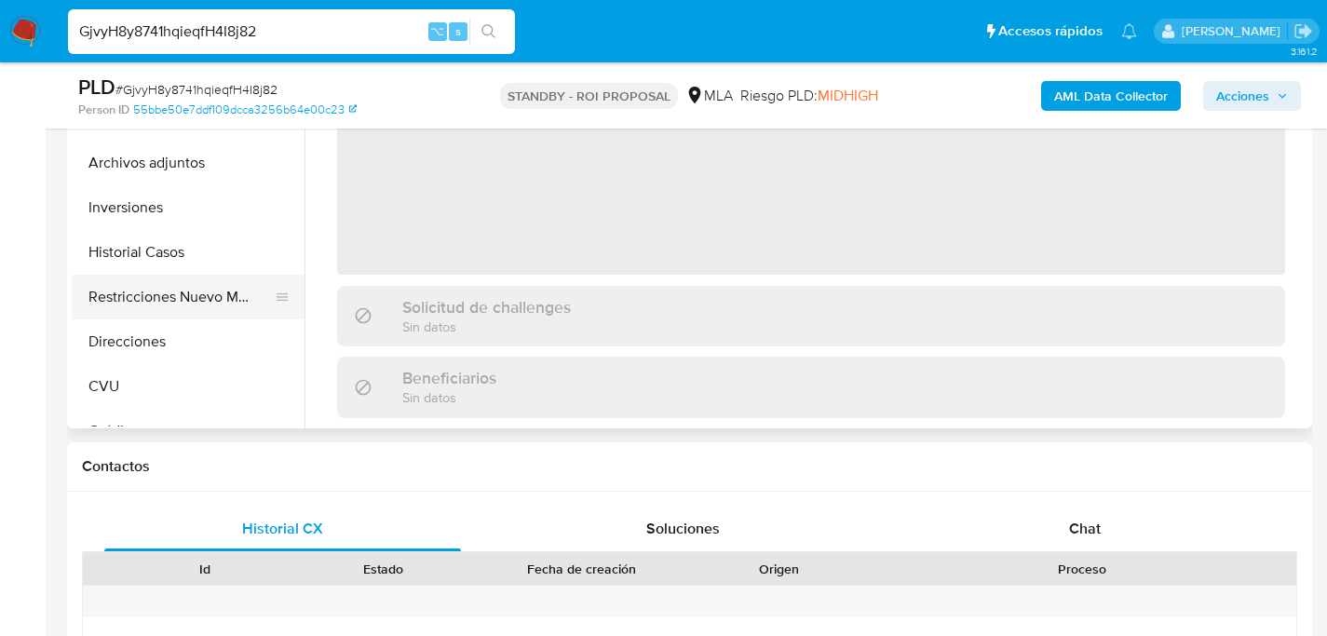
select select "10"
click at [151, 292] on button "Restricciones Nuevo Mundo" at bounding box center [181, 297] width 218 height 45
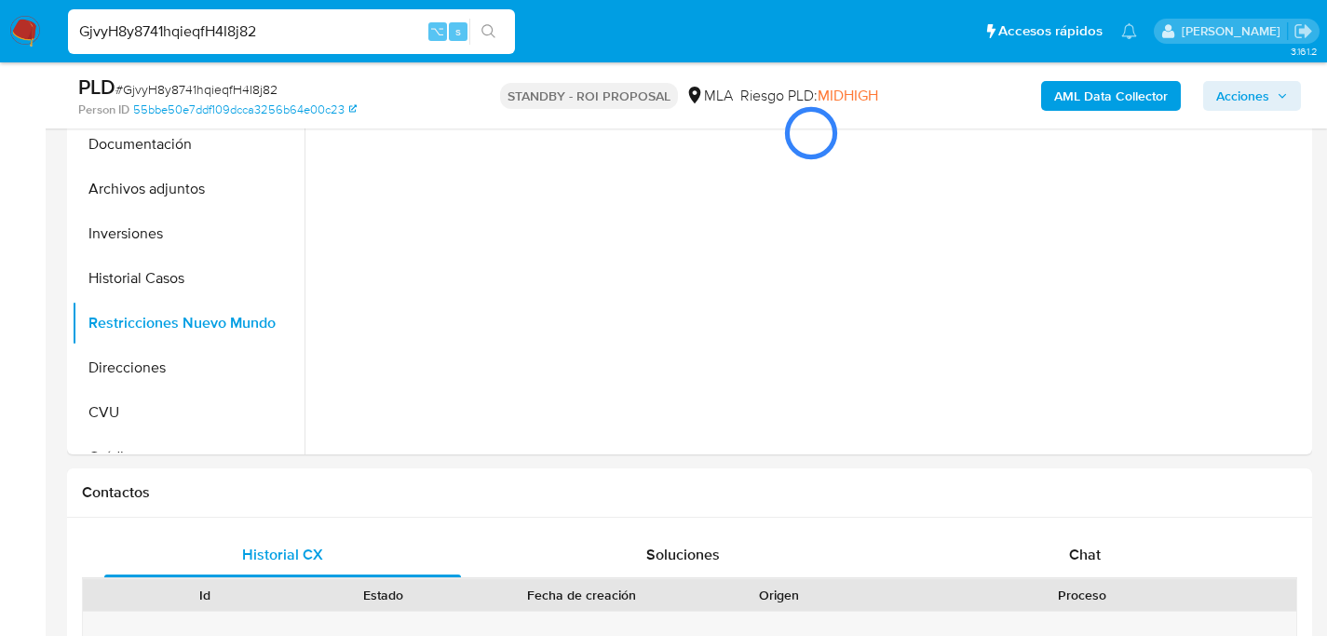
scroll to position [395, 0]
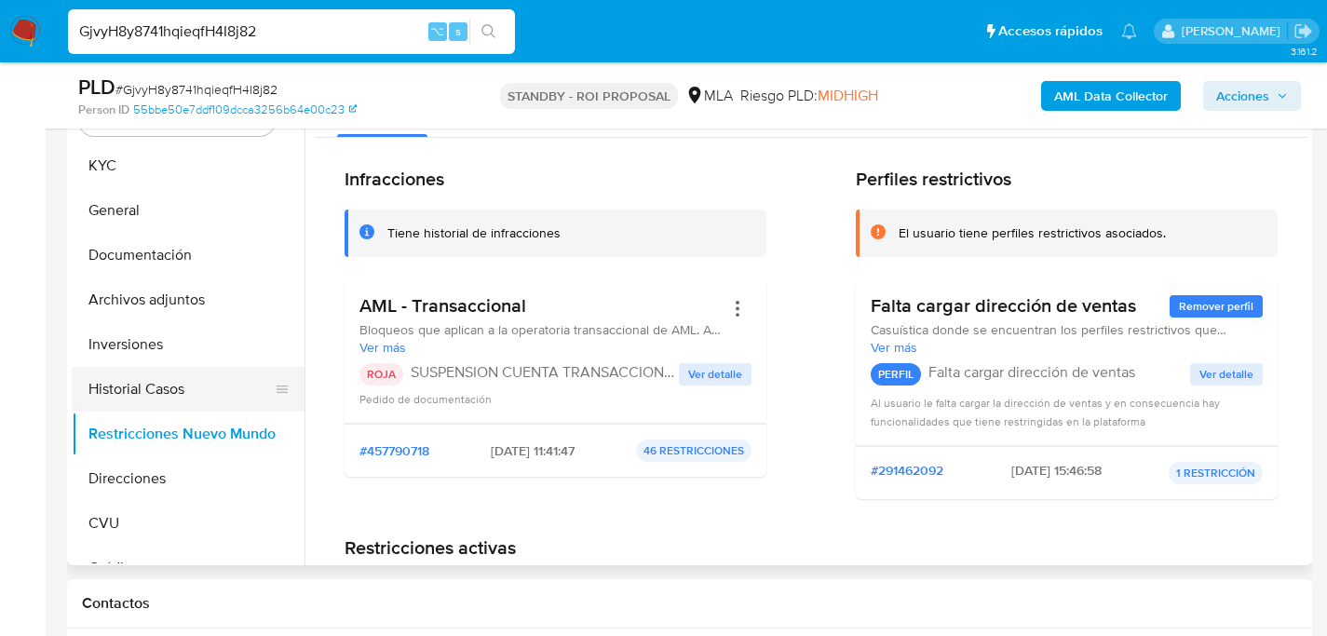
click at [164, 381] on button "Historial Casos" at bounding box center [181, 389] width 218 height 45
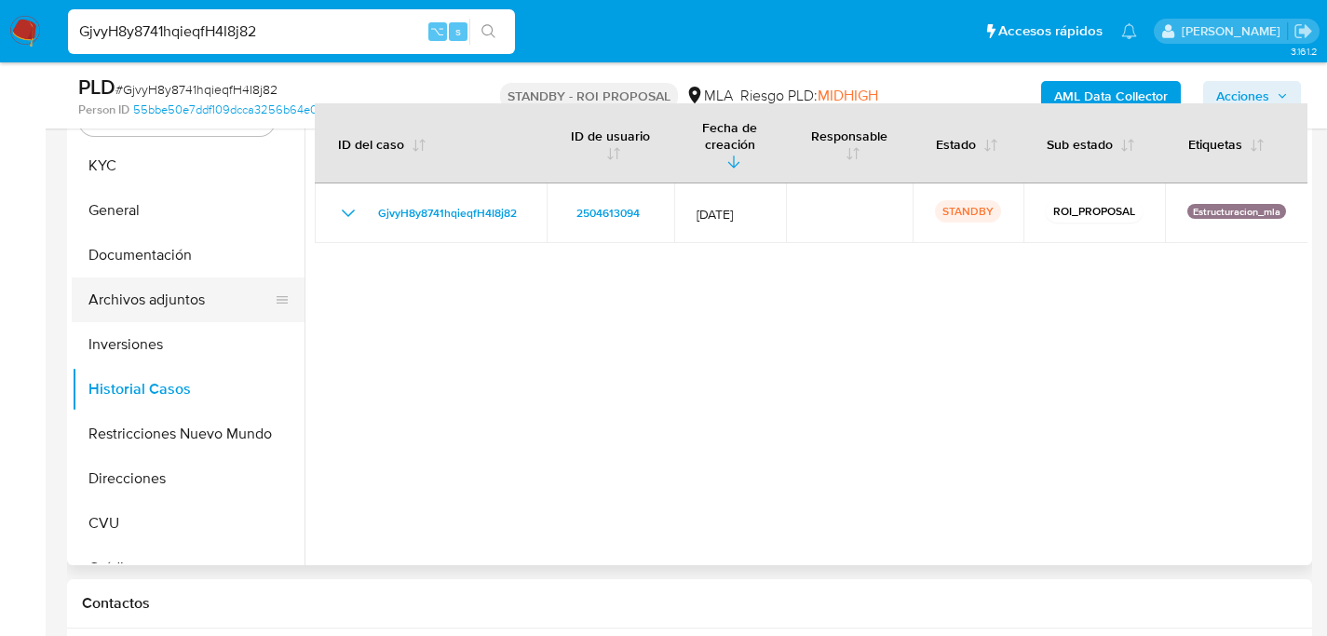
click at [127, 309] on button "Archivos adjuntos" at bounding box center [181, 299] width 218 height 45
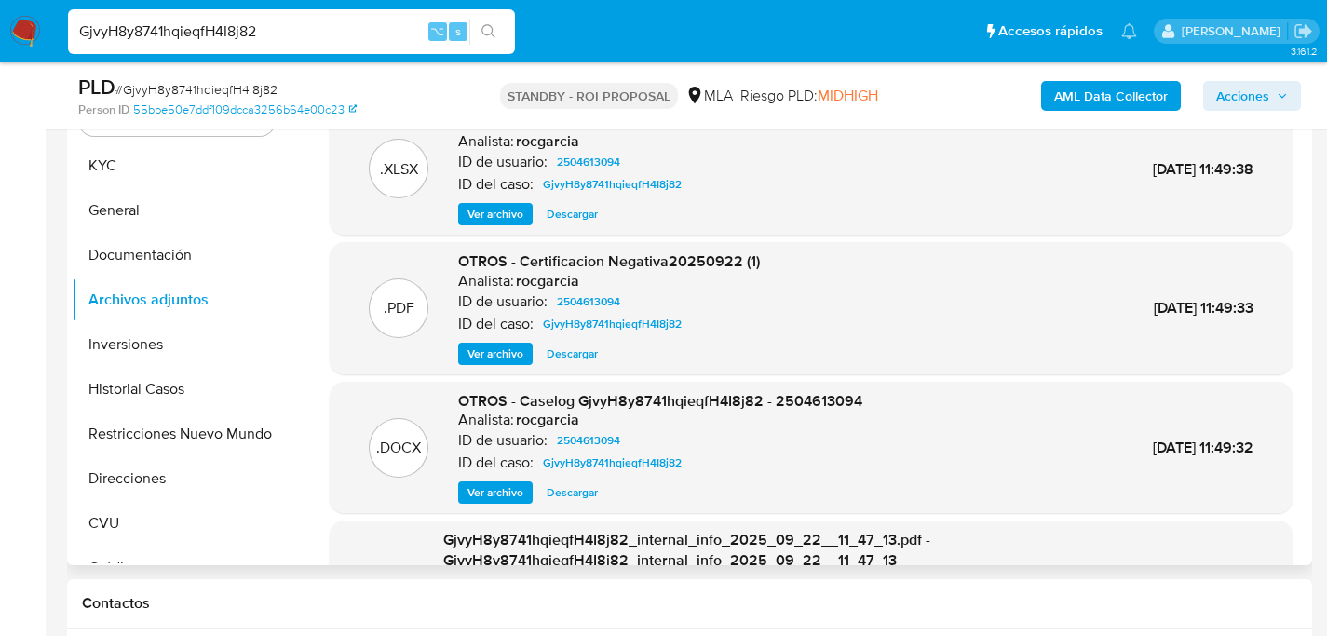
click at [583, 496] on span "Descargar" at bounding box center [572, 492] width 51 height 19
click at [276, 41] on input "GjvyH8y8741hqieqfH4I8j82" at bounding box center [291, 32] width 447 height 24
paste input "kucnv92exORZLzGfT90gRwnP"
type input "kucnv92exORZLzGfT90gRwnP"
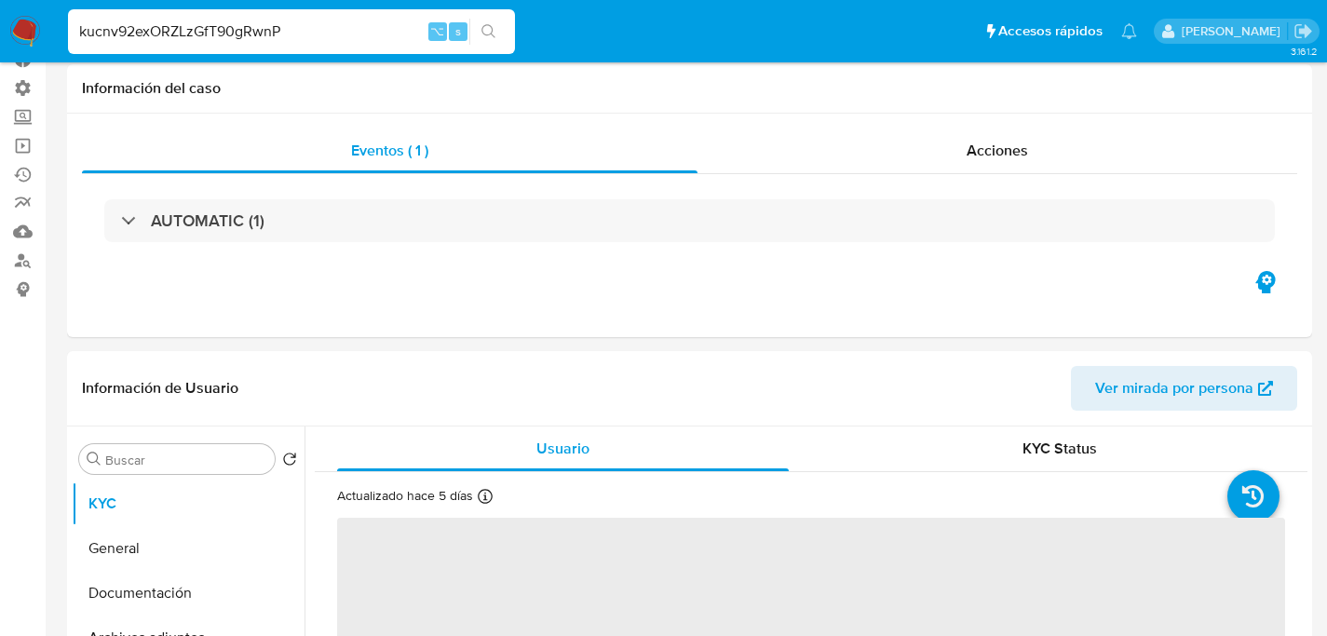
select select "10"
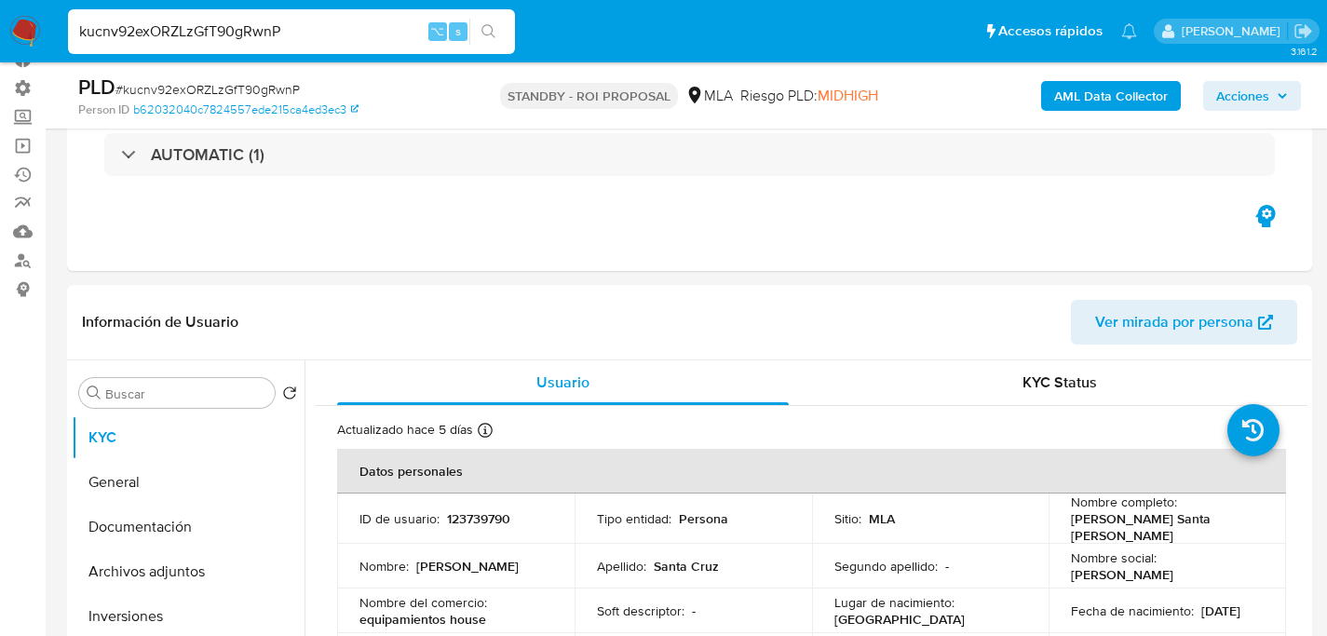
scroll to position [263, 0]
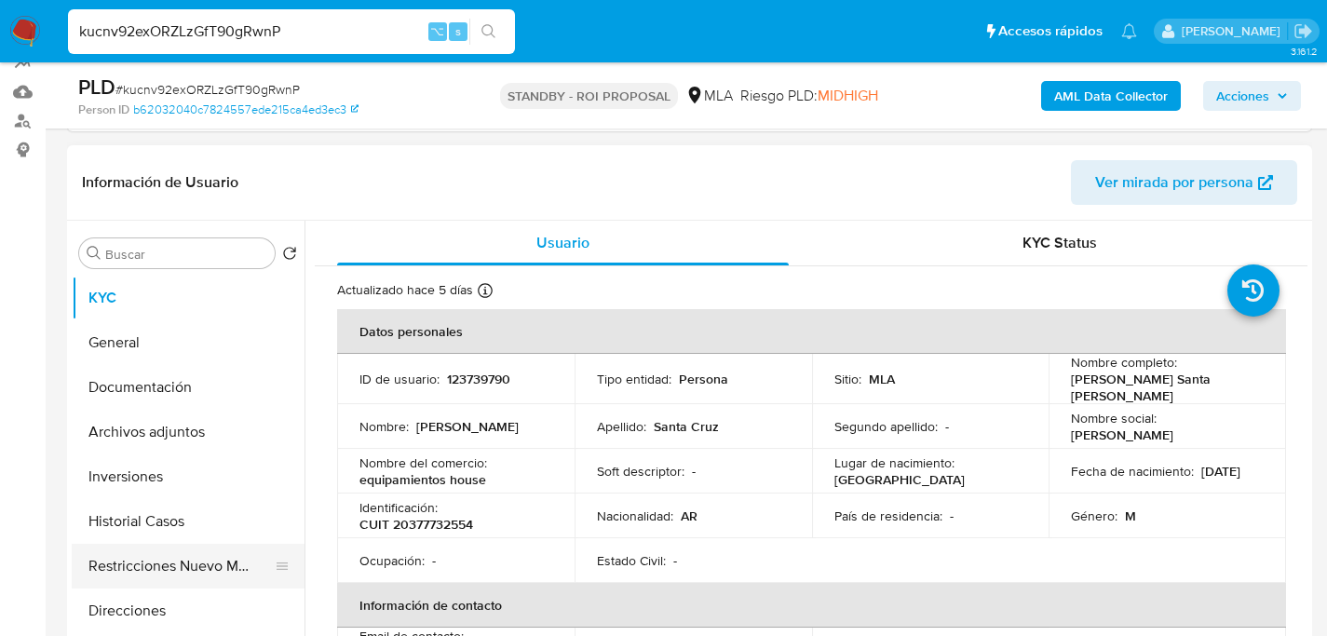
click at [149, 566] on button "Restricciones Nuevo Mundo" at bounding box center [181, 566] width 218 height 45
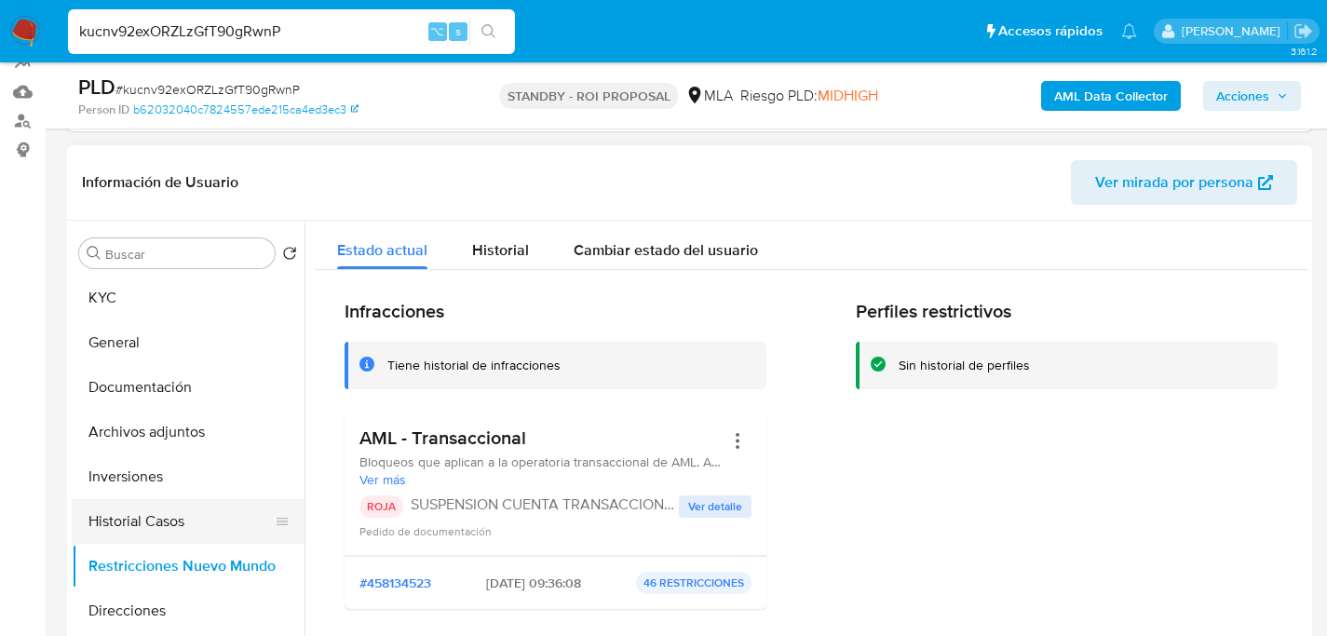
click at [120, 522] on button "Historial Casos" at bounding box center [181, 521] width 218 height 45
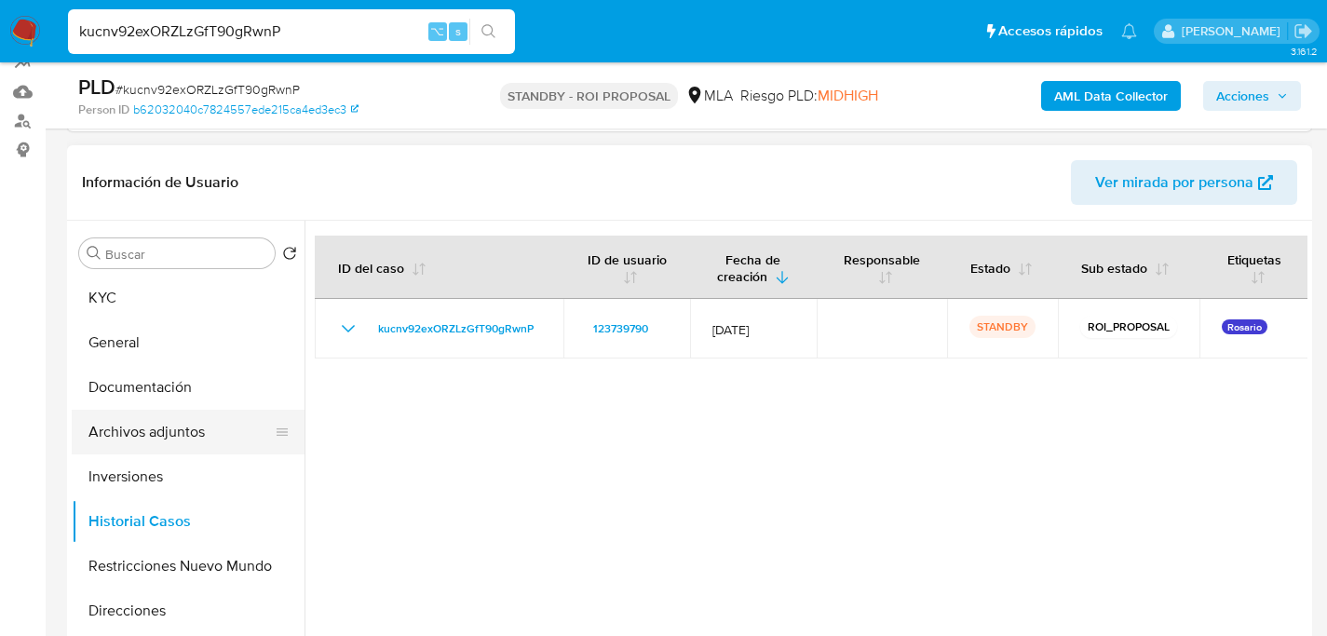
click at [137, 438] on button "Archivos adjuntos" at bounding box center [181, 432] width 218 height 45
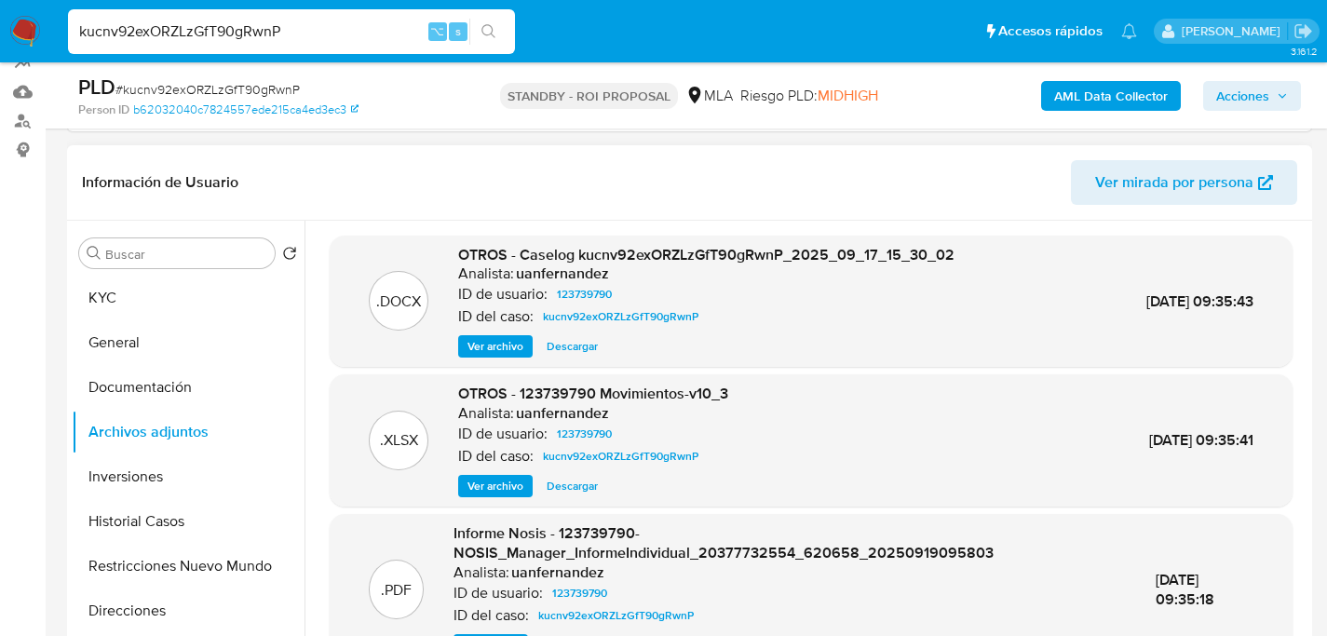
click at [550, 354] on span "Descargar" at bounding box center [572, 346] width 51 height 19
click at [294, 25] on input "kucnv92exORZLzGfT90gRwnP" at bounding box center [291, 32] width 447 height 24
paste input "mwNBD5h9BVKvpnOD3XGGwzSB"
type input "mwNBD5h9BVKvpnOD3XGGwzSB"
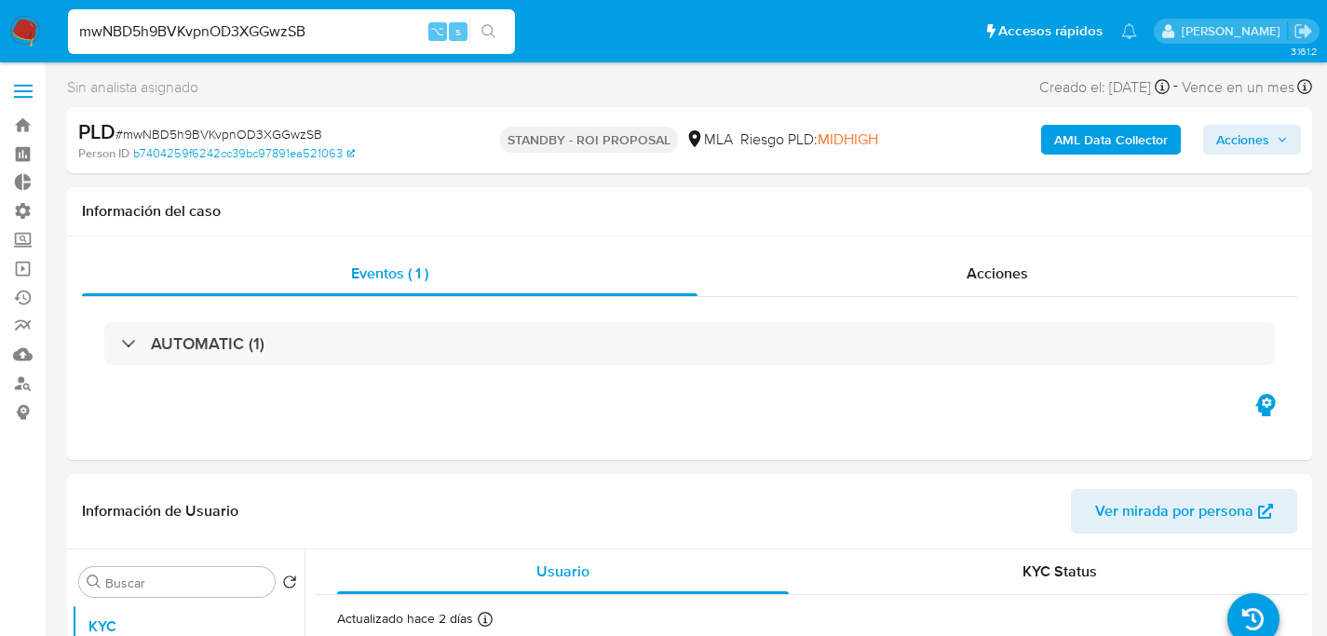
select select "10"
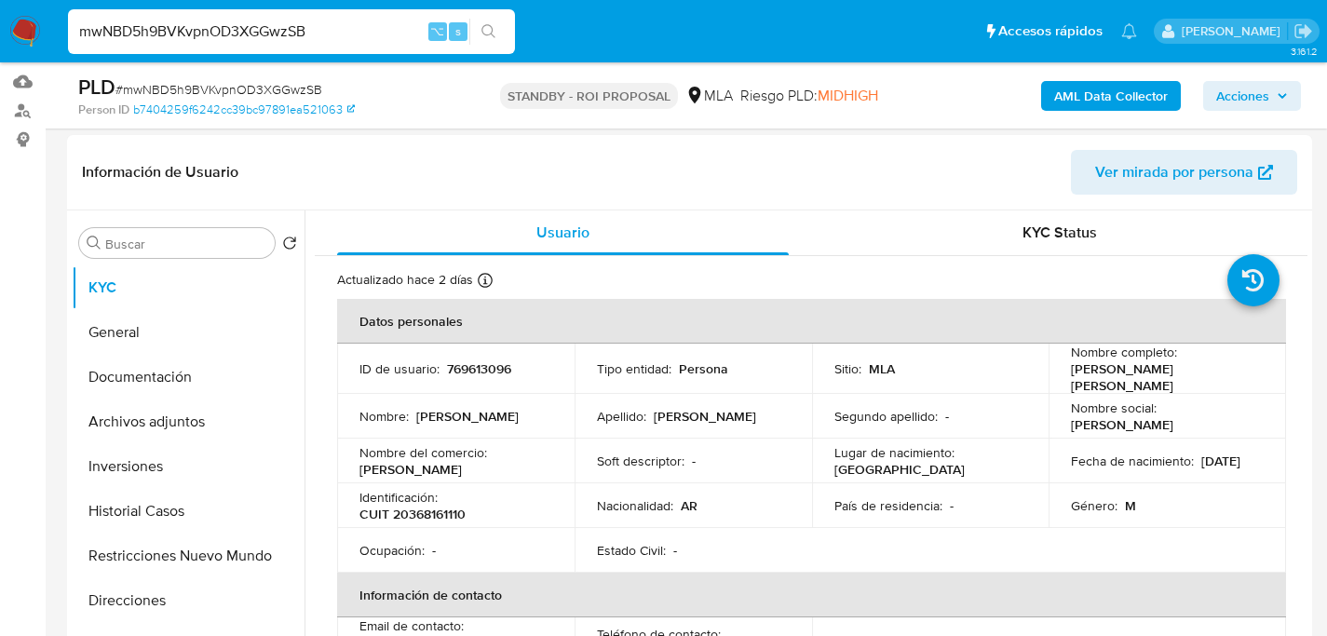
scroll to position [32, 0]
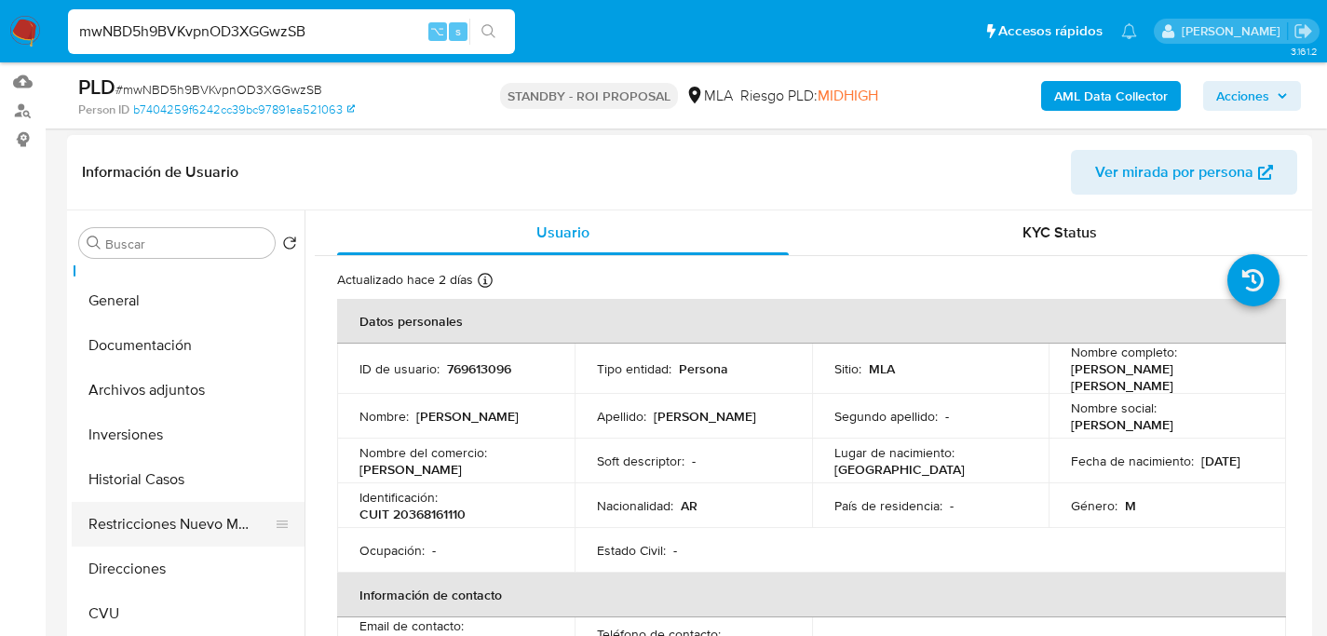
click at [97, 513] on button "Restricciones Nuevo Mundo" at bounding box center [181, 524] width 218 height 45
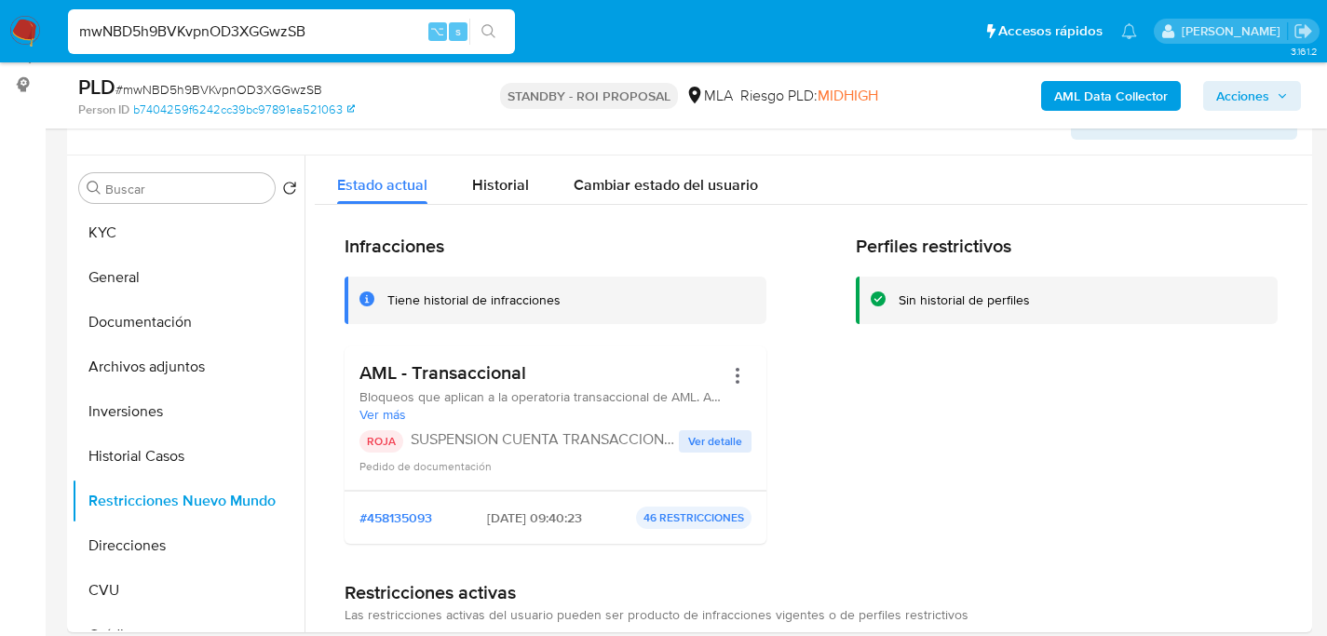
scroll to position [367, 0]
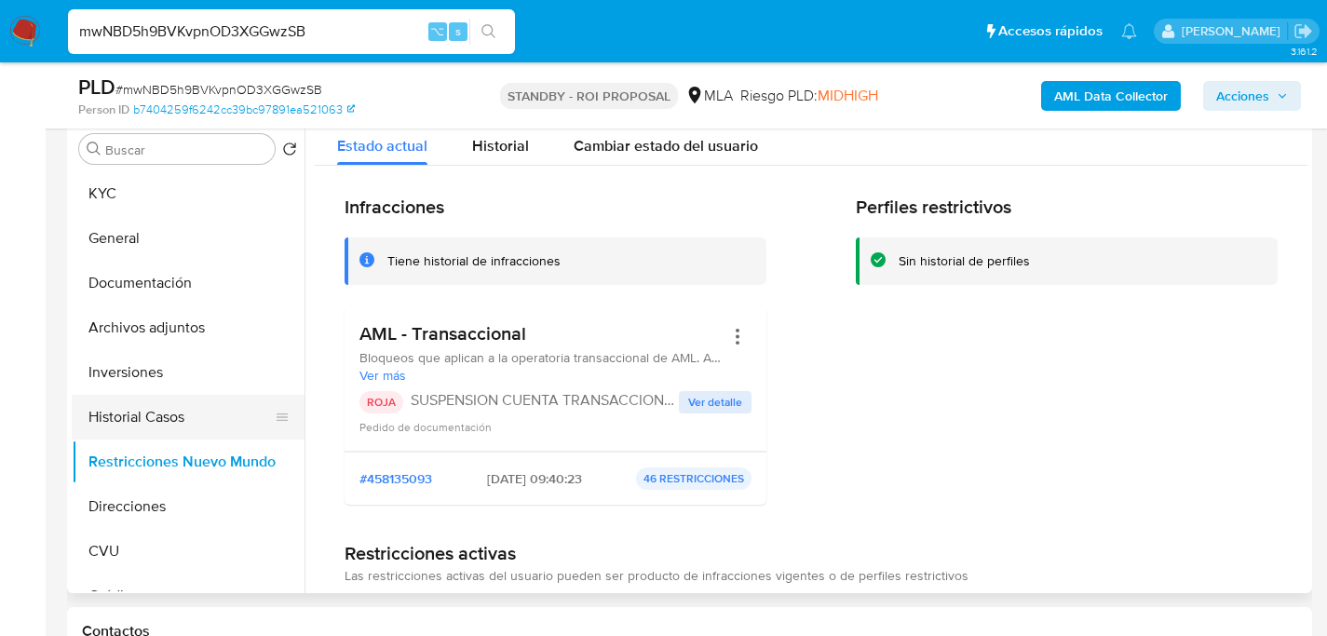
click at [142, 407] on button "Historial Casos" at bounding box center [181, 417] width 218 height 45
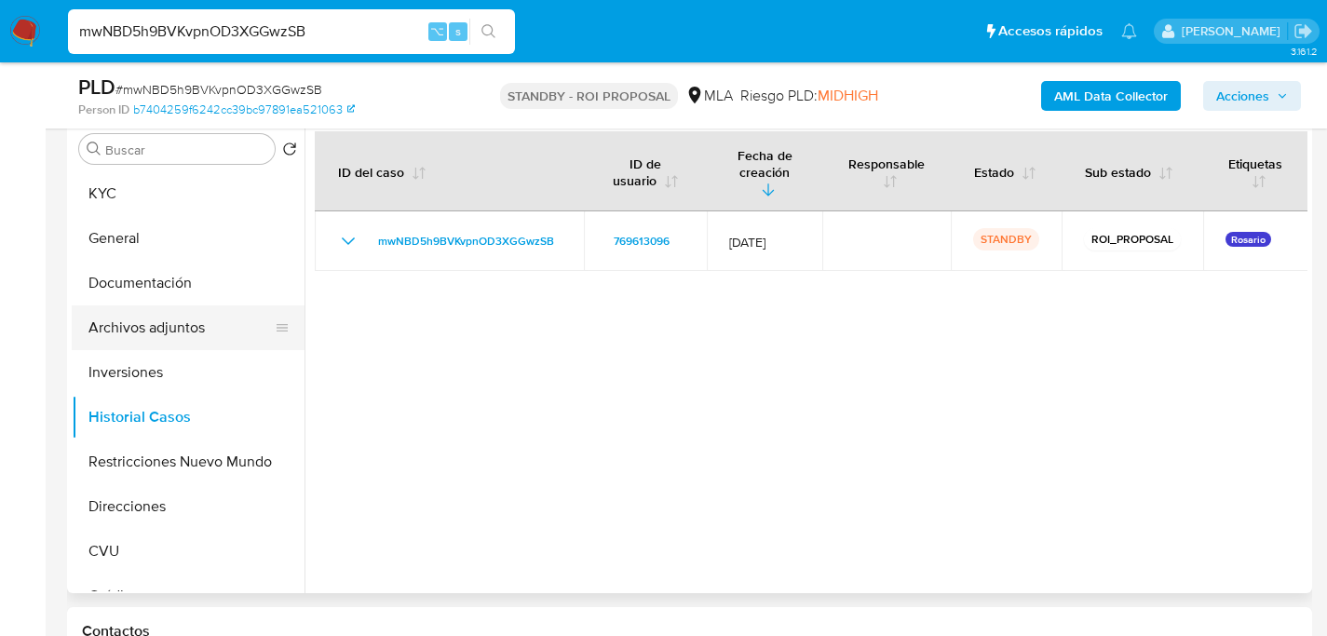
click at [169, 323] on button "Archivos adjuntos" at bounding box center [181, 327] width 218 height 45
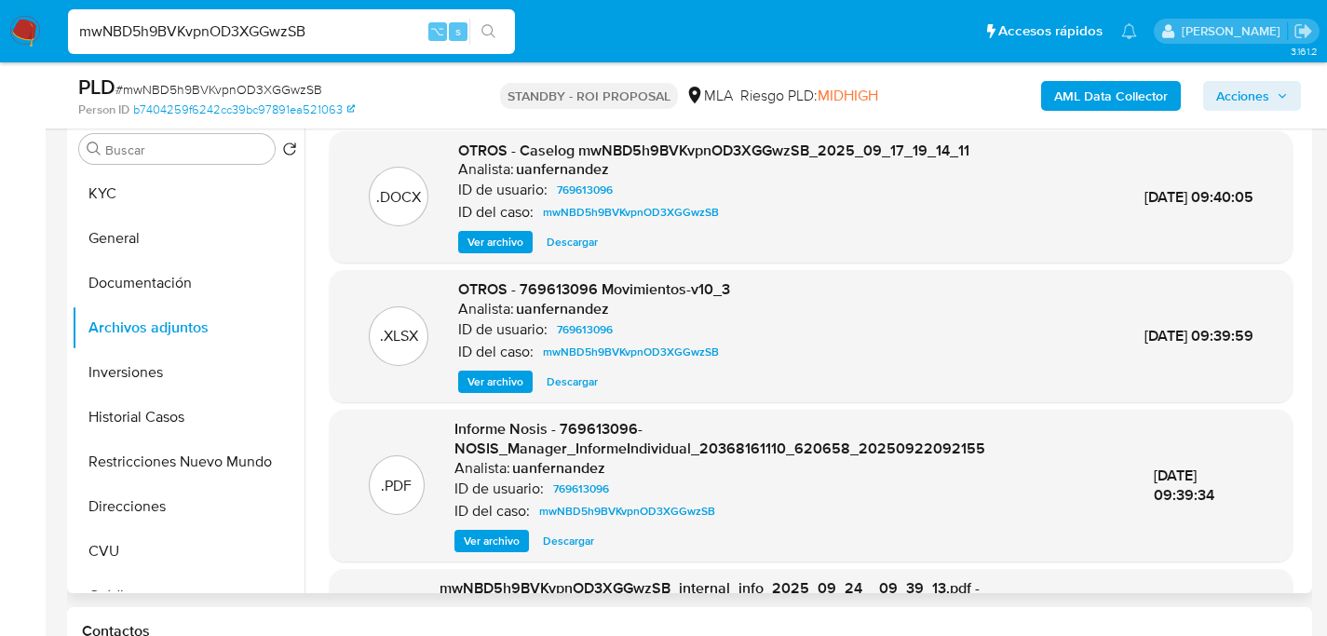
click at [575, 241] on span "Descargar" at bounding box center [572, 242] width 51 height 19
click at [337, 20] on input "mwNBD5h9BVKvpnOD3XGGwzSB" at bounding box center [291, 32] width 447 height 24
paste input "UcgvEcn22EidM71hctWulzng"
type input "UcgvEcn22EidM71hctWulzng"
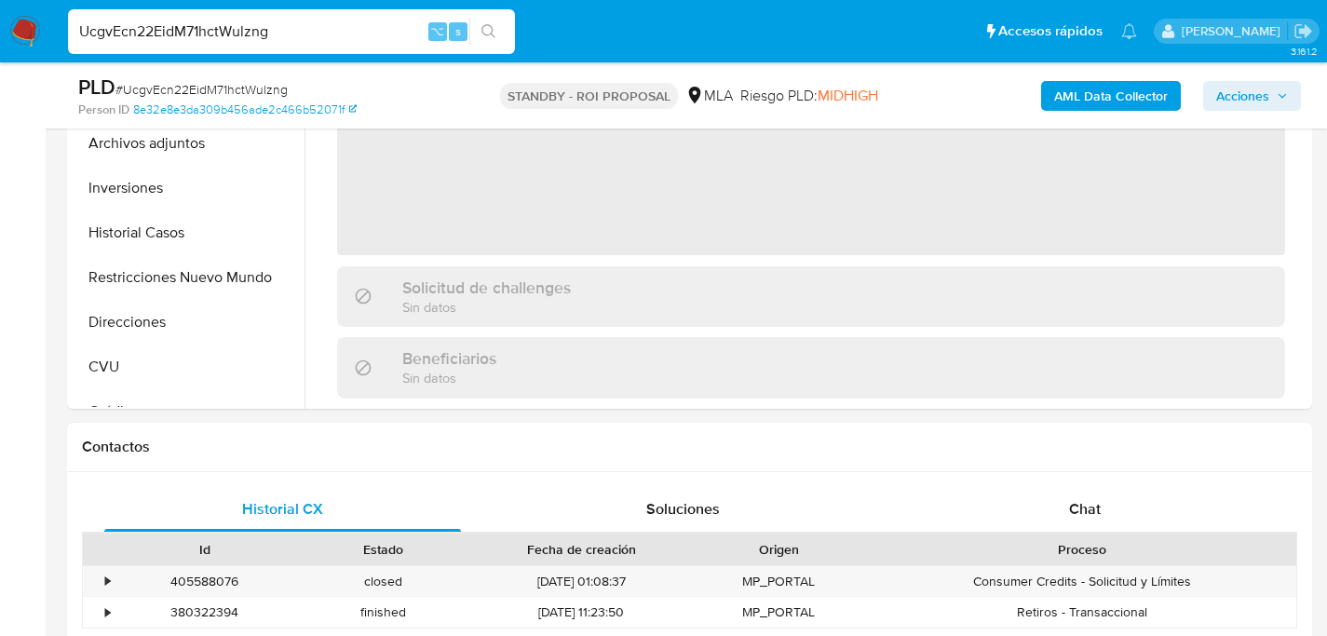
select select "10"
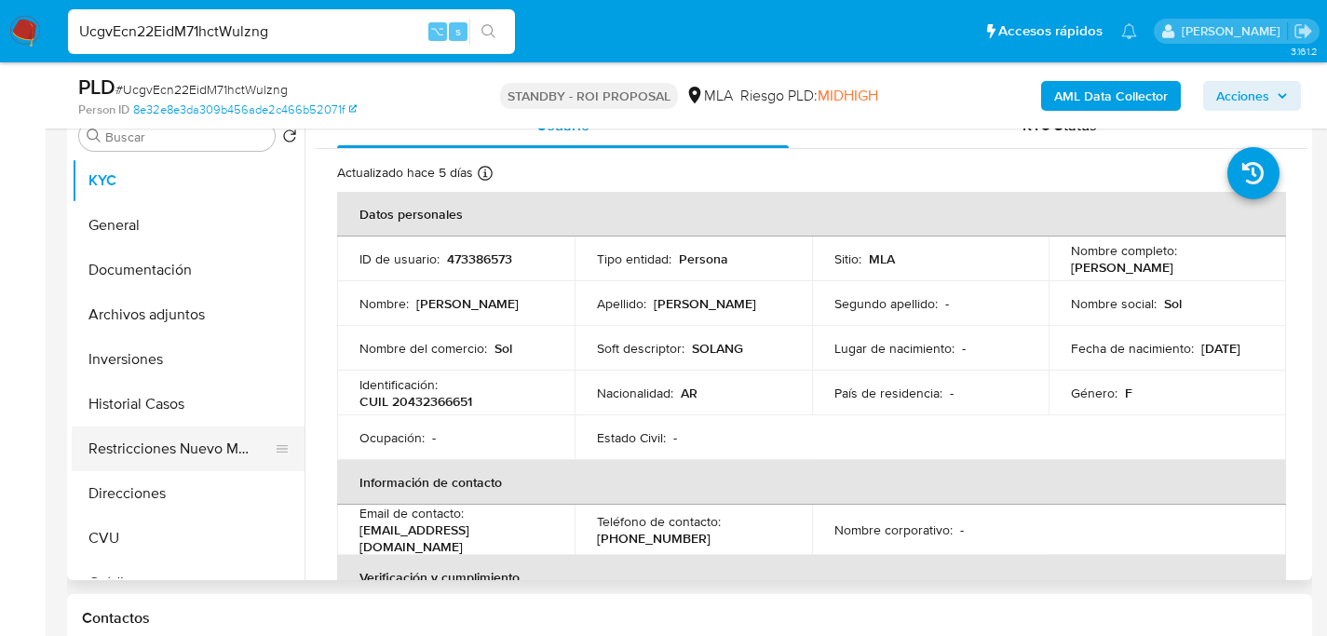
click at [172, 438] on button "Restricciones Nuevo Mundo" at bounding box center [181, 448] width 218 height 45
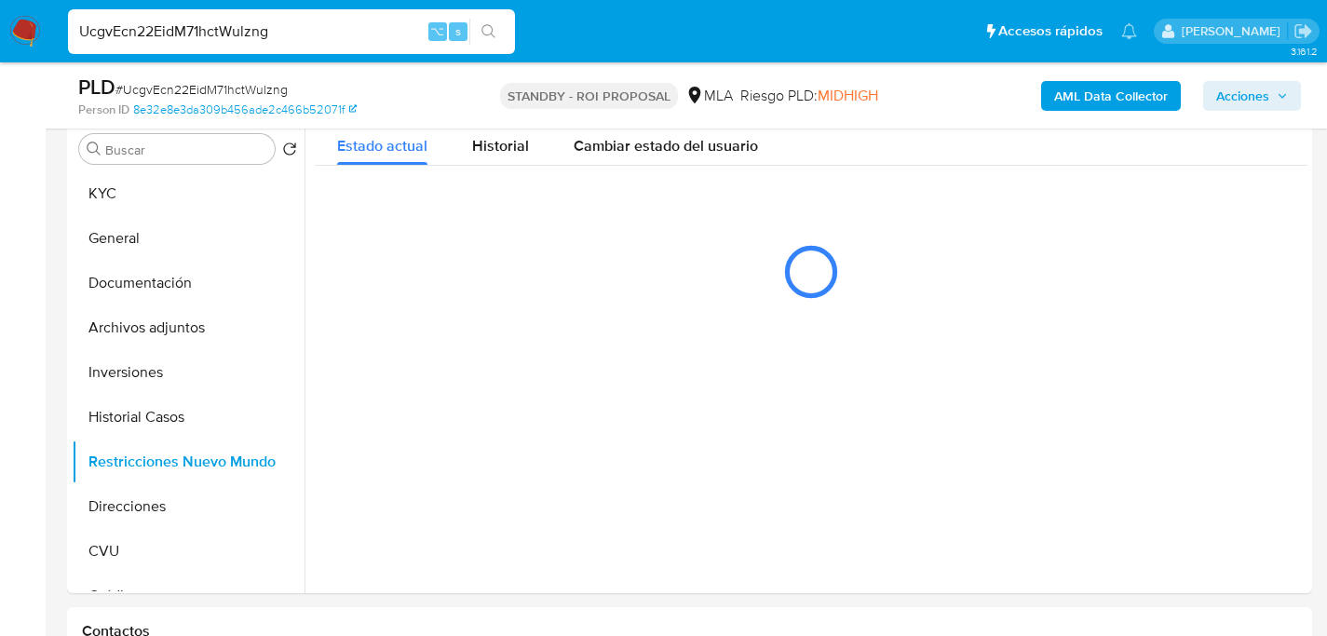
scroll to position [353, 0]
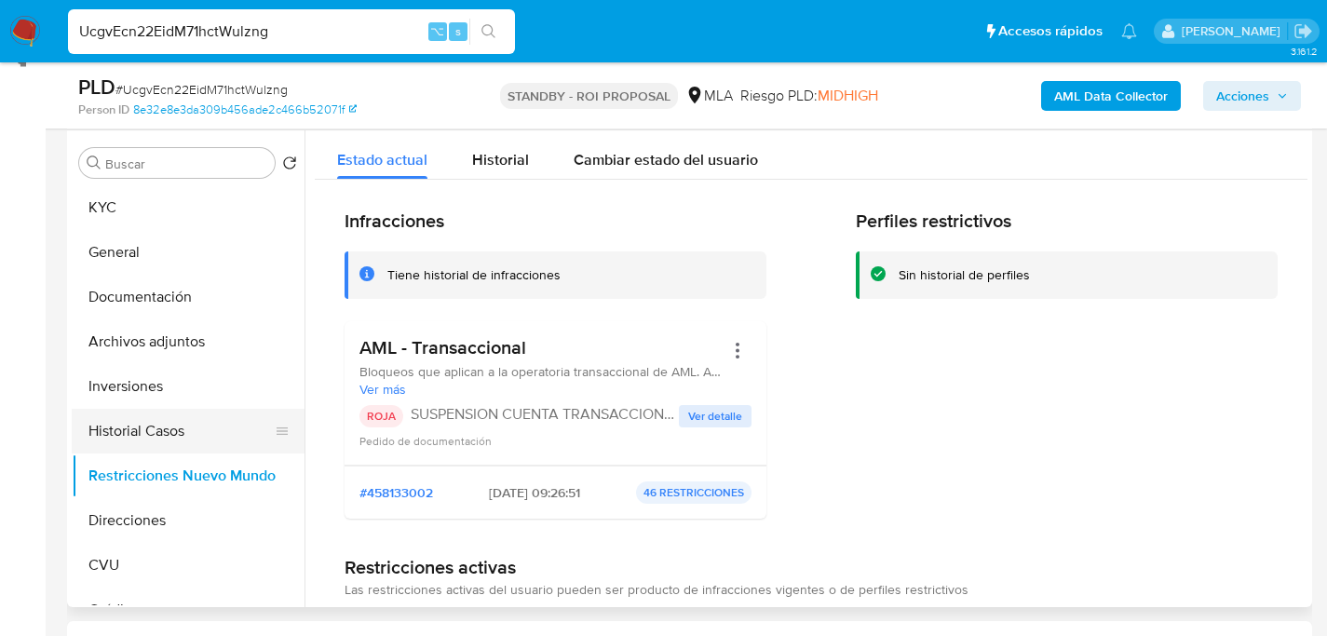
click at [166, 427] on button "Historial Casos" at bounding box center [181, 431] width 218 height 45
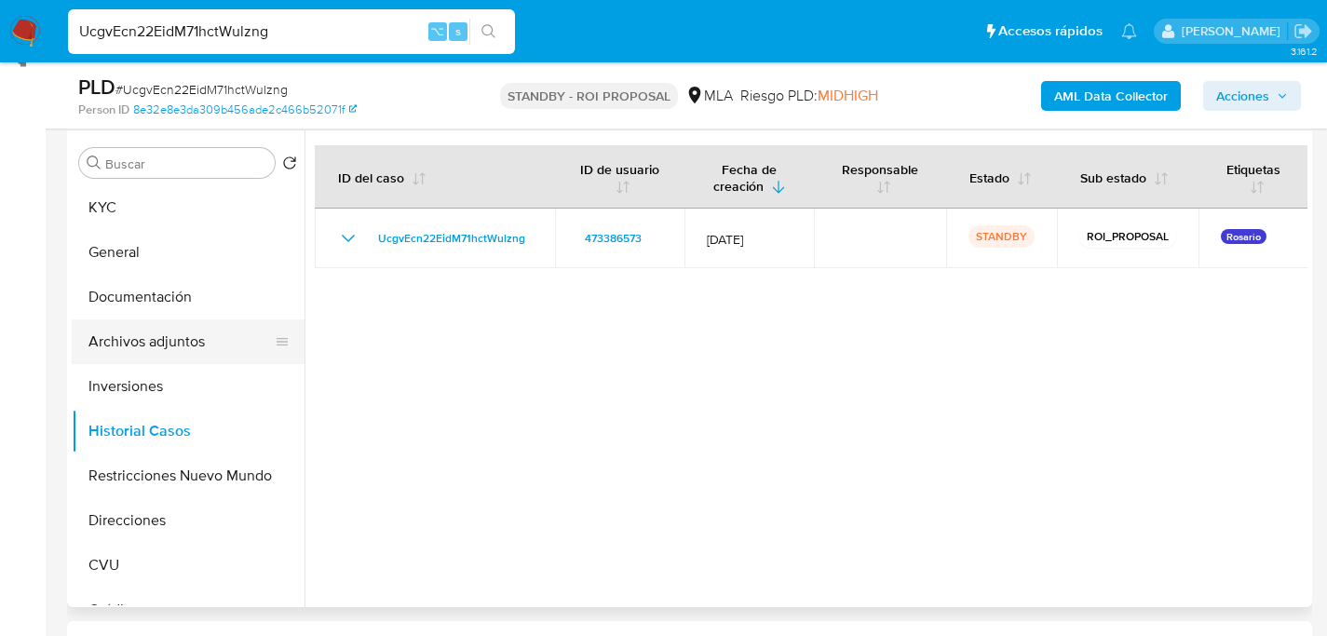
click at [173, 344] on button "Archivos adjuntos" at bounding box center [181, 341] width 218 height 45
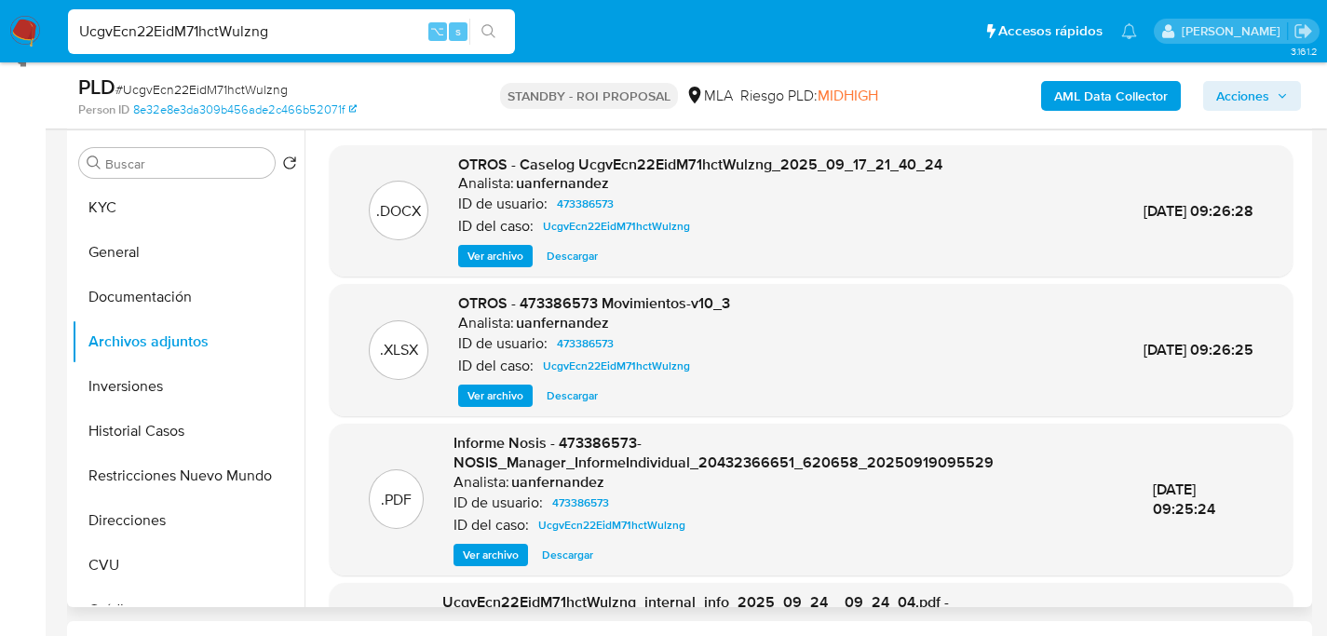
click at [572, 255] on span "Descargar" at bounding box center [572, 256] width 51 height 19
click at [398, 23] on input "UcgvEcn22EidM71hctWulzng" at bounding box center [291, 32] width 447 height 24
paste input "YTIhGPhrG96I4QVVh4zc0Hl7"
type input "YTIhGPhrG96I4QVVh4zc0Hl7"
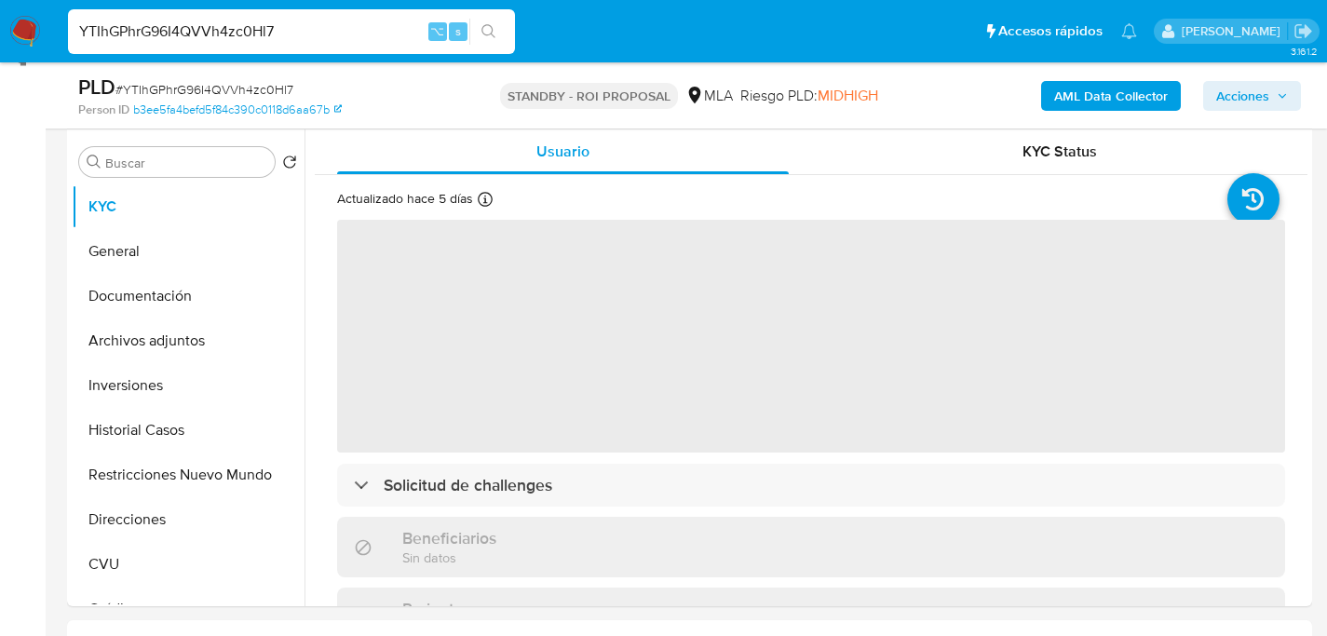
scroll to position [376, 0]
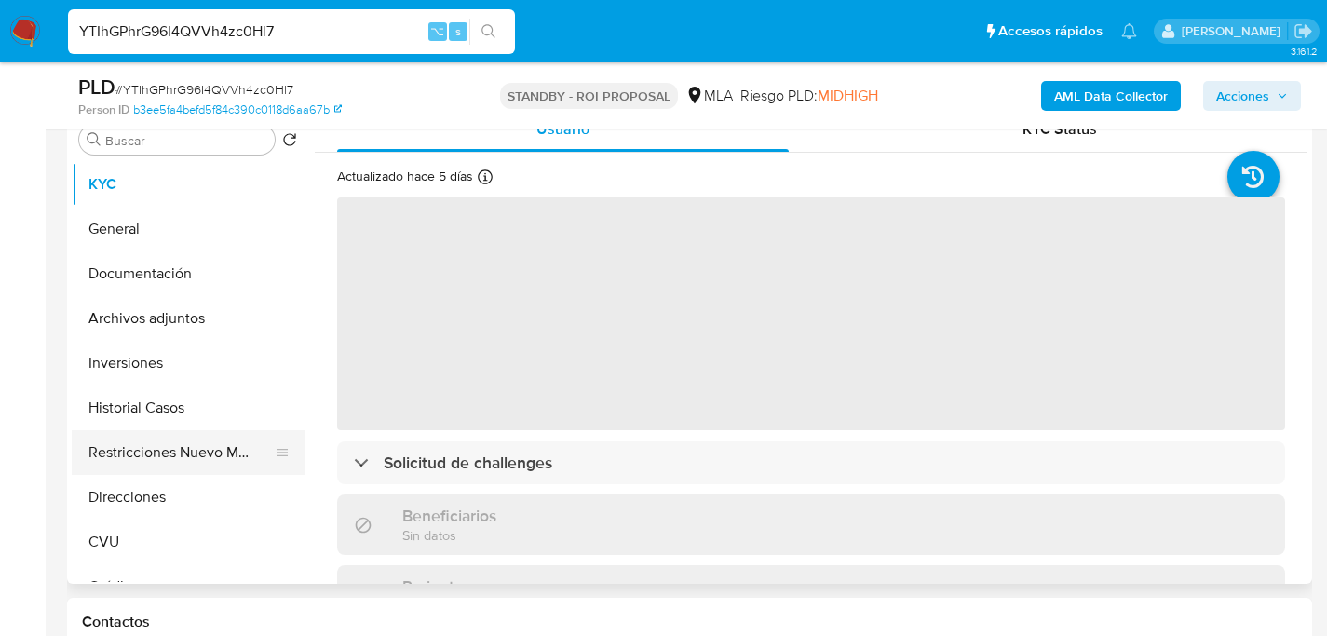
select select "10"
click at [150, 462] on button "Restricciones Nuevo Mundo" at bounding box center [181, 452] width 218 height 45
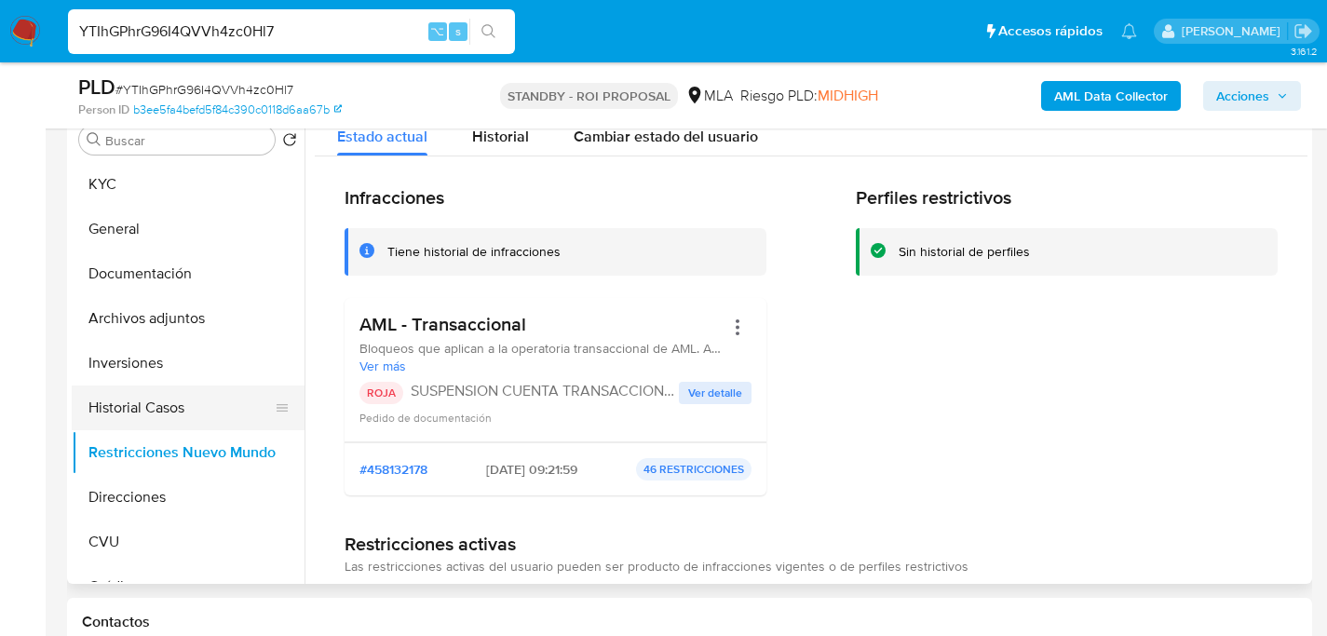
click at [158, 406] on button "Historial Casos" at bounding box center [181, 408] width 218 height 45
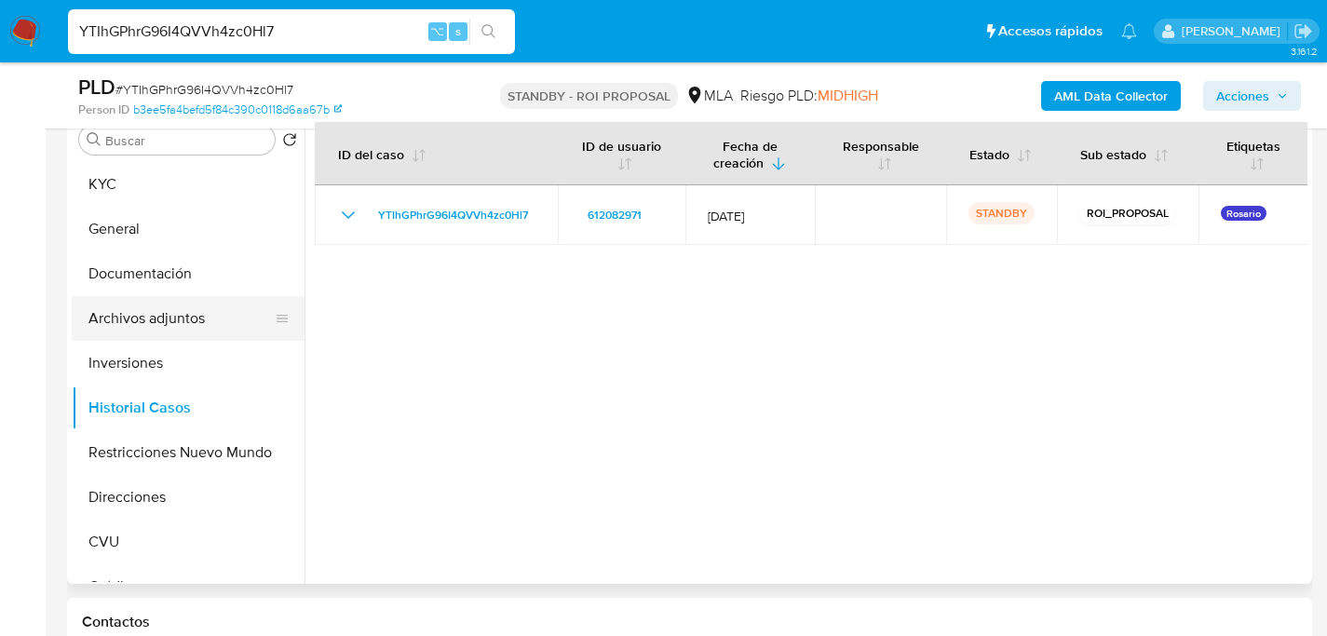
click at [151, 328] on button "Archivos adjuntos" at bounding box center [181, 318] width 218 height 45
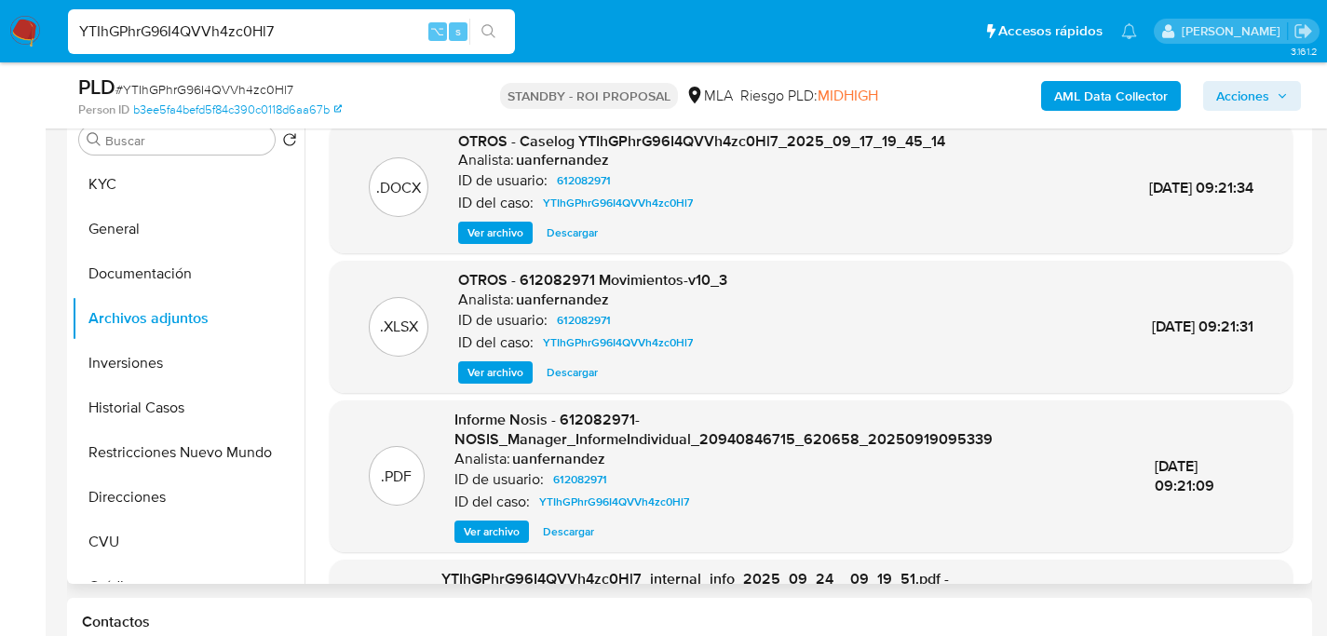
click at [575, 238] on span "Descargar" at bounding box center [572, 232] width 51 height 19
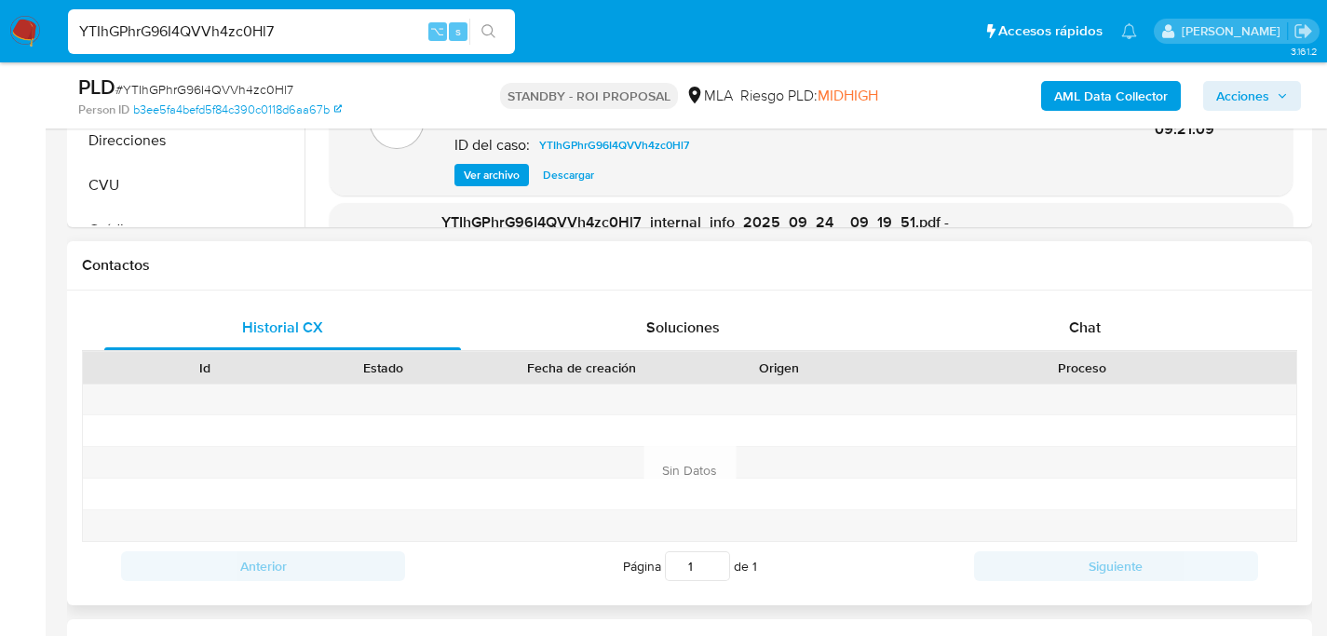
scroll to position [485, 0]
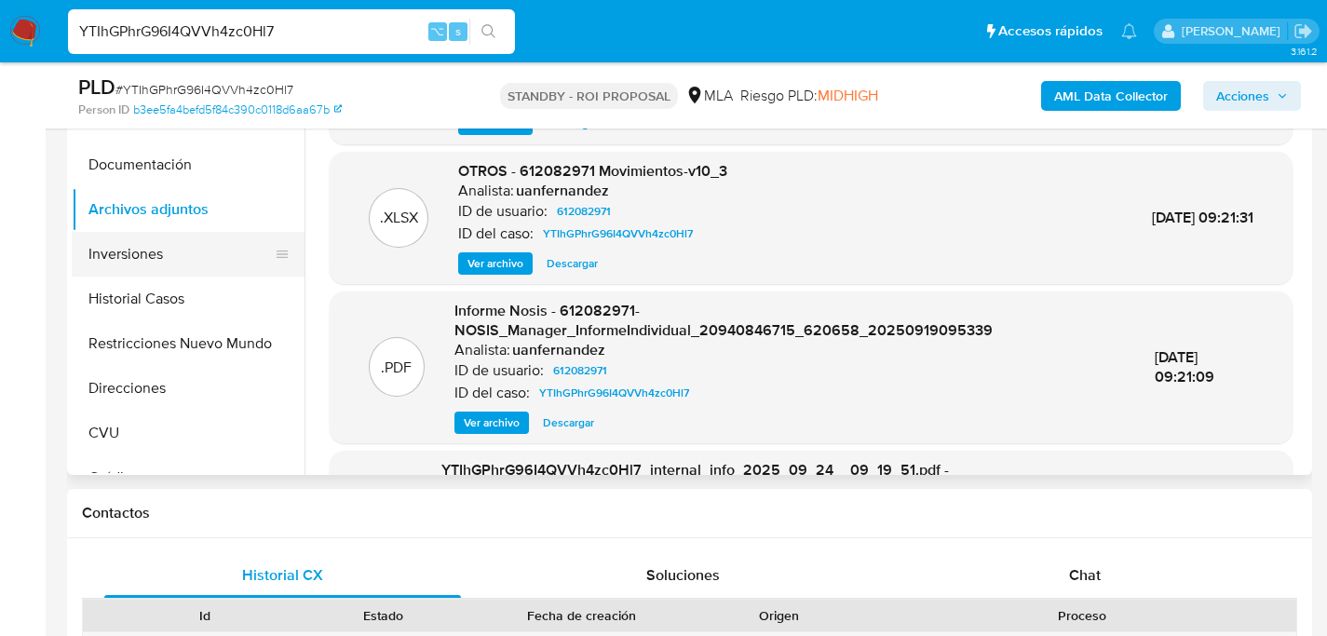
click at [133, 247] on button "Inversiones" at bounding box center [181, 254] width 218 height 45
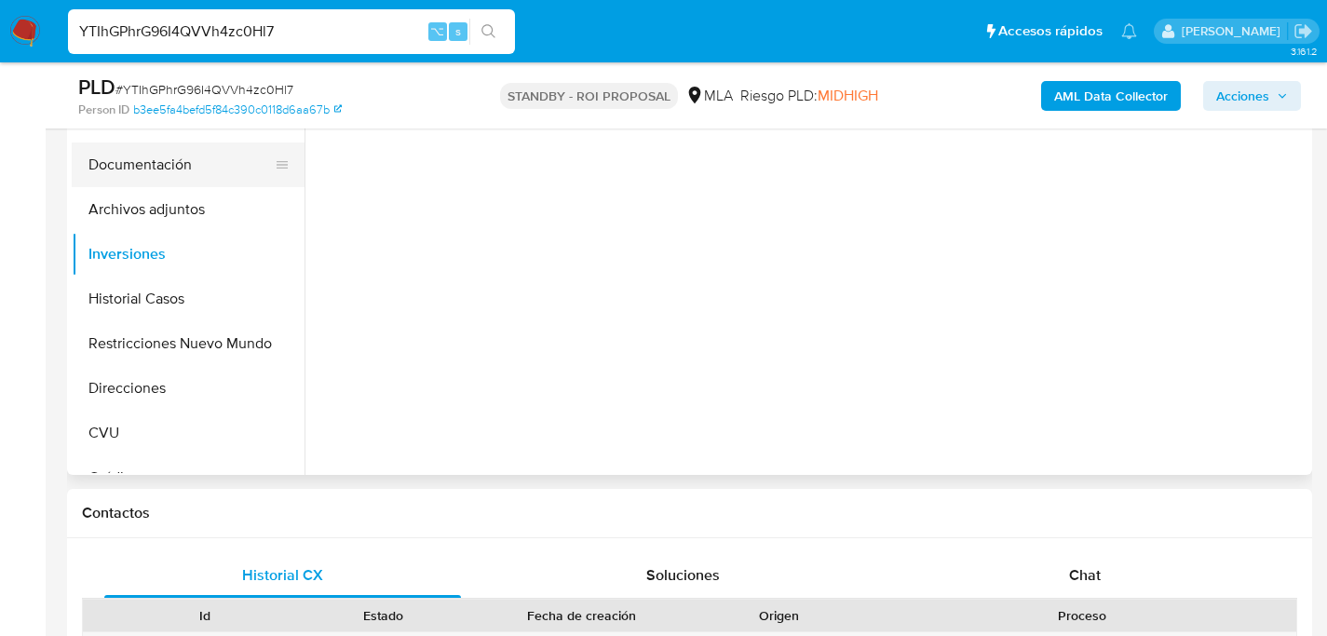
click at [143, 172] on button "Documentación" at bounding box center [181, 164] width 218 height 45
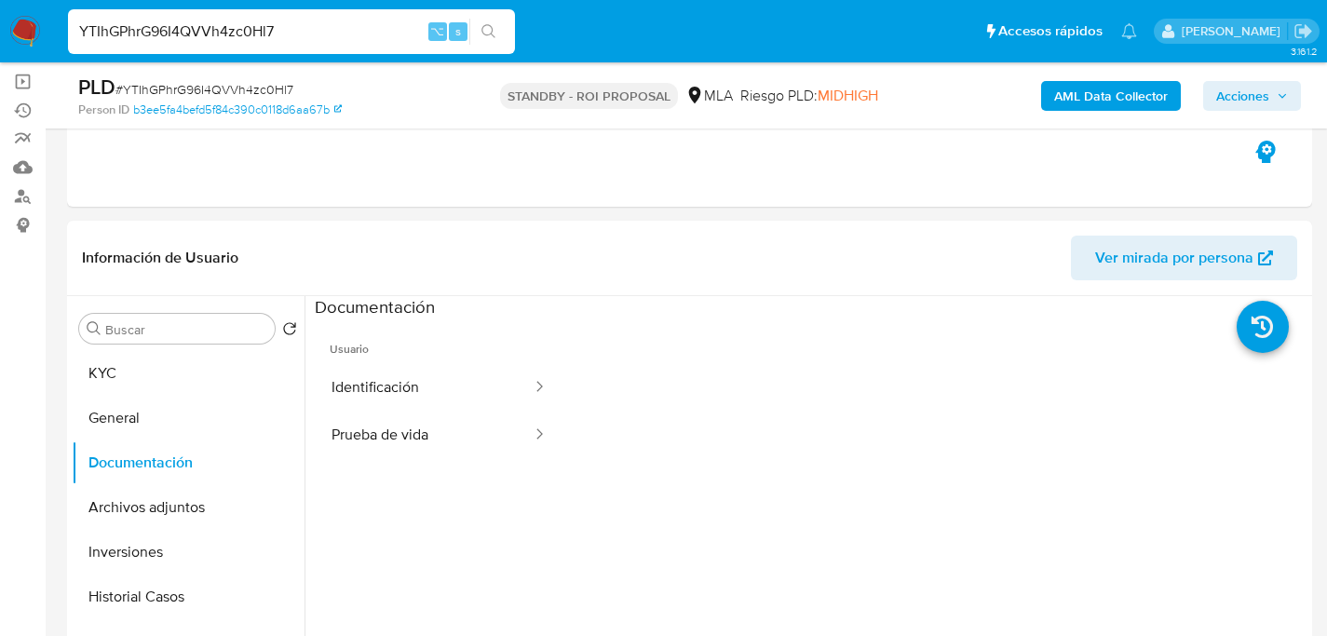
scroll to position [334, 0]
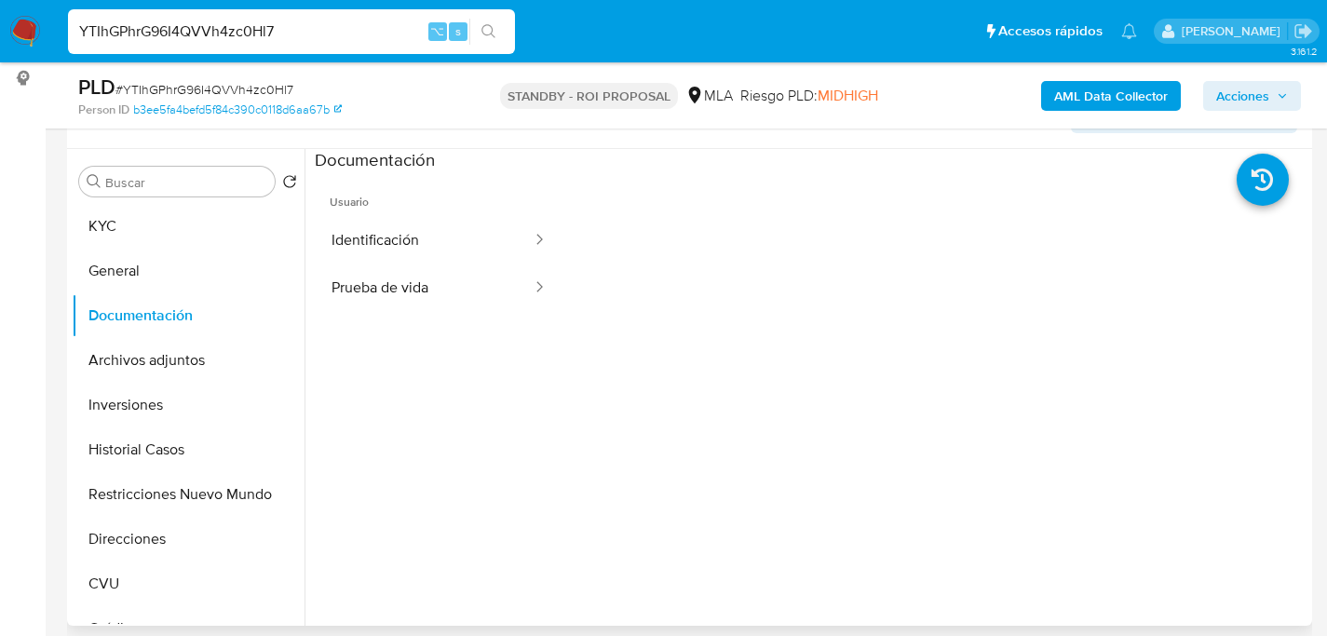
click at [394, 314] on ul "Usuario Identificación Prueba de vida" at bounding box center [439, 440] width 249 height 536
click at [396, 304] on button "Prueba de vida" at bounding box center [424, 287] width 219 height 47
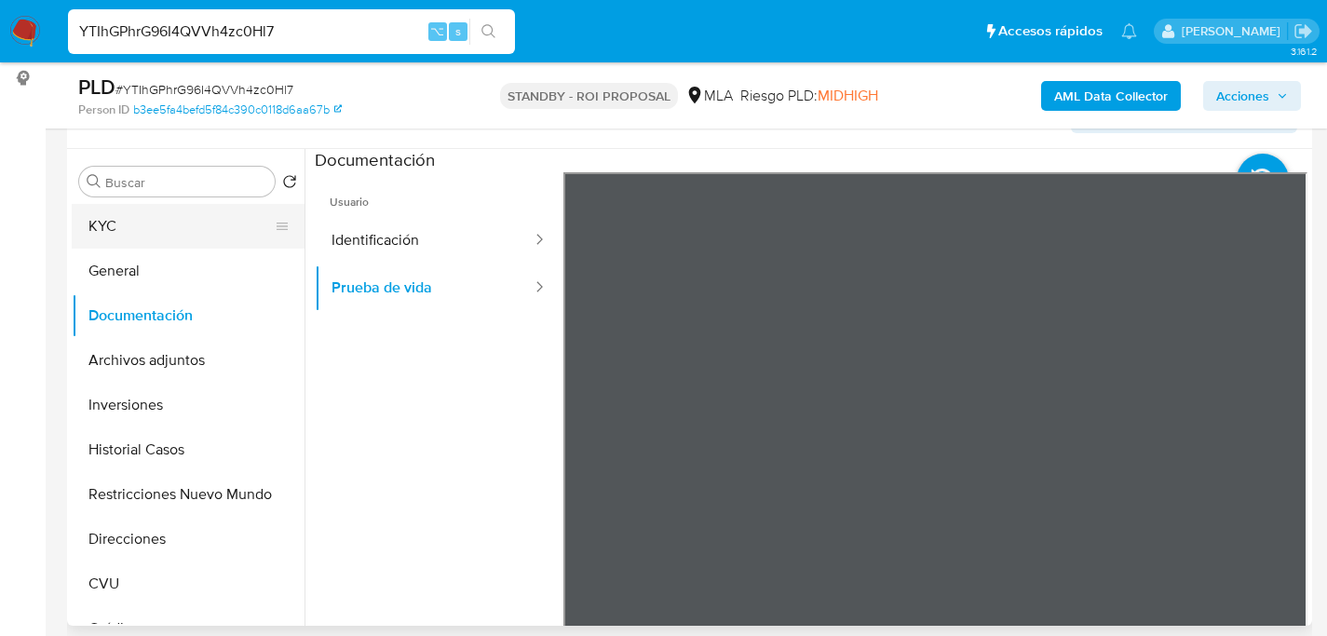
click at [112, 233] on button "KYC" at bounding box center [181, 226] width 218 height 45
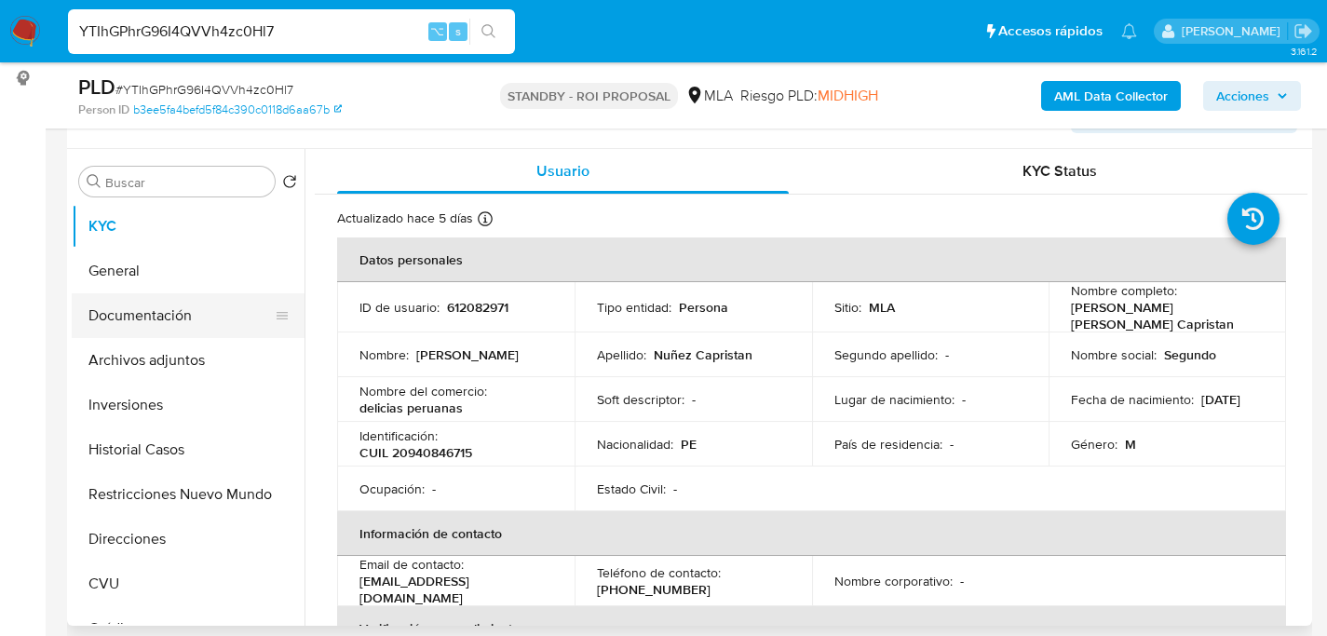
click at [146, 305] on button "Documentación" at bounding box center [181, 315] width 218 height 45
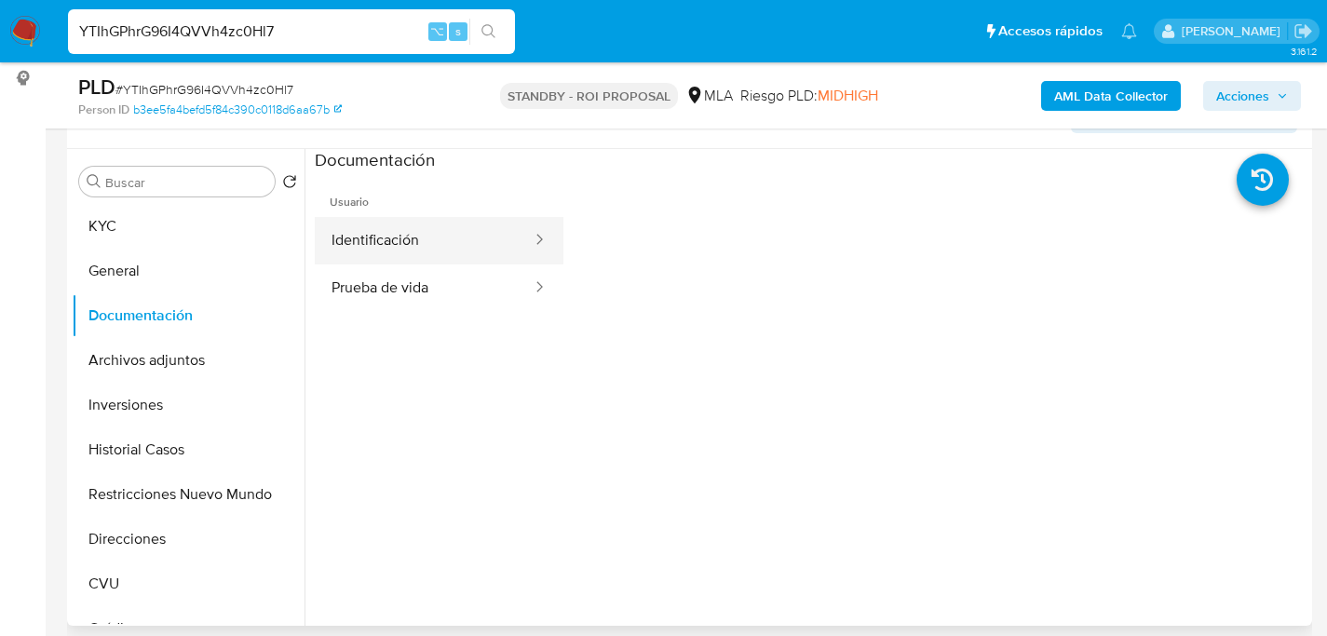
click at [400, 256] on button "Identificación" at bounding box center [424, 240] width 219 height 47
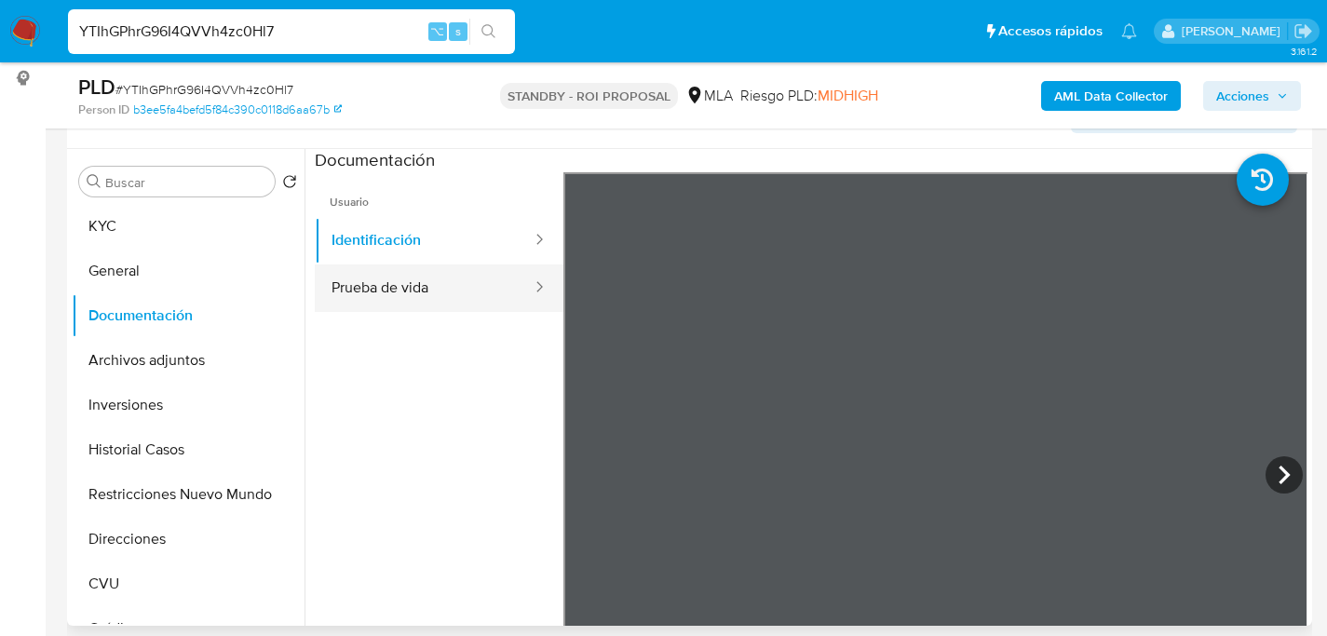
click at [412, 304] on button "Prueba de vida" at bounding box center [424, 287] width 219 height 47
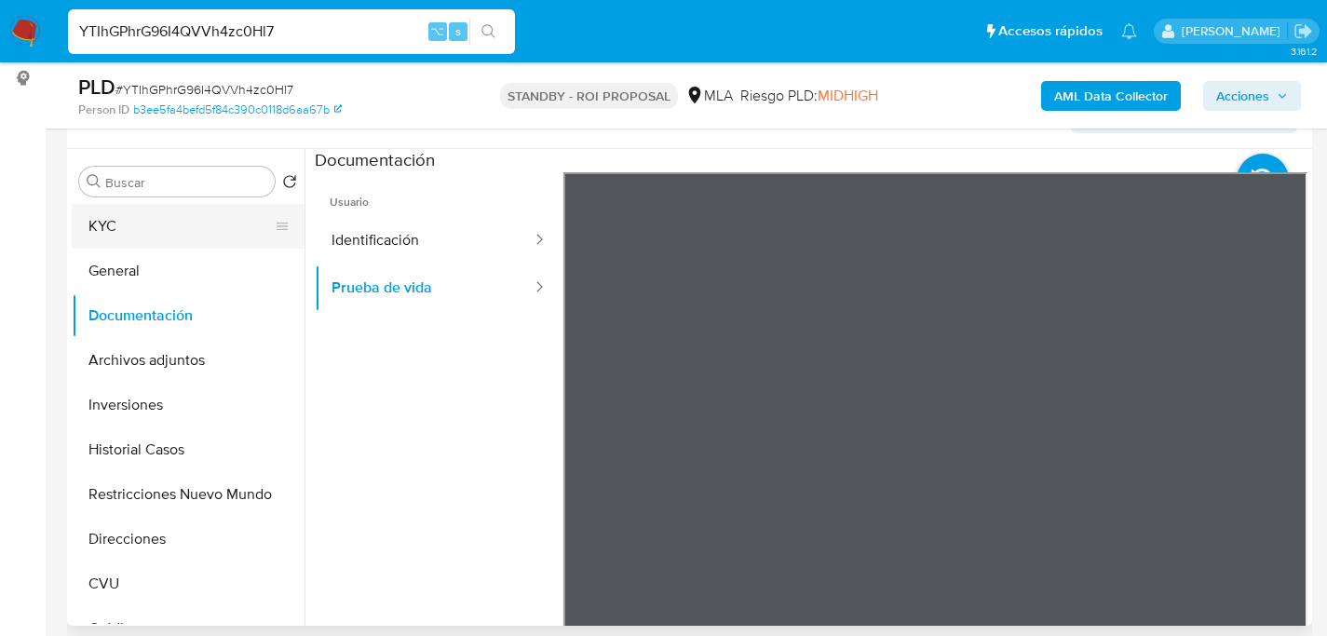
click at [72, 224] on button "KYC" at bounding box center [181, 226] width 218 height 45
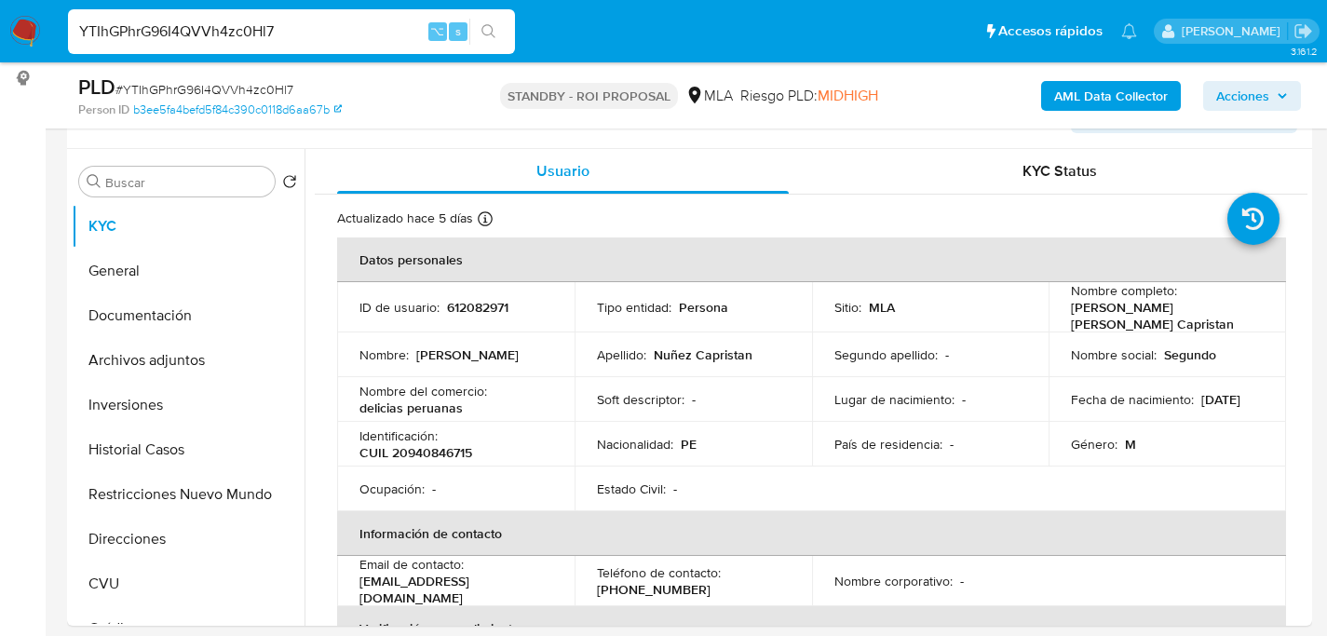
click at [262, 32] on input "YTIhGPhrG96I4QVVh4zc0Hl7" at bounding box center [291, 32] width 447 height 24
paste input "3Hq820gUK5tJimO7SsJKuPT5"
type input "3Hq820gUK5tJimO7SsJKuPT5"
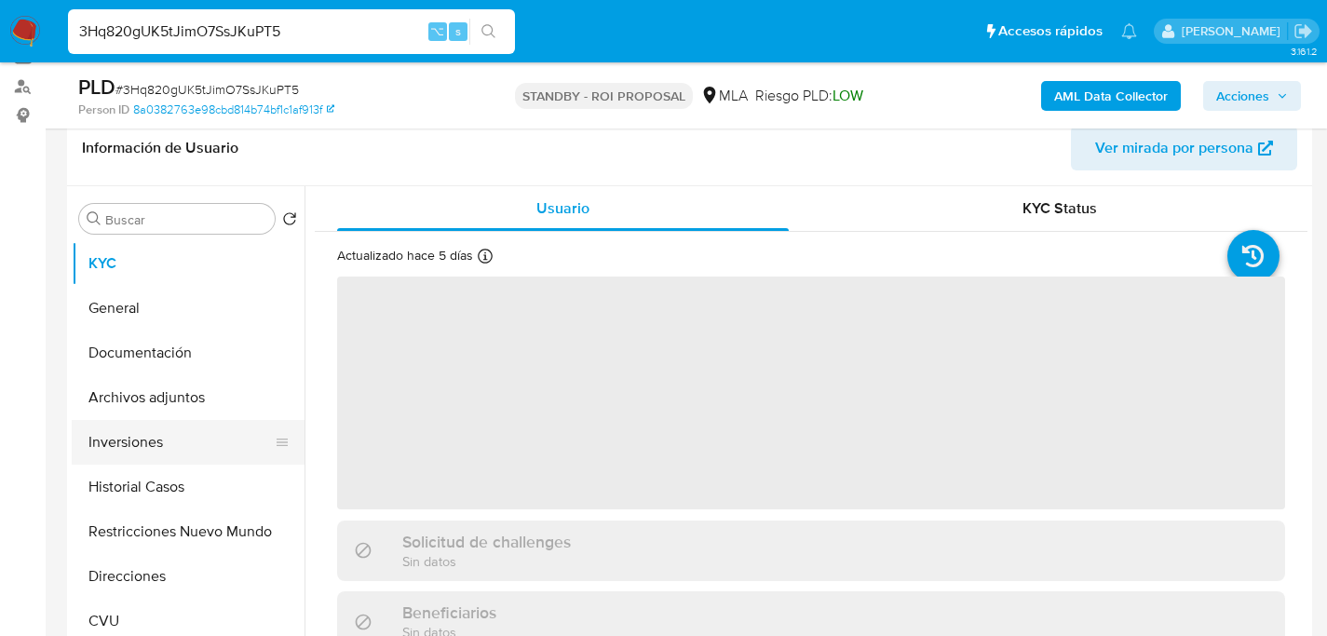
select select "10"
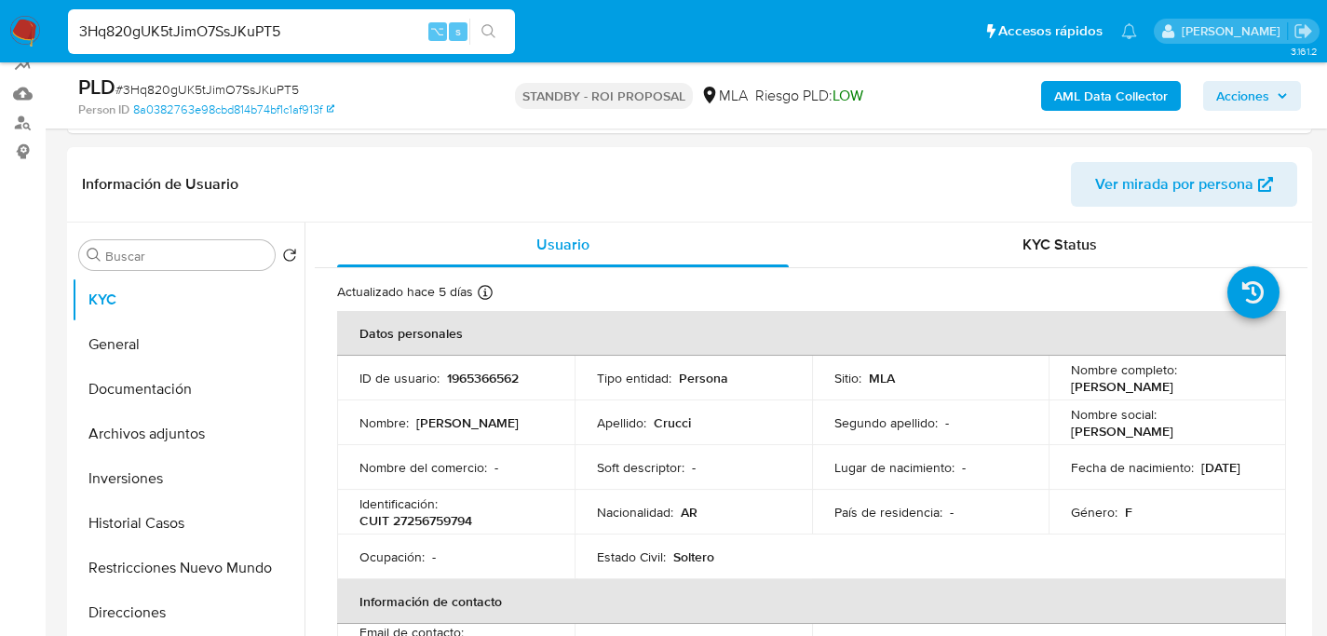
scroll to position [257, 0]
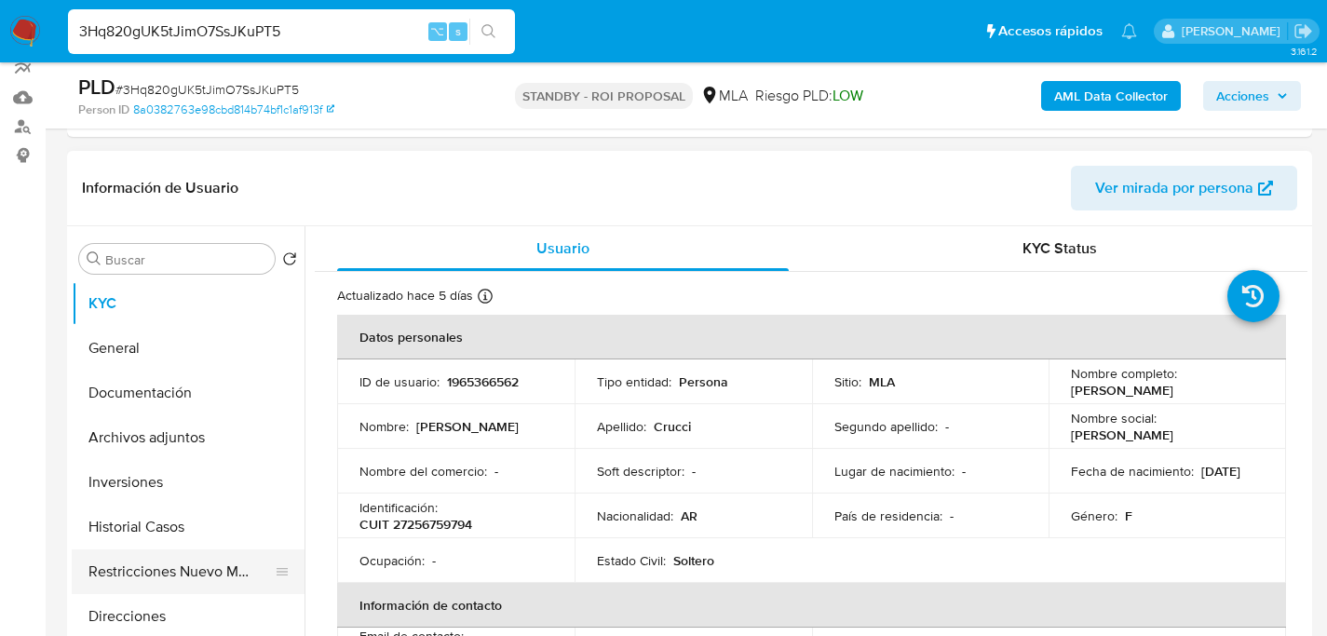
click at [144, 557] on button "Restricciones Nuevo Mundo" at bounding box center [181, 571] width 218 height 45
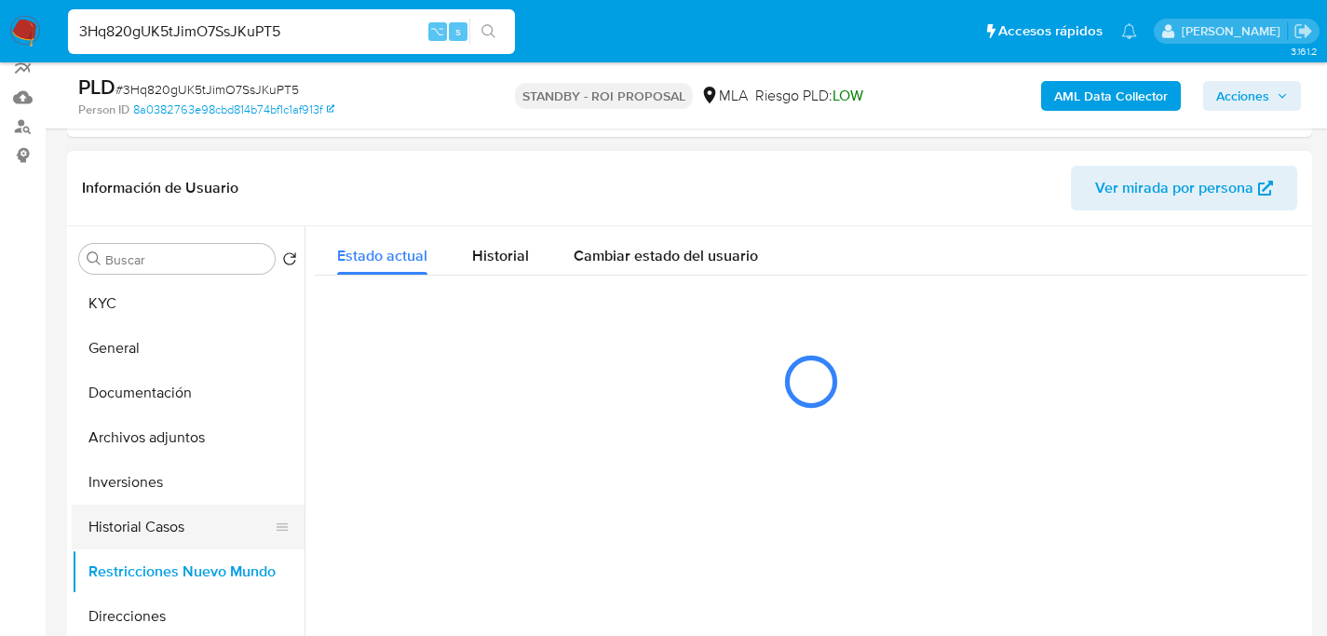
click at [143, 526] on button "Historial Casos" at bounding box center [181, 527] width 218 height 45
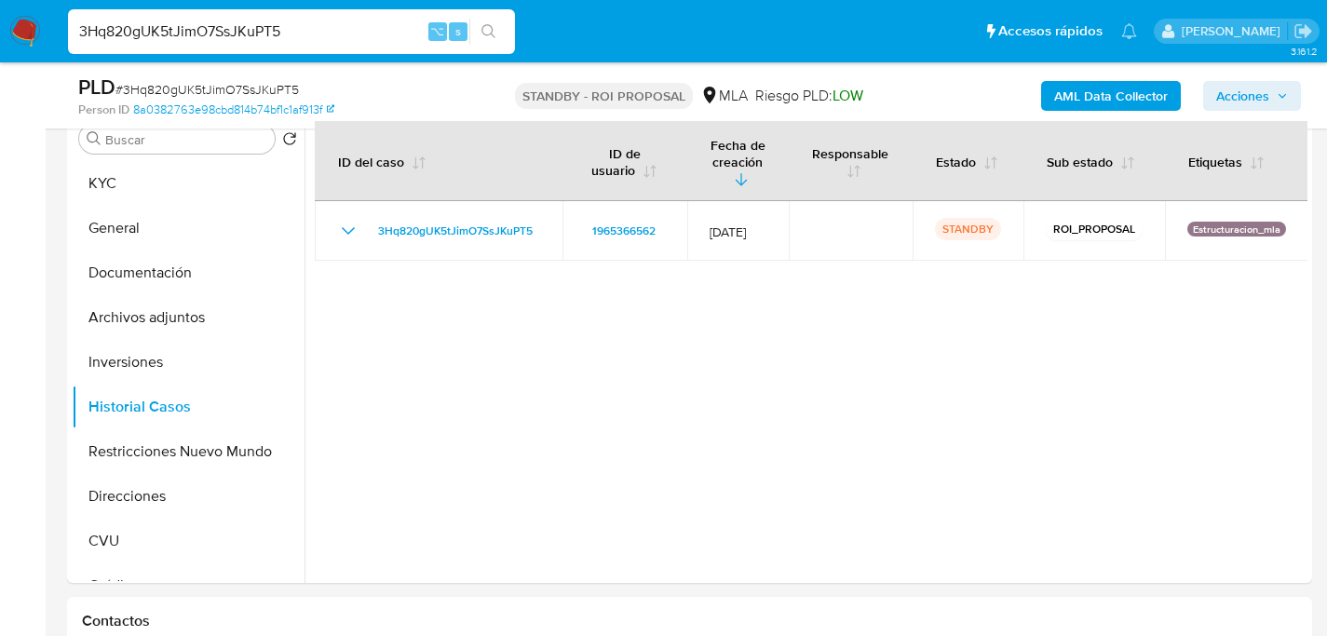
scroll to position [362, 0]
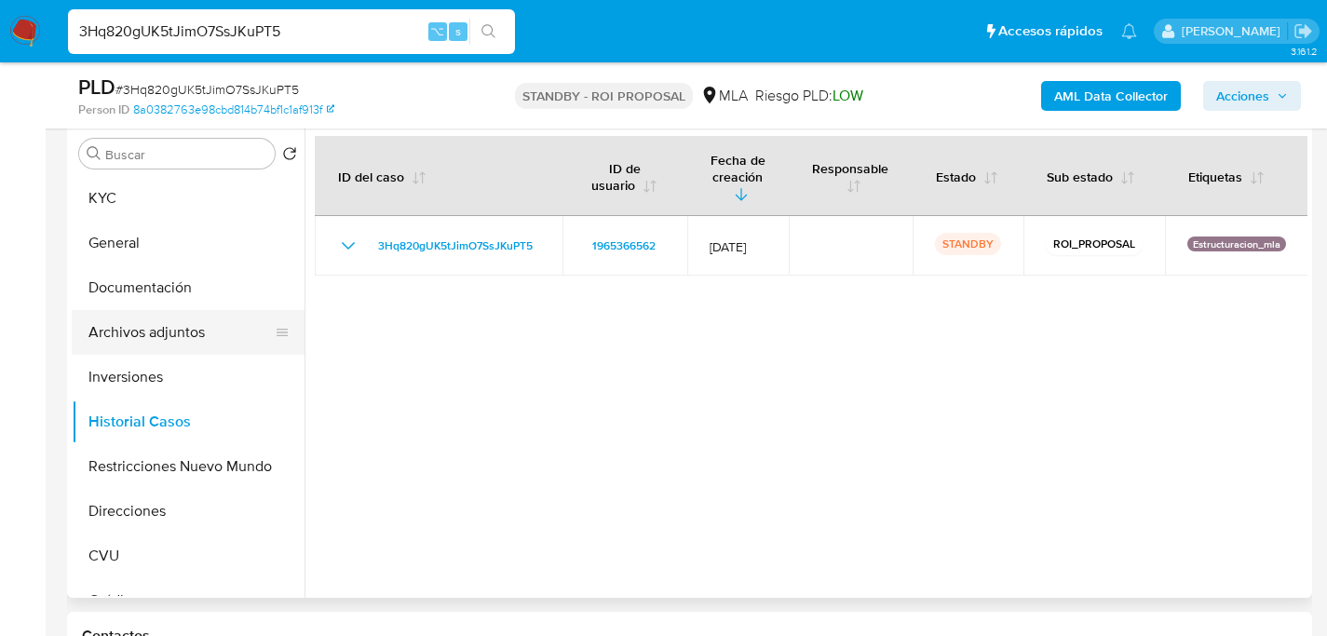
click at [130, 324] on button "Archivos adjuntos" at bounding box center [181, 332] width 218 height 45
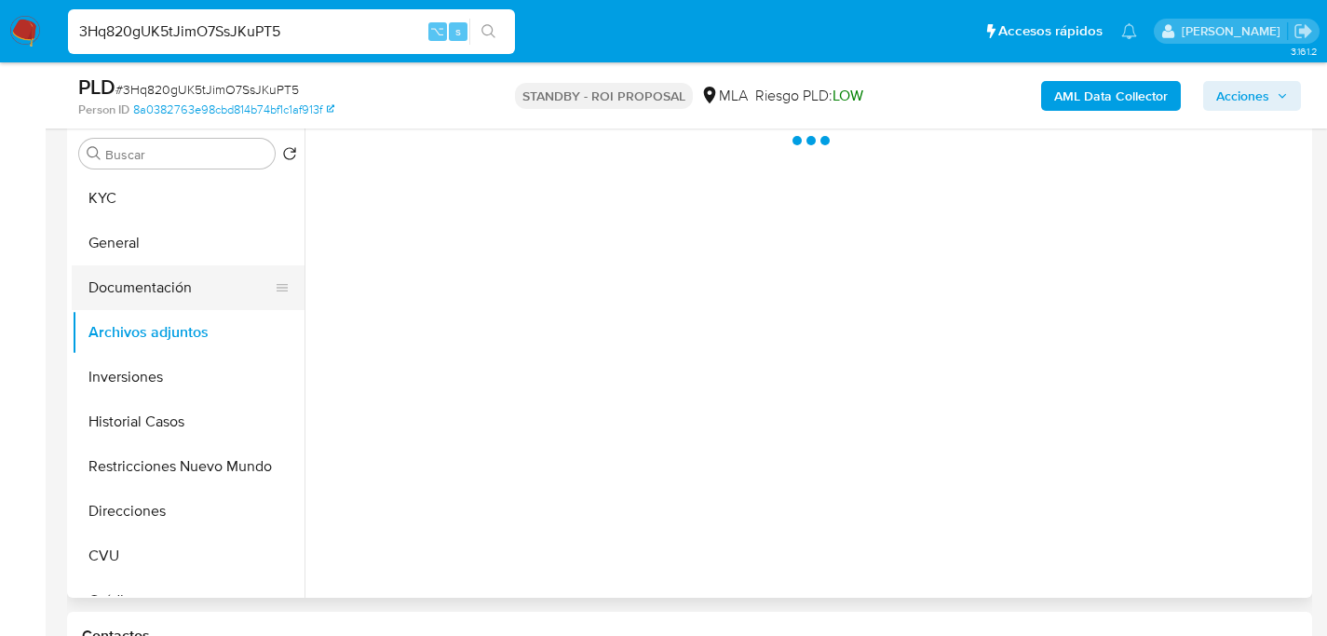
click at [130, 301] on button "Documentación" at bounding box center [181, 287] width 218 height 45
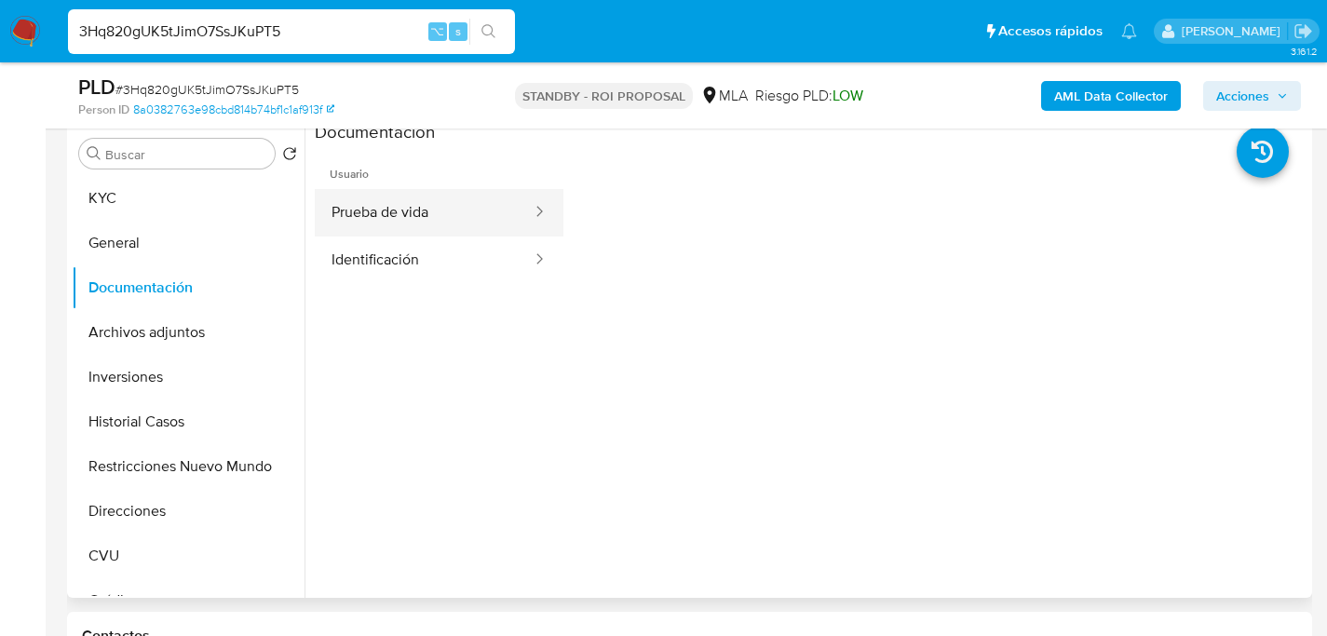
click at [345, 225] on button "Prueba de vida" at bounding box center [424, 212] width 219 height 47
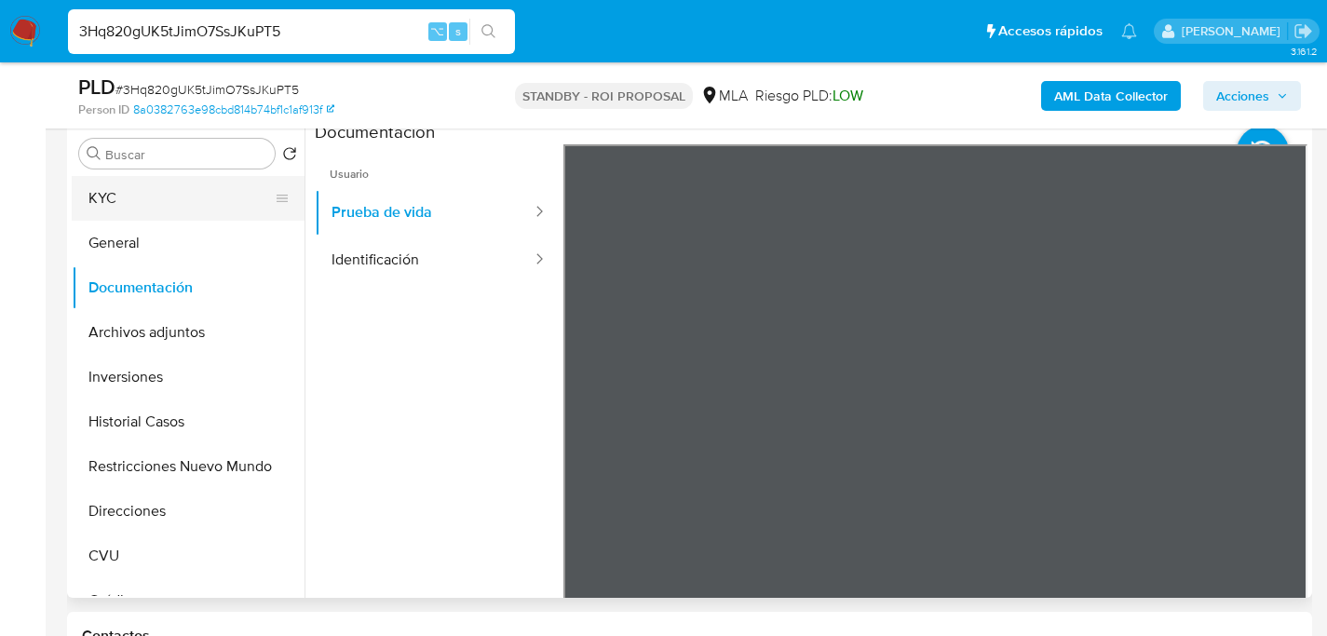
click at [156, 184] on button "KYC" at bounding box center [181, 198] width 218 height 45
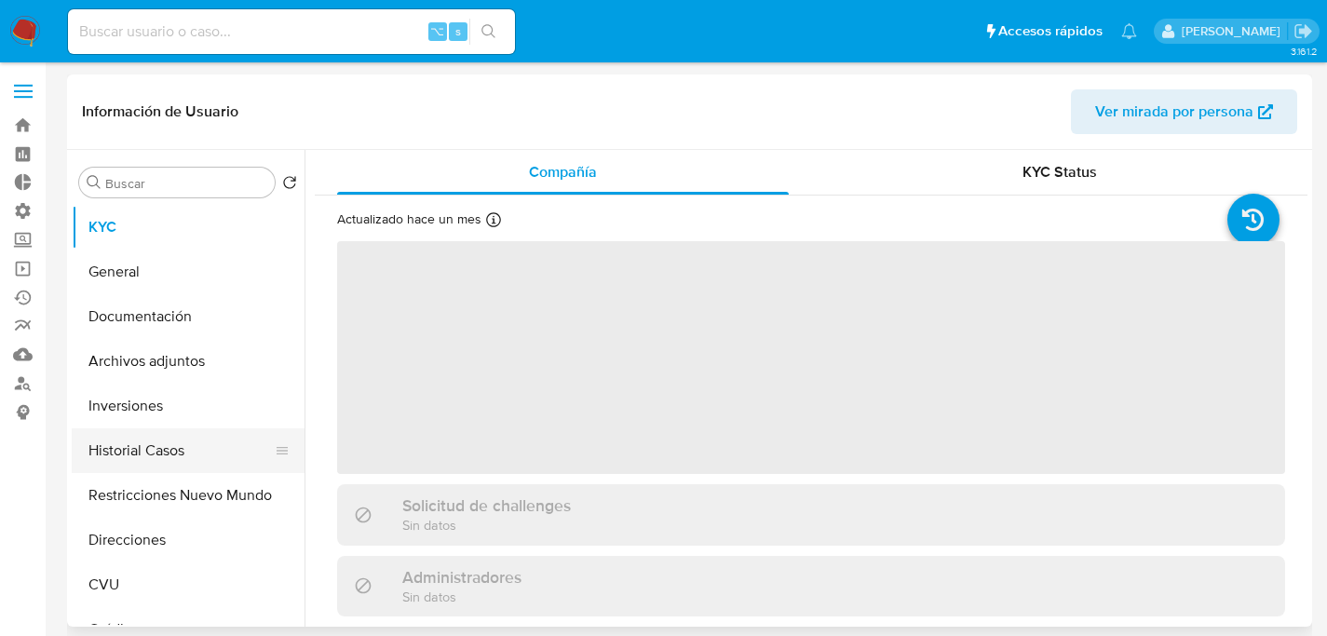
click at [154, 443] on button "Historial Casos" at bounding box center [181, 450] width 218 height 45
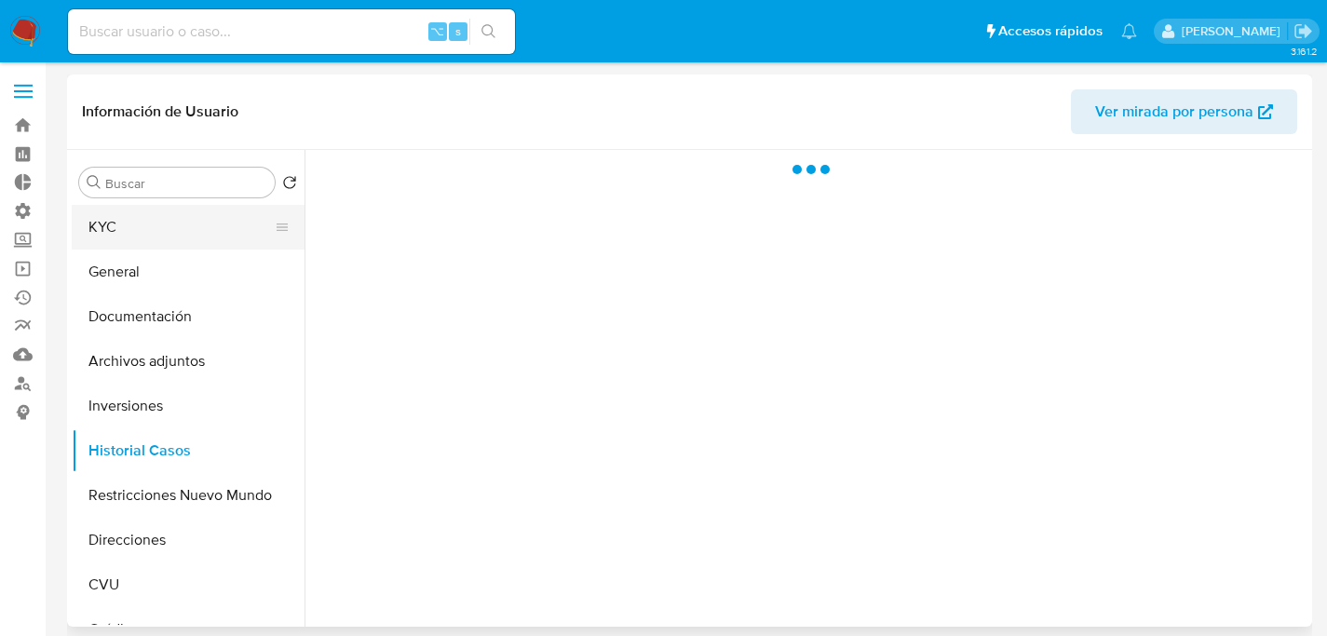
select select "10"
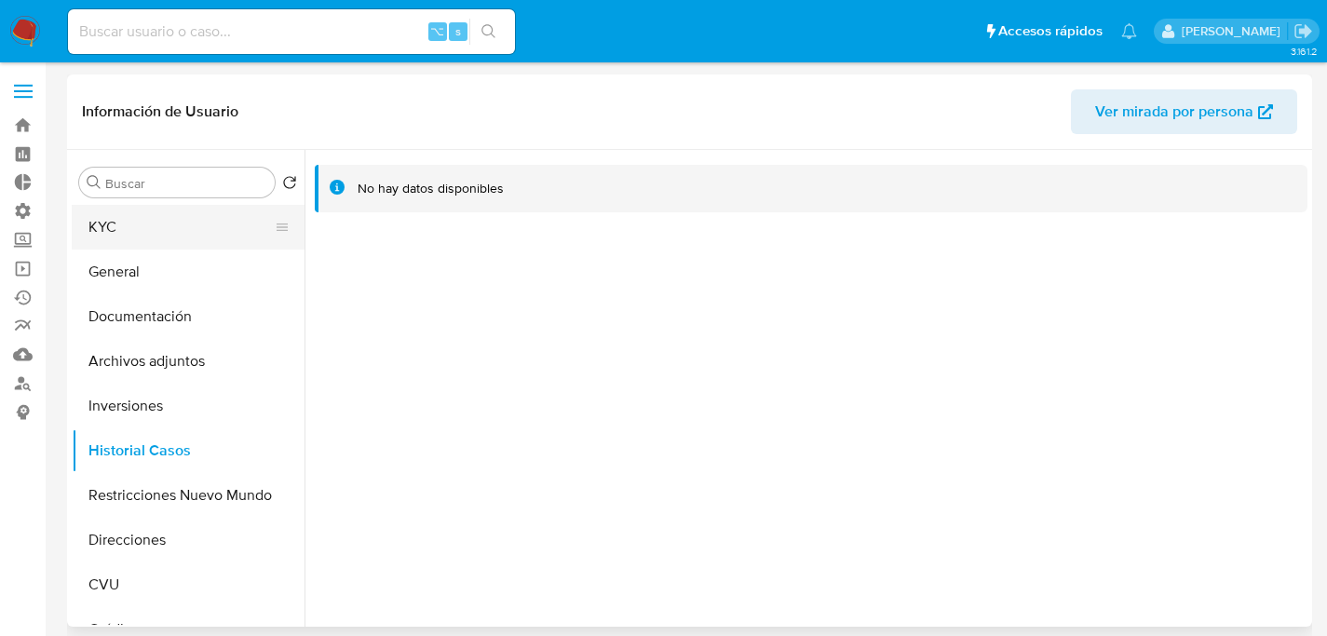
click at [114, 210] on button "KYC" at bounding box center [181, 227] width 218 height 45
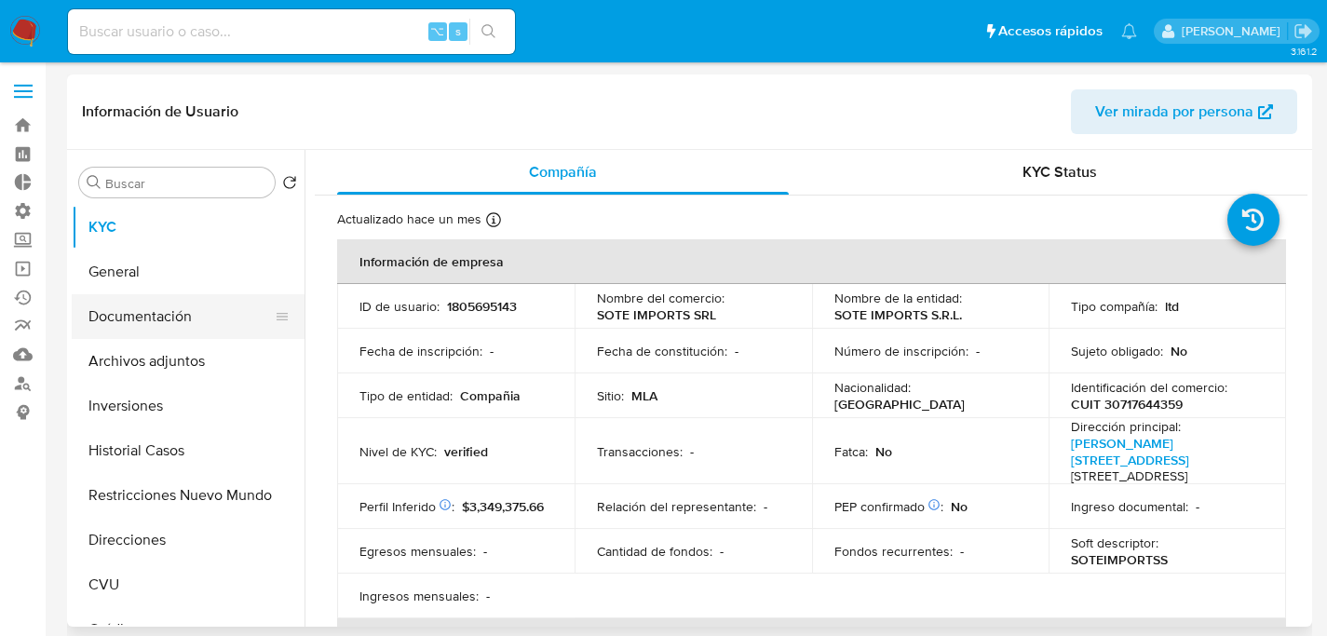
click at [135, 324] on button "Documentación" at bounding box center [181, 316] width 218 height 45
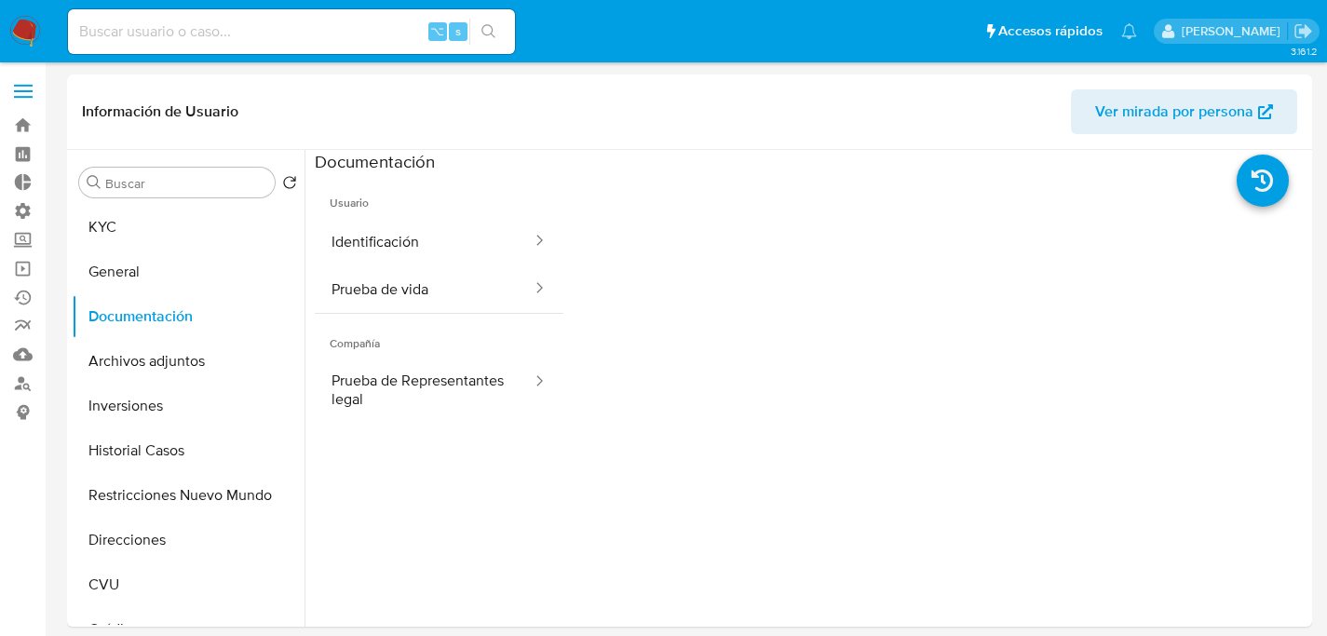
click at [440, 259] on button "Identificación" at bounding box center [424, 241] width 219 height 47
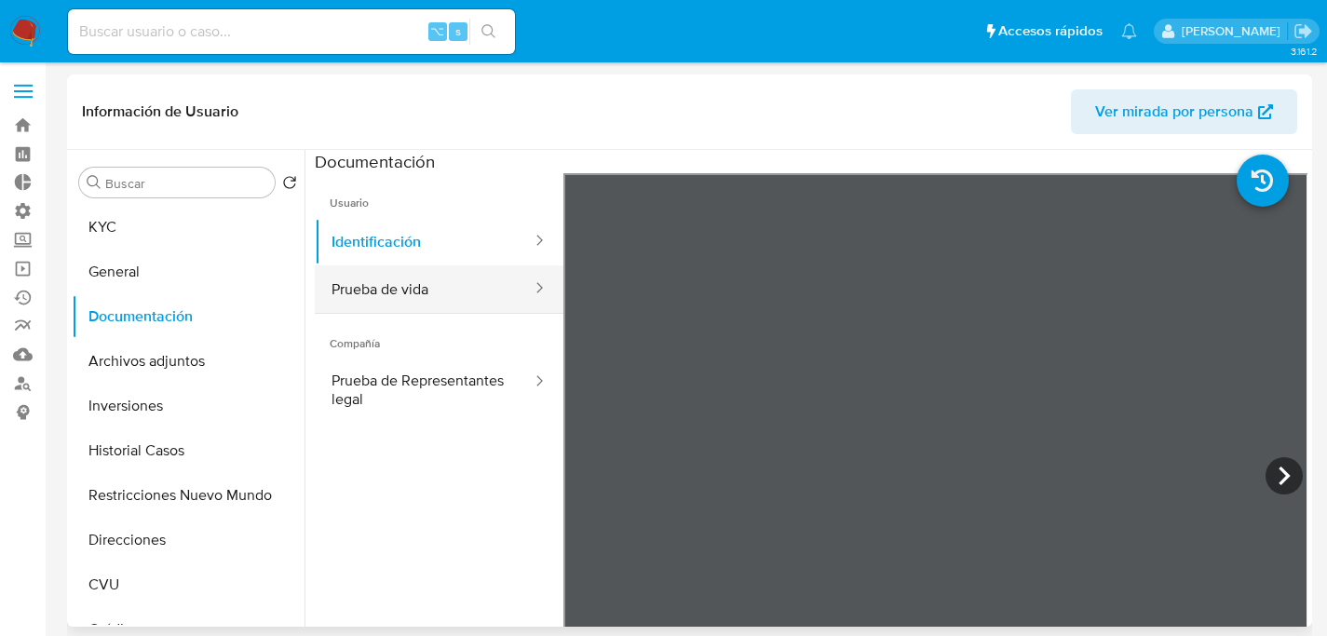
click at [442, 292] on button "Prueba de vida" at bounding box center [424, 288] width 219 height 47
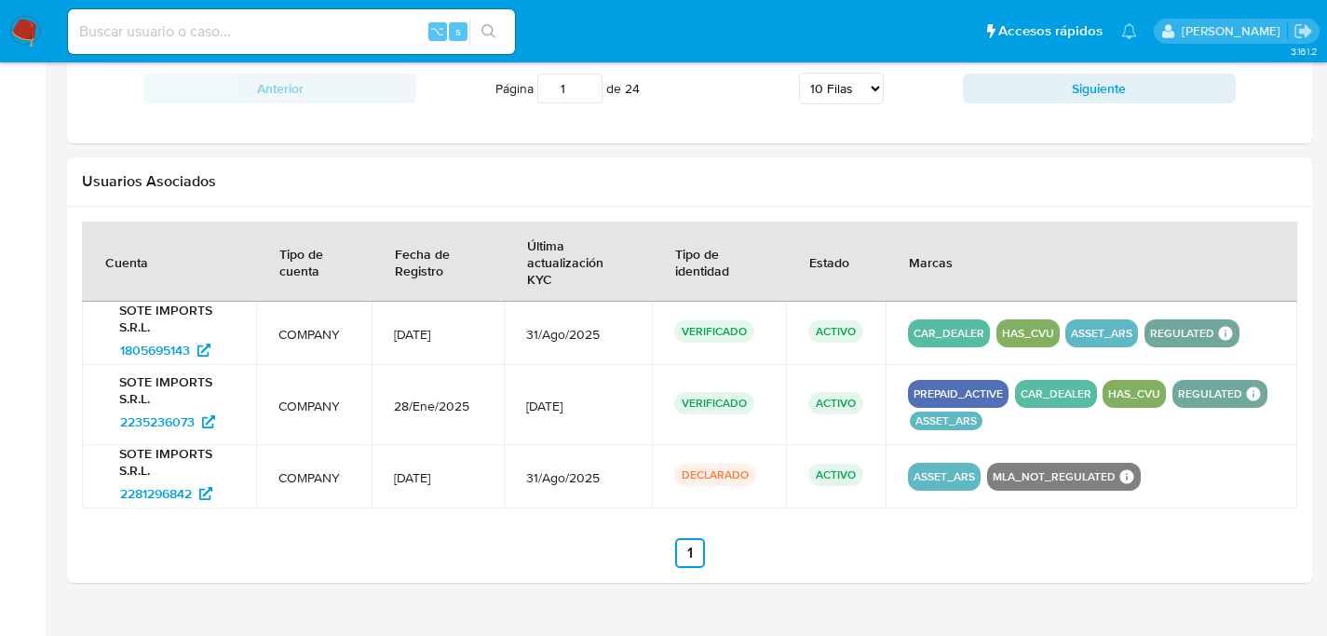
scroll to position [1845, 0]
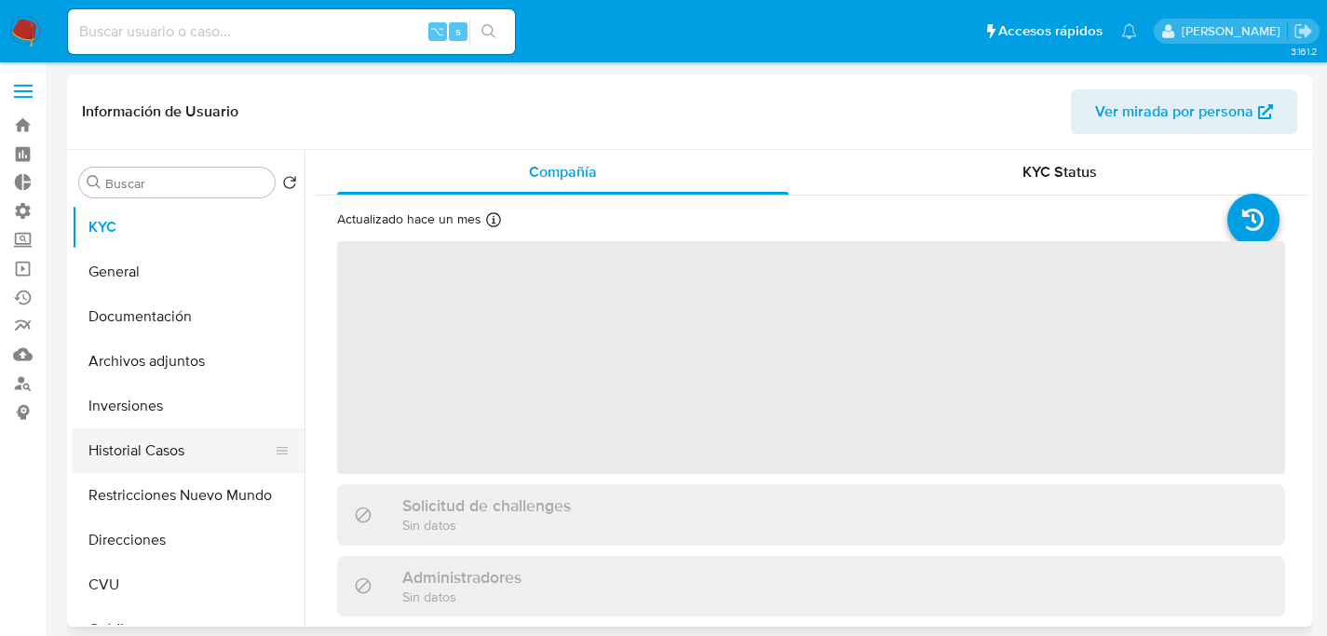
click at [180, 436] on button "Historial Casos" at bounding box center [181, 450] width 218 height 45
select select "10"
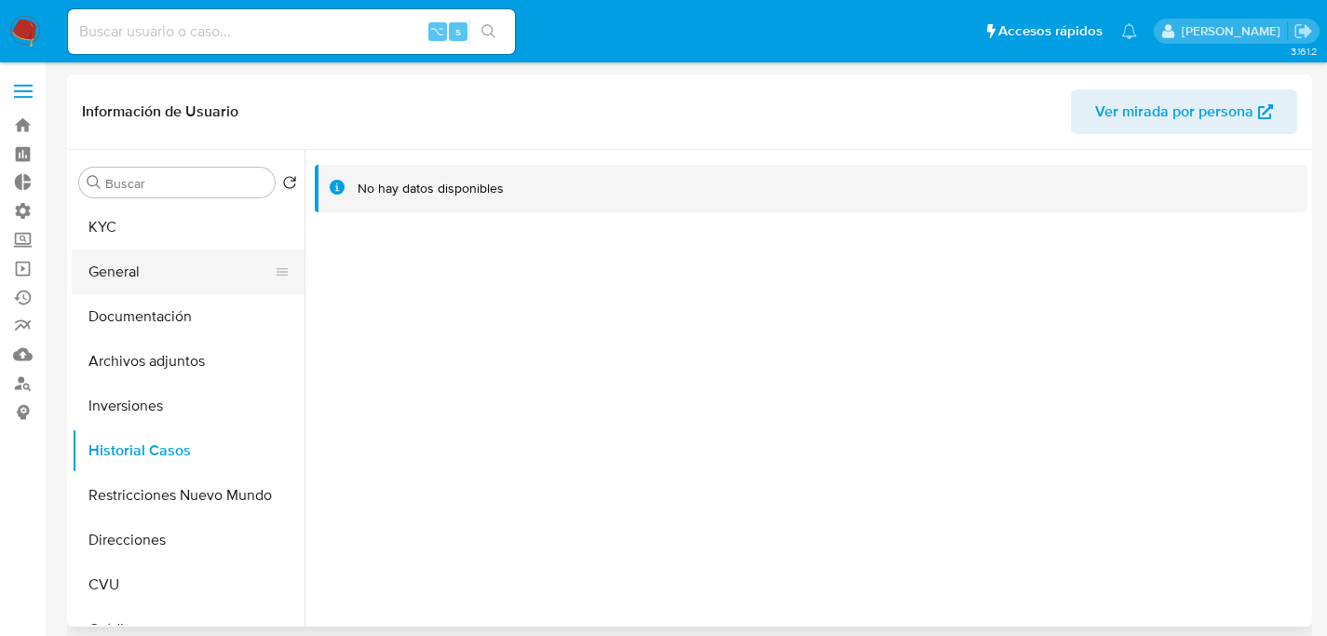
click at [143, 254] on button "General" at bounding box center [181, 272] width 218 height 45
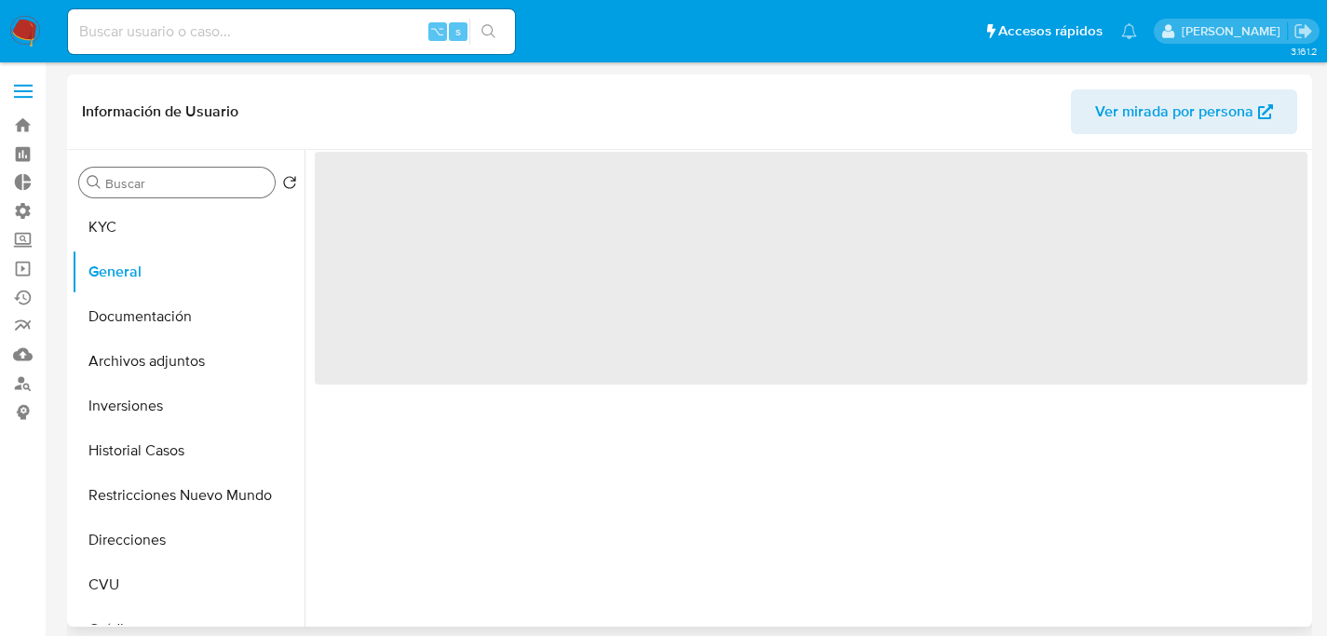
click at [155, 196] on div "Buscar" at bounding box center [177, 183] width 196 height 30
click at [153, 235] on button "KYC" at bounding box center [181, 227] width 218 height 45
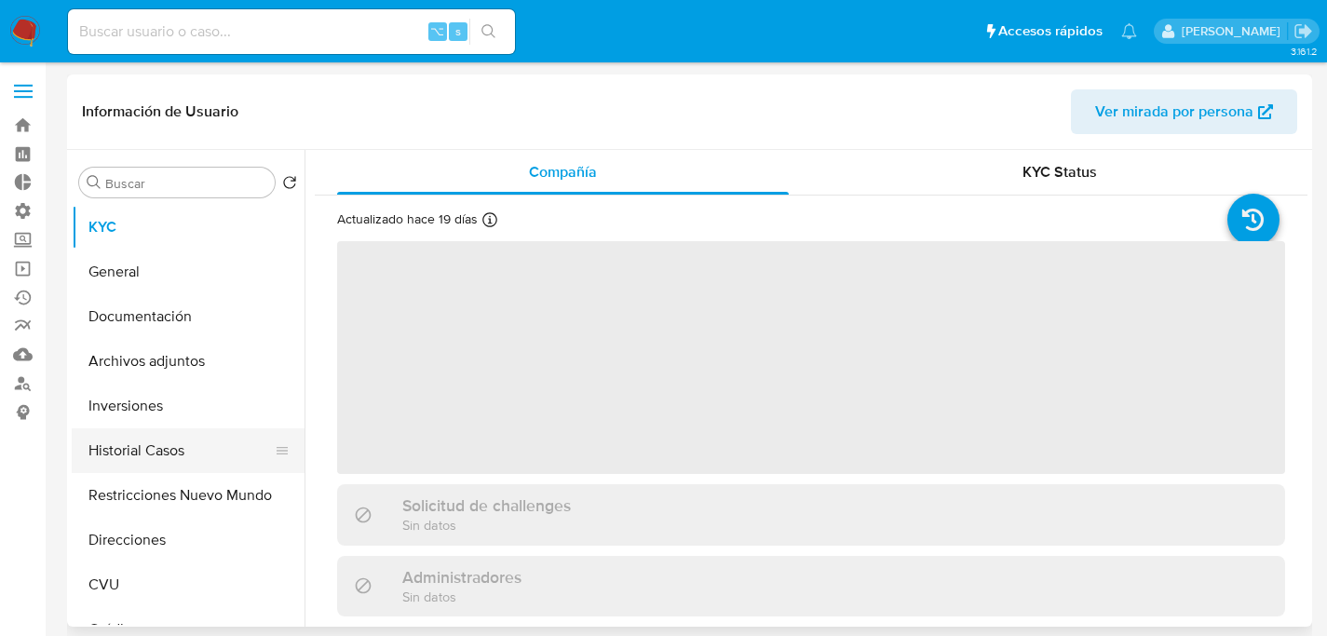
select select "10"
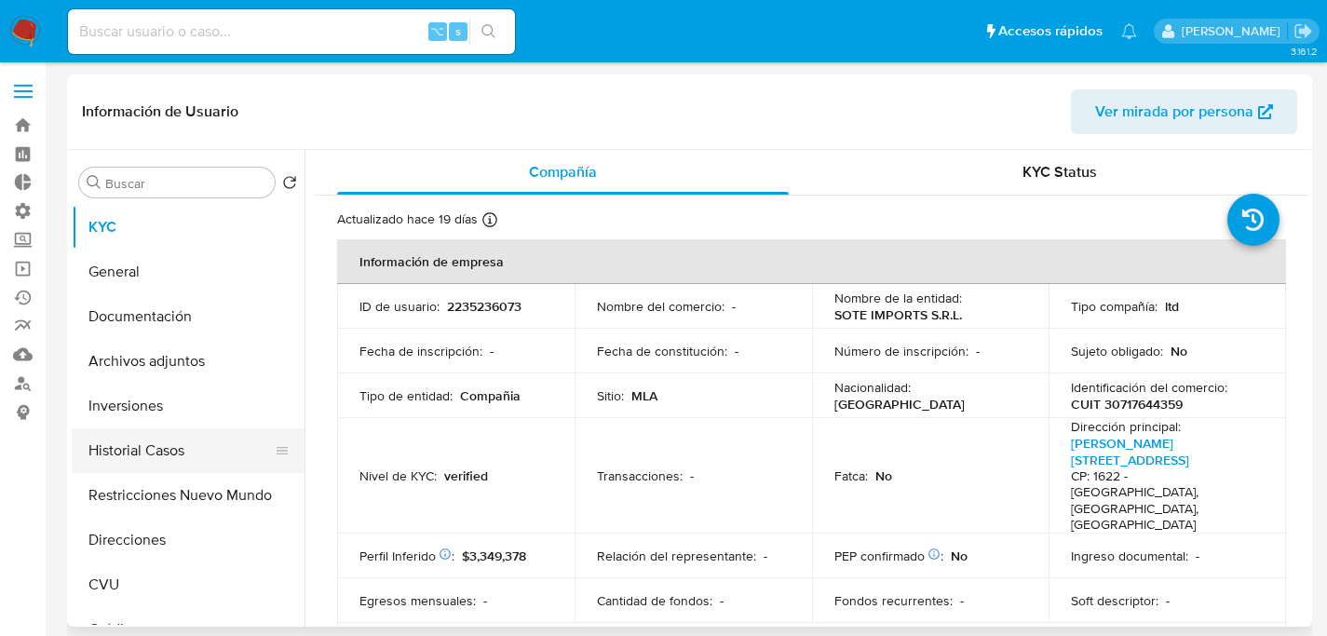
click at [126, 456] on button "Historial Casos" at bounding box center [181, 450] width 218 height 45
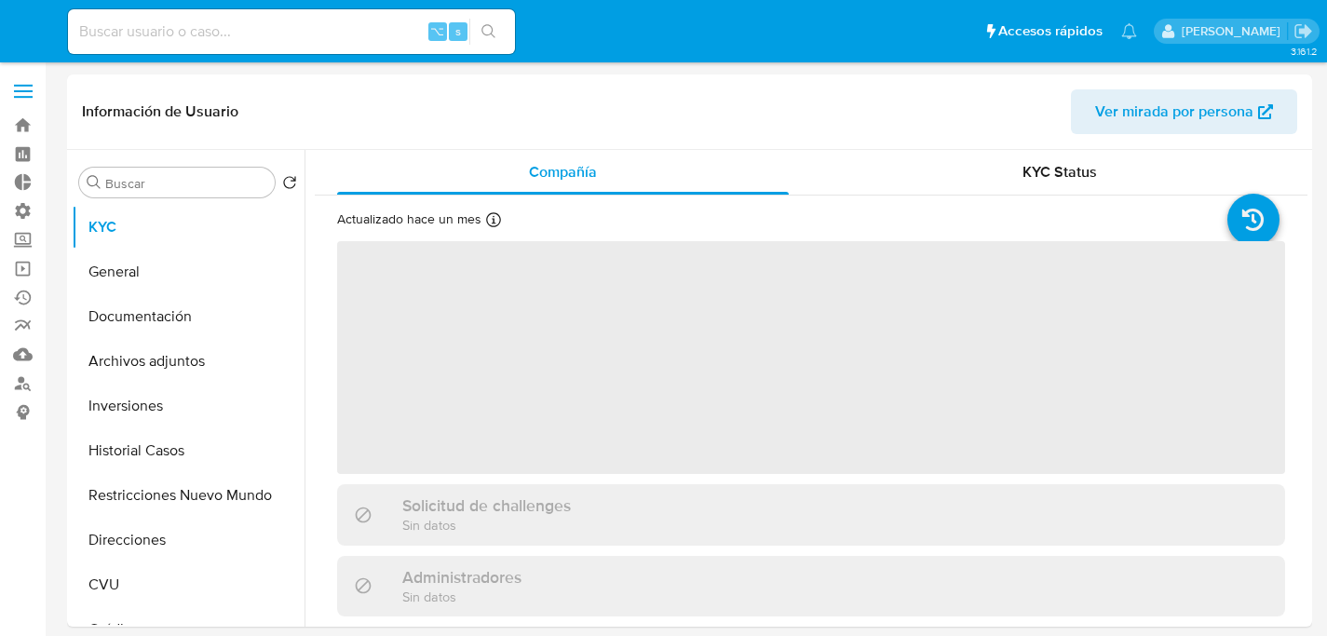
select select "10"
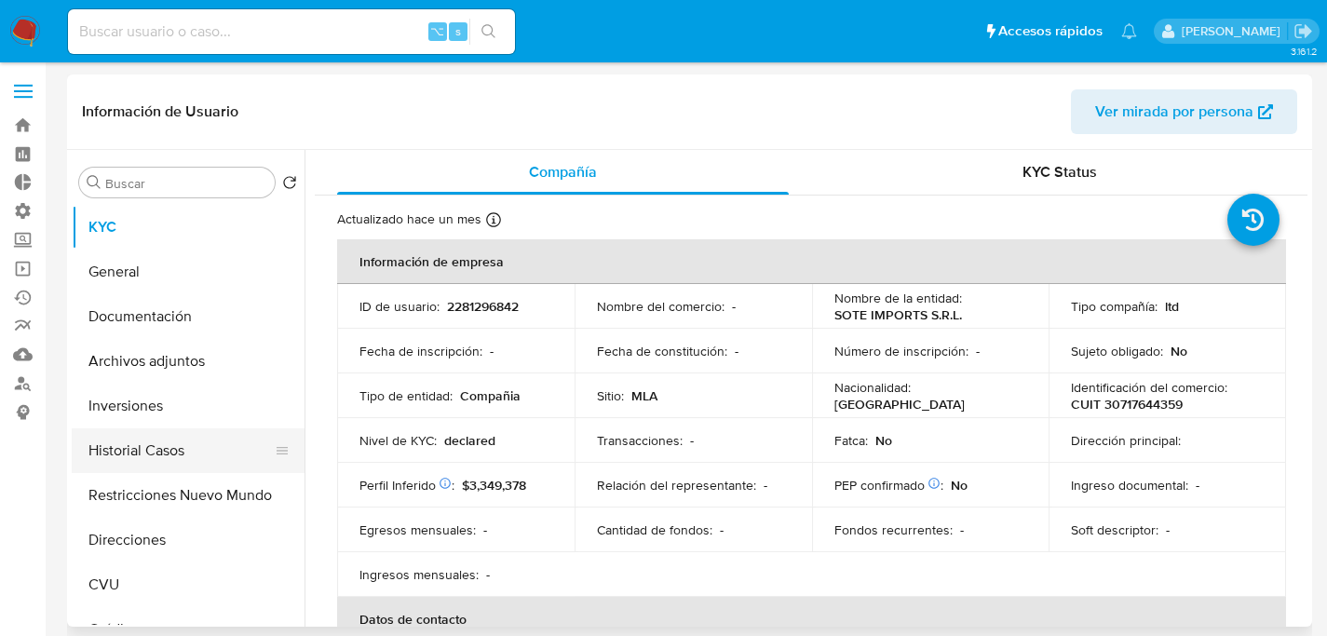
click at [139, 455] on button "Historial Casos" at bounding box center [181, 450] width 218 height 45
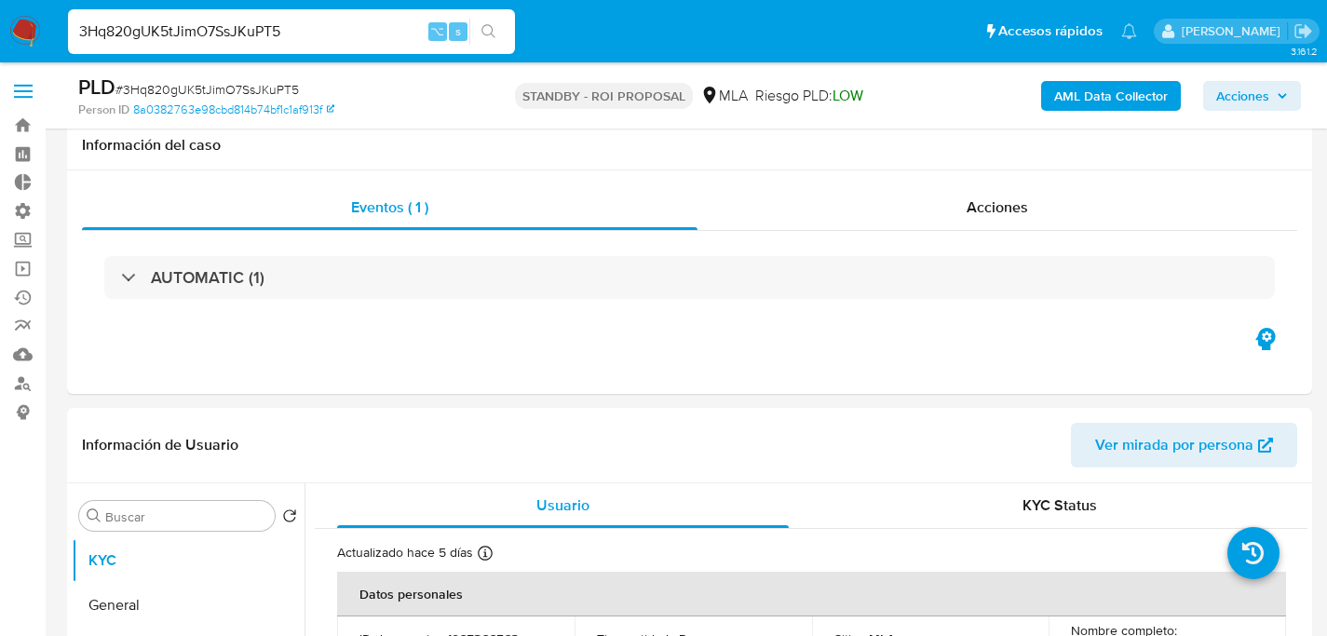
select select "10"
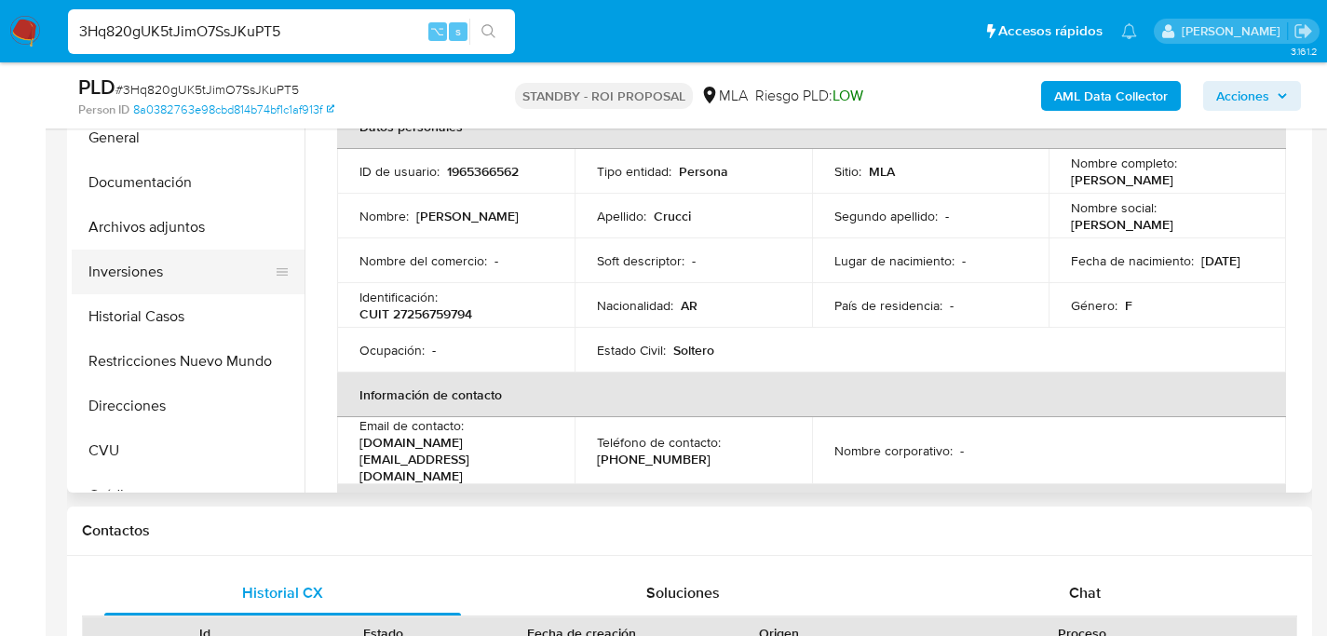
scroll to position [430, 0]
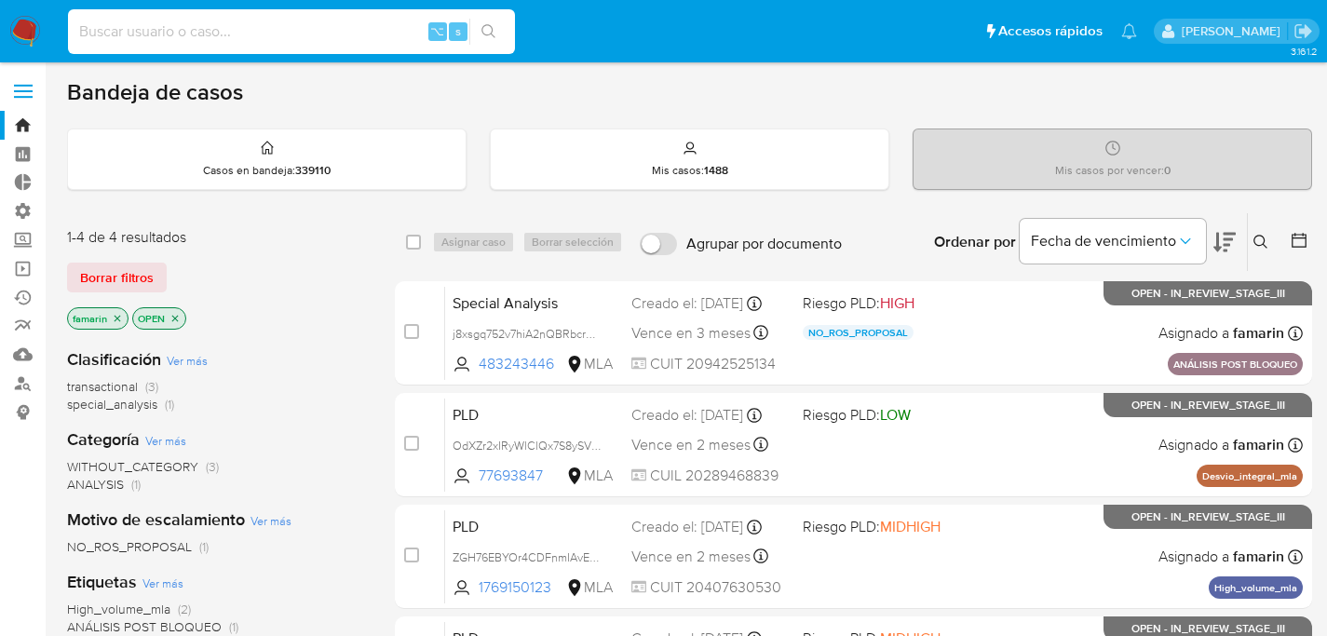
click at [231, 20] on input at bounding box center [291, 32] width 447 height 24
paste input "378236011"
type input "378236011"
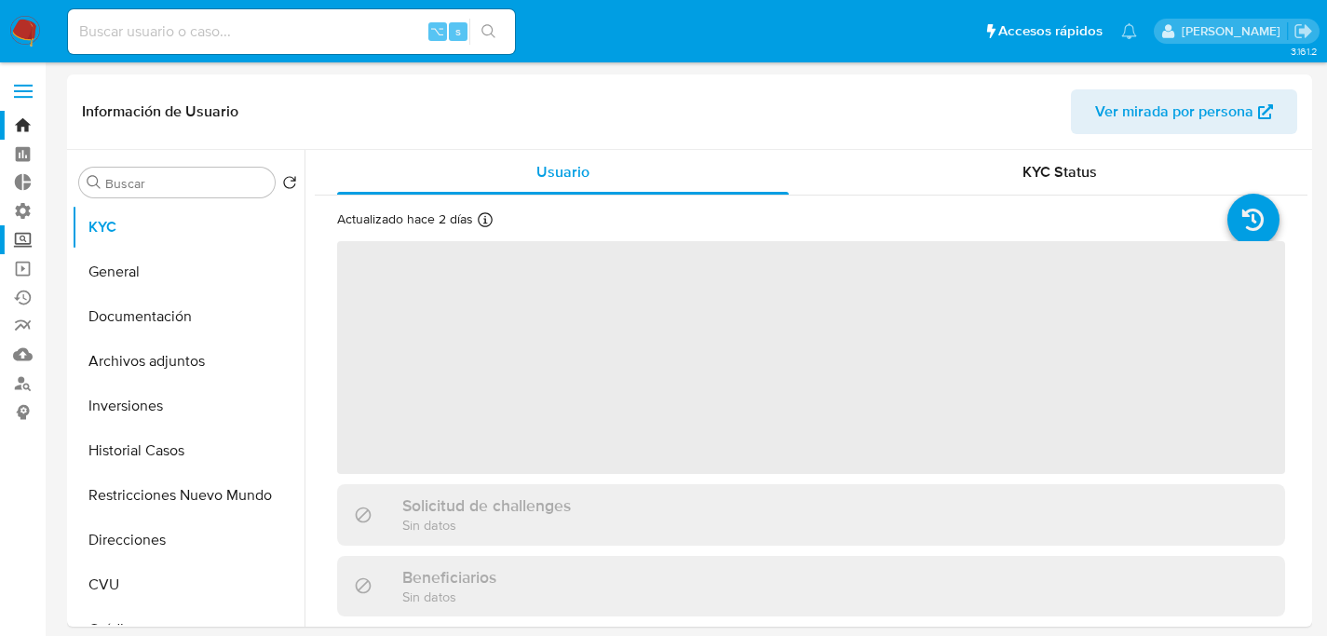
select select "10"
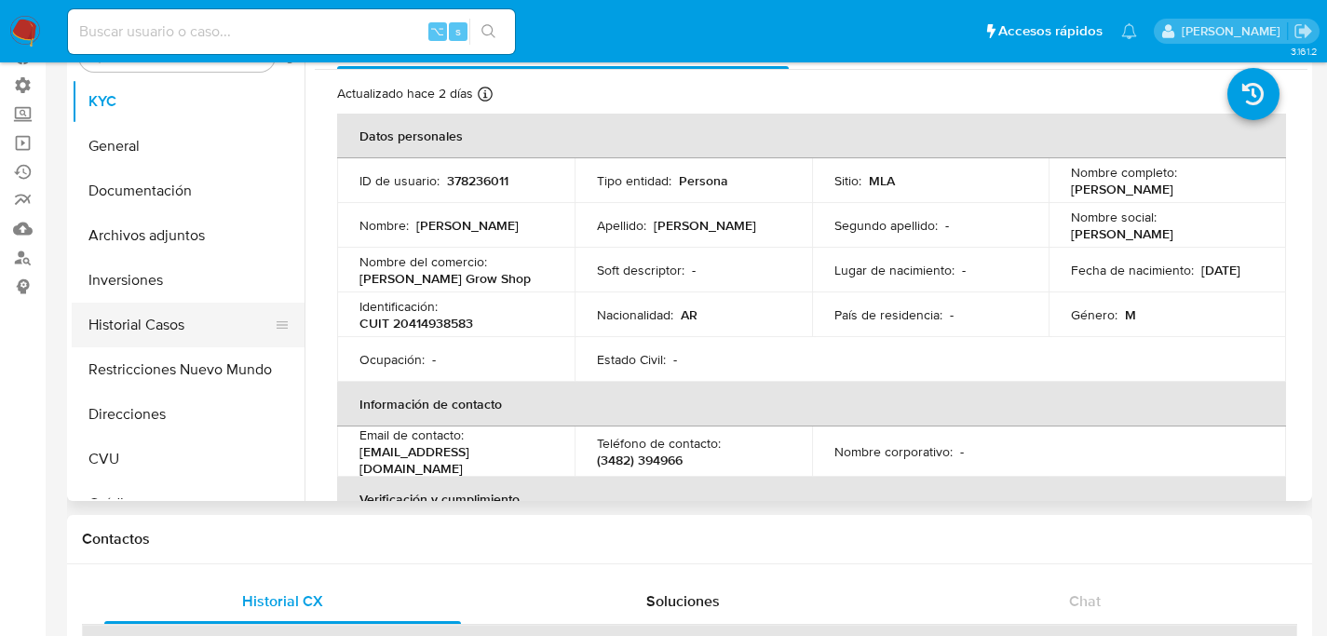
click at [171, 332] on button "Historial Casos" at bounding box center [181, 325] width 218 height 45
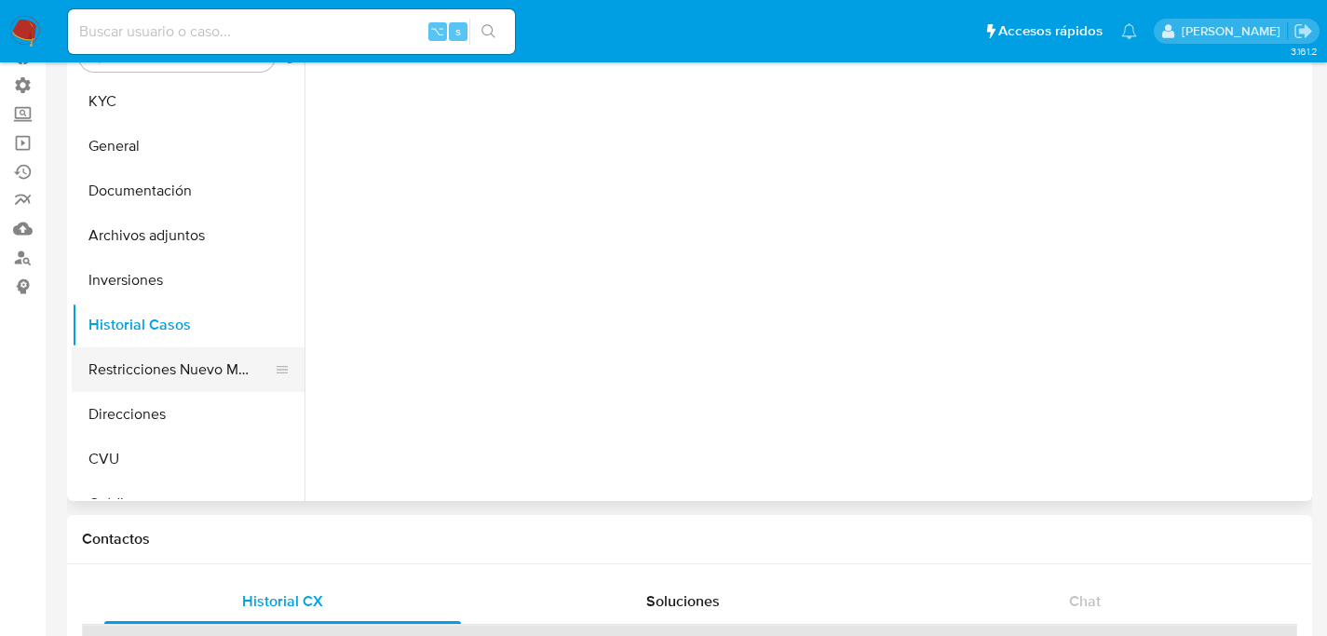
click at [161, 374] on button "Restricciones Nuevo Mundo" at bounding box center [181, 369] width 218 height 45
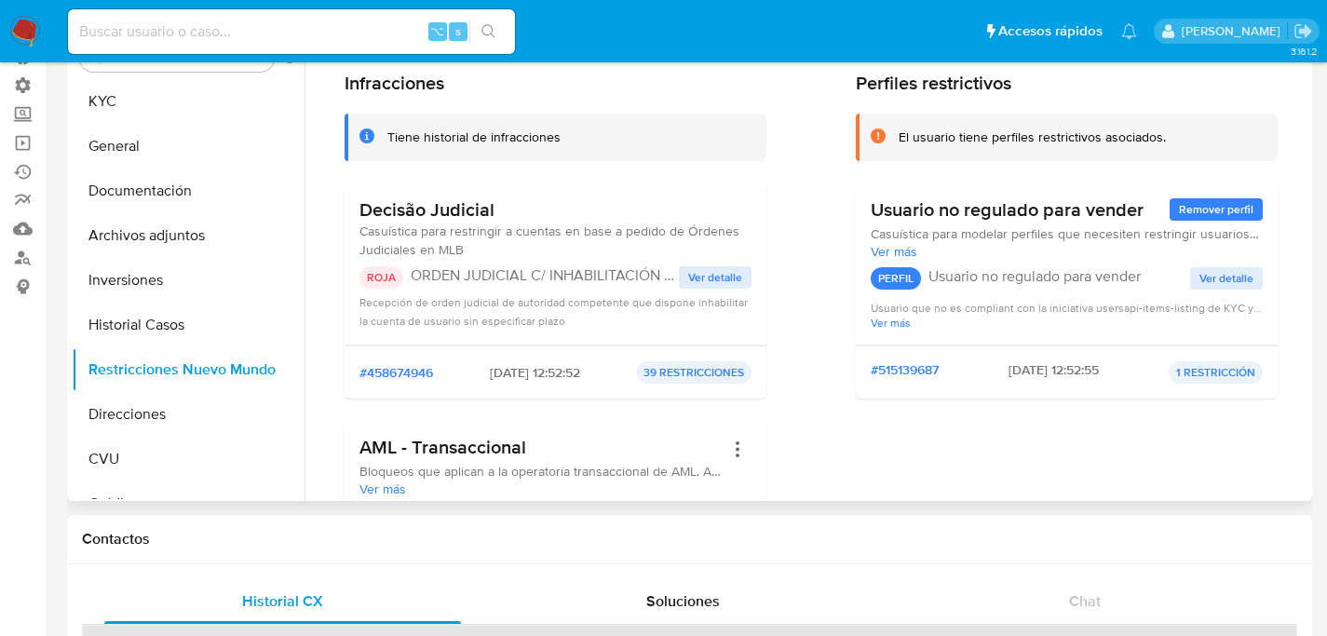
scroll to position [44, 0]
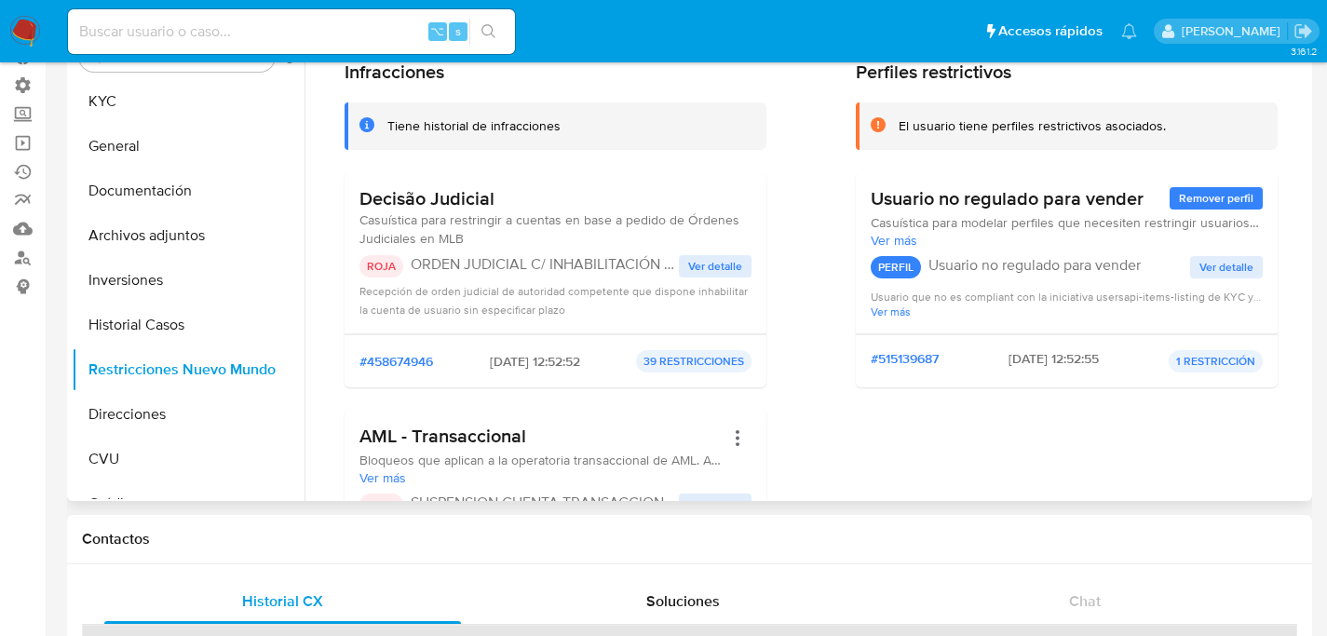
click at [720, 264] on span "Ver detalle" at bounding box center [715, 266] width 54 height 19
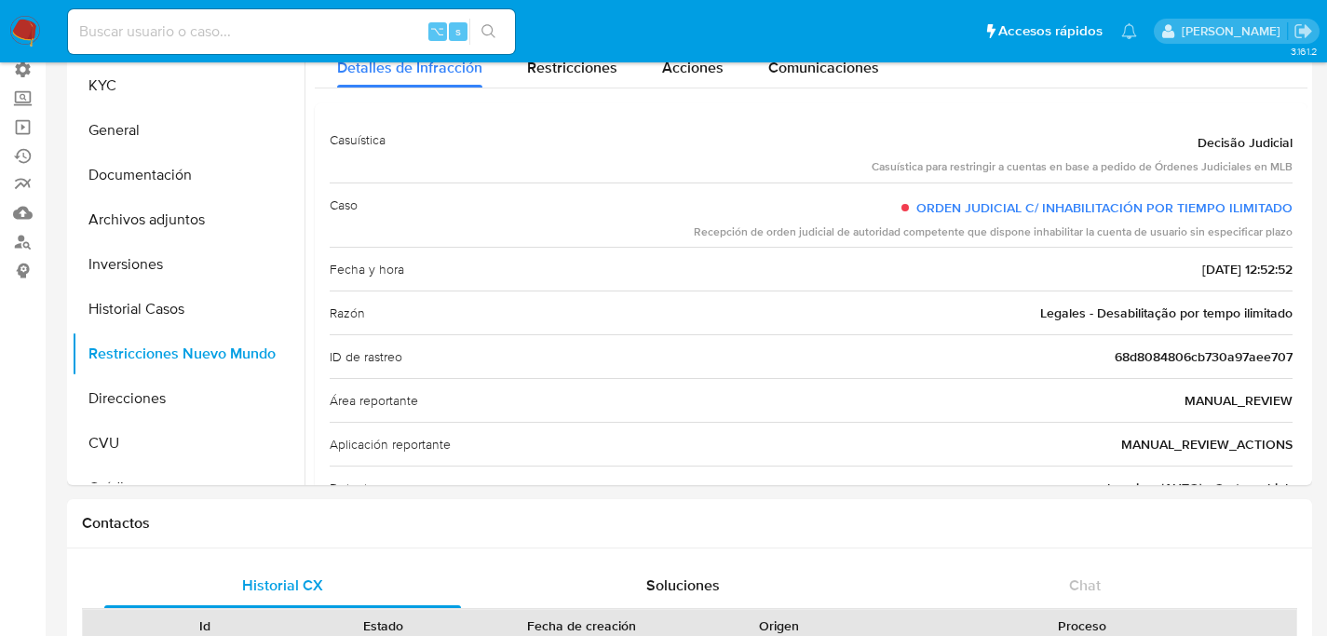
scroll to position [238, 0]
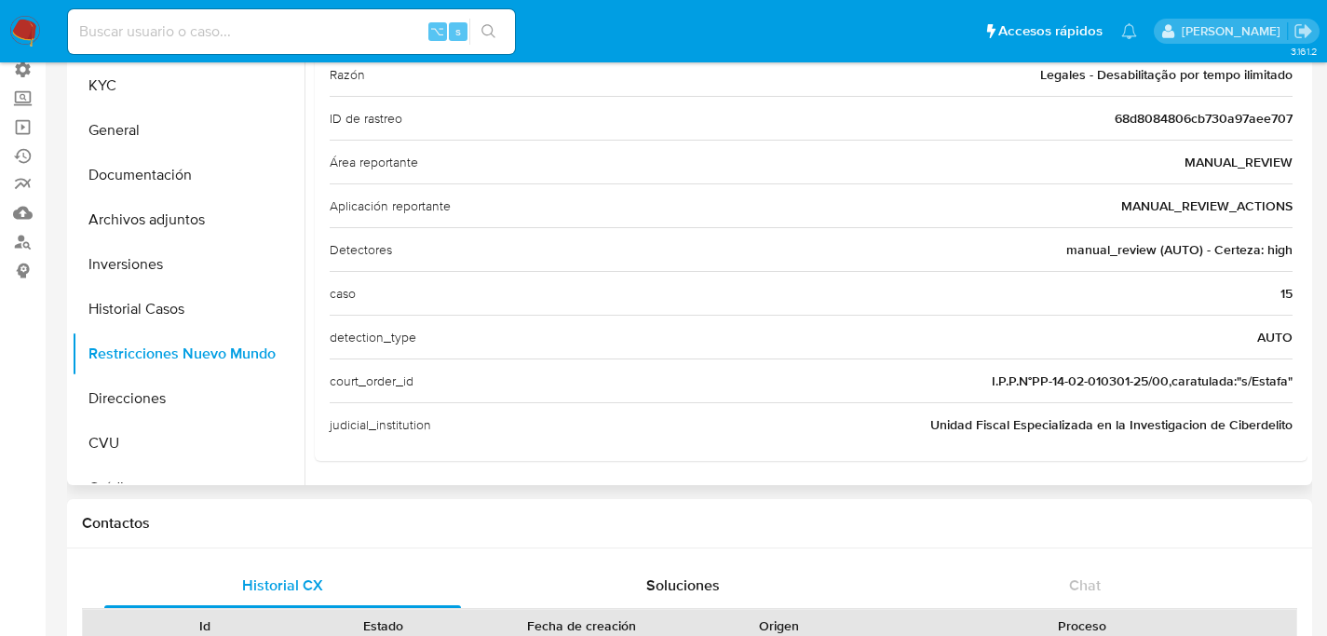
click at [999, 377] on span "I.P.P.N°PP-14-02-010301-25/00,caratulada:"s/Estafa"" at bounding box center [1142, 381] width 301 height 19
drag, startPoint x: 981, startPoint y: 376, endPoint x: 1041, endPoint y: 378, distance: 59.6
click at [1041, 378] on div "court_order_id I.P.P.N°PP-14-02-010301-25/00,caratulada:"s/Estafa"" at bounding box center [811, 380] width 963 height 44
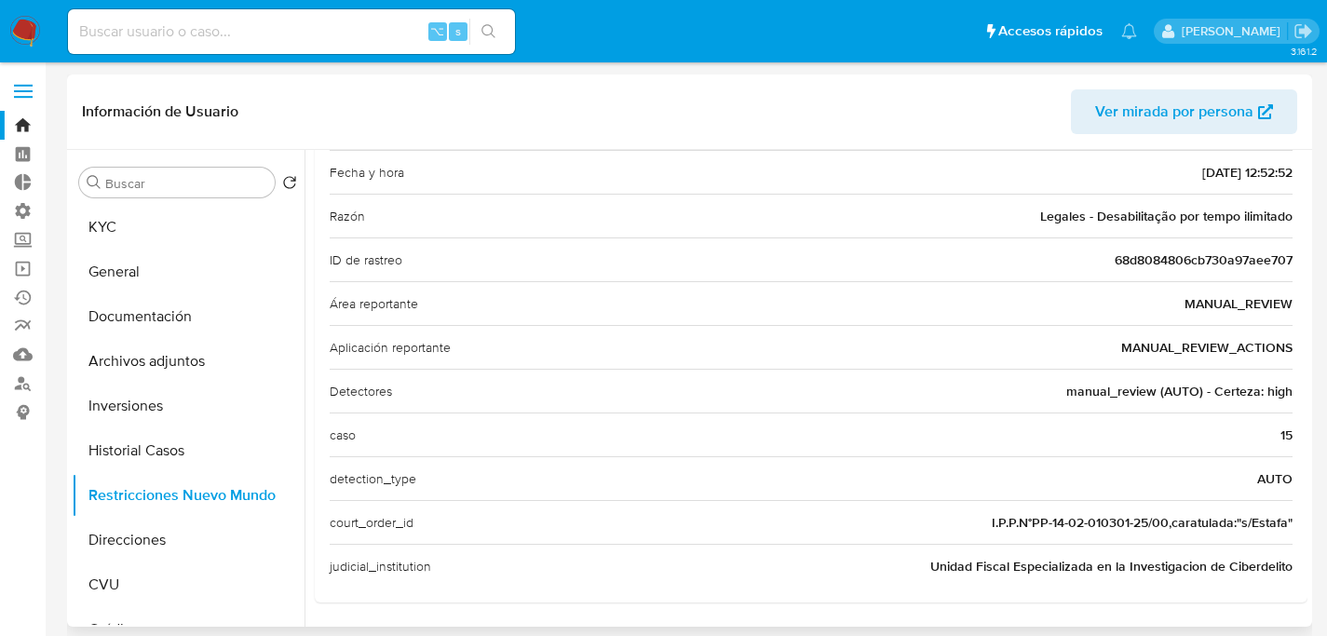
click at [730, 425] on div "caso 15" at bounding box center [811, 435] width 963 height 44
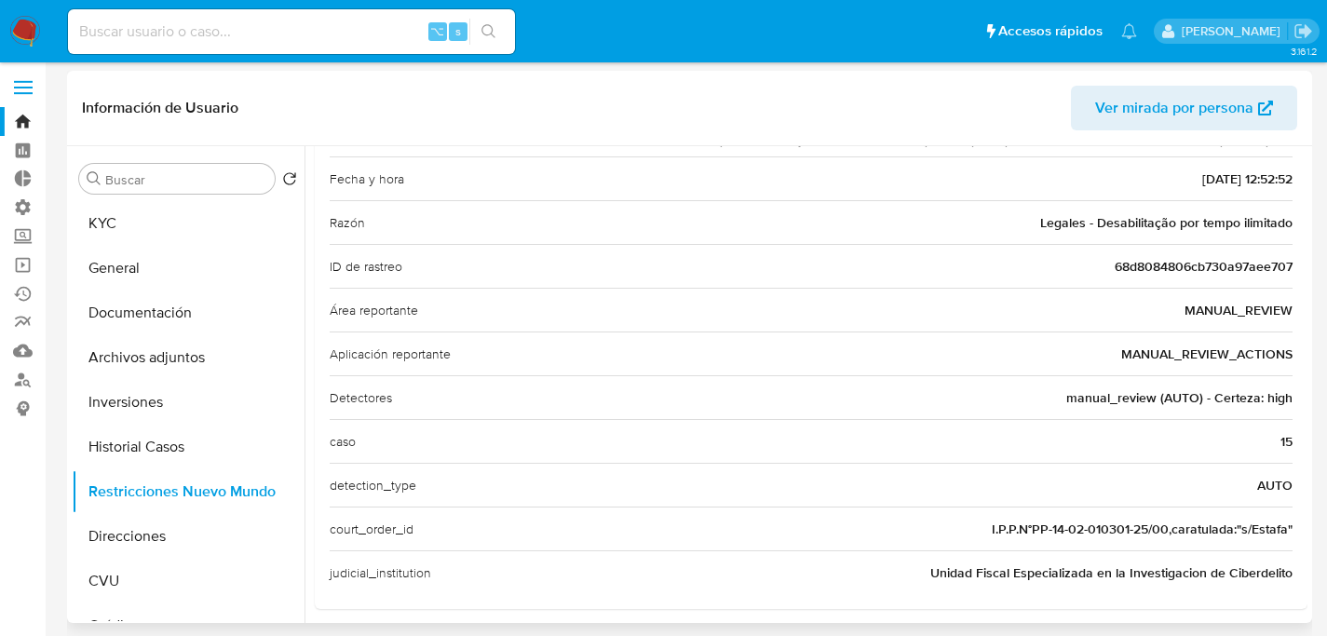
scroll to position [227, 0]
click at [1093, 541] on div "court_order_id I.P.P.N°PP-14-02-010301-25/00,caratulada:"s/Estafa"" at bounding box center [811, 529] width 963 height 44
click at [1096, 536] on span "I.P.P.N°PP-14-02-010301-25/00,caratulada:"s/Estafa"" at bounding box center [1142, 530] width 301 height 19
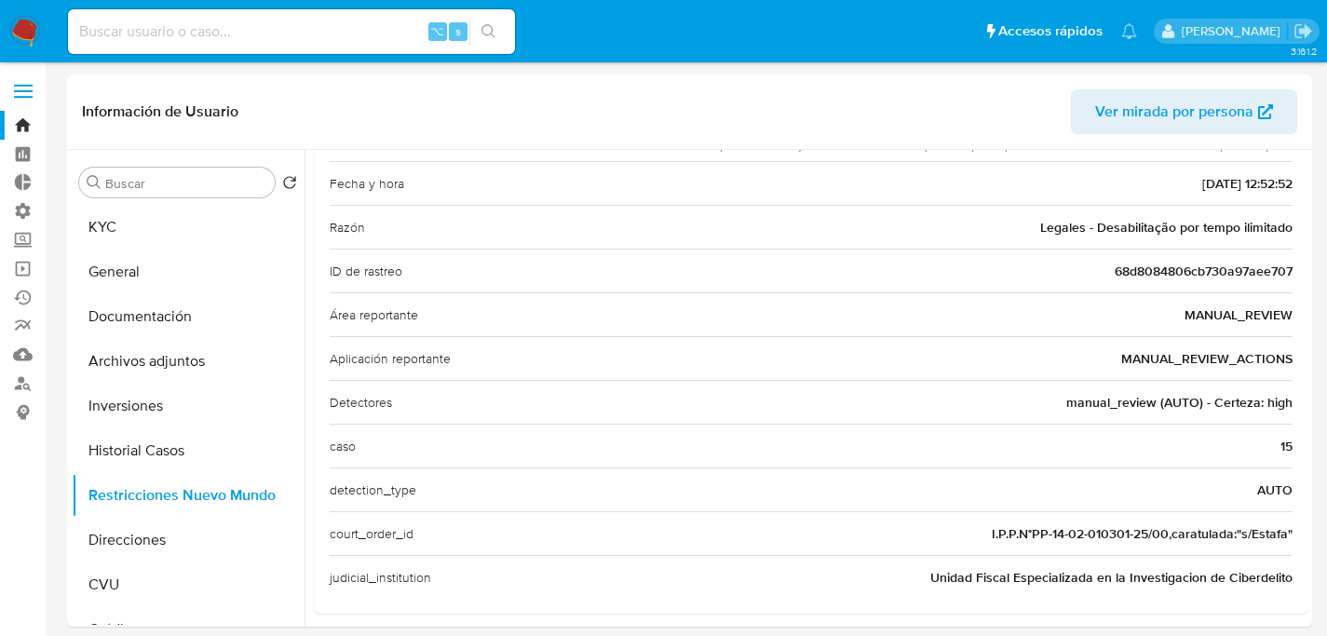
scroll to position [0, 0]
click at [154, 478] on button "Restricciones Nuevo Mundo" at bounding box center [181, 495] width 218 height 45
click at [158, 457] on button "Historial Casos" at bounding box center [181, 450] width 218 height 45
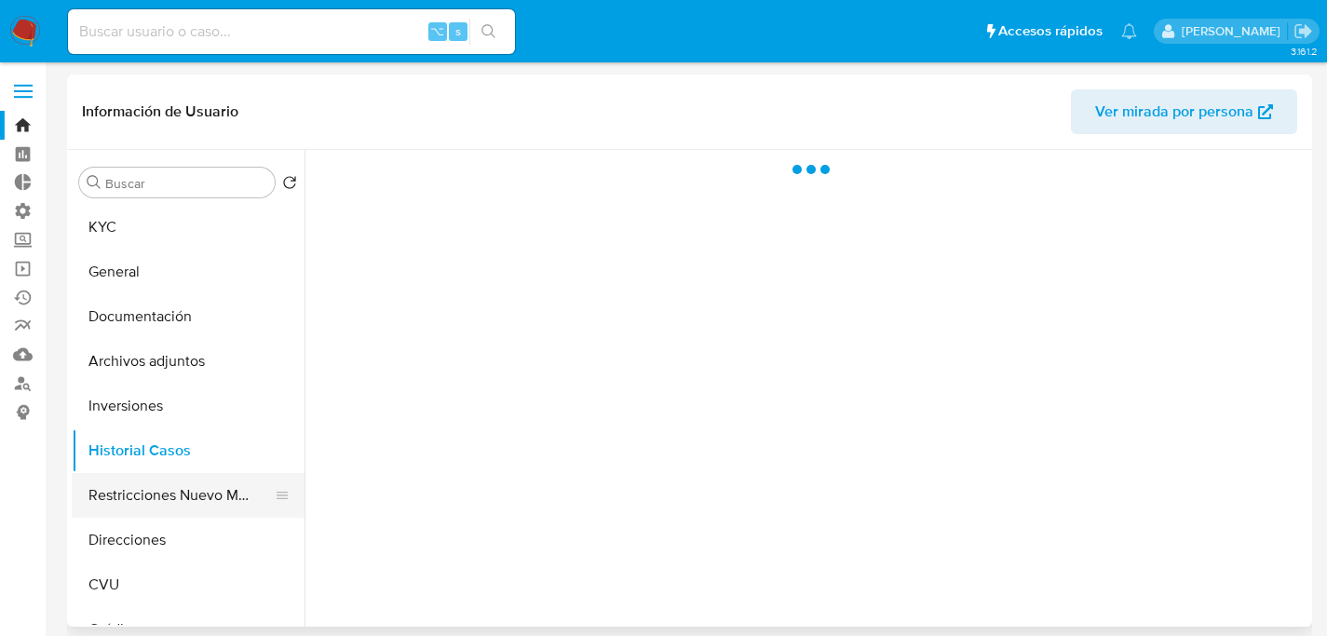
click at [166, 480] on button "Restricciones Nuevo Mundo" at bounding box center [181, 495] width 218 height 45
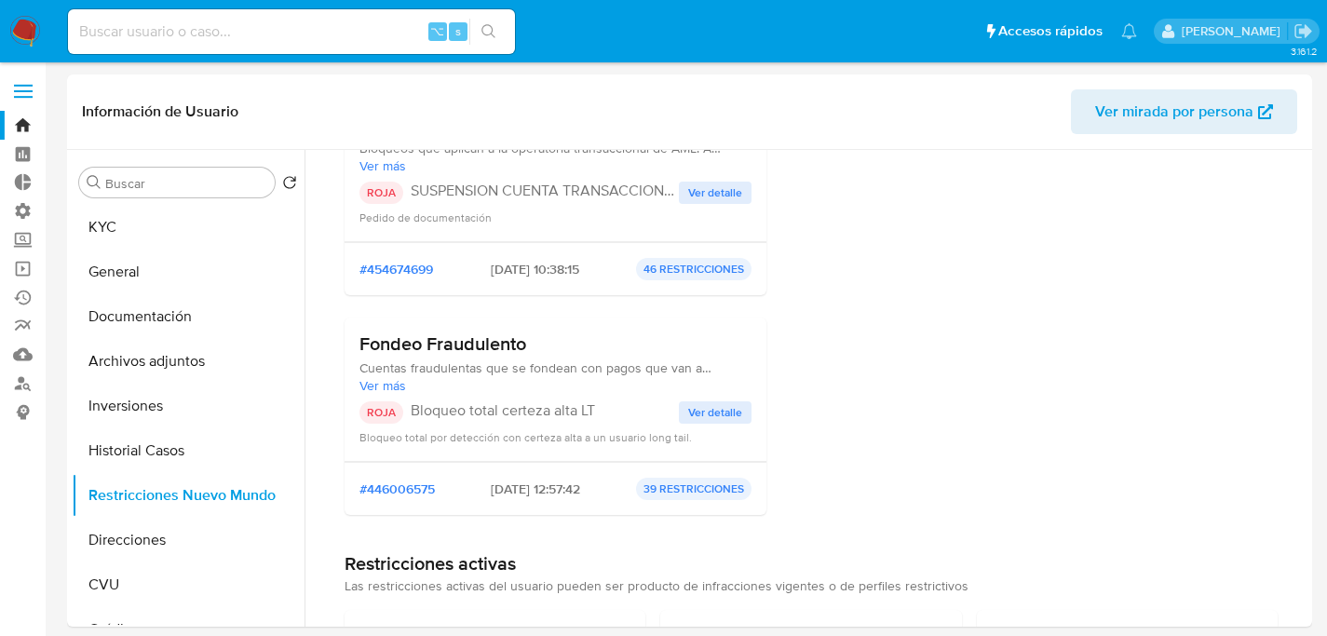
scroll to position [144, 0]
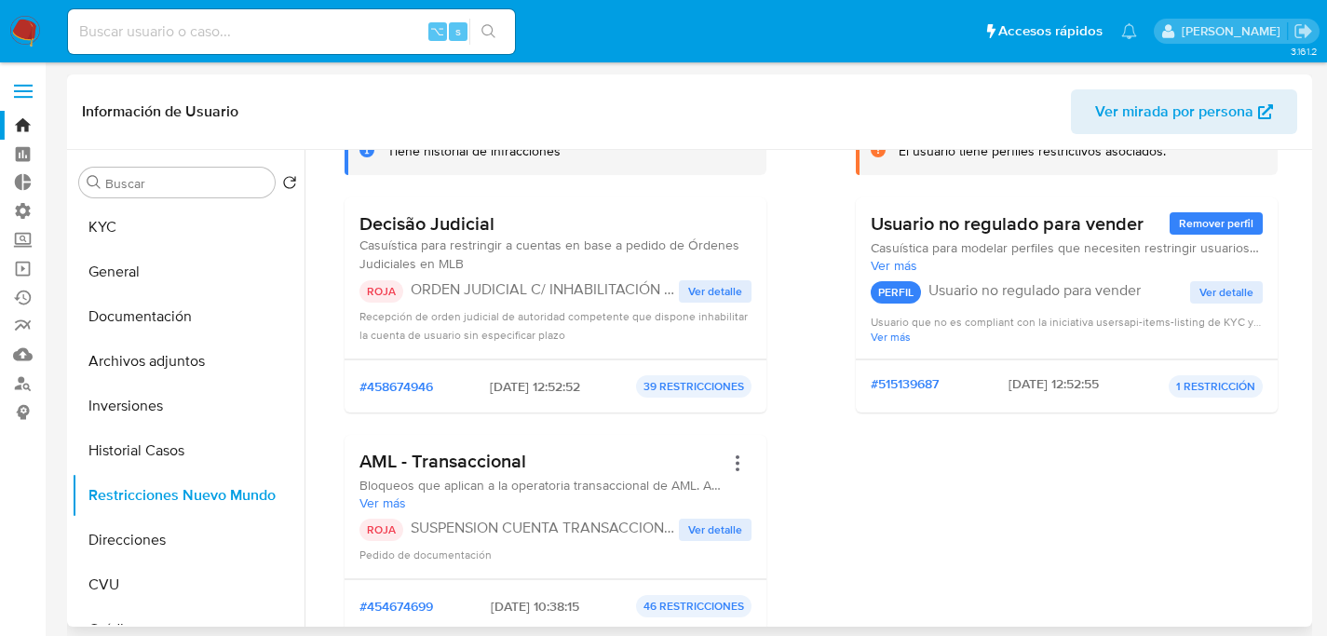
click at [713, 288] on span "Ver detalle" at bounding box center [715, 291] width 54 height 19
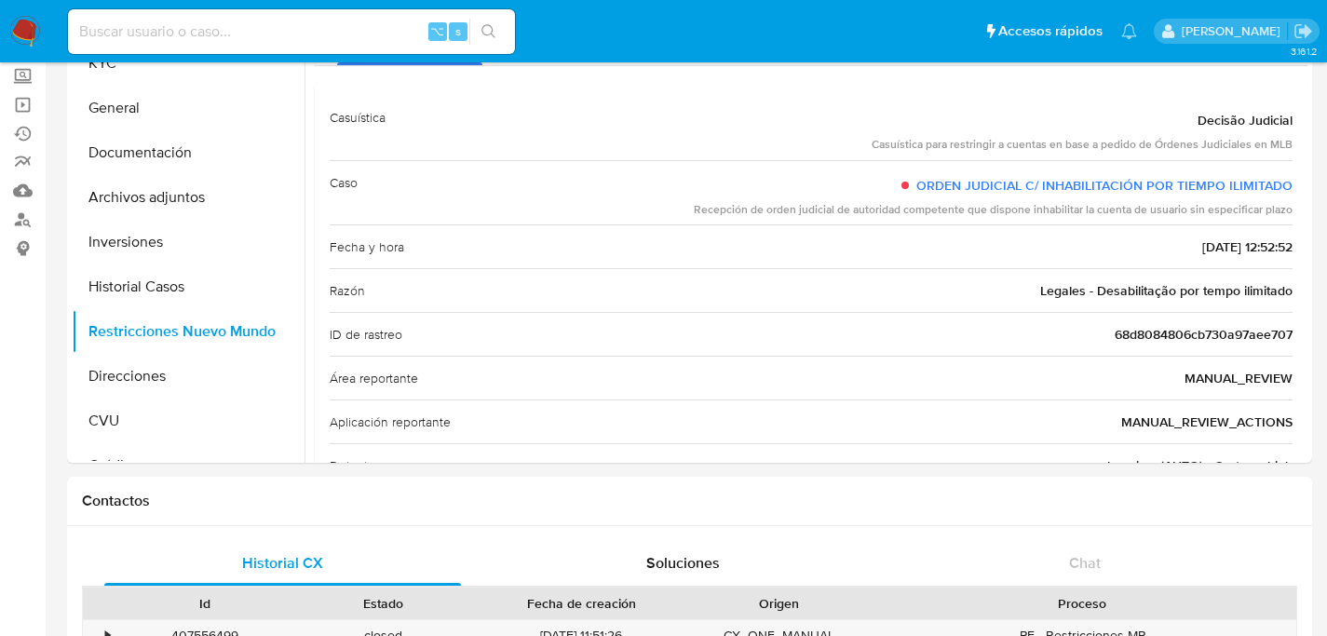
scroll to position [0, 0]
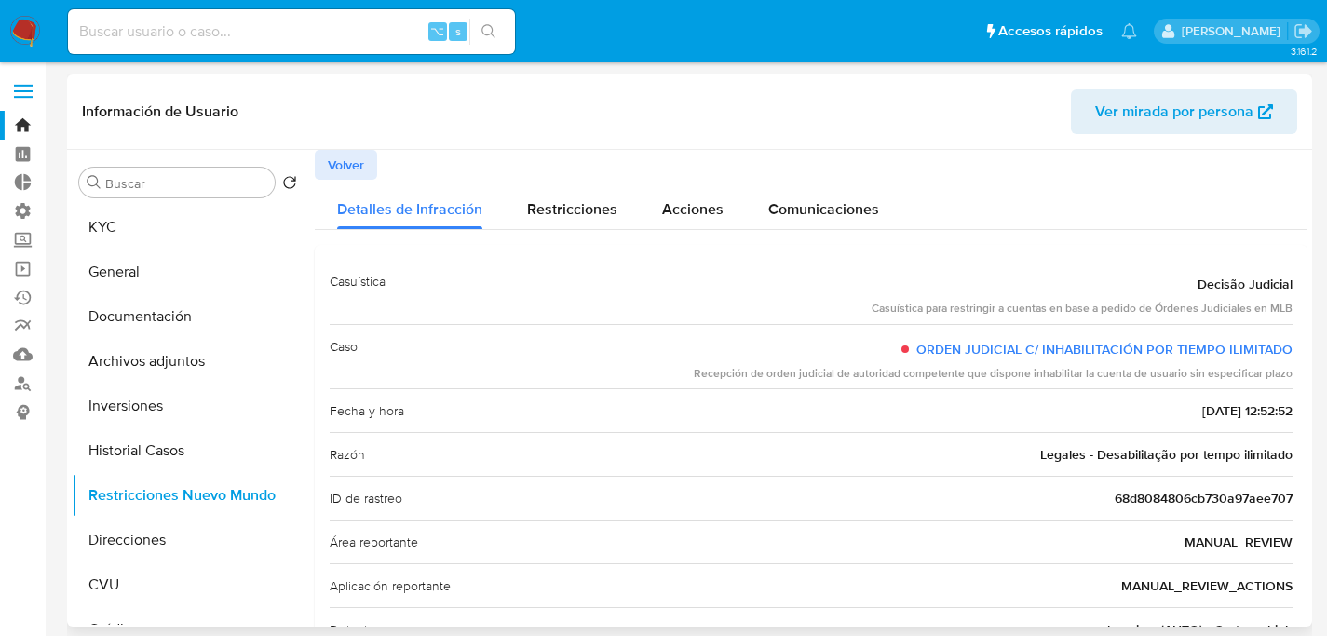
click at [351, 173] on span "Volver" at bounding box center [346, 165] width 36 height 26
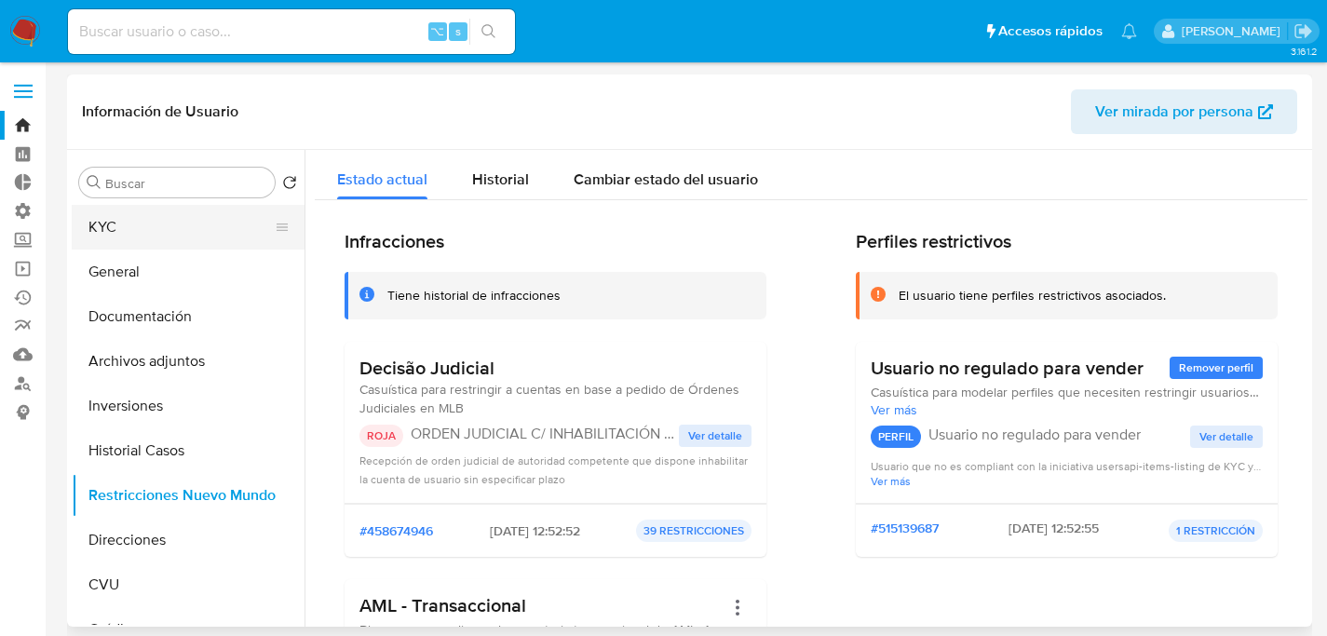
click at [175, 221] on button "KYC" at bounding box center [181, 227] width 218 height 45
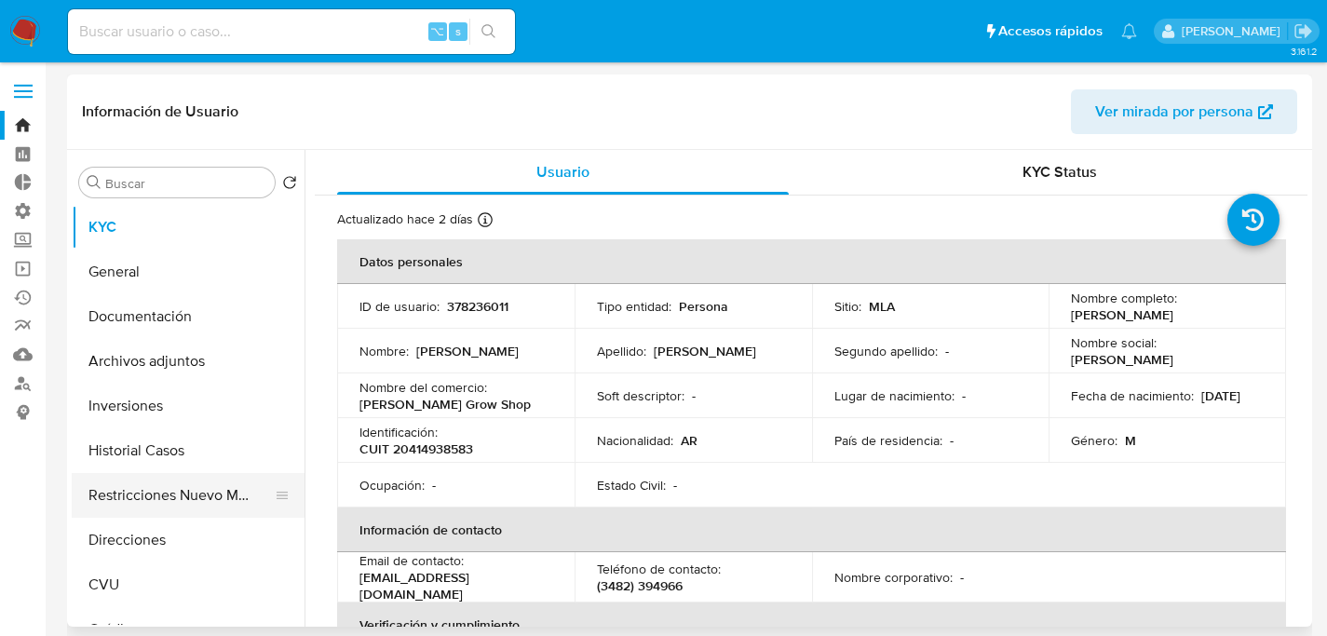
click at [179, 480] on button "Restricciones Nuevo Mundo" at bounding box center [181, 495] width 218 height 45
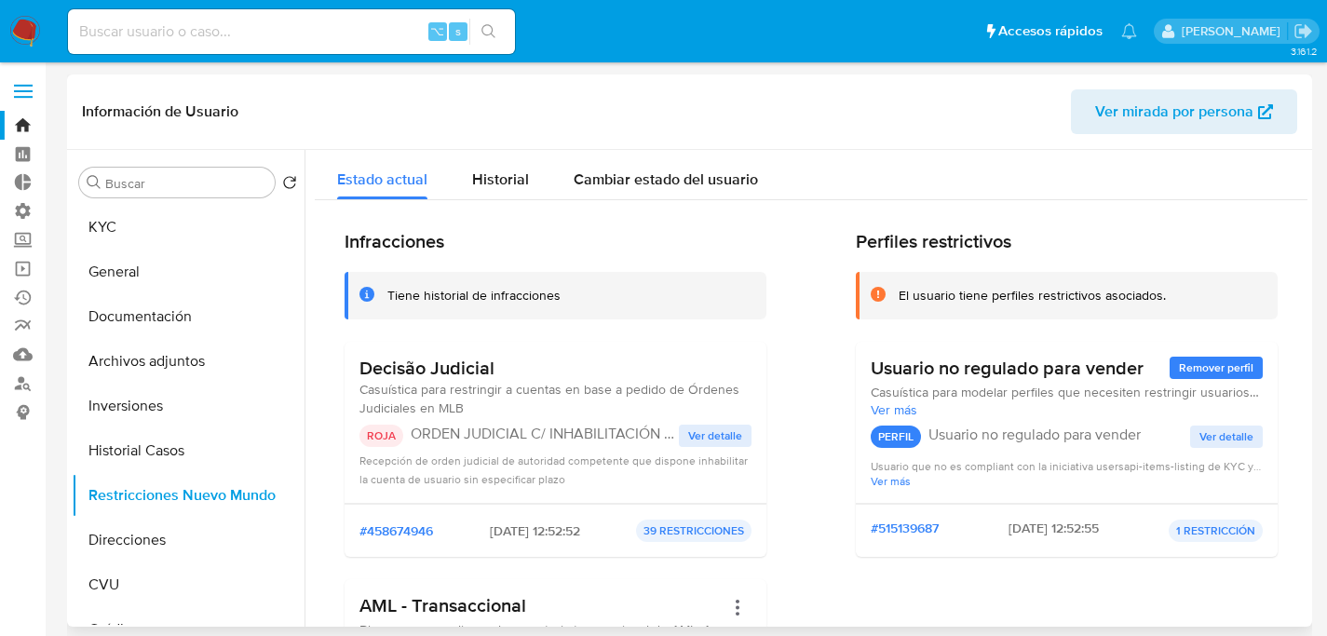
click at [711, 434] on span "Ver detalle" at bounding box center [715, 435] width 54 height 19
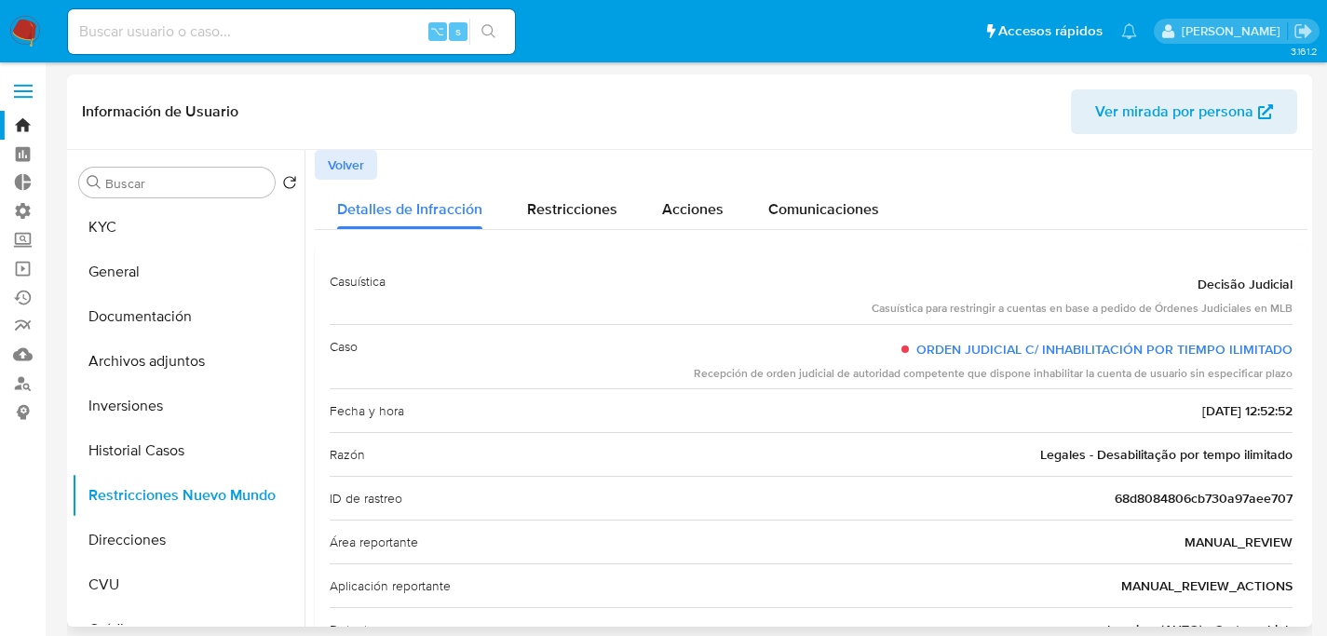
click at [337, 163] on span "Volver" at bounding box center [346, 165] width 36 height 26
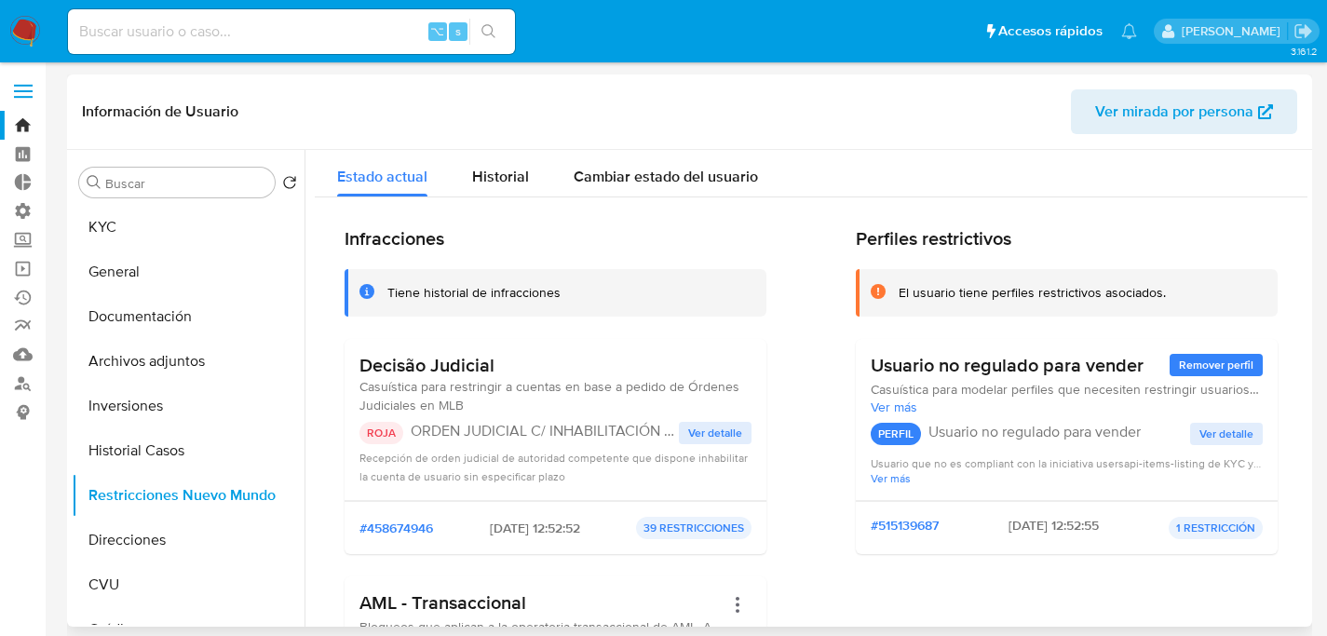
scroll to position [4, 0]
click at [653, 436] on p "ORDEN JUDICIAL C/ INHABILITACIÓN POR TIEMPO ILIMITADO" at bounding box center [545, 430] width 268 height 19
click at [688, 432] on span "Ver detalle" at bounding box center [715, 432] width 54 height 19
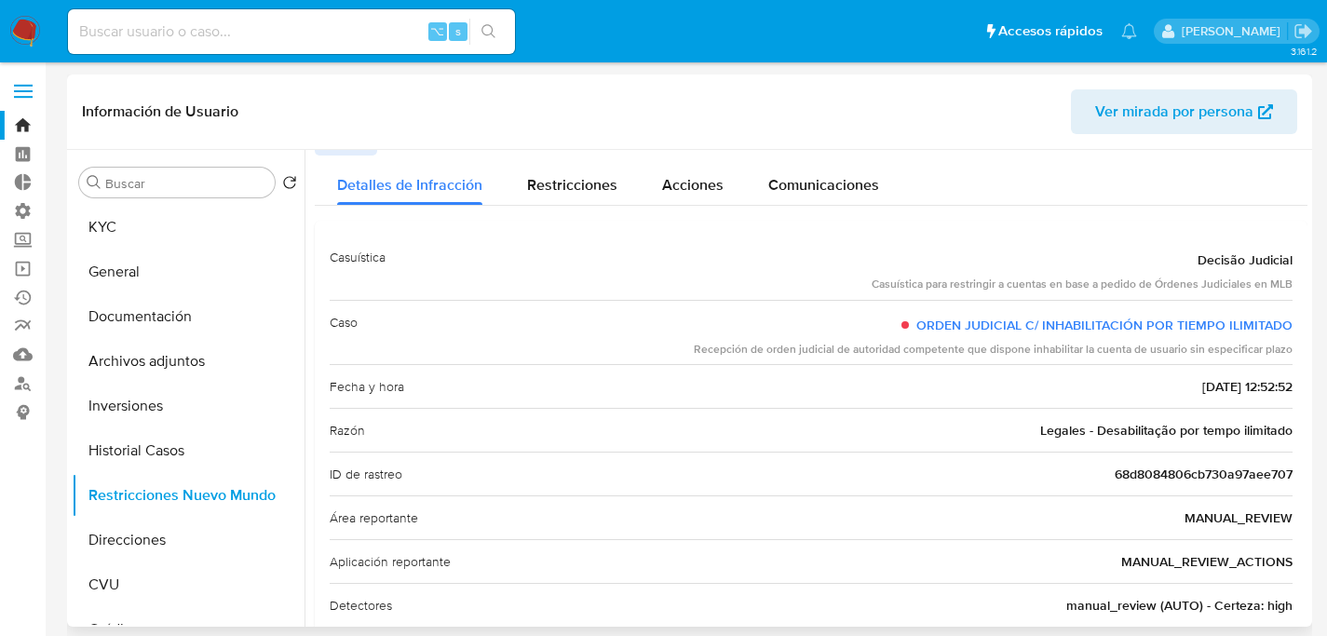
scroll to position [0, 0]
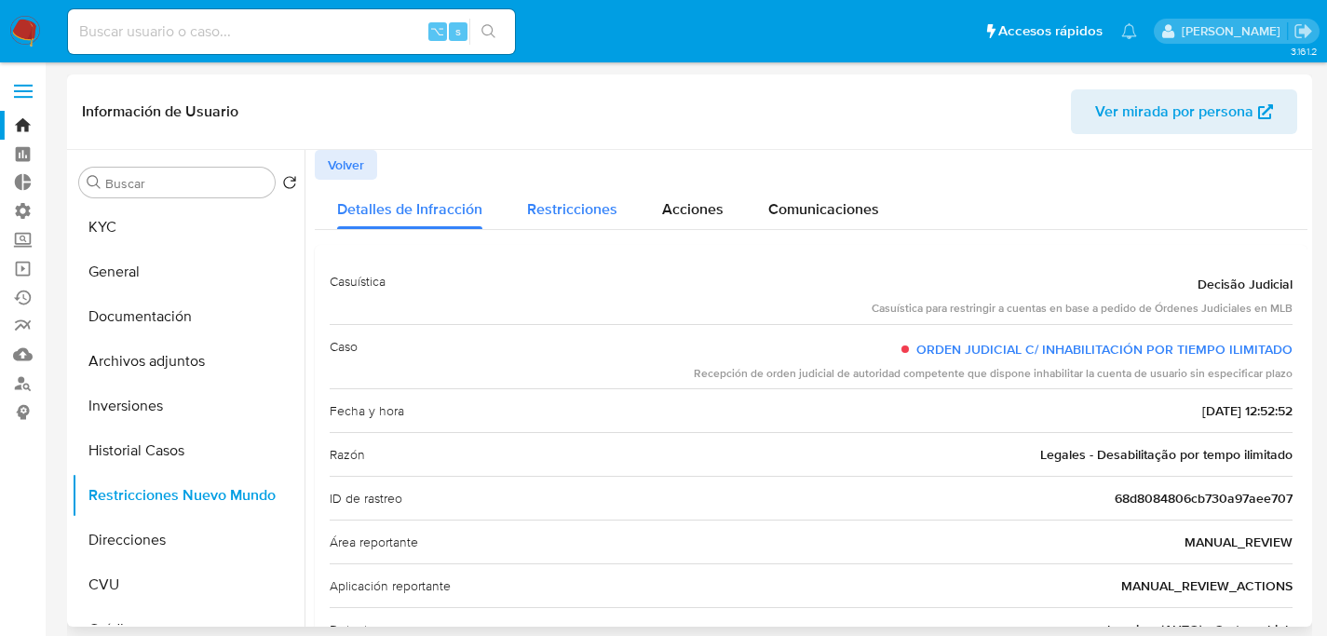
click at [561, 195] on div "Restricciones" at bounding box center [572, 204] width 90 height 49
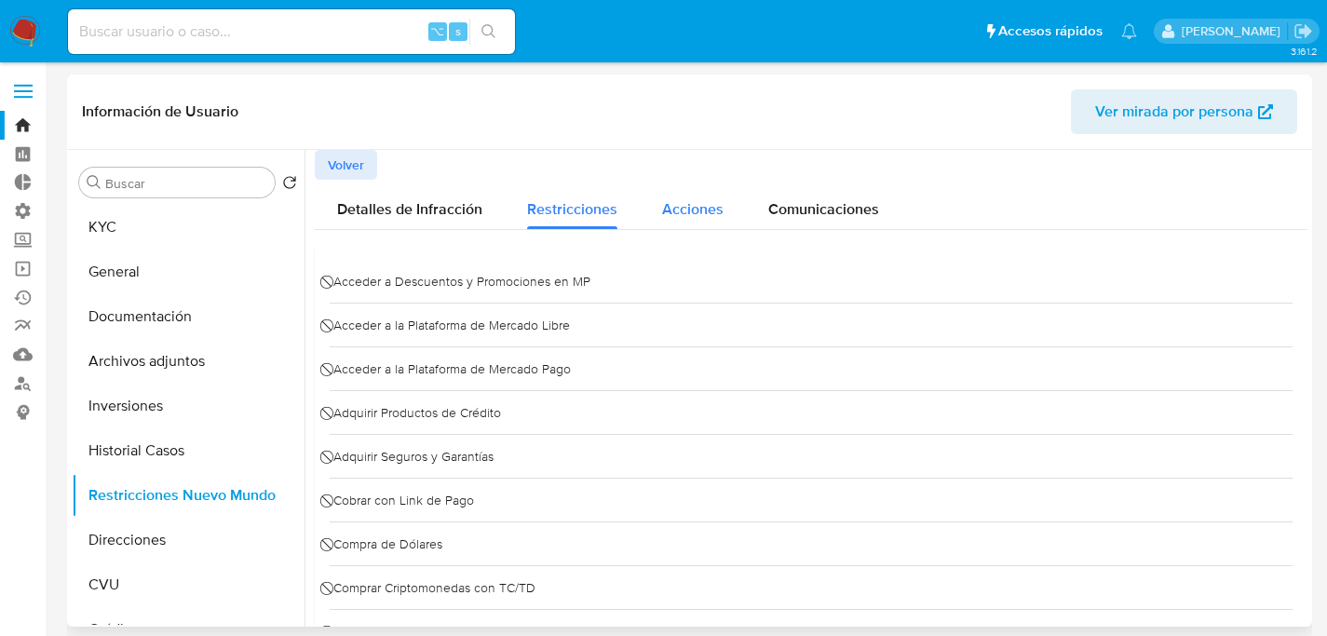
click at [700, 212] on span "Acciones" at bounding box center [692, 208] width 61 height 21
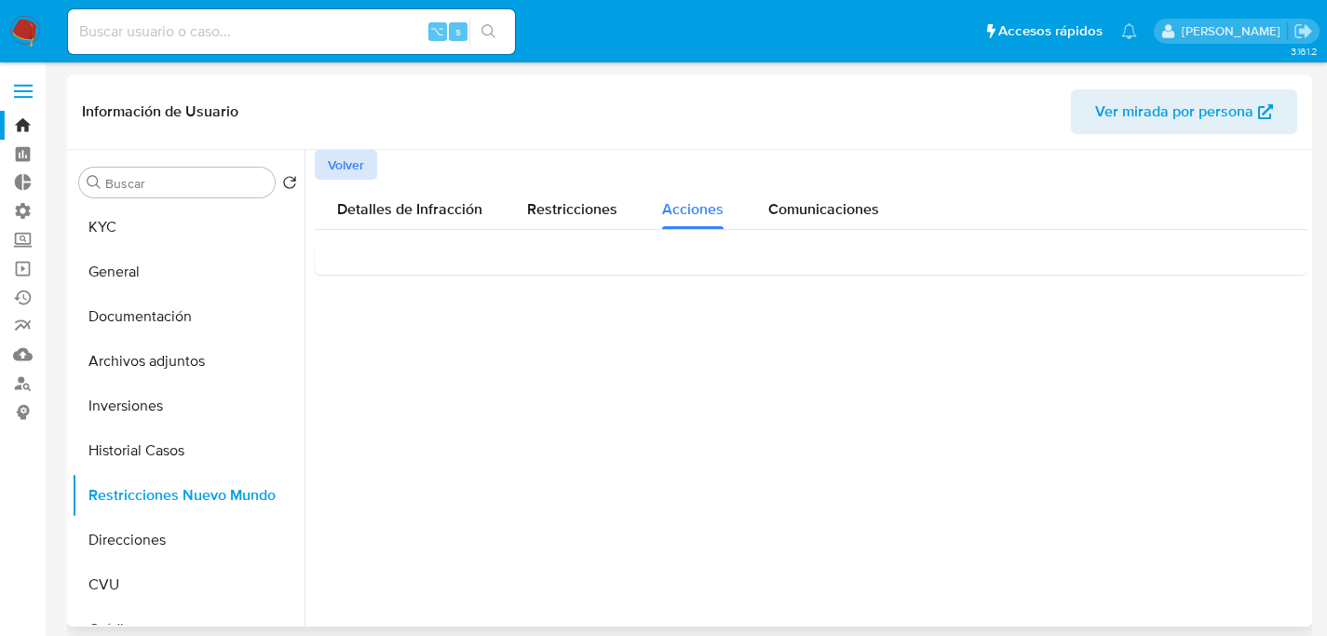
click at [328, 166] on span "Volver" at bounding box center [346, 165] width 36 height 26
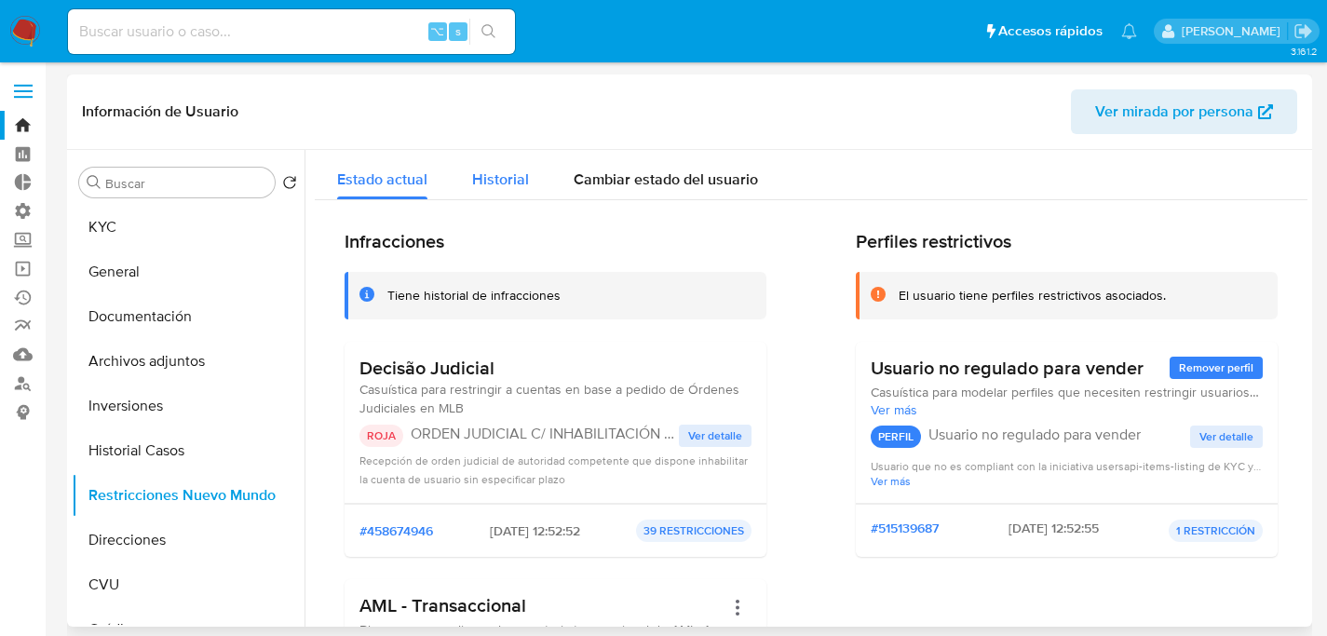
click at [510, 171] on span "Historial" at bounding box center [500, 179] width 57 height 21
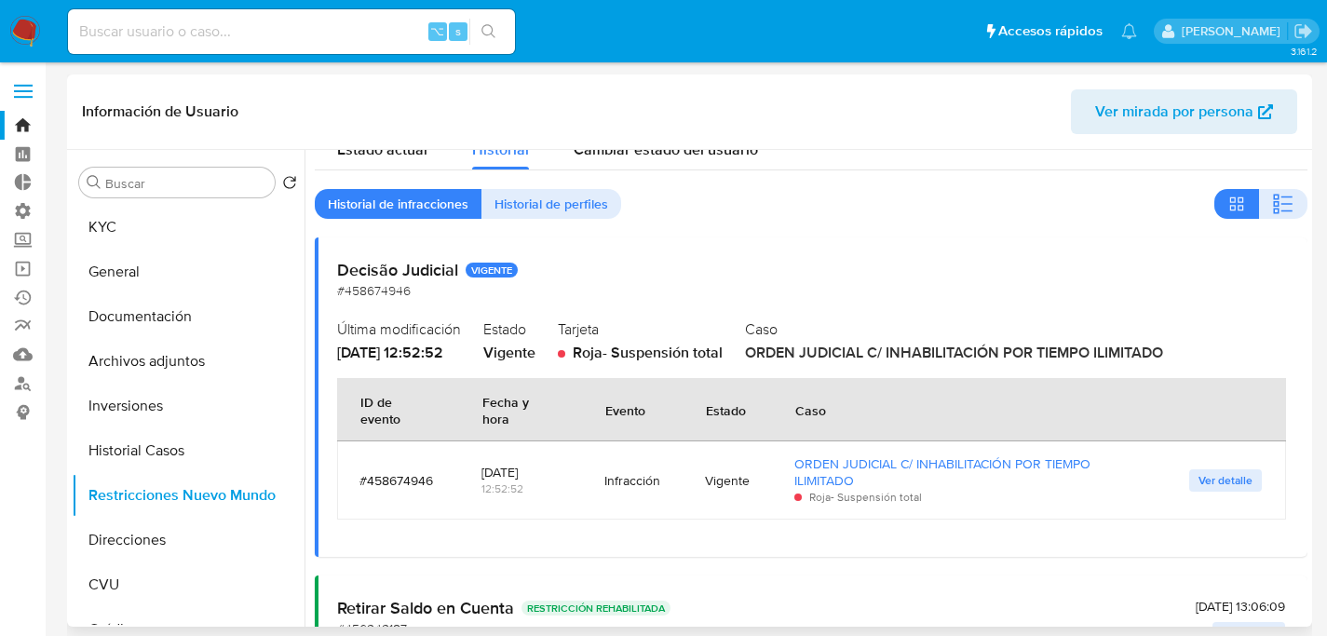
scroll to position [56, 0]
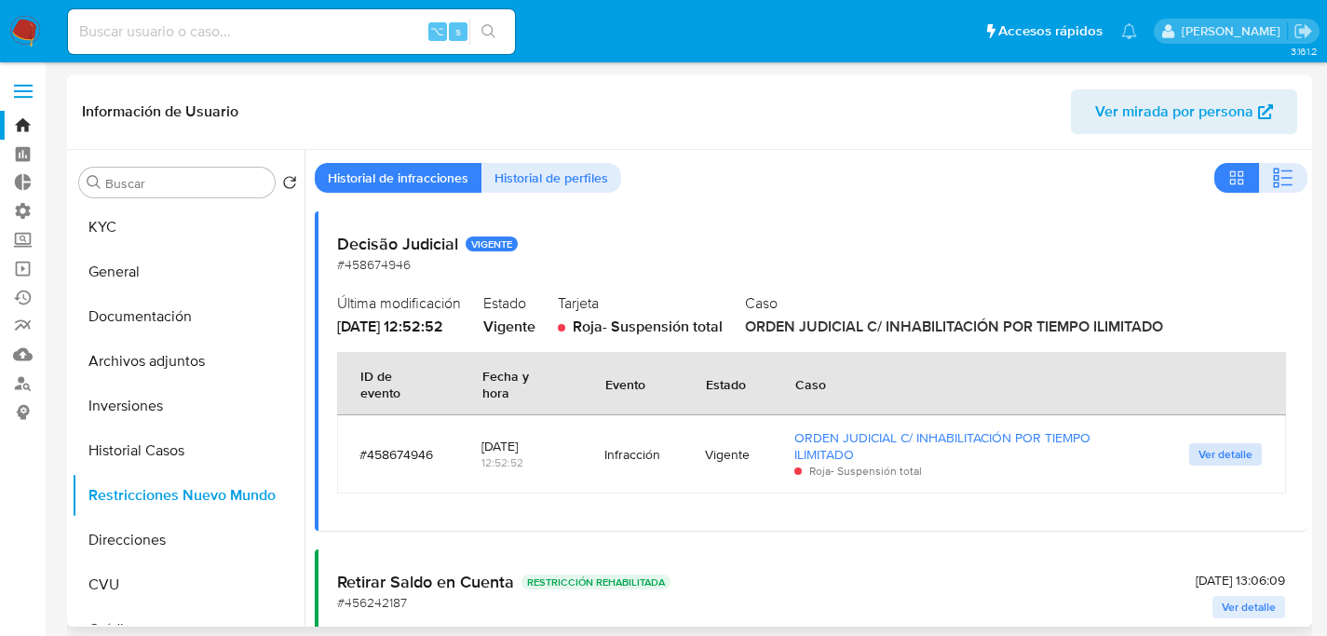
click at [1231, 452] on span "Ver detalle" at bounding box center [1225, 454] width 54 height 19
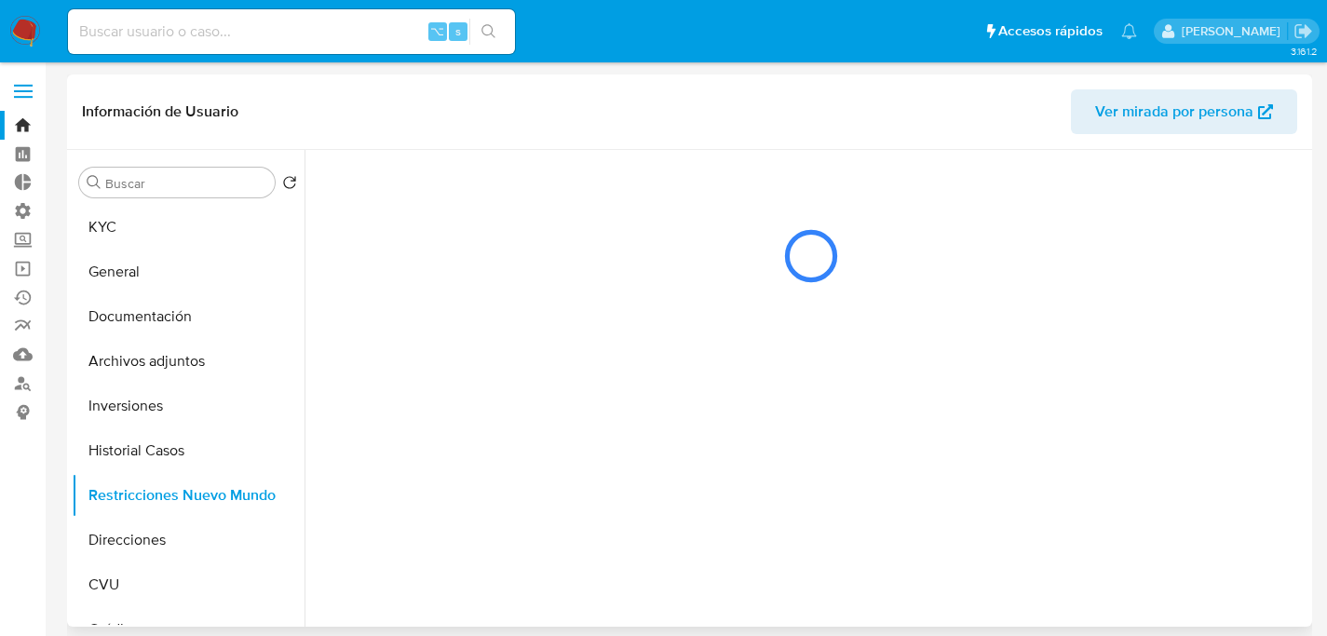
scroll to position [0, 0]
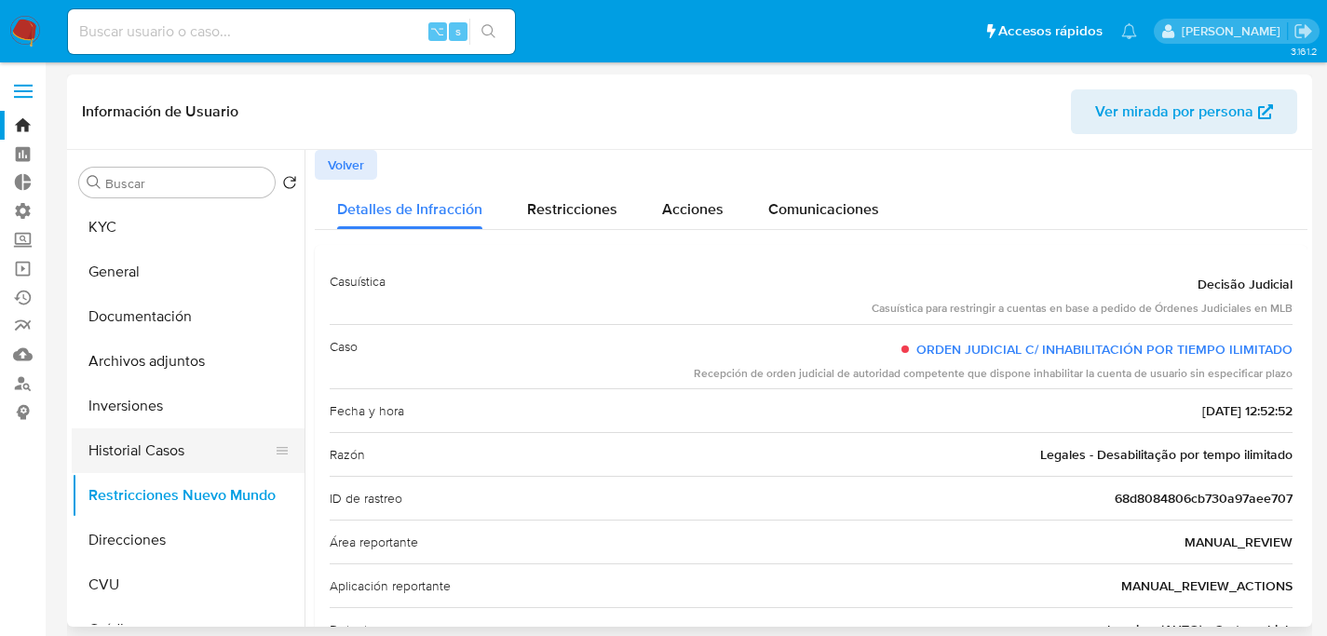
click at [163, 444] on button "Historial Casos" at bounding box center [181, 450] width 218 height 45
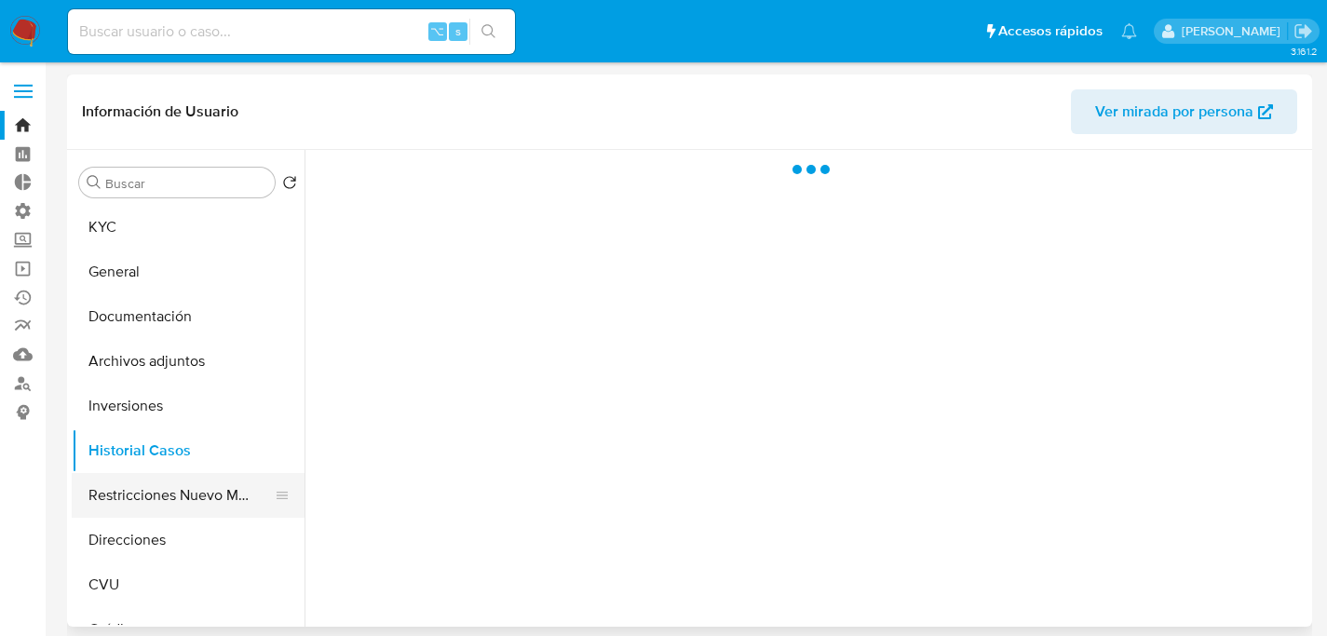
click at [185, 483] on button "Restricciones Nuevo Mundo" at bounding box center [181, 495] width 218 height 45
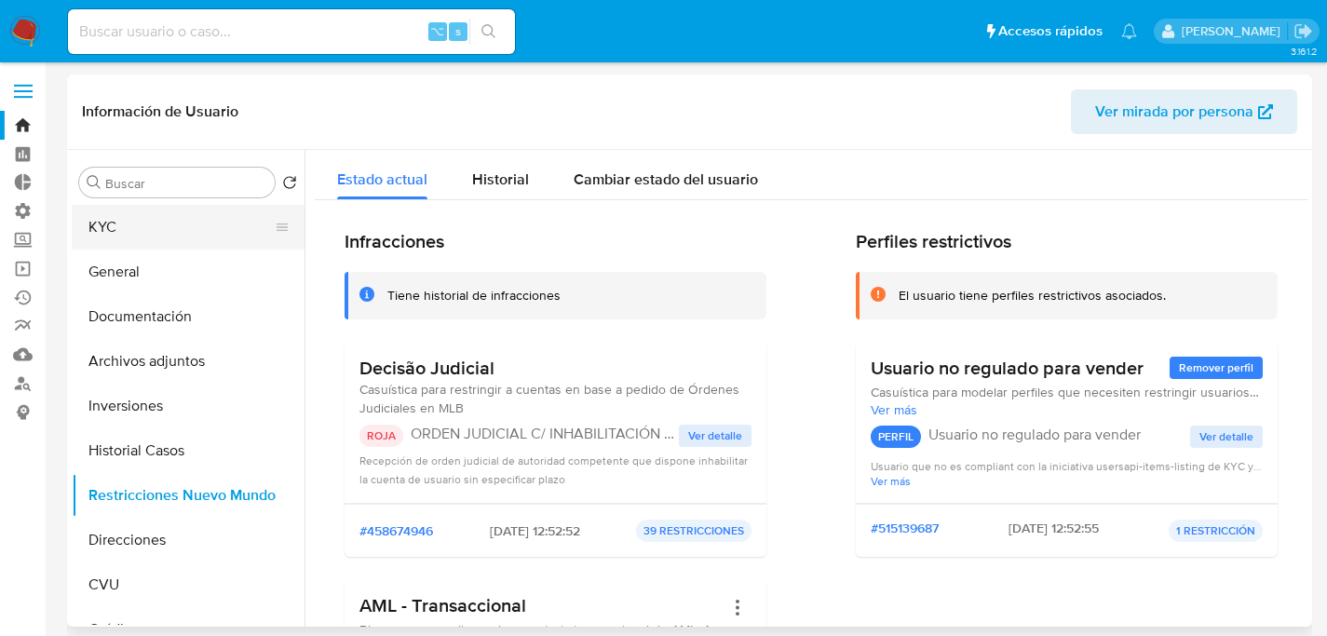
click at [109, 222] on button "KYC" at bounding box center [181, 227] width 218 height 45
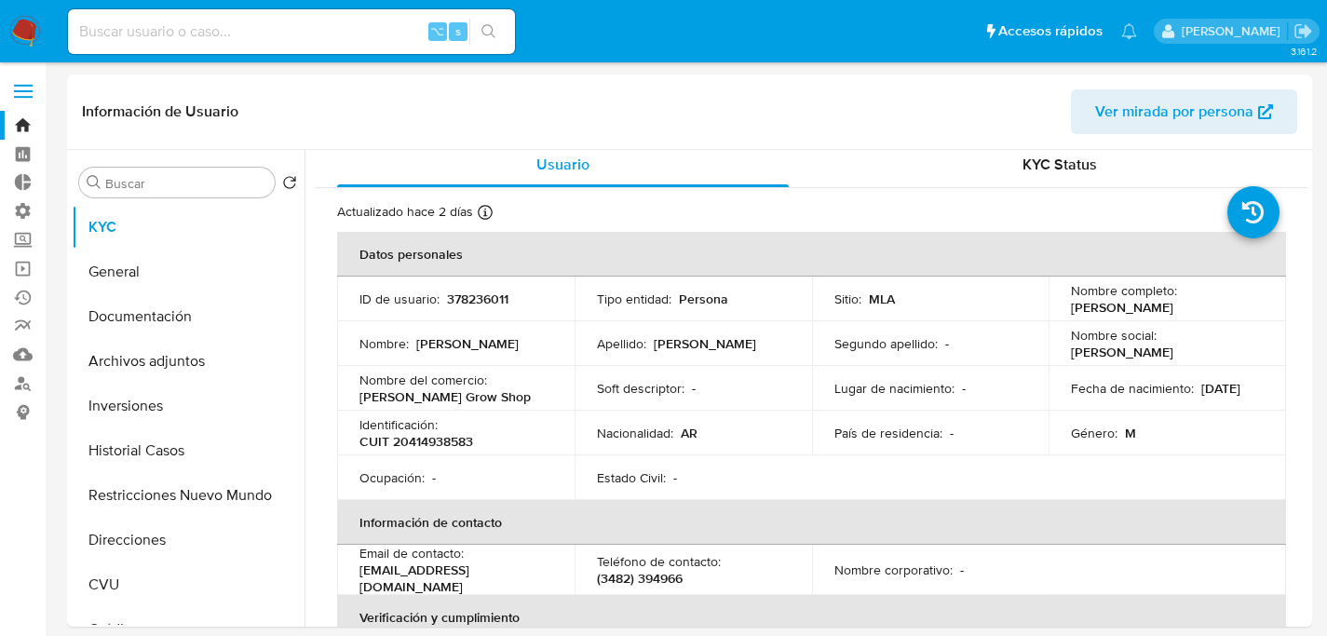
scroll to position [31, 0]
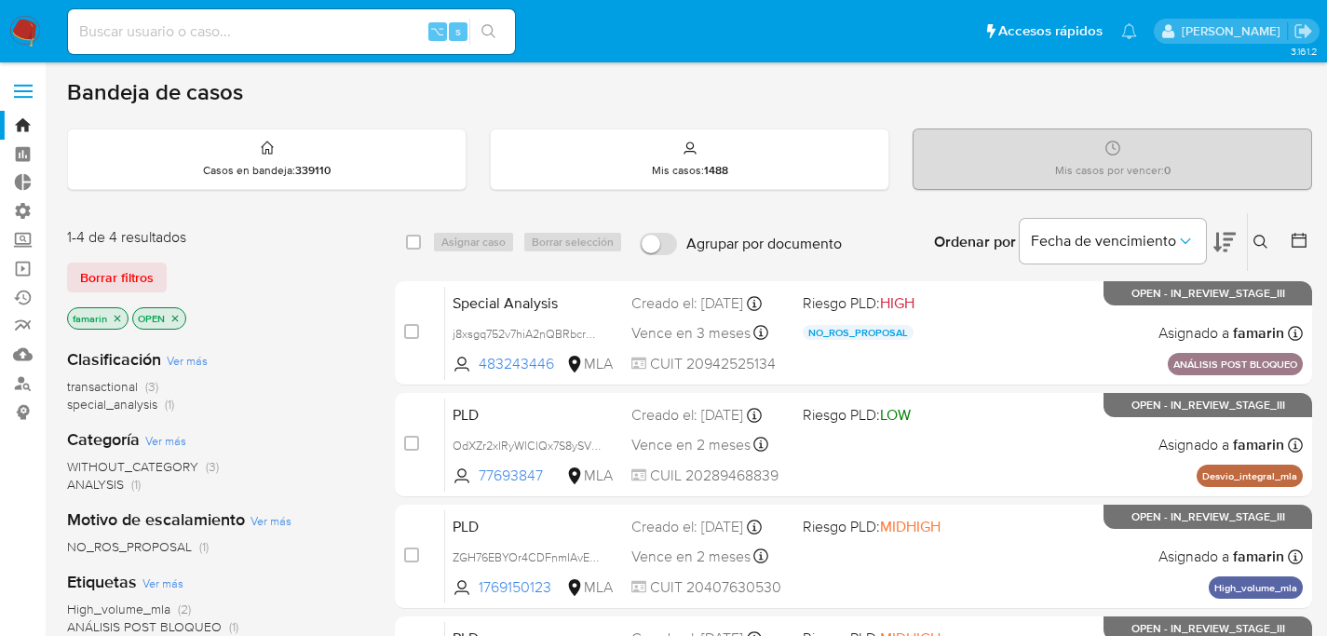
click at [385, 46] on div "⌥ s" at bounding box center [291, 31] width 447 height 45
click at [371, 34] on input at bounding box center [291, 32] width 447 height 24
paste input "XkwRFjf9jdqSqtMjoZwhXZYX"
type input "XkwRFjf9jdqSqtMjoZwhXZYX"
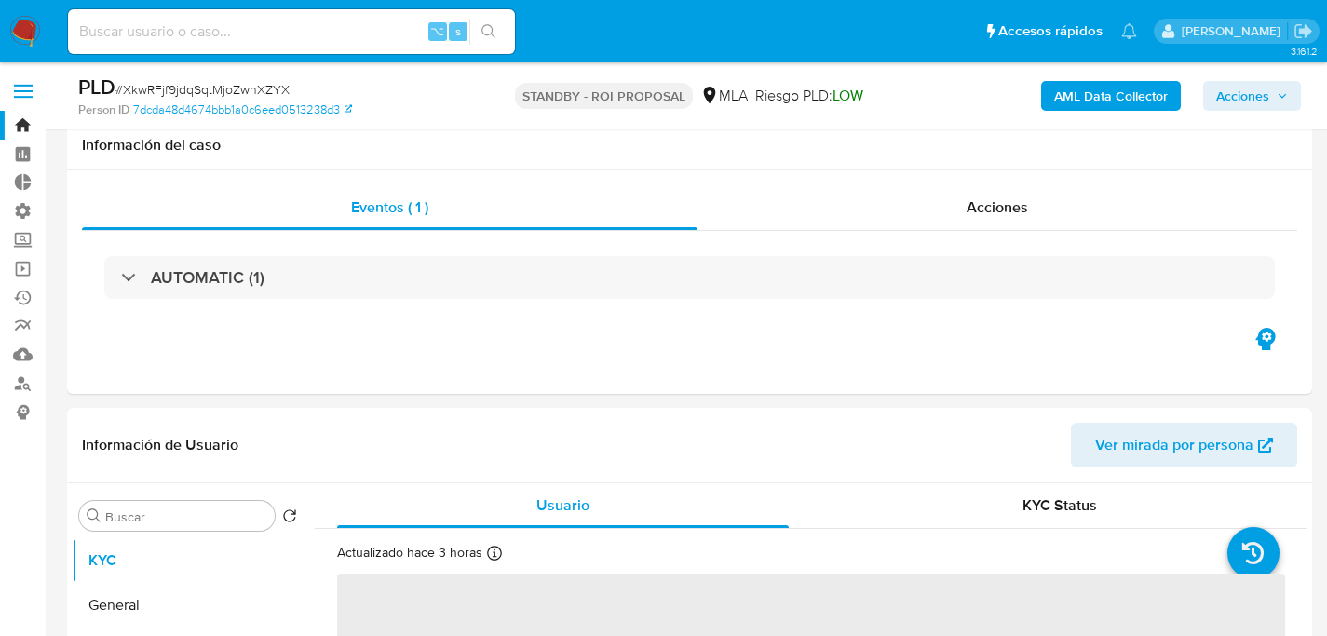
scroll to position [354, 0]
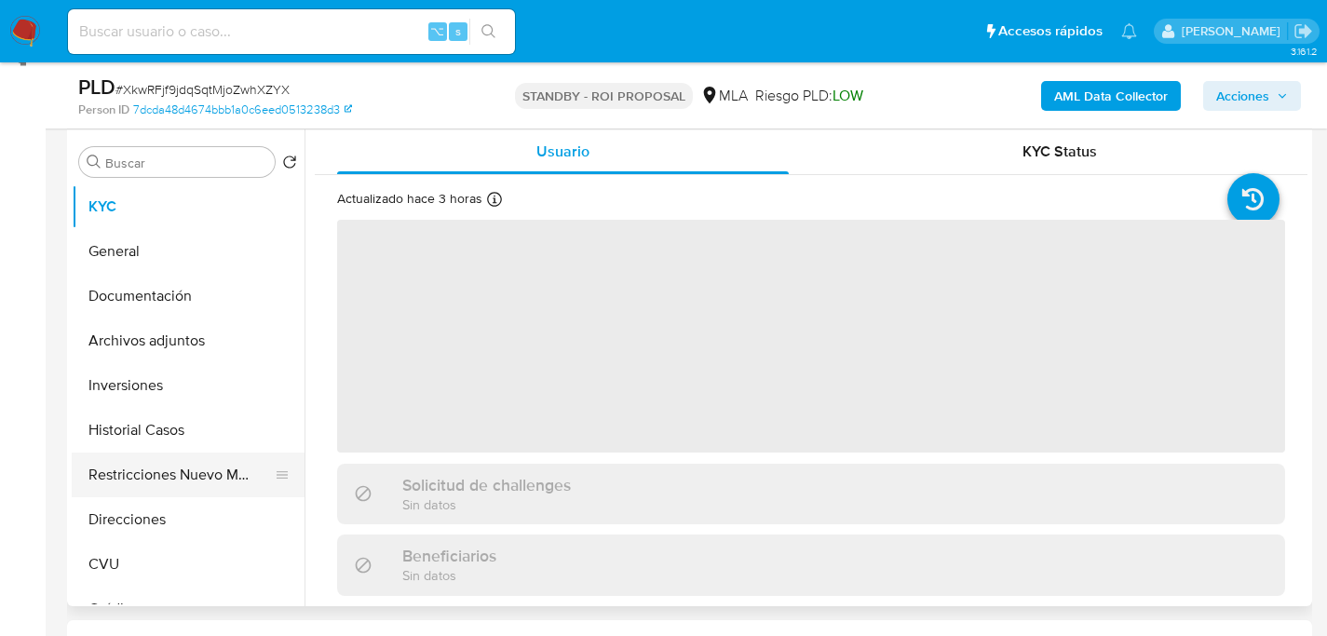
click at [158, 471] on button "Restricciones Nuevo Mundo" at bounding box center [181, 475] width 218 height 45
select select "10"
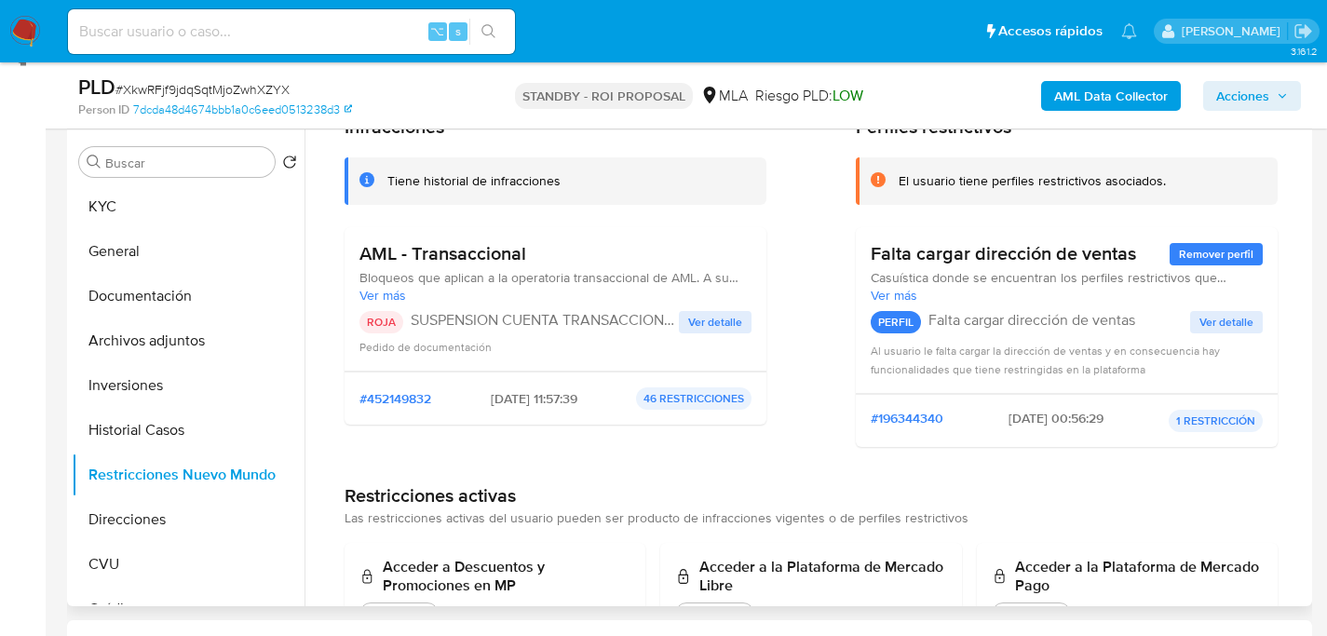
scroll to position [102, 0]
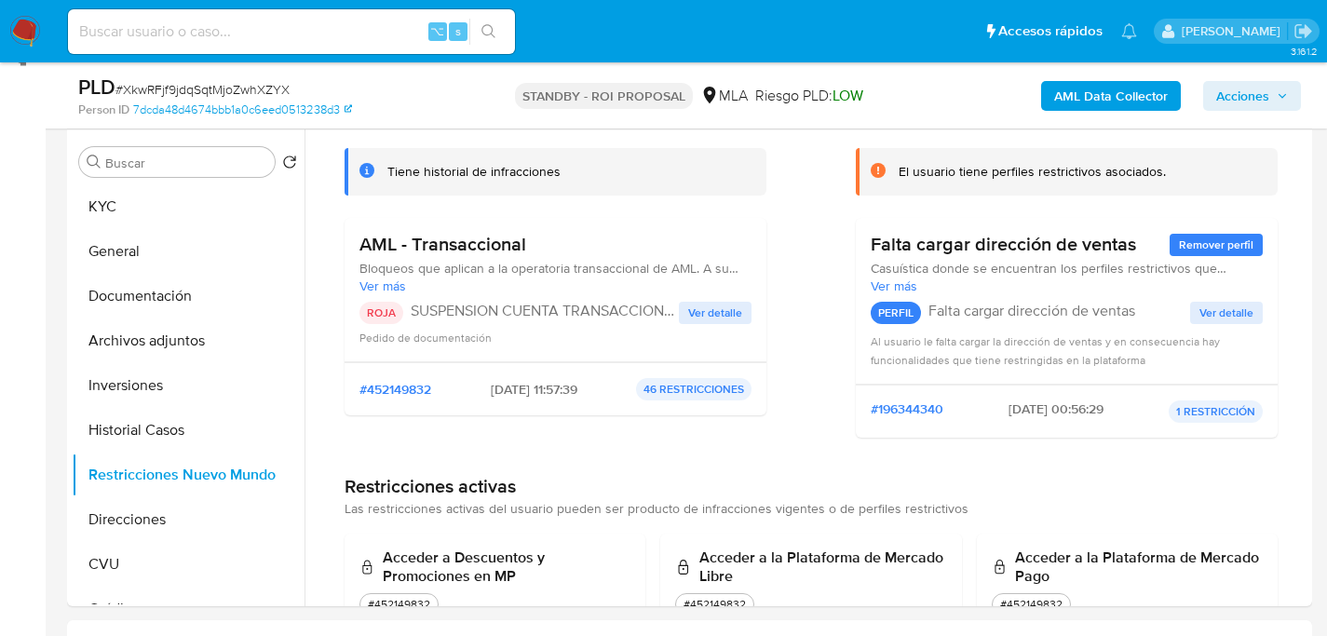
click at [382, 32] on input at bounding box center [291, 32] width 447 height 24
paste input "NgxWzUCvUwxf85JboYfhMcIe"
type input "NgxWzUCvUwxf85JboYfhMcIe"
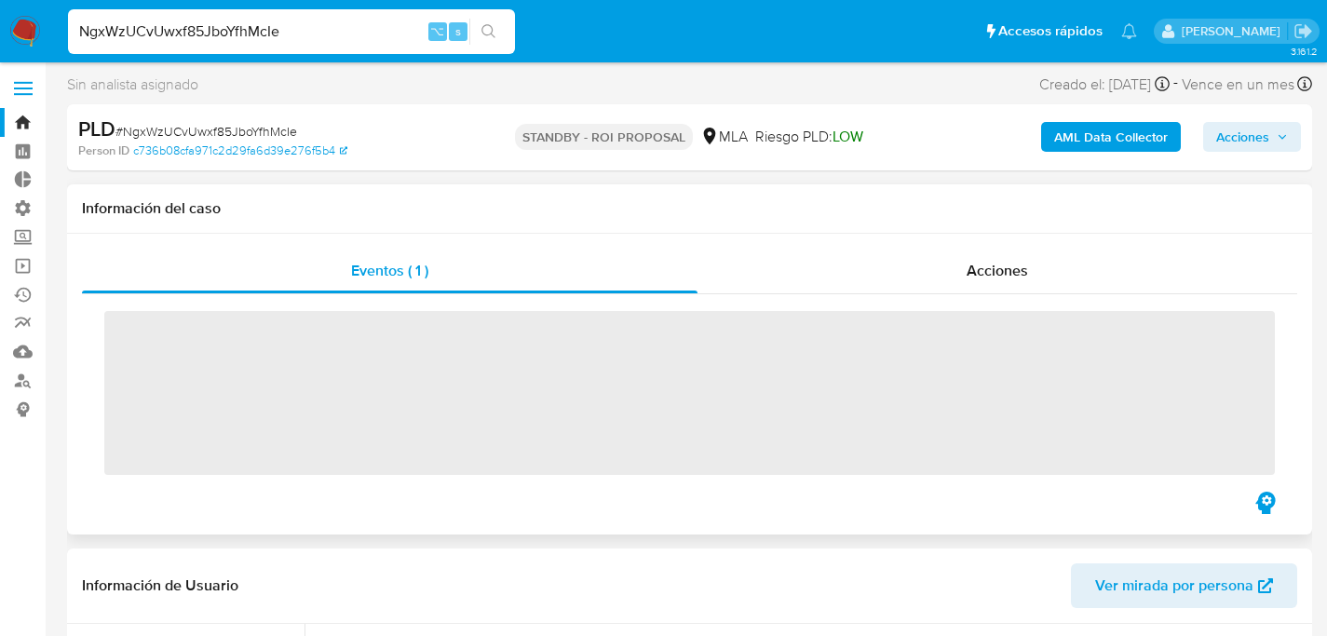
scroll to position [317, 0]
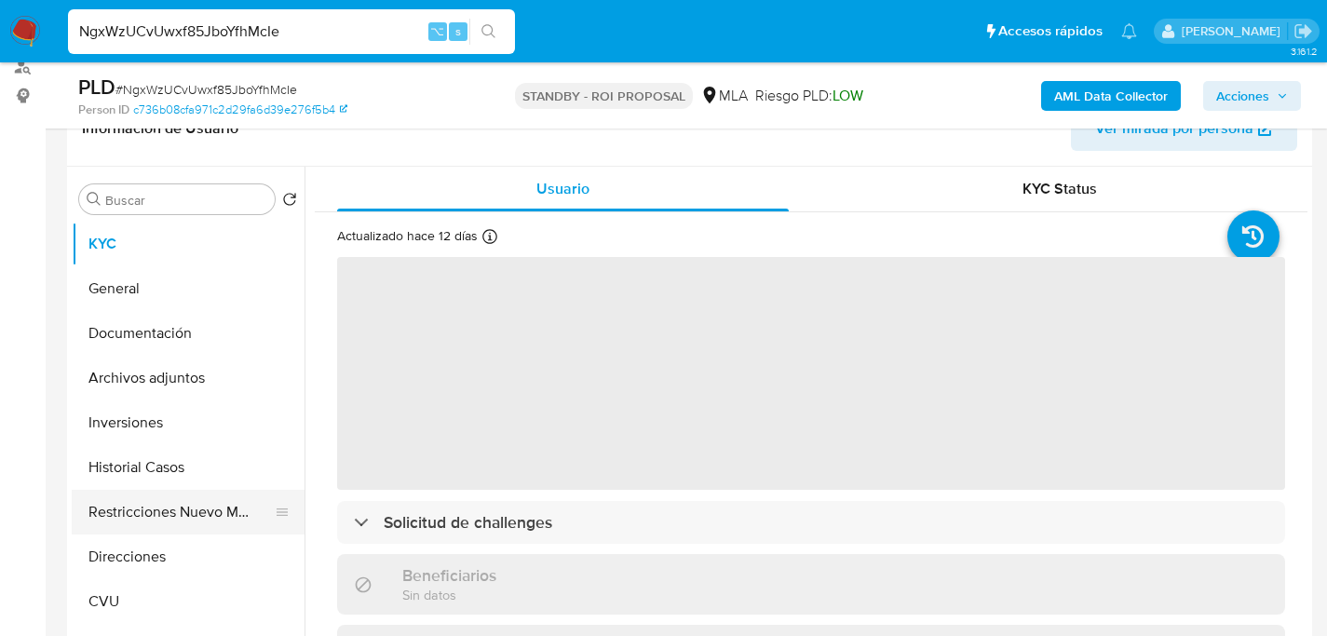
click at [140, 532] on button "Restricciones Nuevo Mundo" at bounding box center [181, 512] width 218 height 45
select select "10"
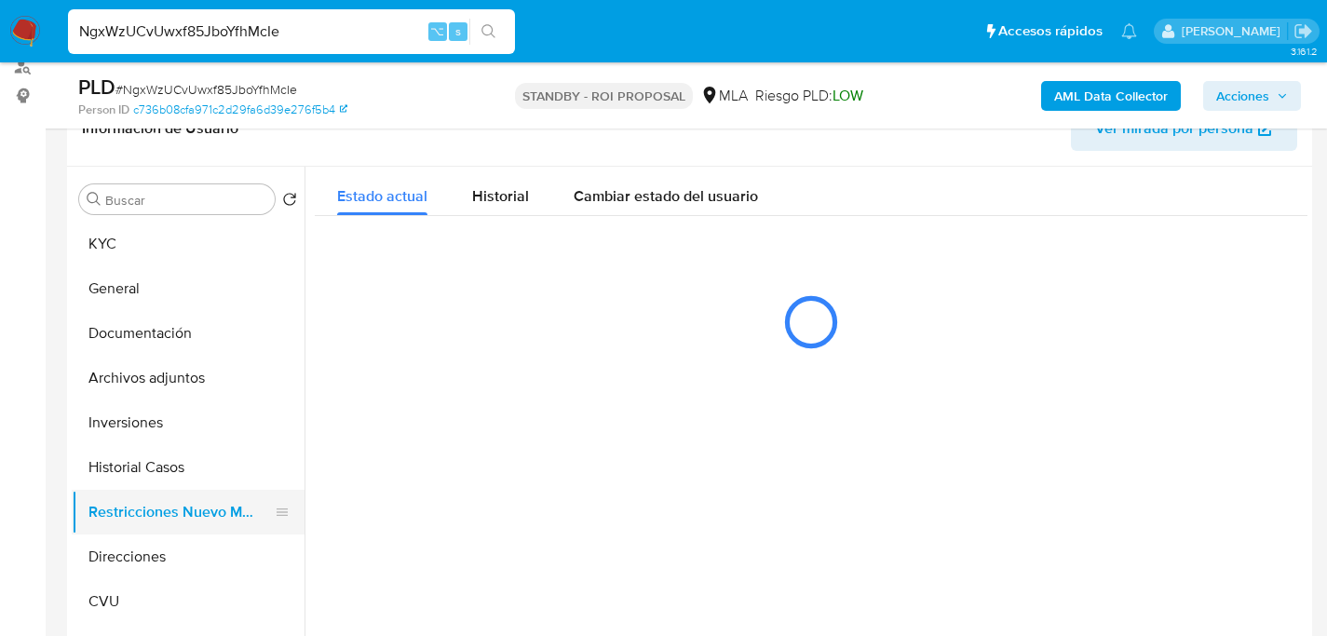
click at [151, 520] on button "Restricciones Nuevo Mundo" at bounding box center [181, 512] width 218 height 45
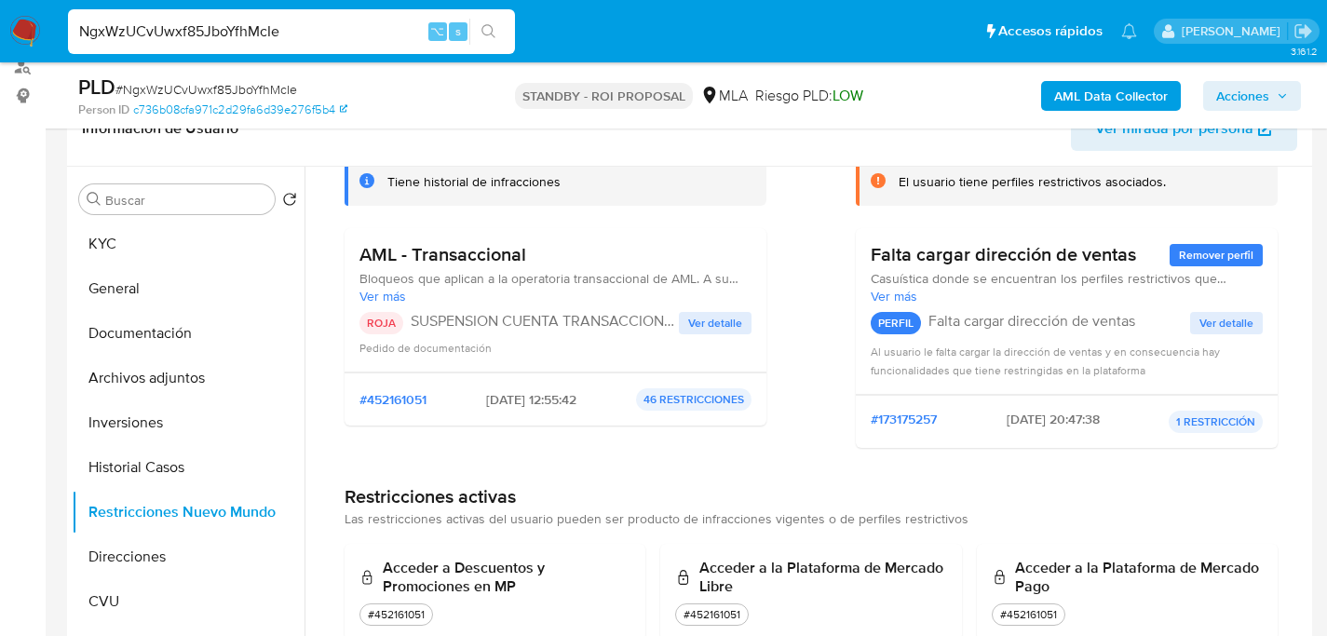
scroll to position [151, 0]
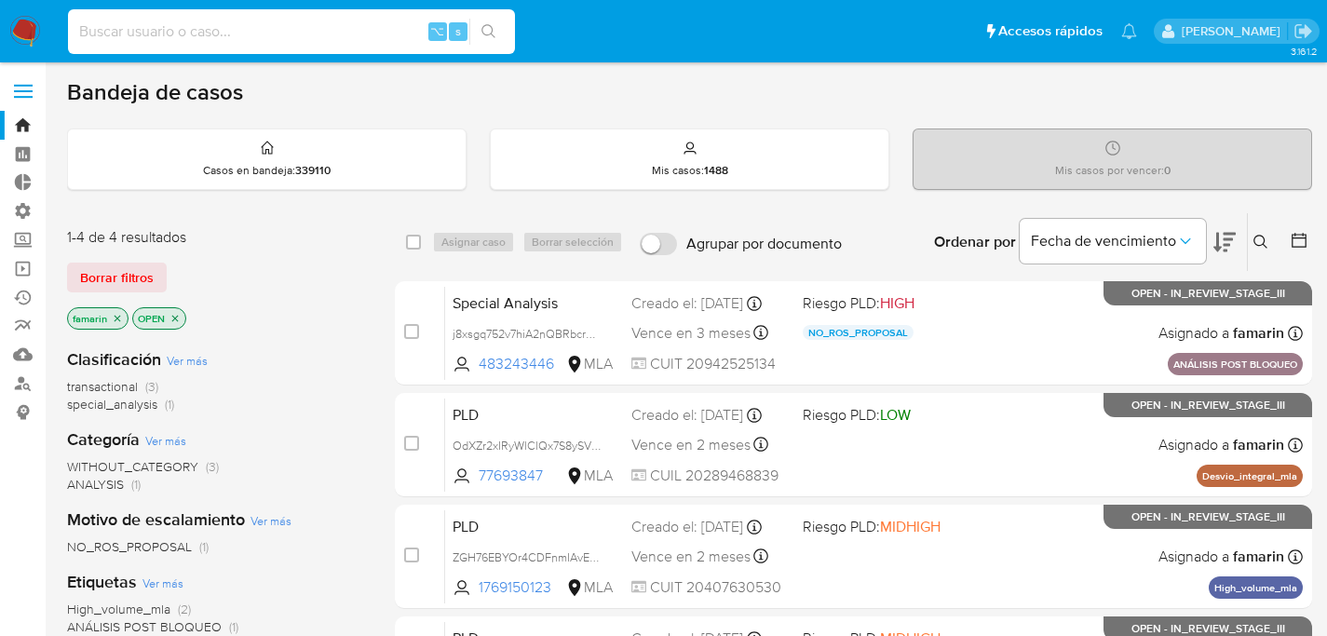
click at [217, 41] on input at bounding box center [291, 32] width 447 height 24
paste input "1725924548"
type input "1725924548"
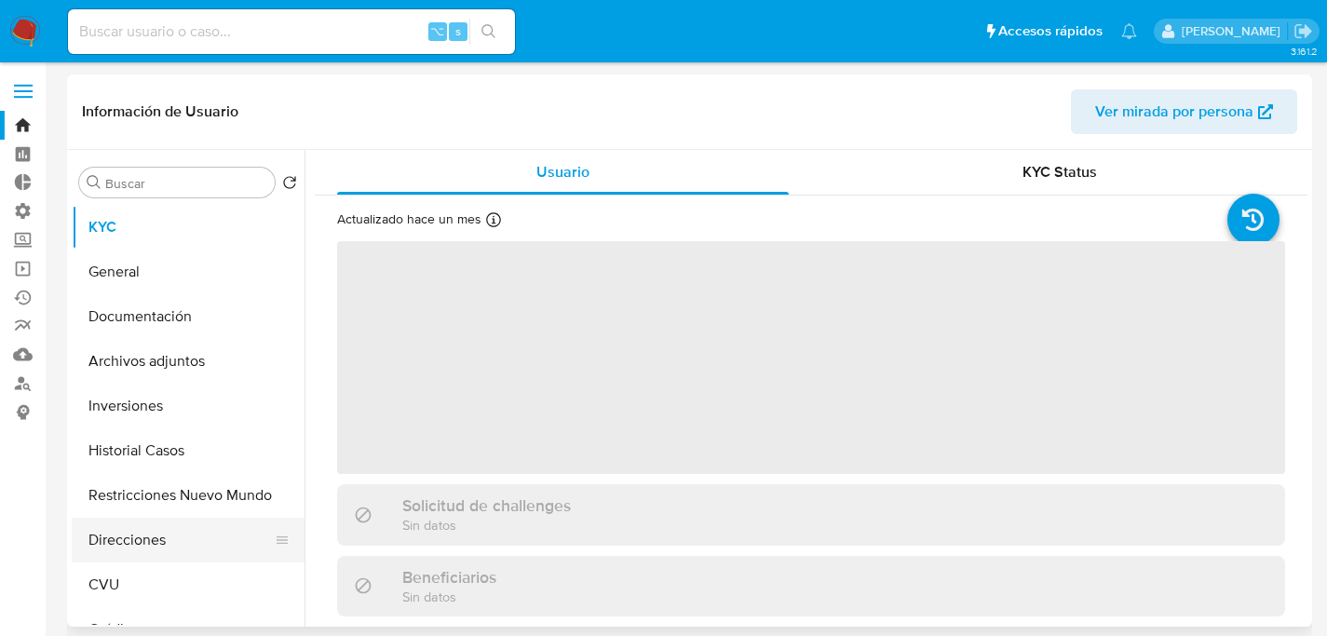
select select "10"
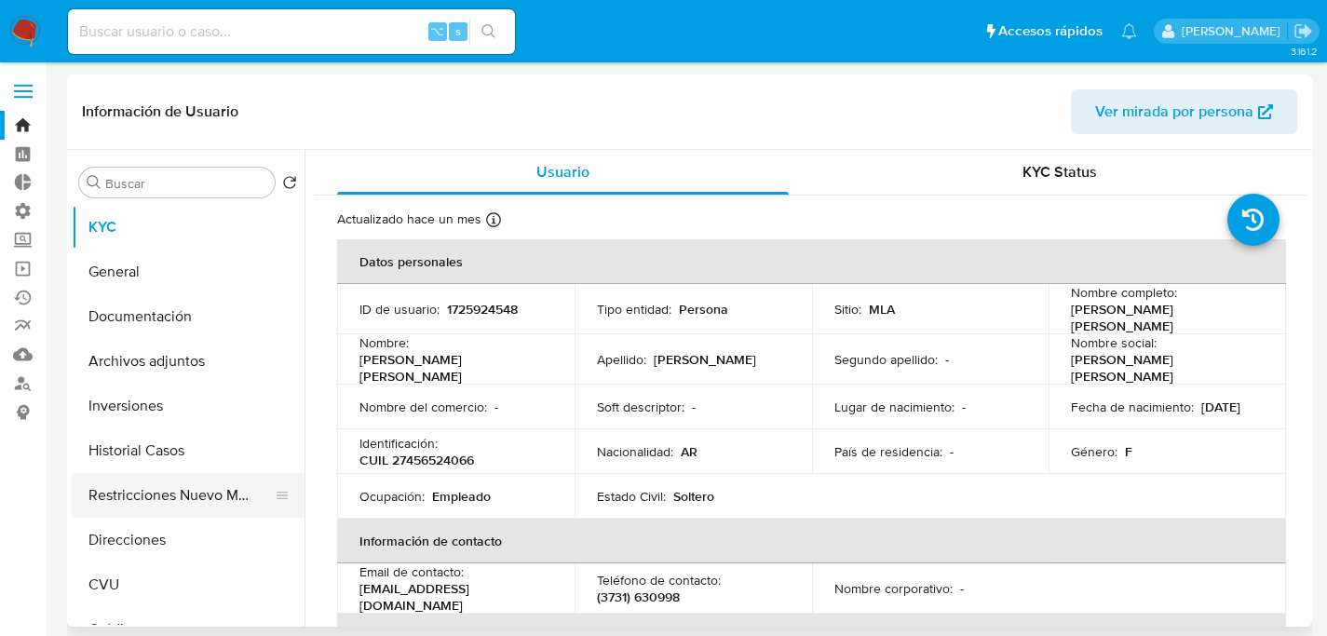
click at [152, 504] on button "Restricciones Nuevo Mundo" at bounding box center [181, 495] width 218 height 45
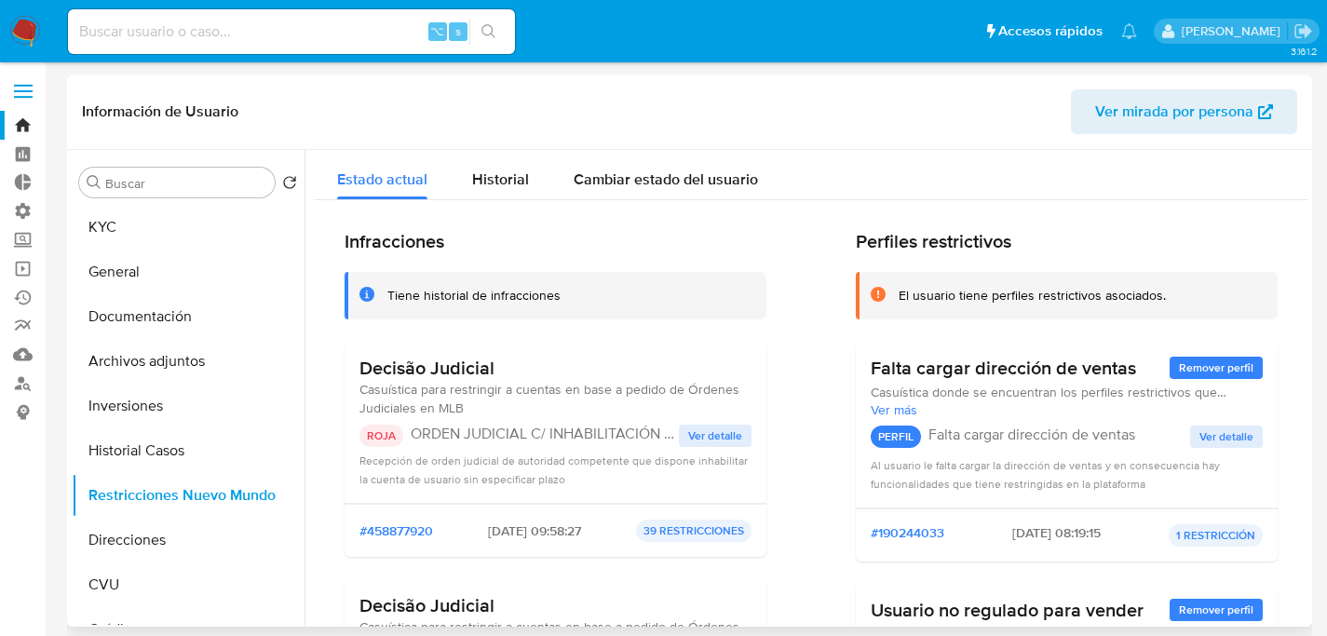
click at [689, 433] on span "Ver detalle" at bounding box center [715, 435] width 54 height 19
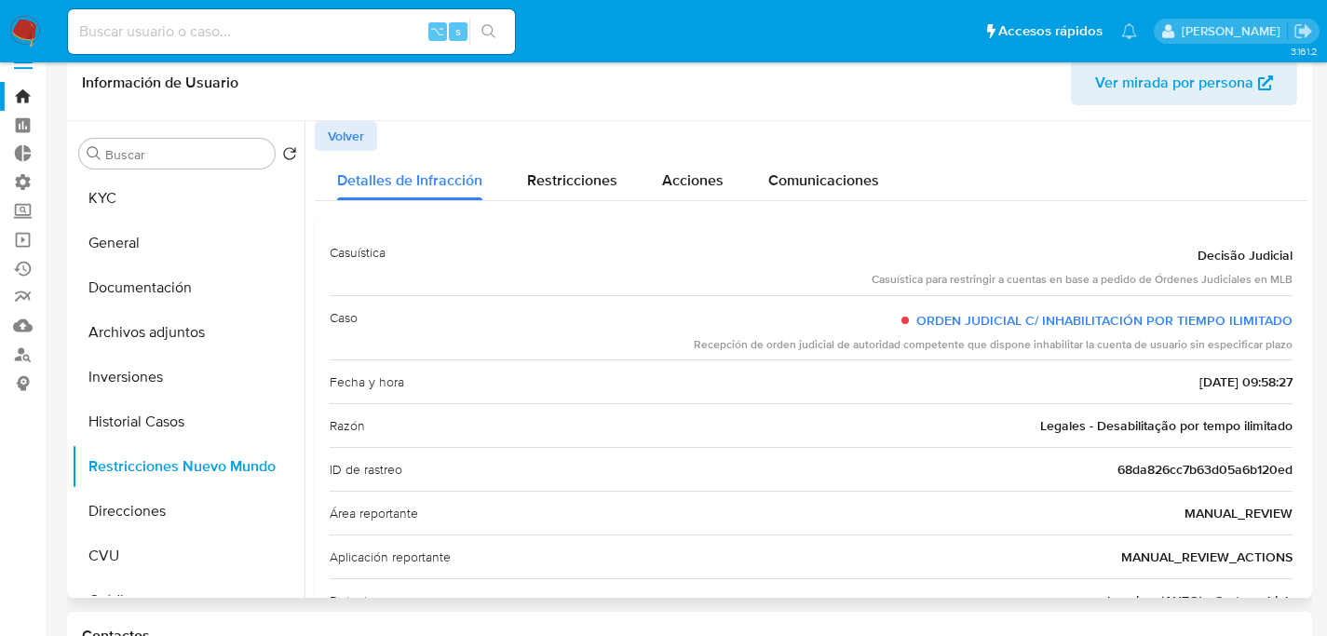
click at [335, 145] on span "Volver" at bounding box center [346, 136] width 36 height 26
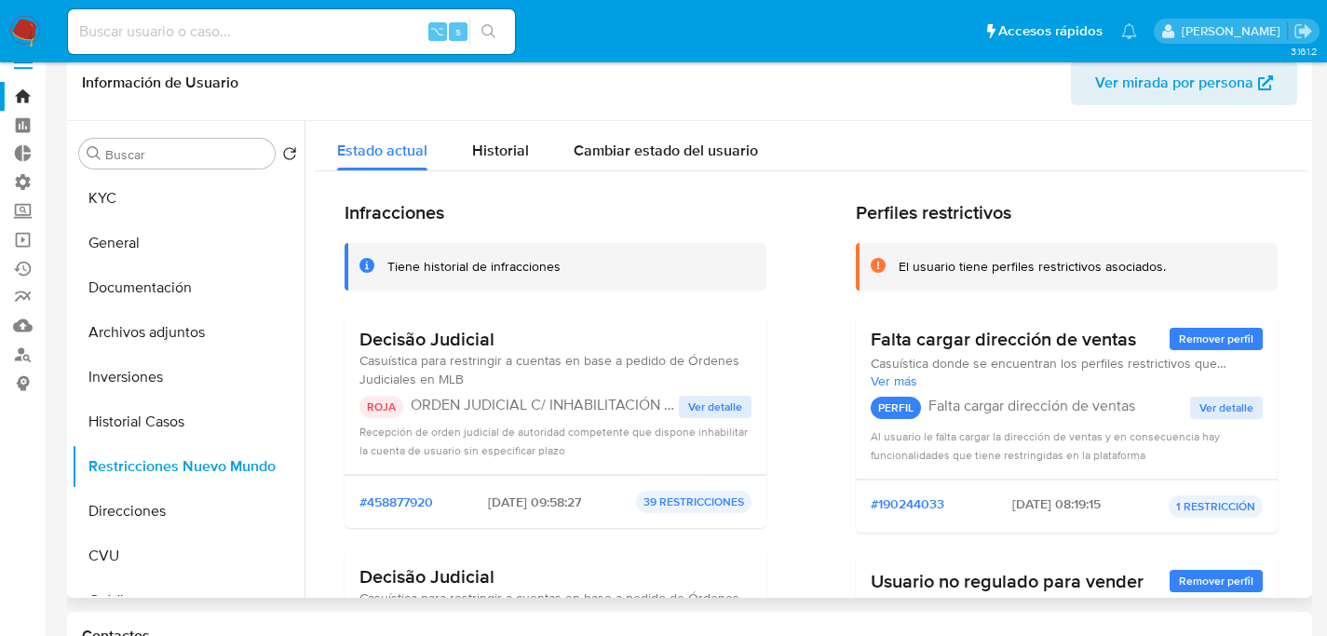
click at [760, 413] on div "Decisão Judicial Casuística para restringir a cuentas en base a pedido de Órden…" at bounding box center [556, 394] width 422 height 162
click at [709, 407] on span "Ver detalle" at bounding box center [715, 407] width 54 height 19
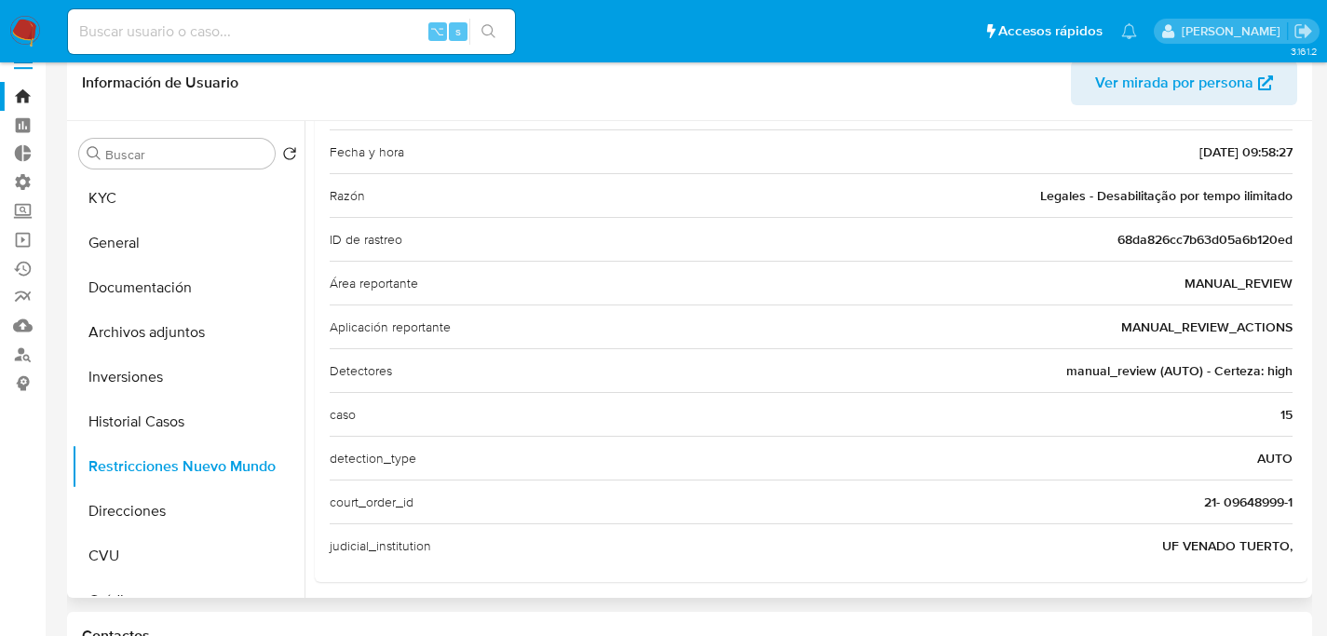
scroll to position [238, 0]
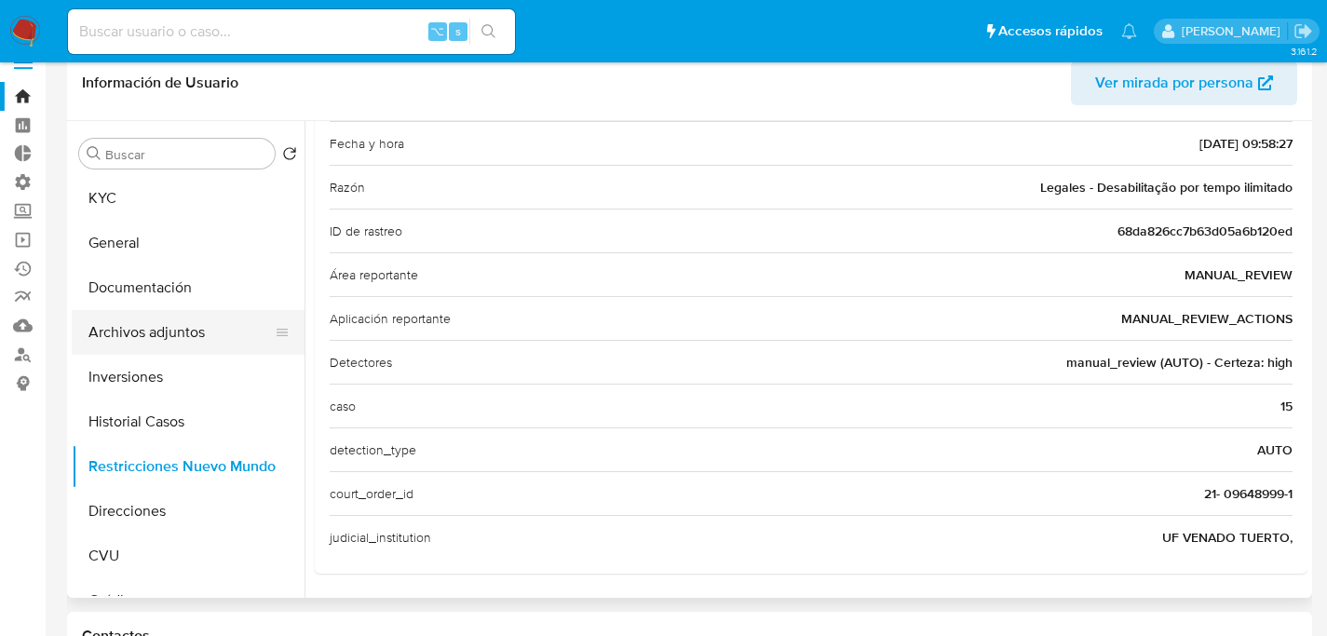
click at [144, 347] on button "Archivos adjuntos" at bounding box center [181, 332] width 218 height 45
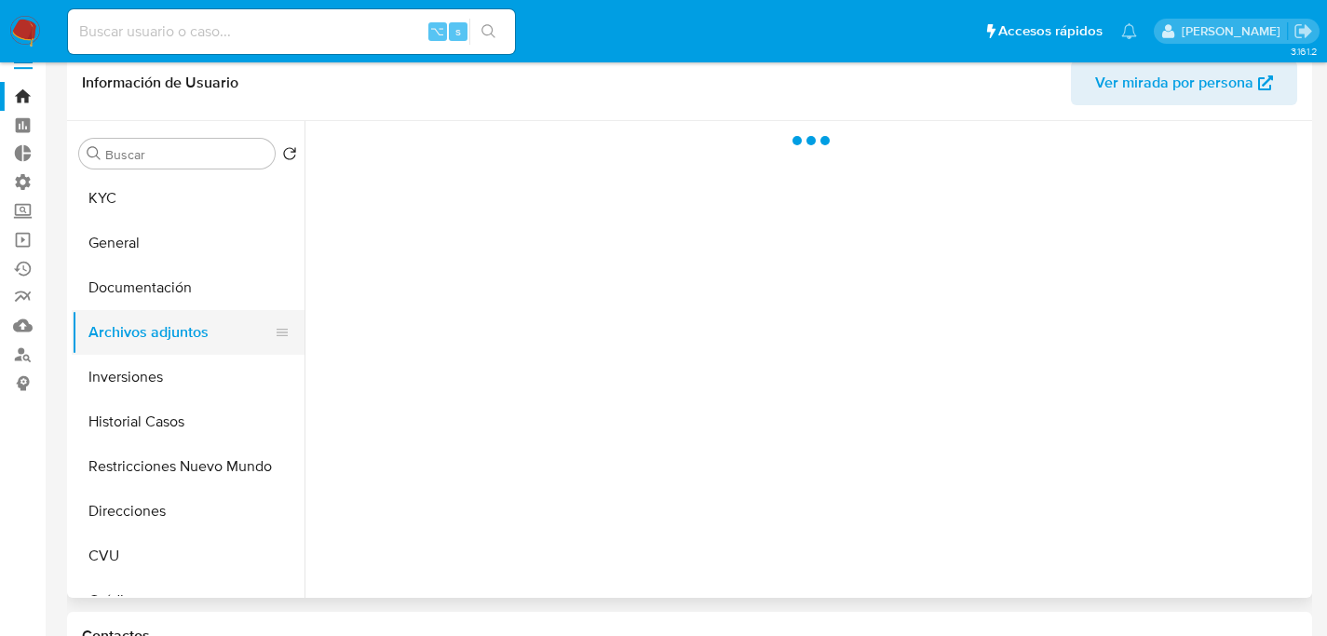
scroll to position [0, 0]
click at [172, 468] on button "Restricciones Nuevo Mundo" at bounding box center [181, 466] width 218 height 45
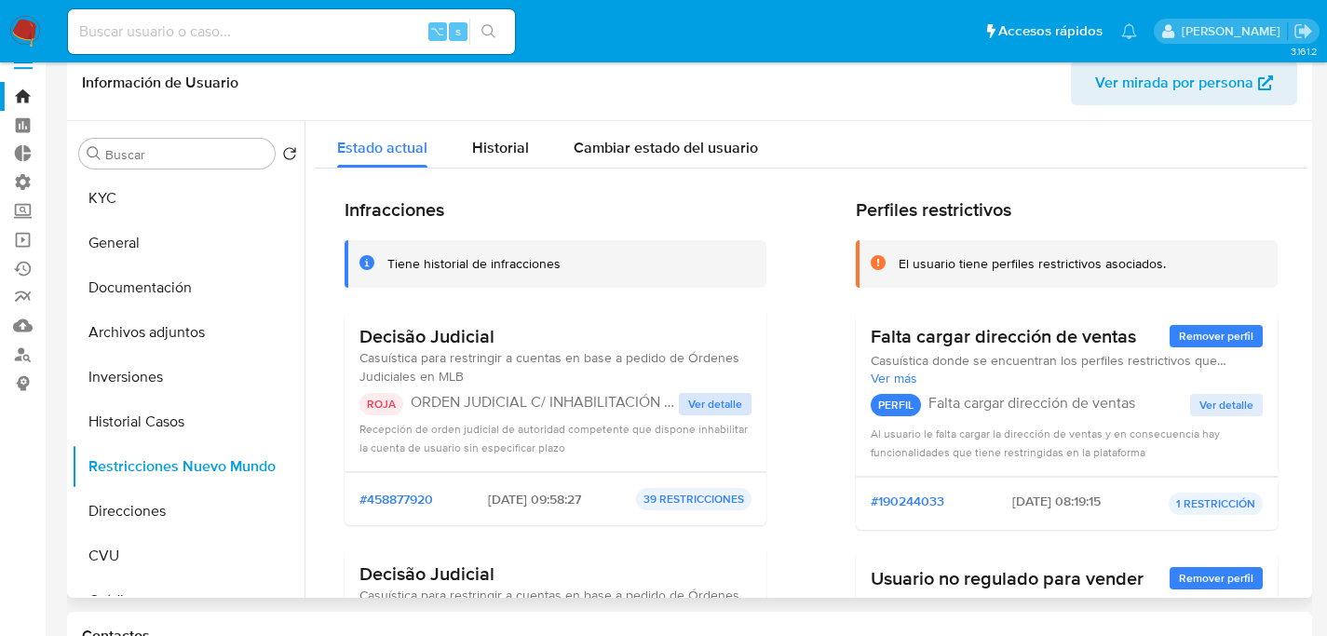
scroll to position [4, 0]
click at [714, 401] on span "Ver detalle" at bounding box center [715, 403] width 54 height 19
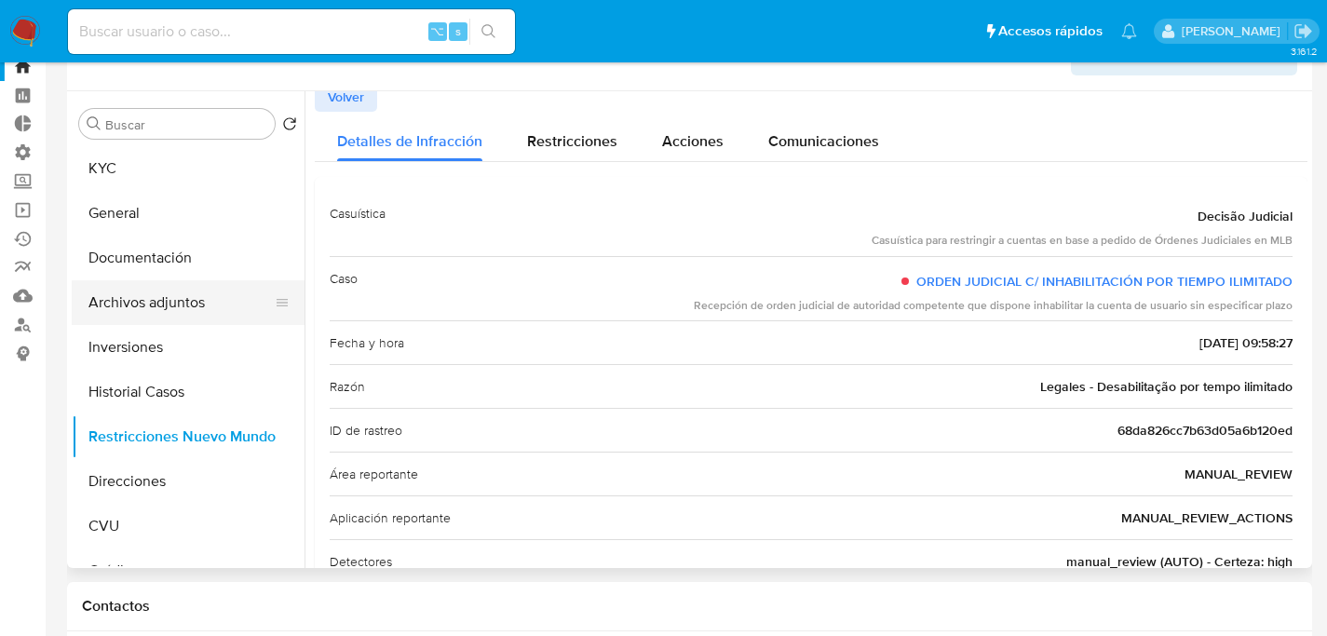
scroll to position [0, 0]
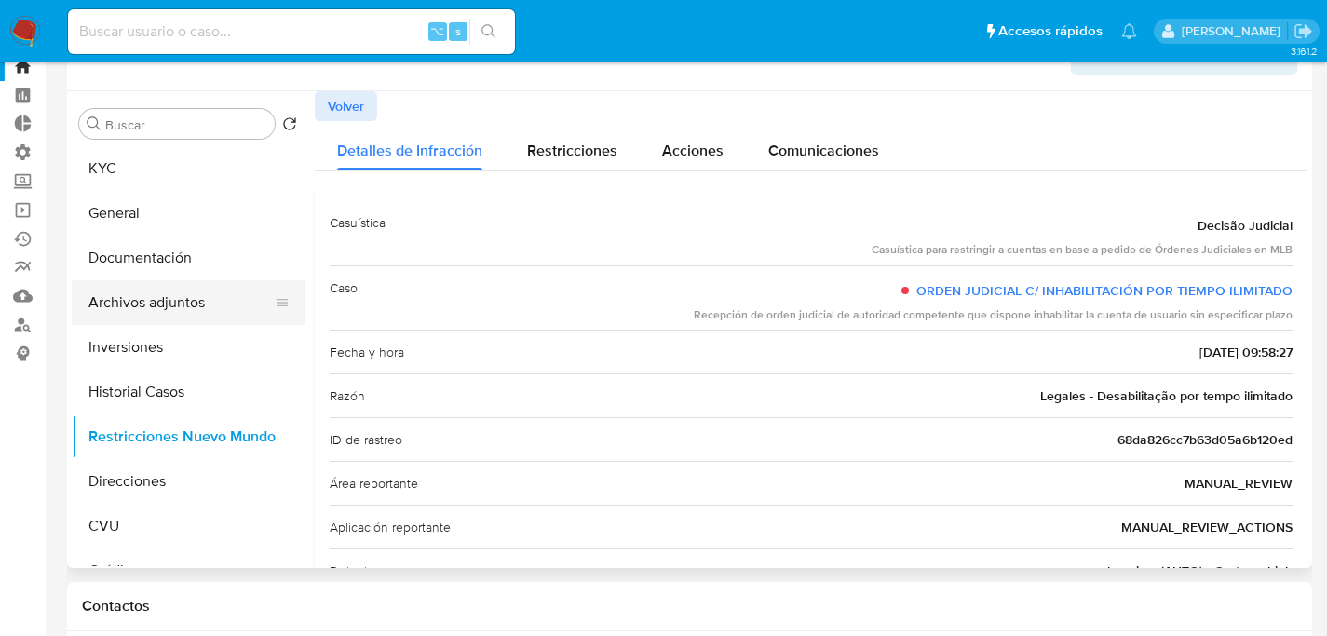
click at [162, 309] on button "Archivos adjuntos" at bounding box center [181, 302] width 218 height 45
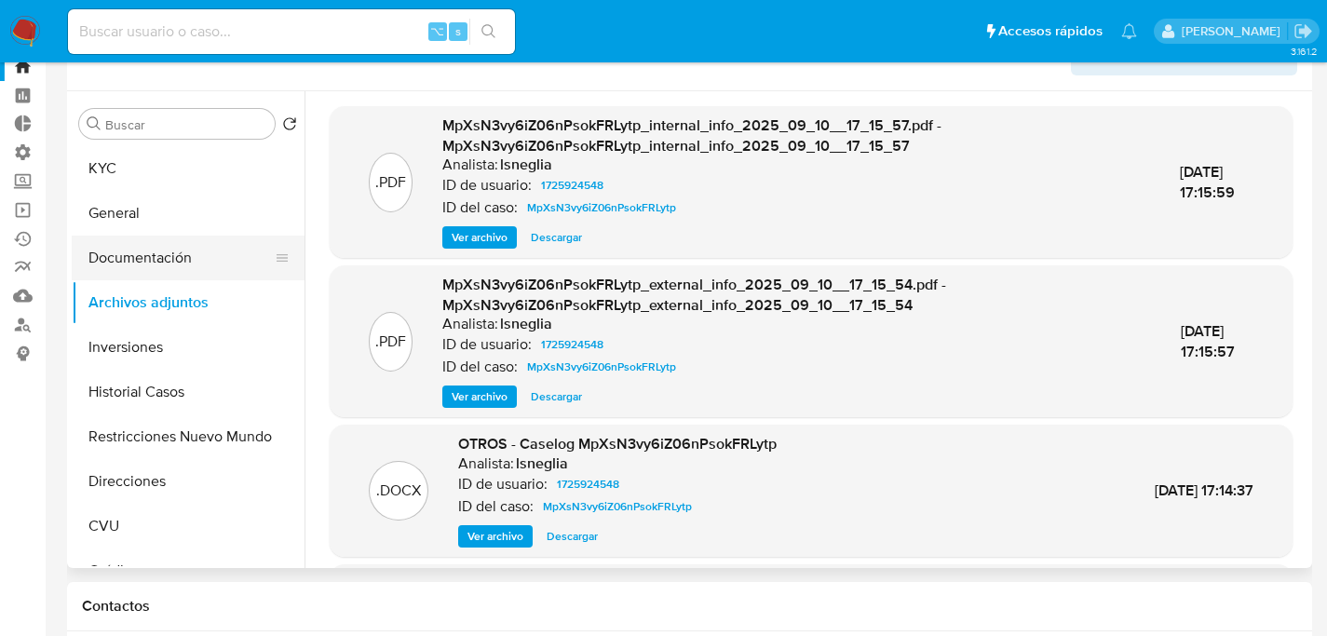
drag, startPoint x: 172, startPoint y: 305, endPoint x: 165, endPoint y: 264, distance: 42.6
click at [171, 305] on button "Archivos adjuntos" at bounding box center [188, 302] width 233 height 45
click at [165, 264] on button "Documentación" at bounding box center [181, 258] width 218 height 45
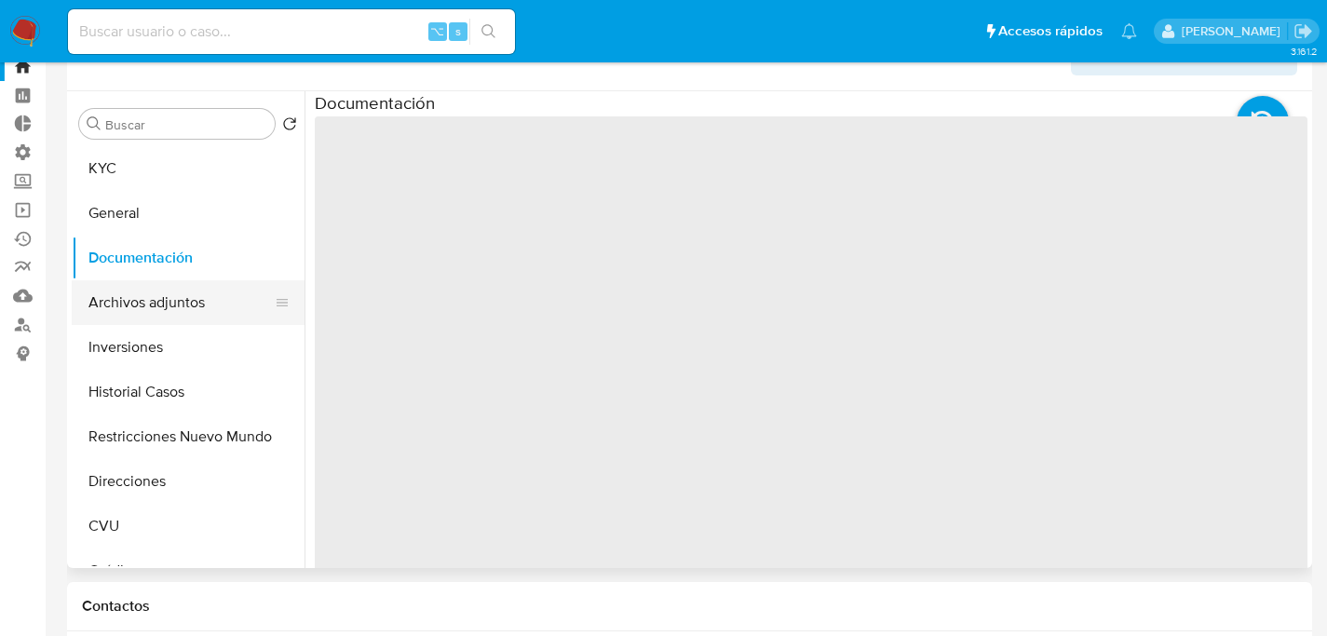
drag, startPoint x: 152, startPoint y: 280, endPoint x: 147, endPoint y: 312, distance: 32.0
click at [151, 281] on button "Archivos adjuntos" at bounding box center [181, 302] width 218 height 45
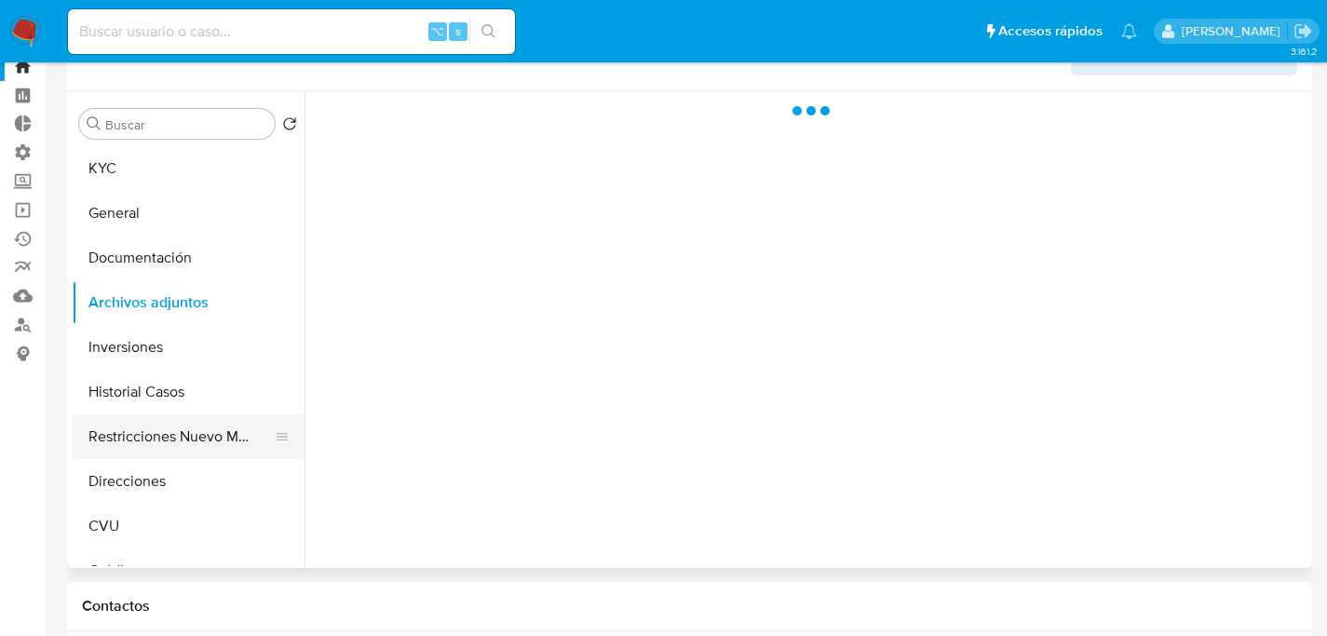
drag, startPoint x: 160, startPoint y: 381, endPoint x: 164, endPoint y: 438, distance: 56.9
click at [160, 385] on button "Historial Casos" at bounding box center [188, 392] width 233 height 45
click at [164, 438] on button "Restricciones Nuevo Mundo" at bounding box center [181, 436] width 218 height 45
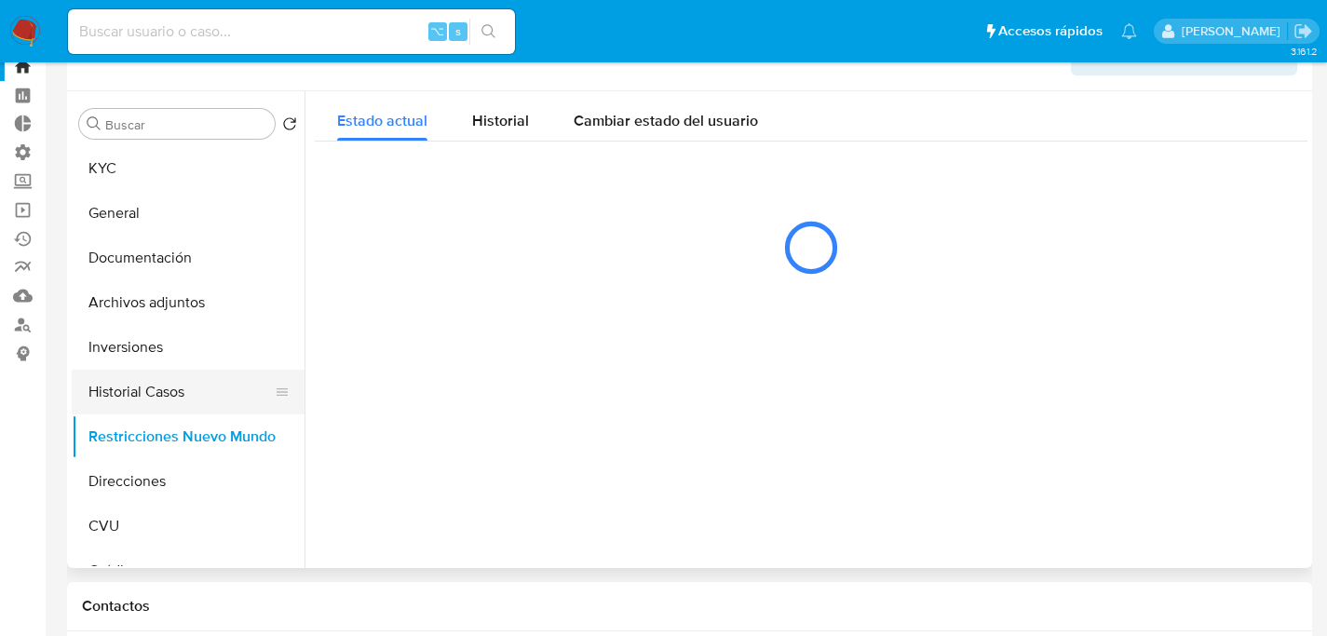
click at [178, 395] on button "Historial Casos" at bounding box center [181, 392] width 218 height 45
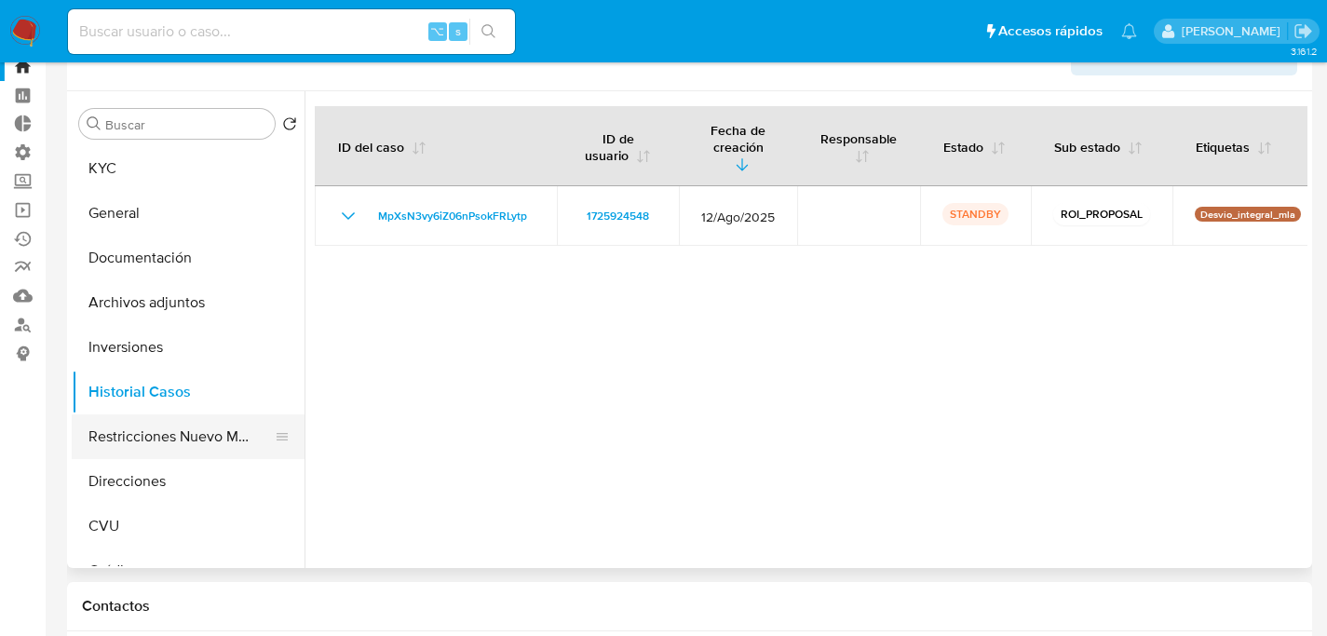
click at [186, 425] on button "Restricciones Nuevo Mundo" at bounding box center [181, 436] width 218 height 45
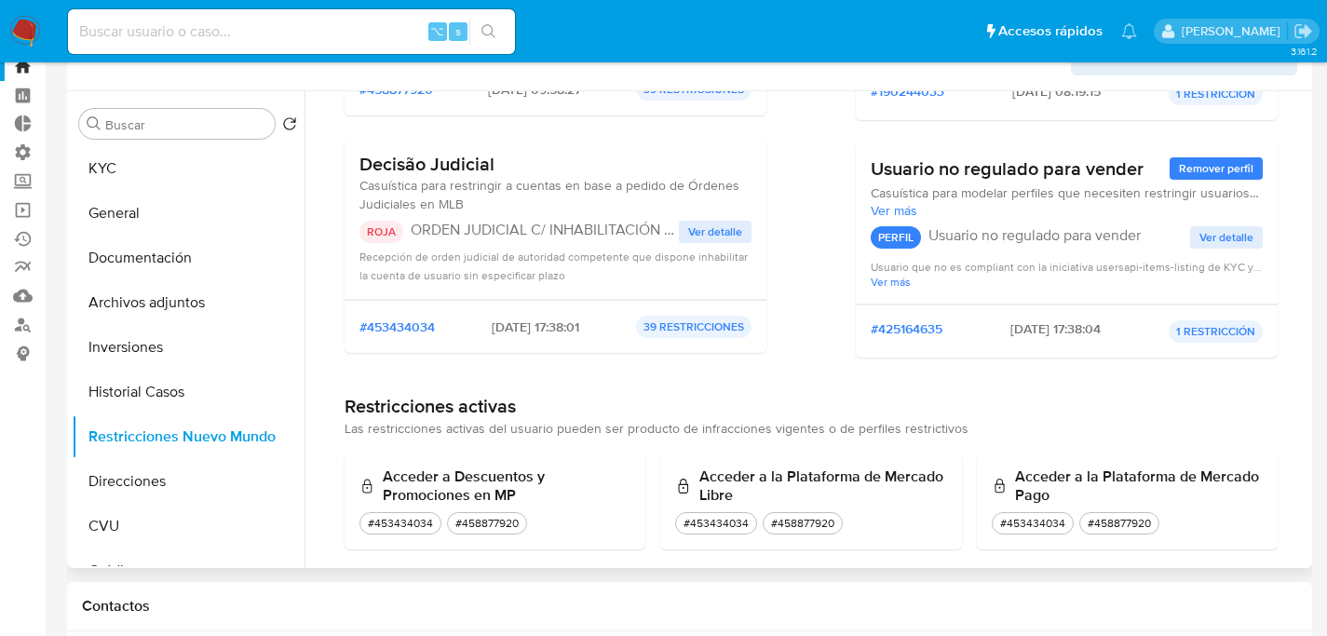
scroll to position [368, 0]
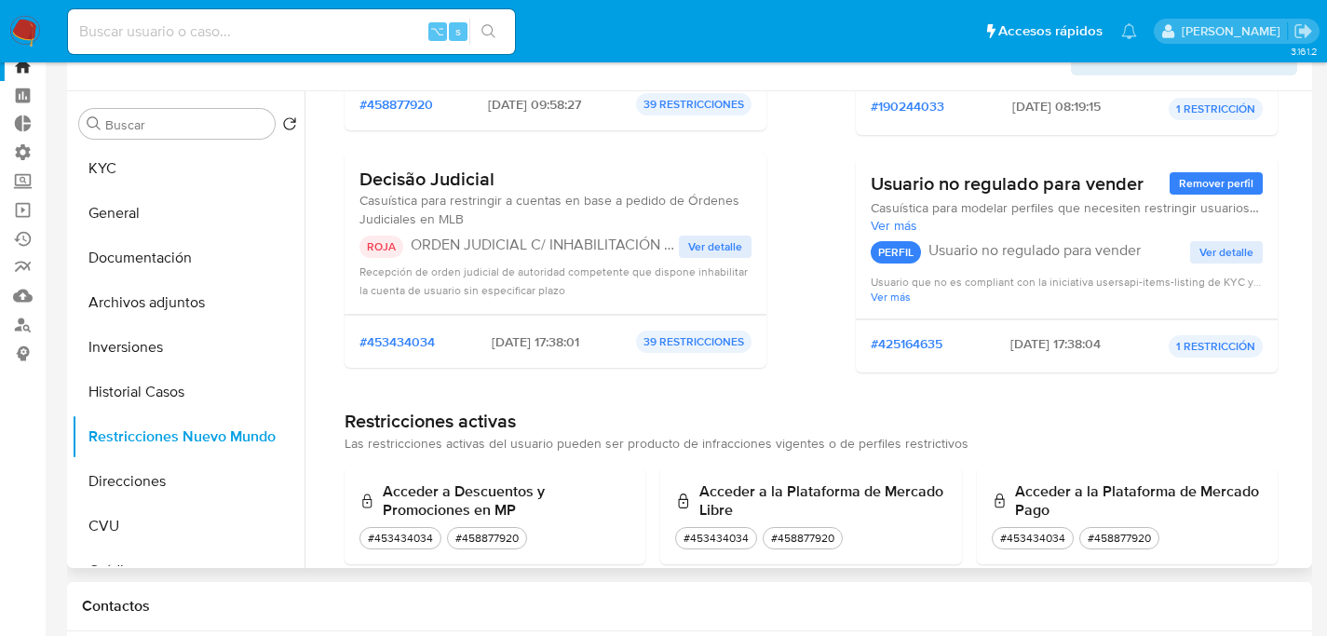
click at [724, 245] on span "Ver detalle" at bounding box center [715, 246] width 54 height 19
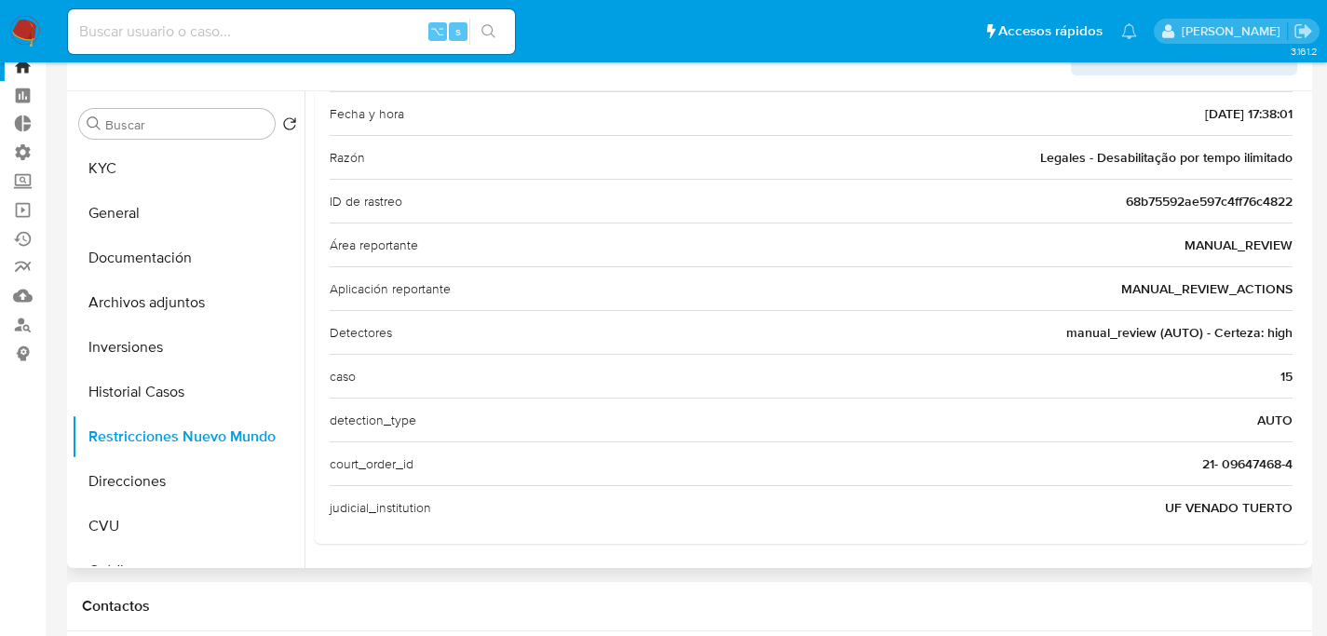
scroll to position [0, 0]
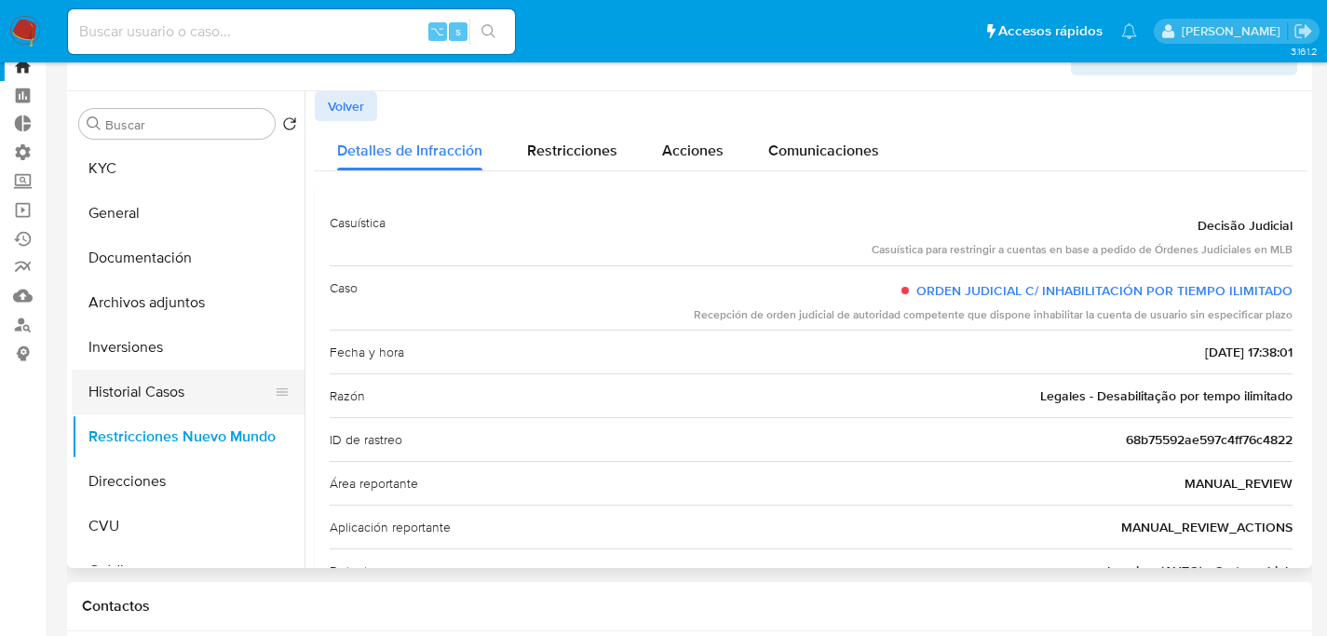
click at [170, 382] on button "Historial Casos" at bounding box center [181, 392] width 218 height 45
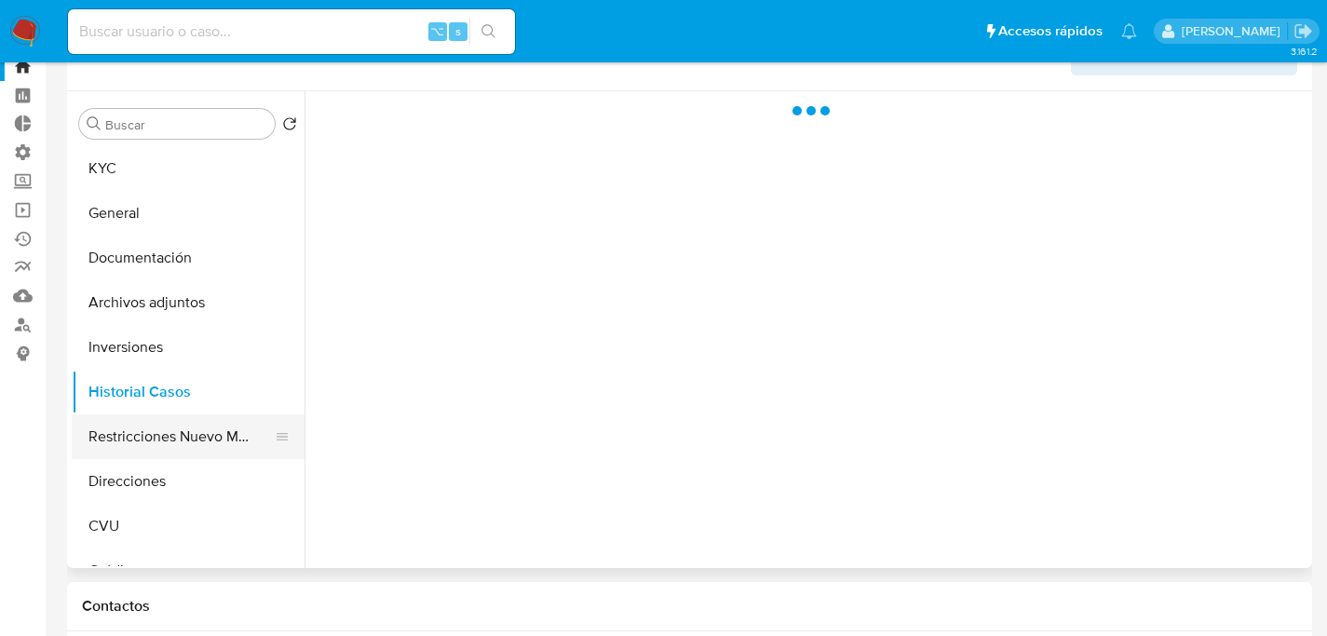
click at [190, 451] on button "Restricciones Nuevo Mundo" at bounding box center [181, 436] width 218 height 45
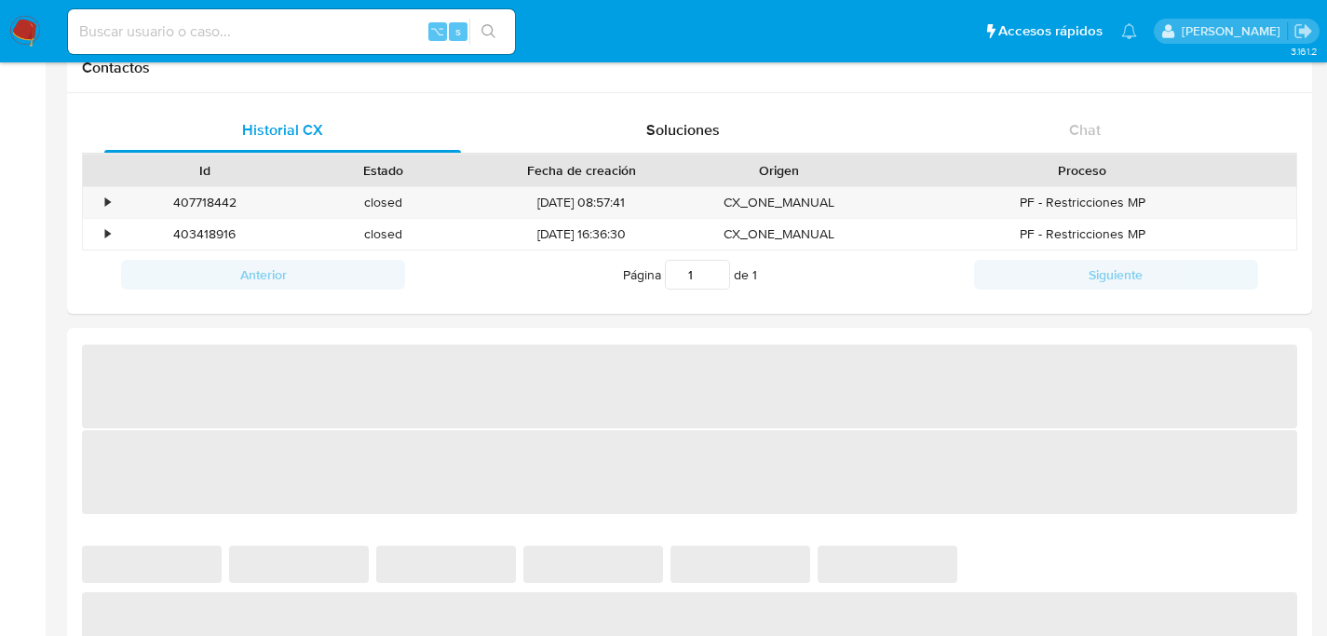
scroll to position [604, 0]
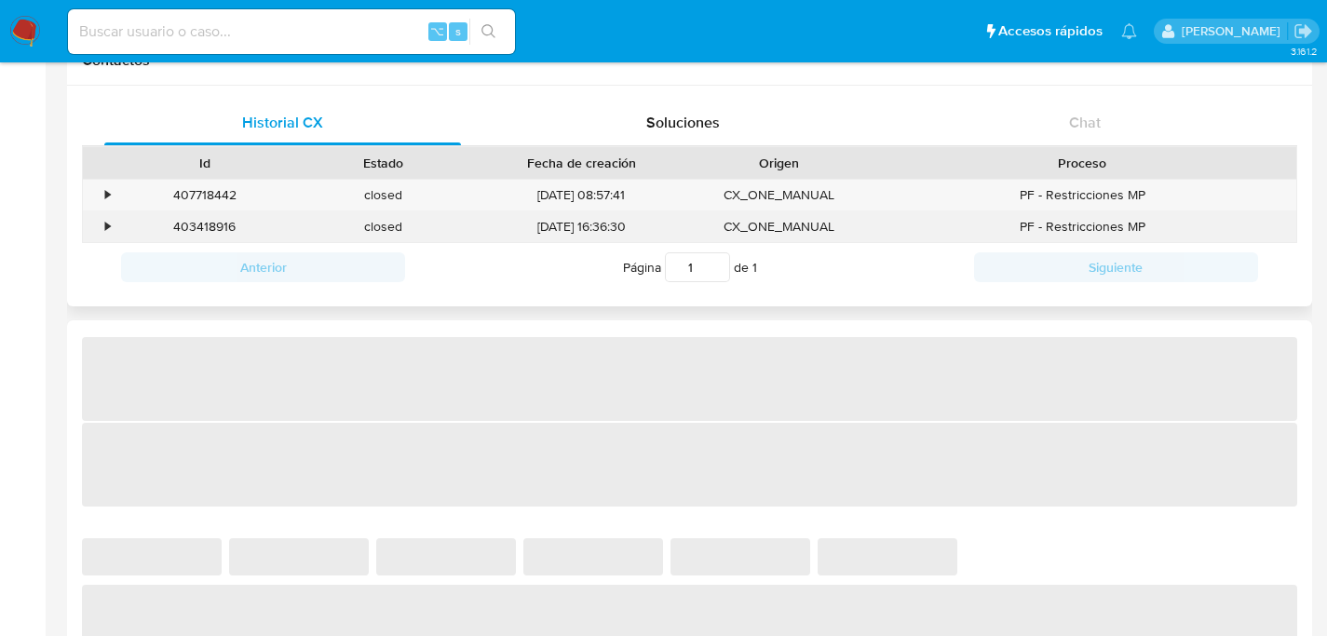
select select "10"
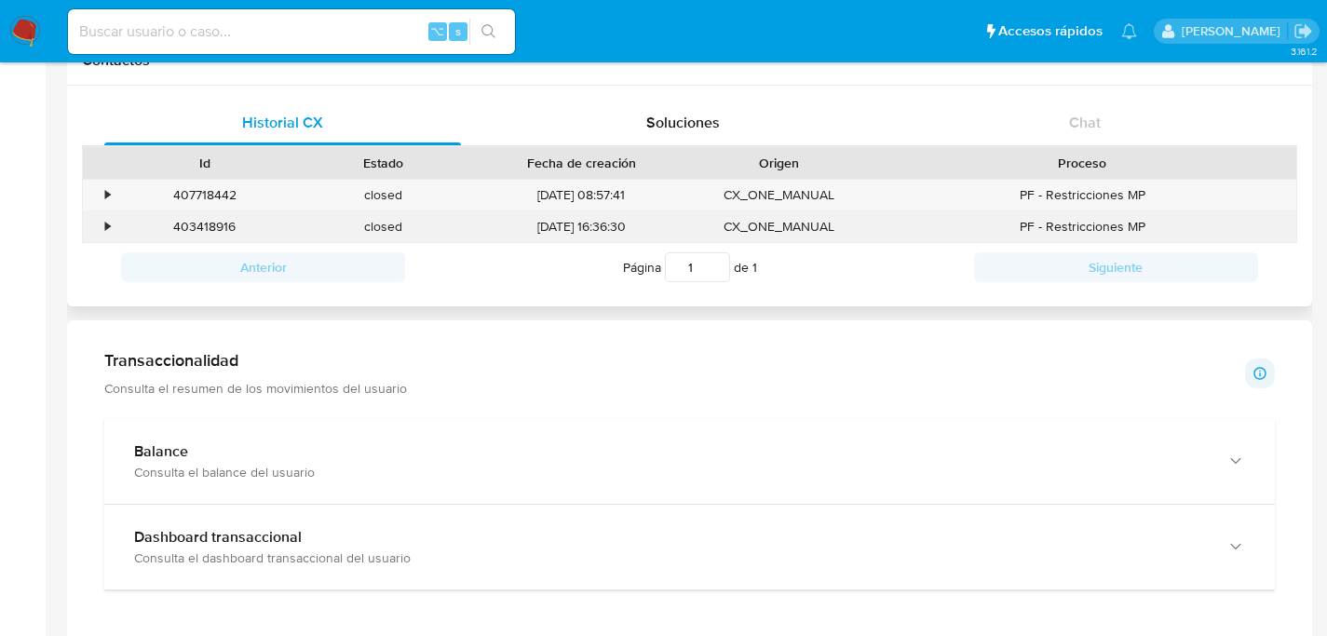
click at [196, 219] on div "403418916" at bounding box center [204, 226] width 179 height 31
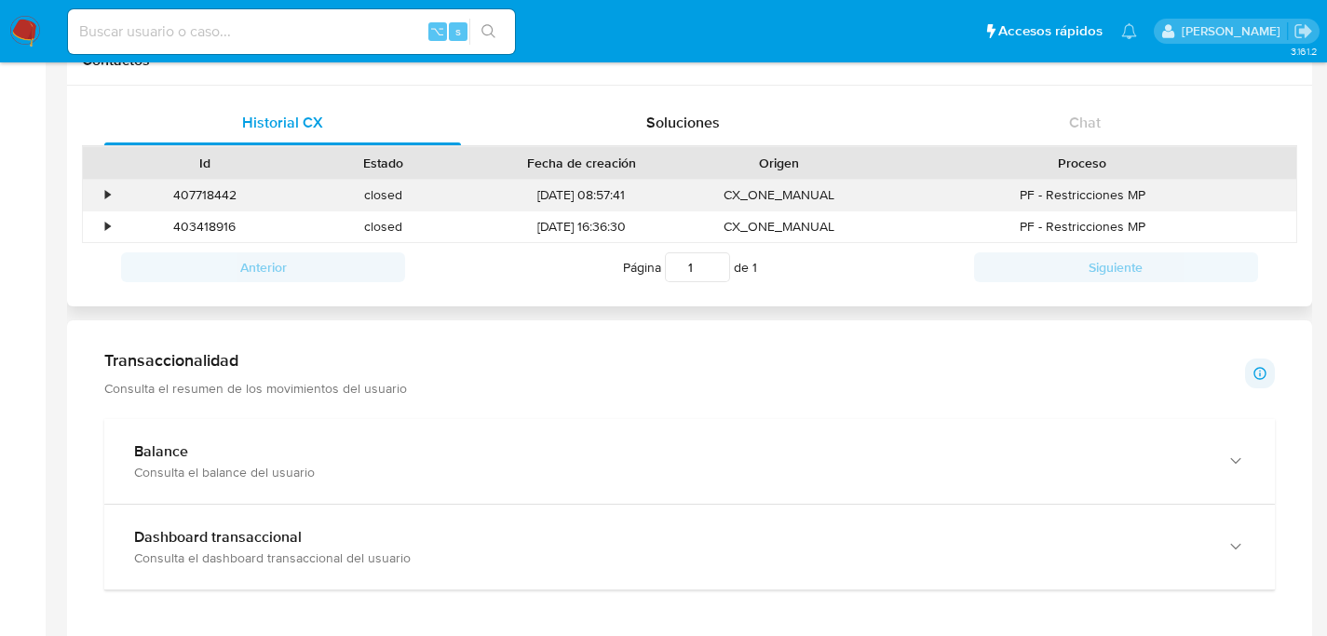
click at [200, 201] on div "407718442" at bounding box center [204, 195] width 179 height 31
copy div "407718442"
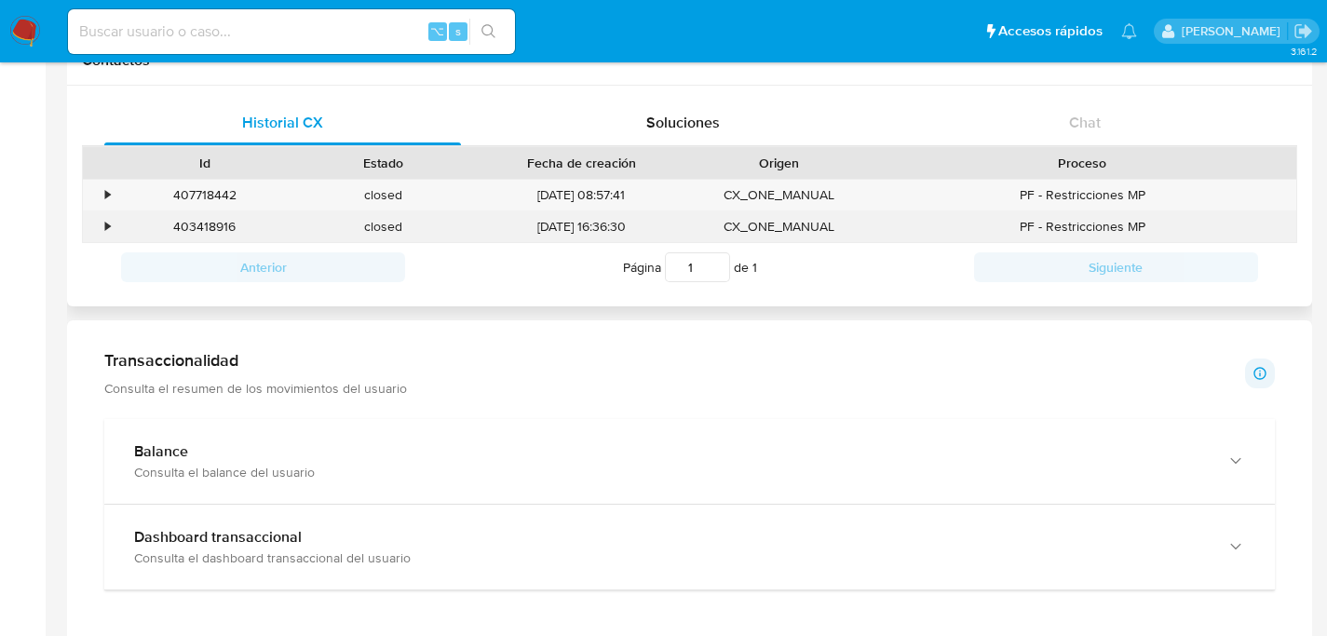
click at [201, 215] on div "403418916" at bounding box center [204, 226] width 179 height 31
click at [200, 218] on div "403418916" at bounding box center [204, 226] width 179 height 31
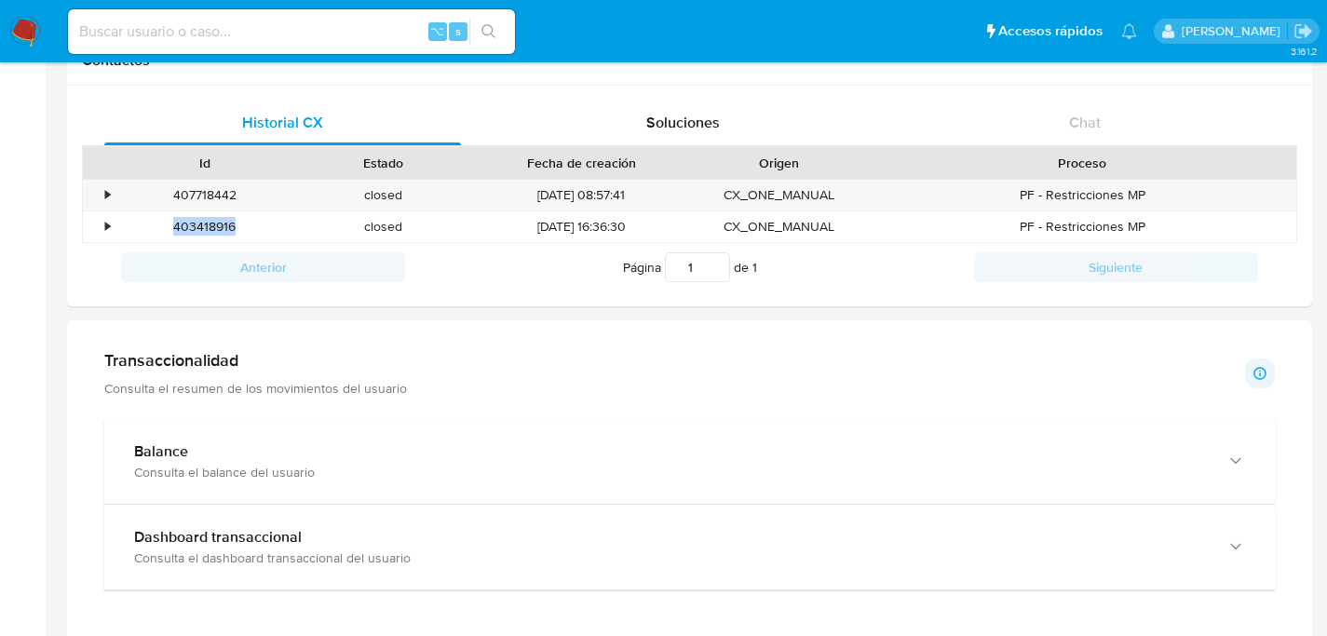
copy div "403418916"
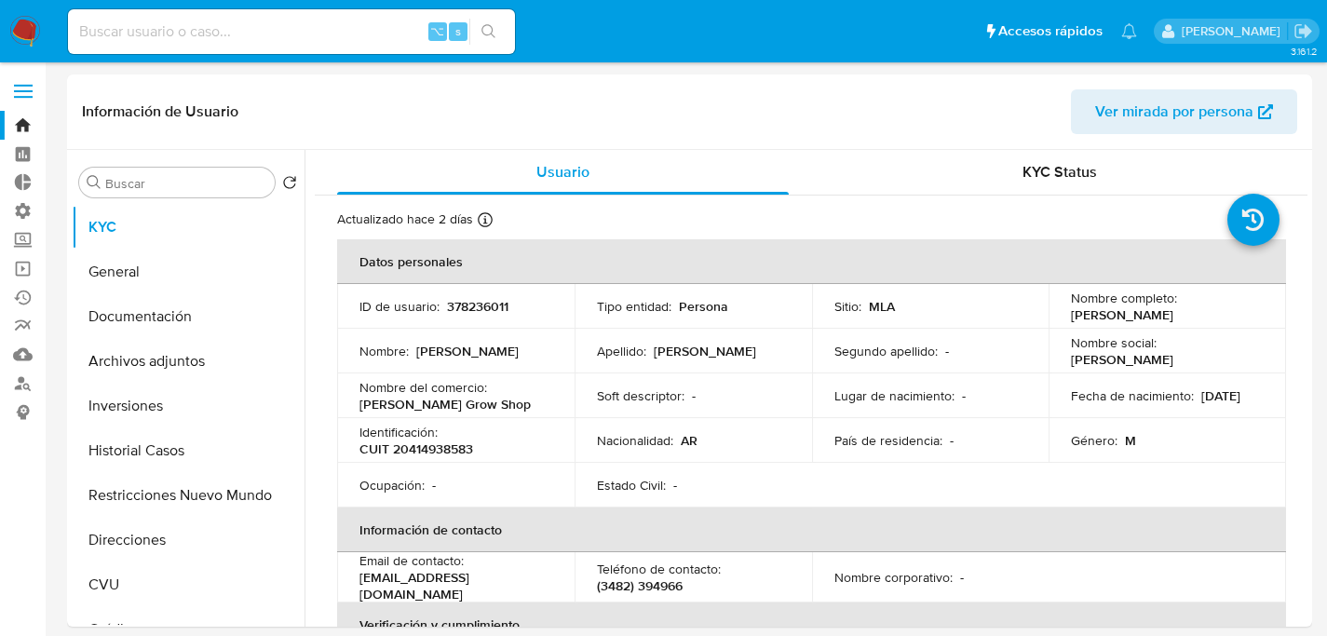
select select "10"
